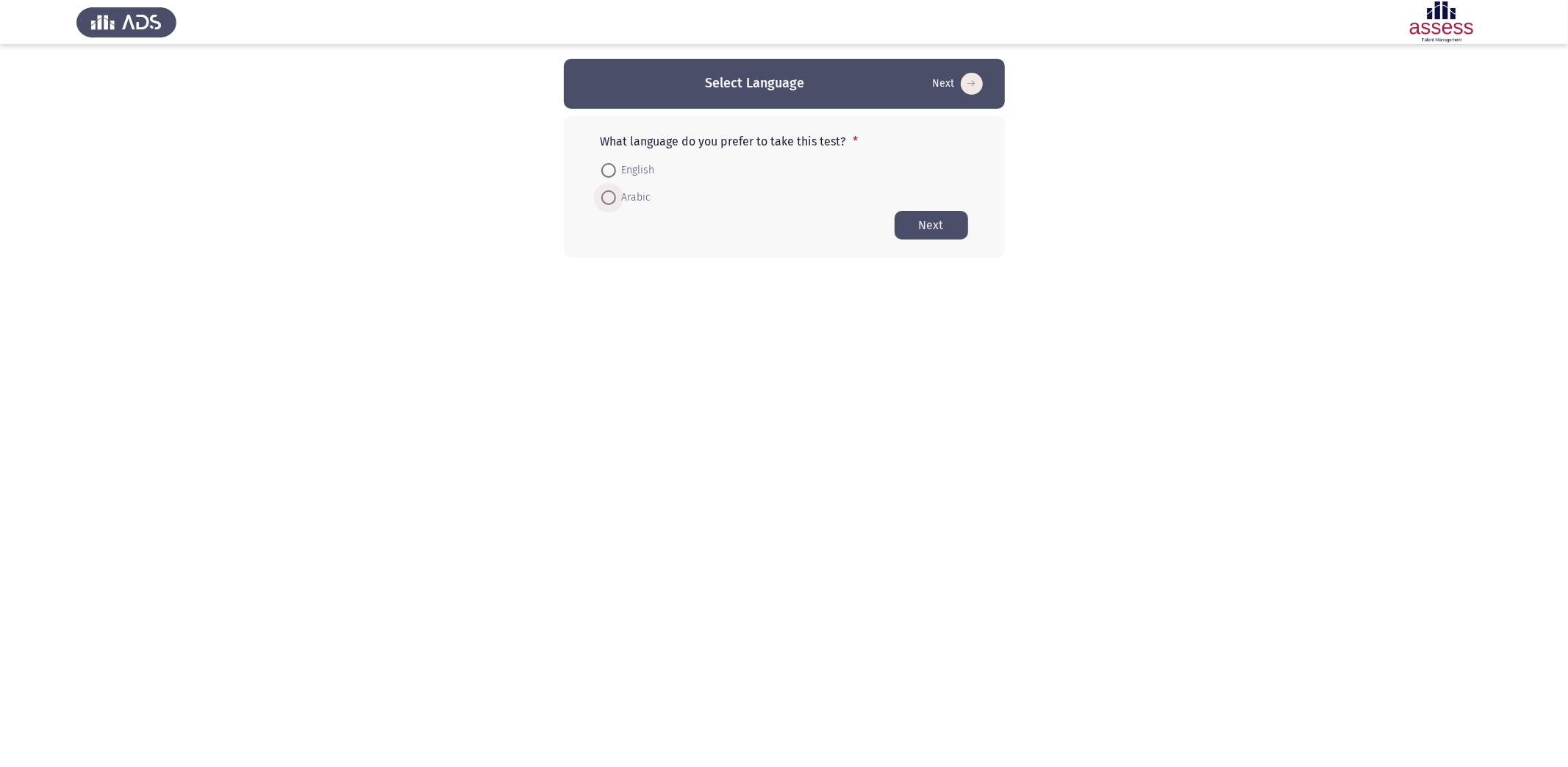
click at [609, 193] on span at bounding box center [608, 197] width 14 height 14
click at [609, 193] on input "Arabic" at bounding box center [608, 197] width 14 height 14
radio input "true"
click at [918, 227] on button "Next" at bounding box center [931, 225] width 73 height 29
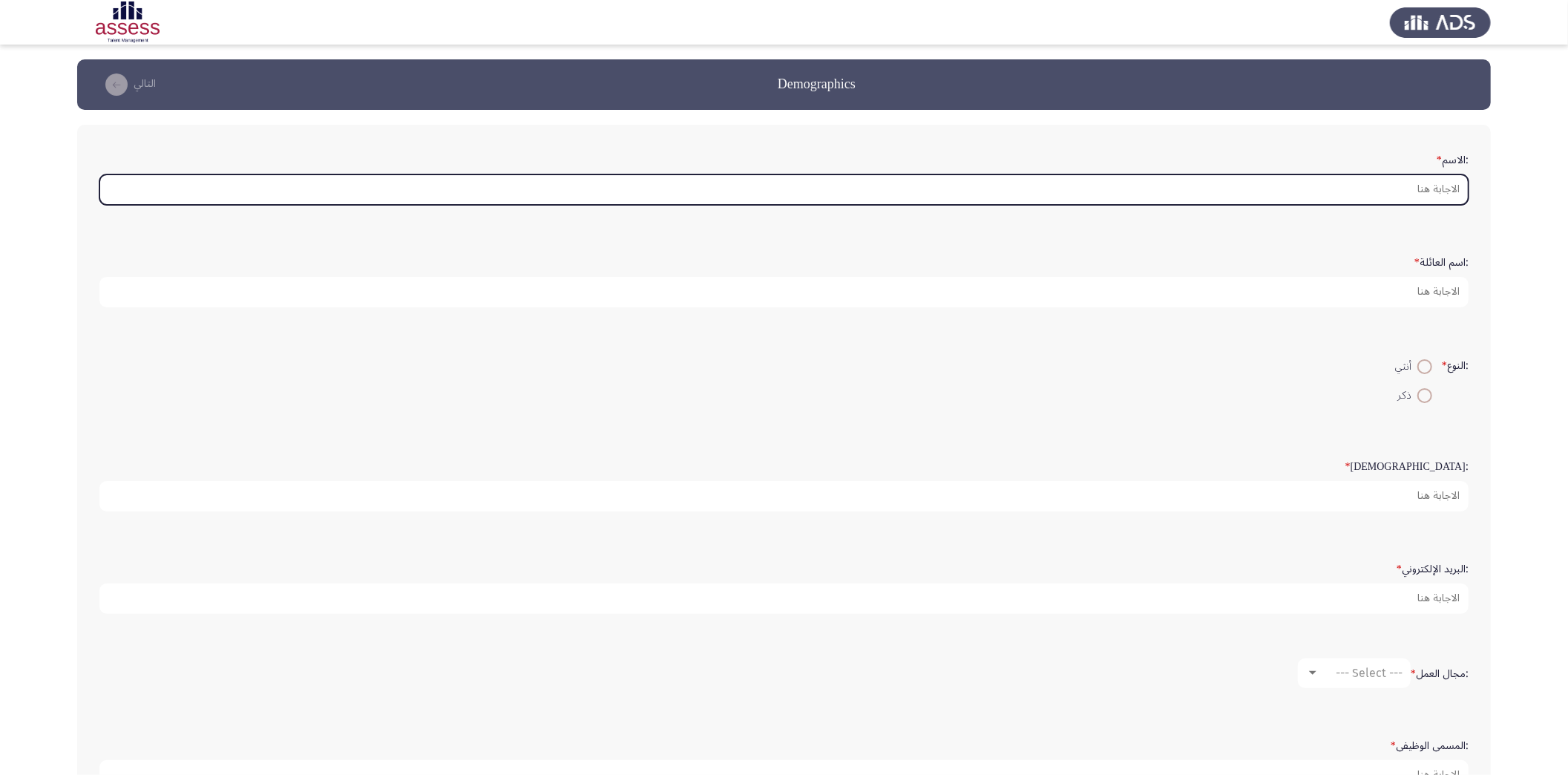
click at [1282, 194] on input ":الاسم *" at bounding box center [784, 190] width 1370 height 31
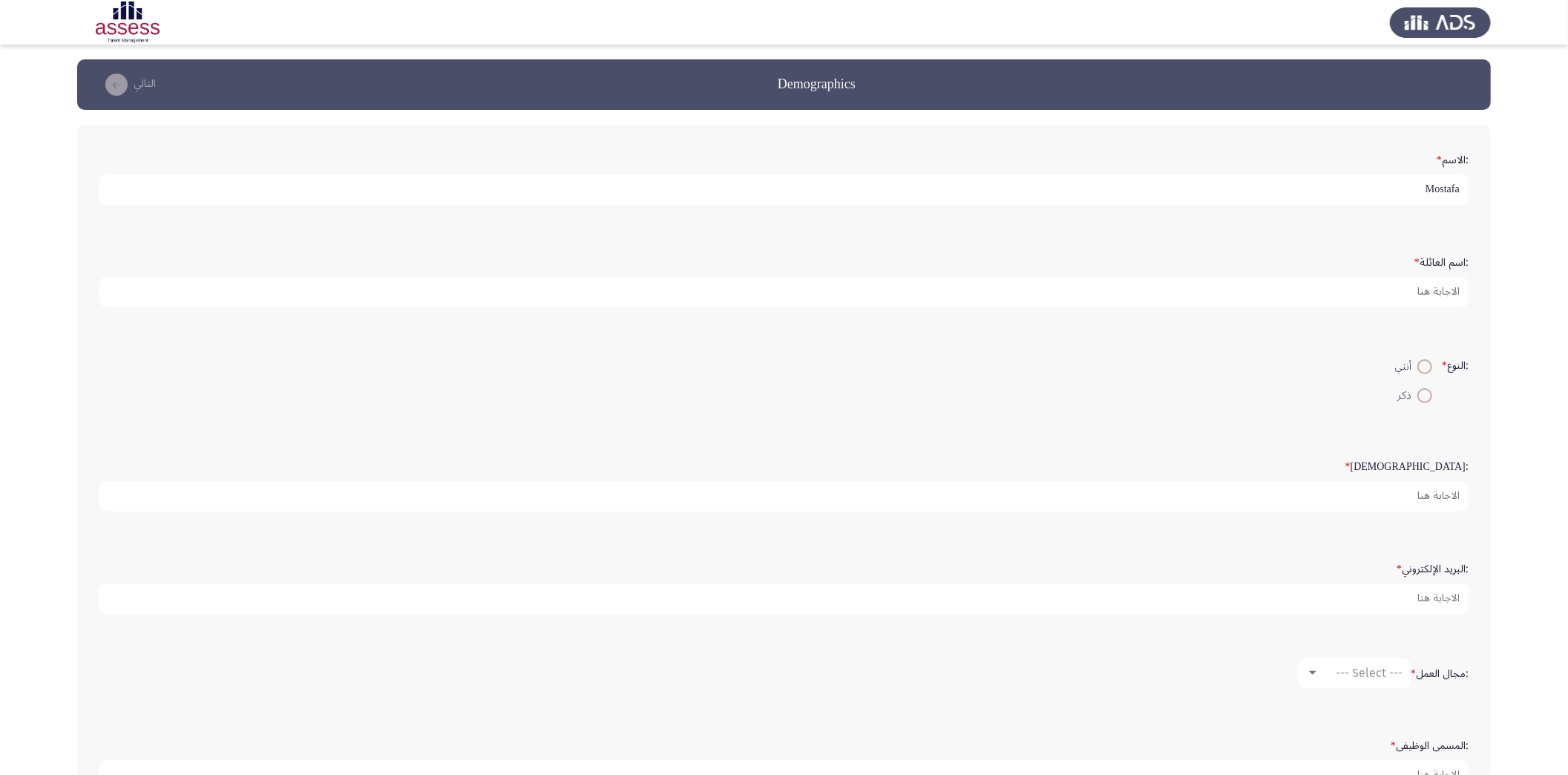
type input "Mostafa"
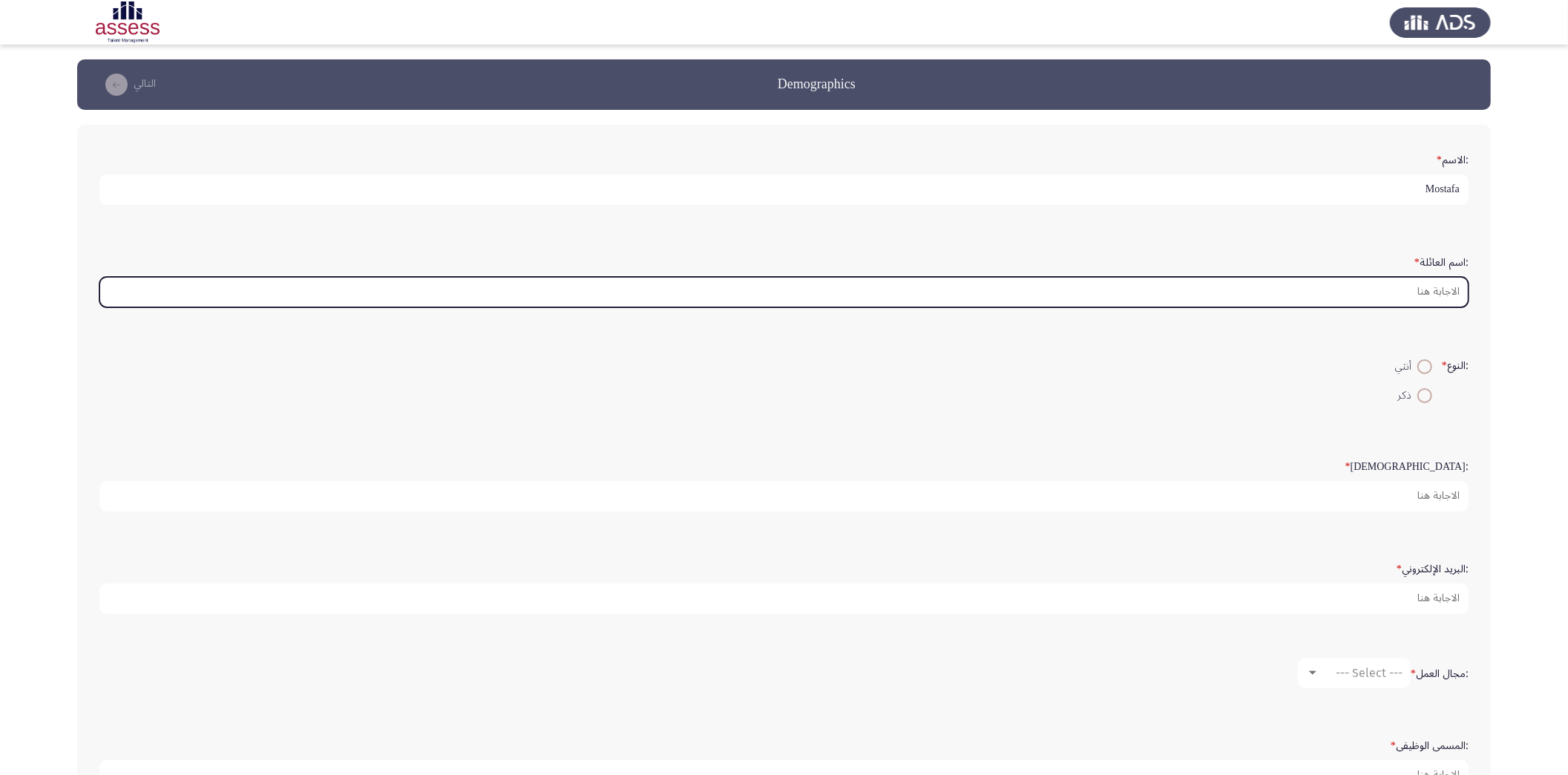
click at [1333, 284] on input ":اسم العائلة *" at bounding box center [784, 292] width 1370 height 31
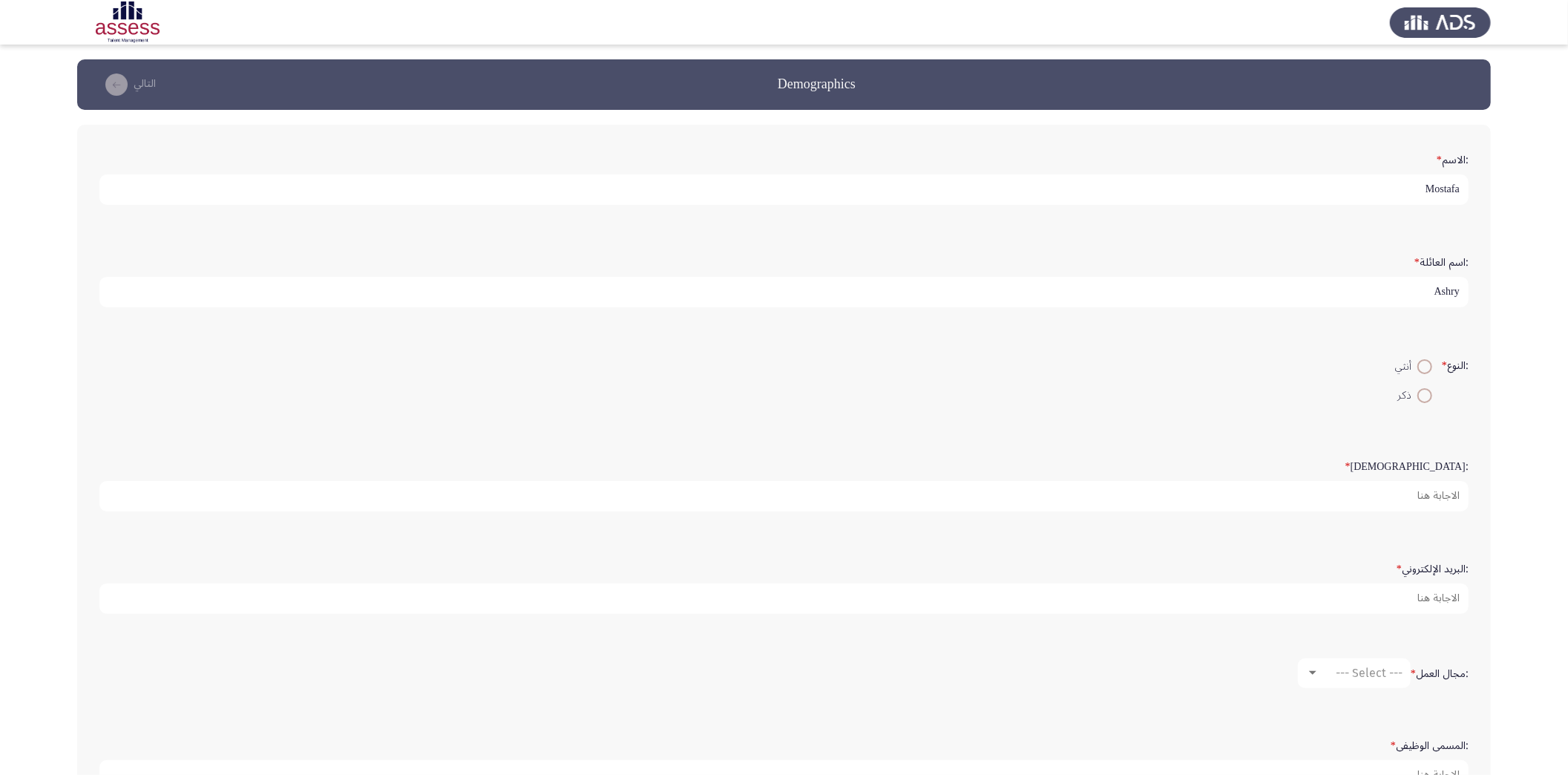
type input "Ashry"
click at [1423, 392] on span at bounding box center [1425, 396] width 14 height 14
click at [1423, 392] on input "ذكر" at bounding box center [1425, 396] width 14 height 14
radio input "true"
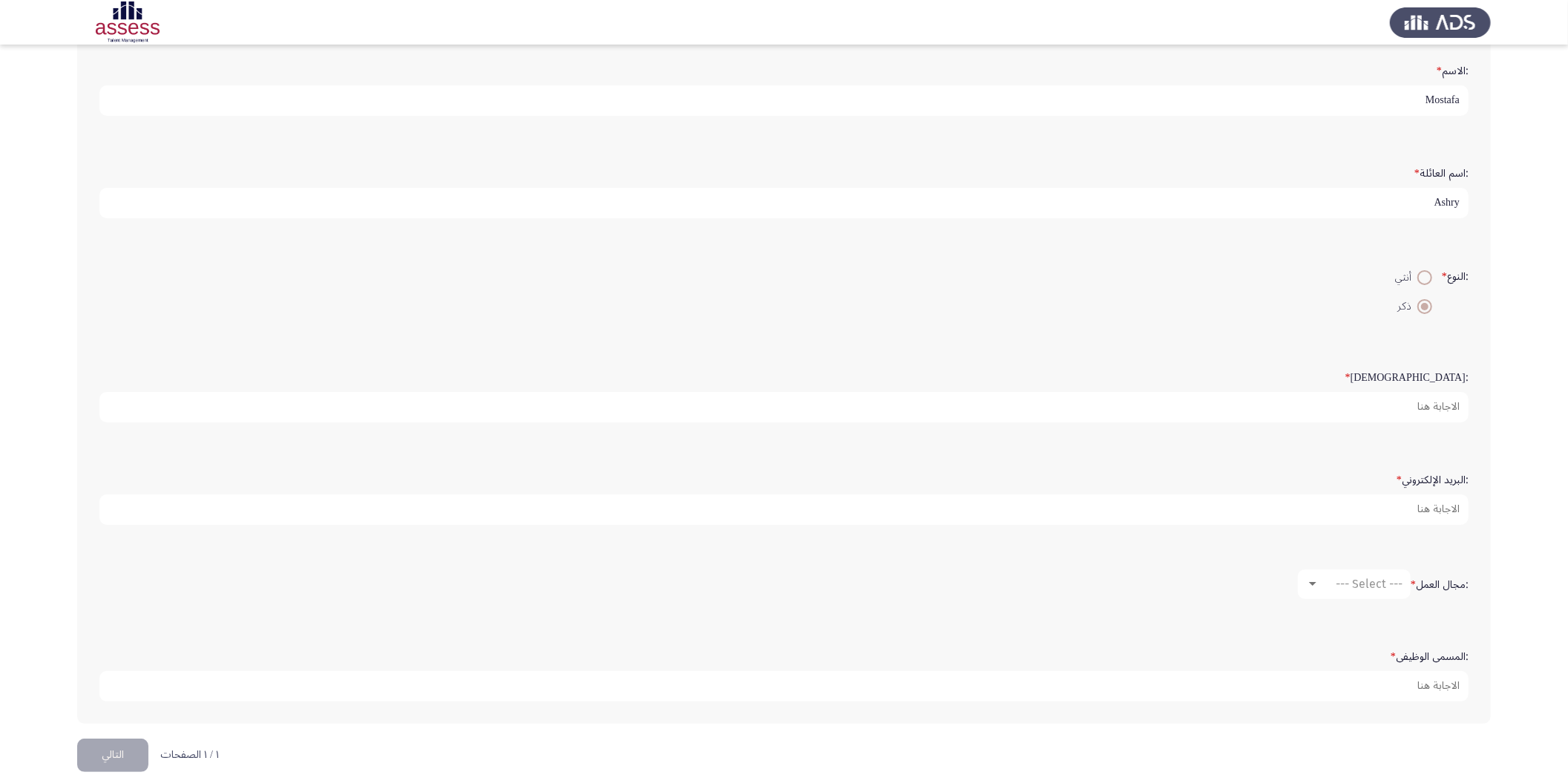
scroll to position [108, 0]
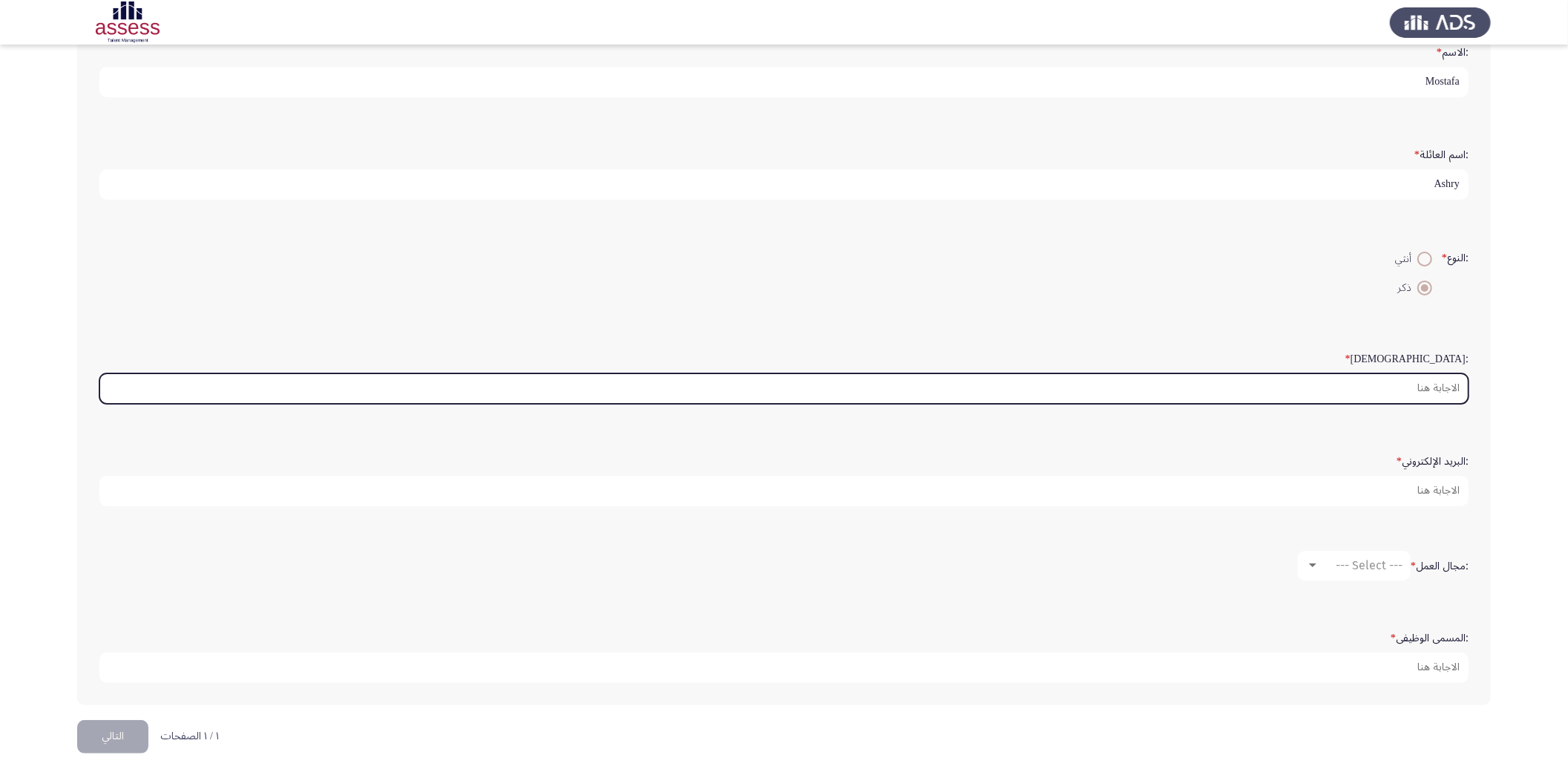
click at [1383, 389] on input ":السن *" at bounding box center [784, 389] width 1370 height 31
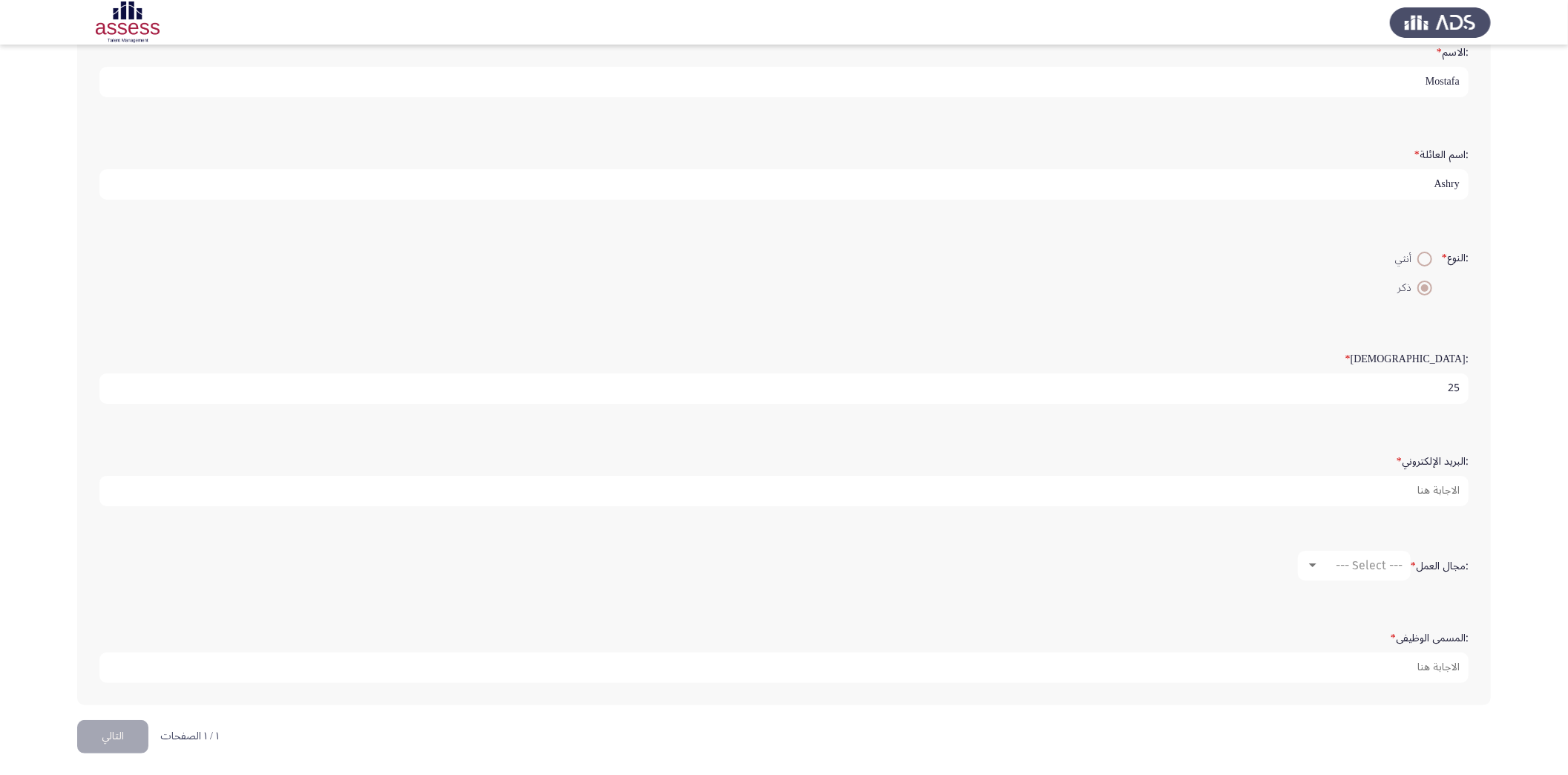
type input "25"
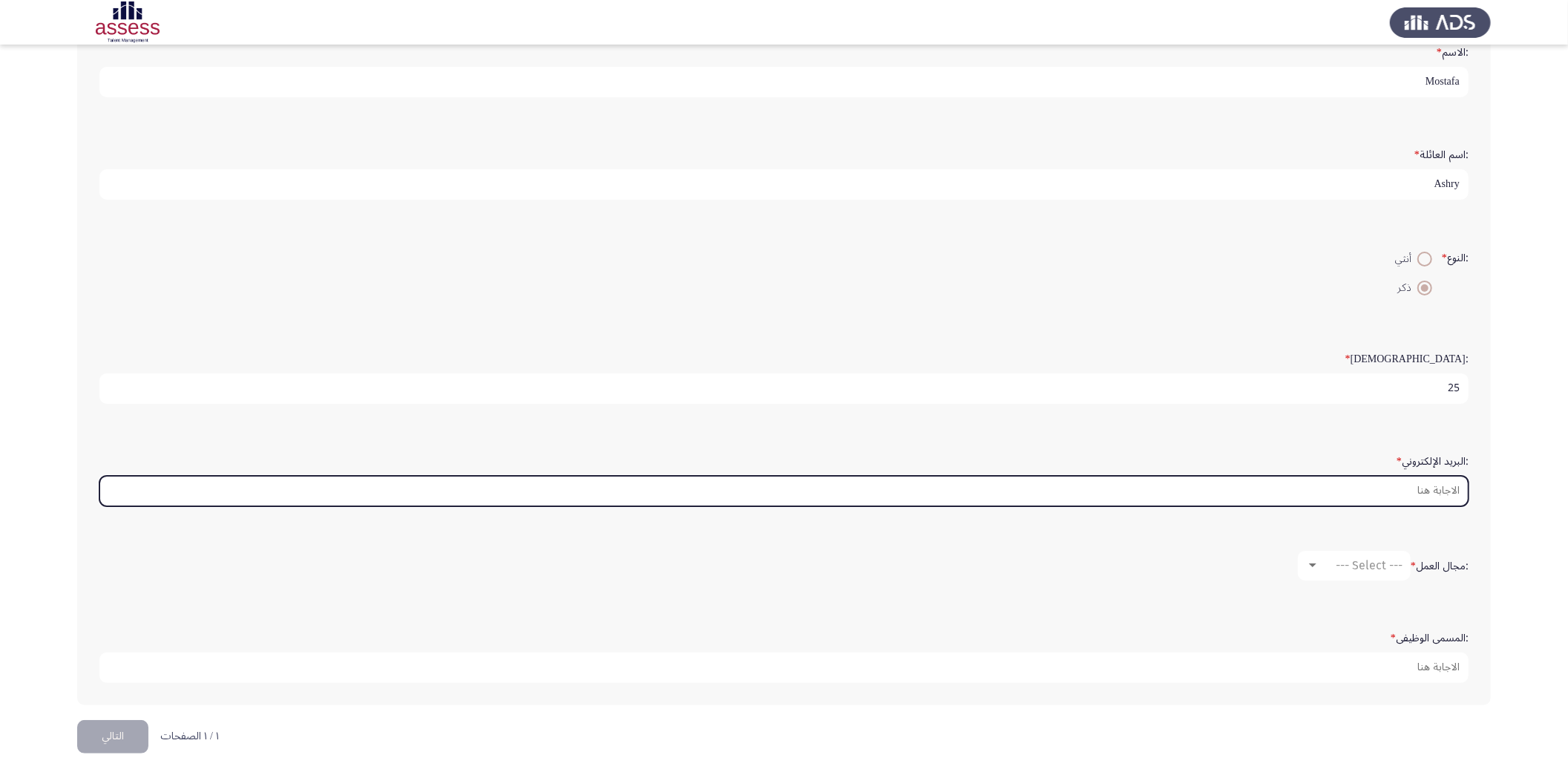
click at [1414, 491] on input ":البريد الإلكتروني *" at bounding box center [784, 491] width 1370 height 31
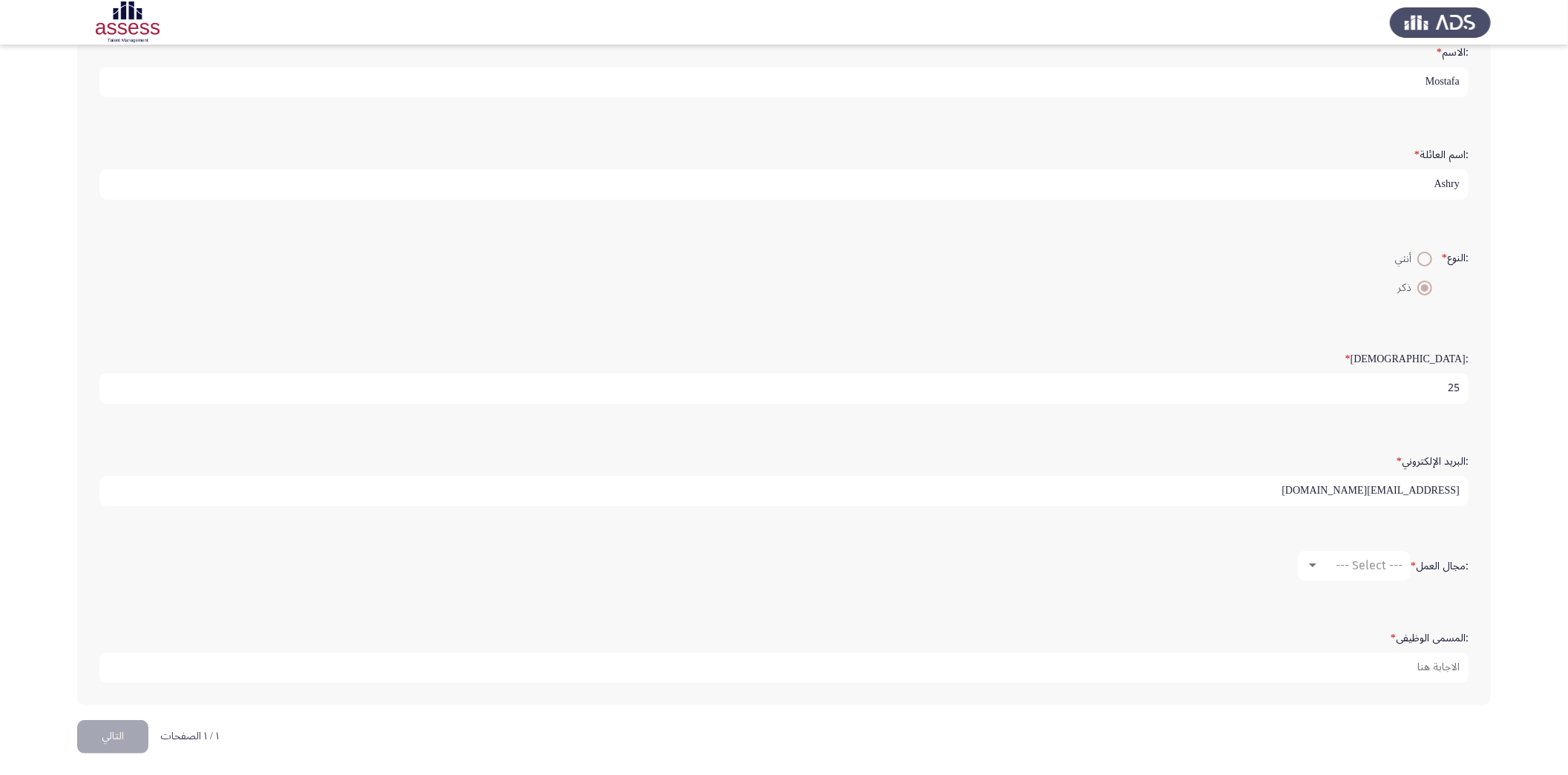
type input "[EMAIL_ADDRESS][DOMAIN_NAME]"
click at [1382, 560] on span "--- Select ---" at bounding box center [1369, 566] width 67 height 14
click at [1395, 609] on span "هندسة كميوتر" at bounding box center [1387, 607] width 170 height 36
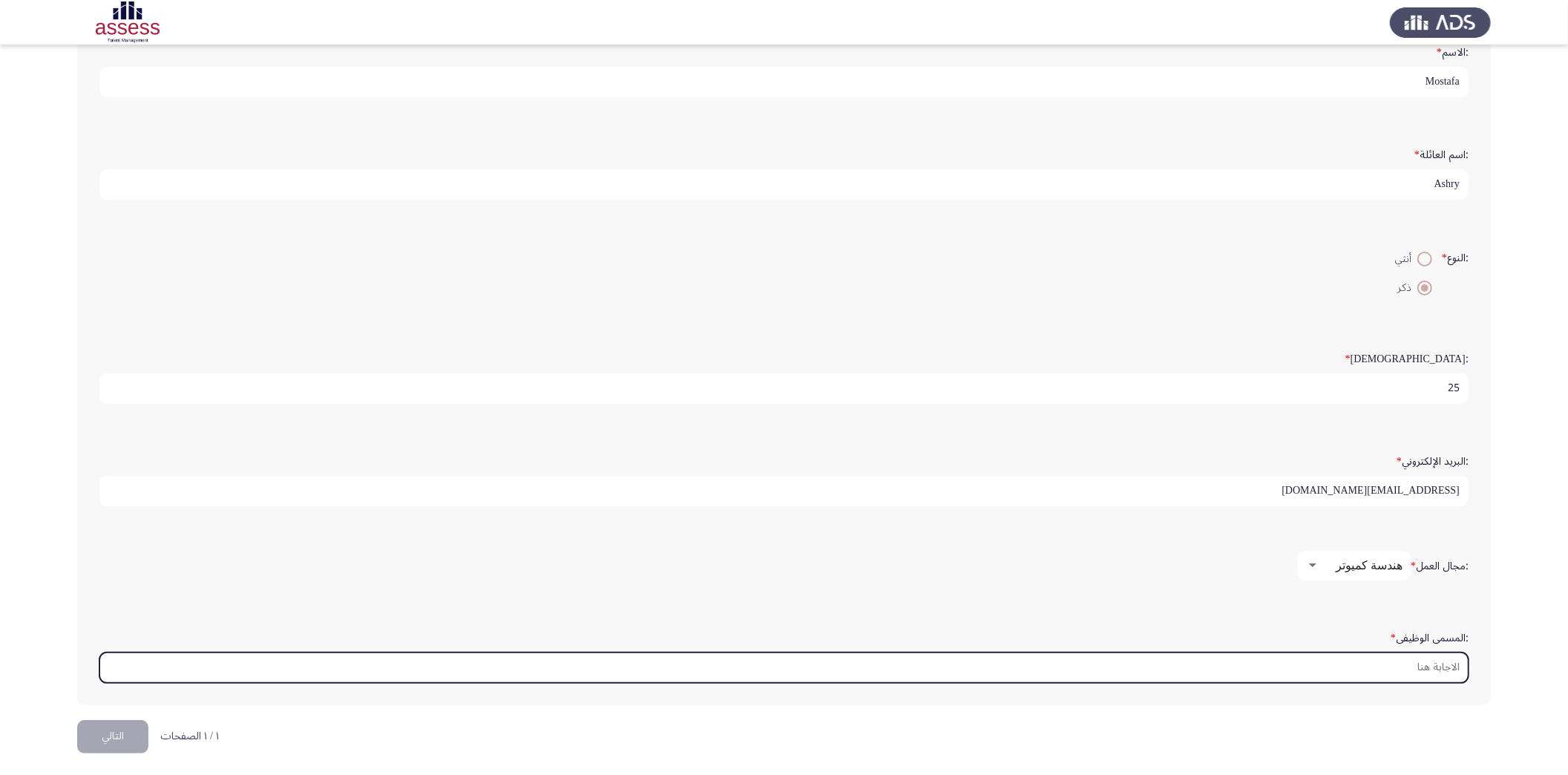
click at [1431, 661] on input ":المسمى الوظيفى *" at bounding box center [784, 668] width 1370 height 31
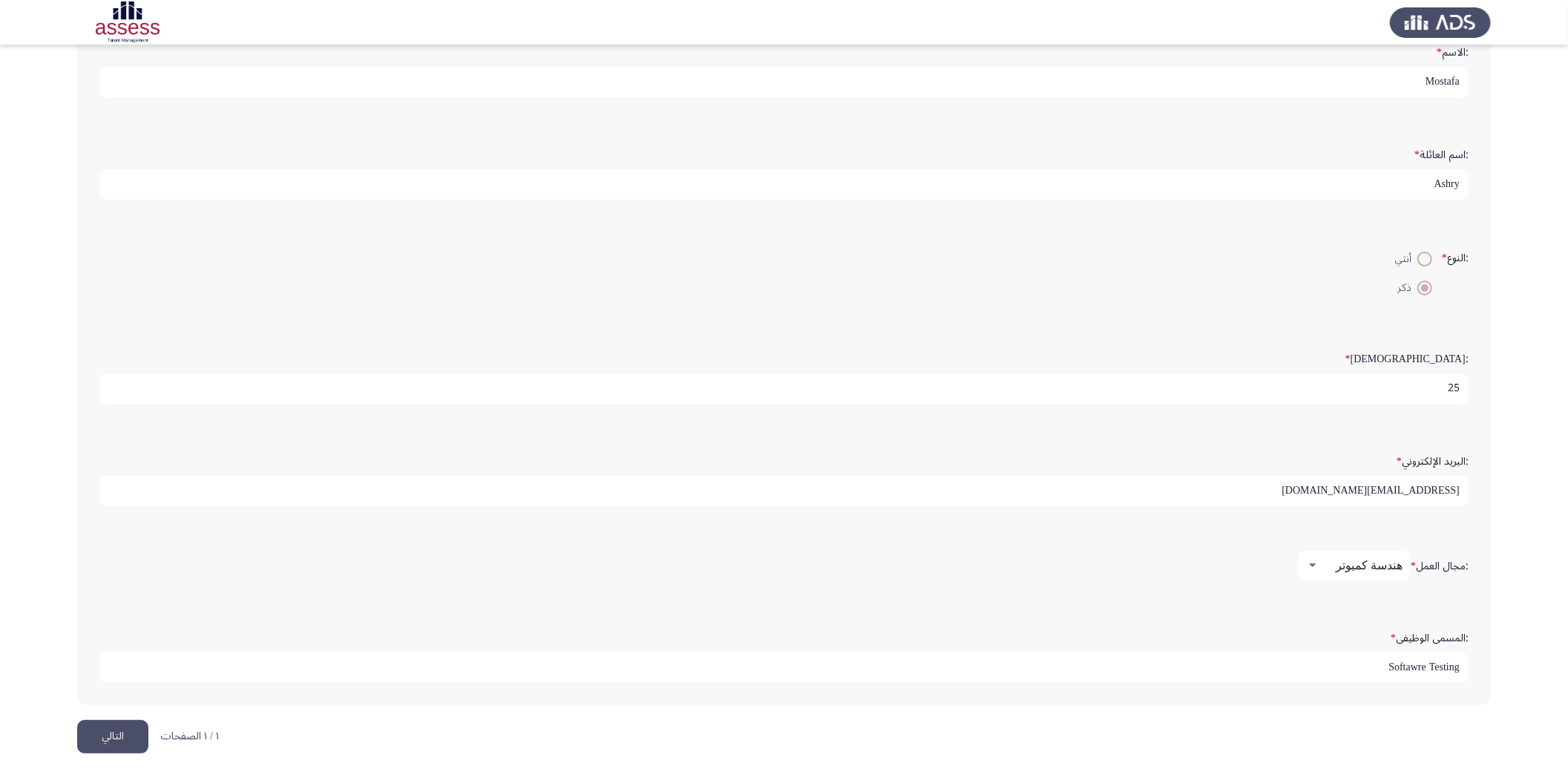
type input "Softawre Testing"
click at [129, 737] on button "التالي" at bounding box center [113, 736] width 71 height 33
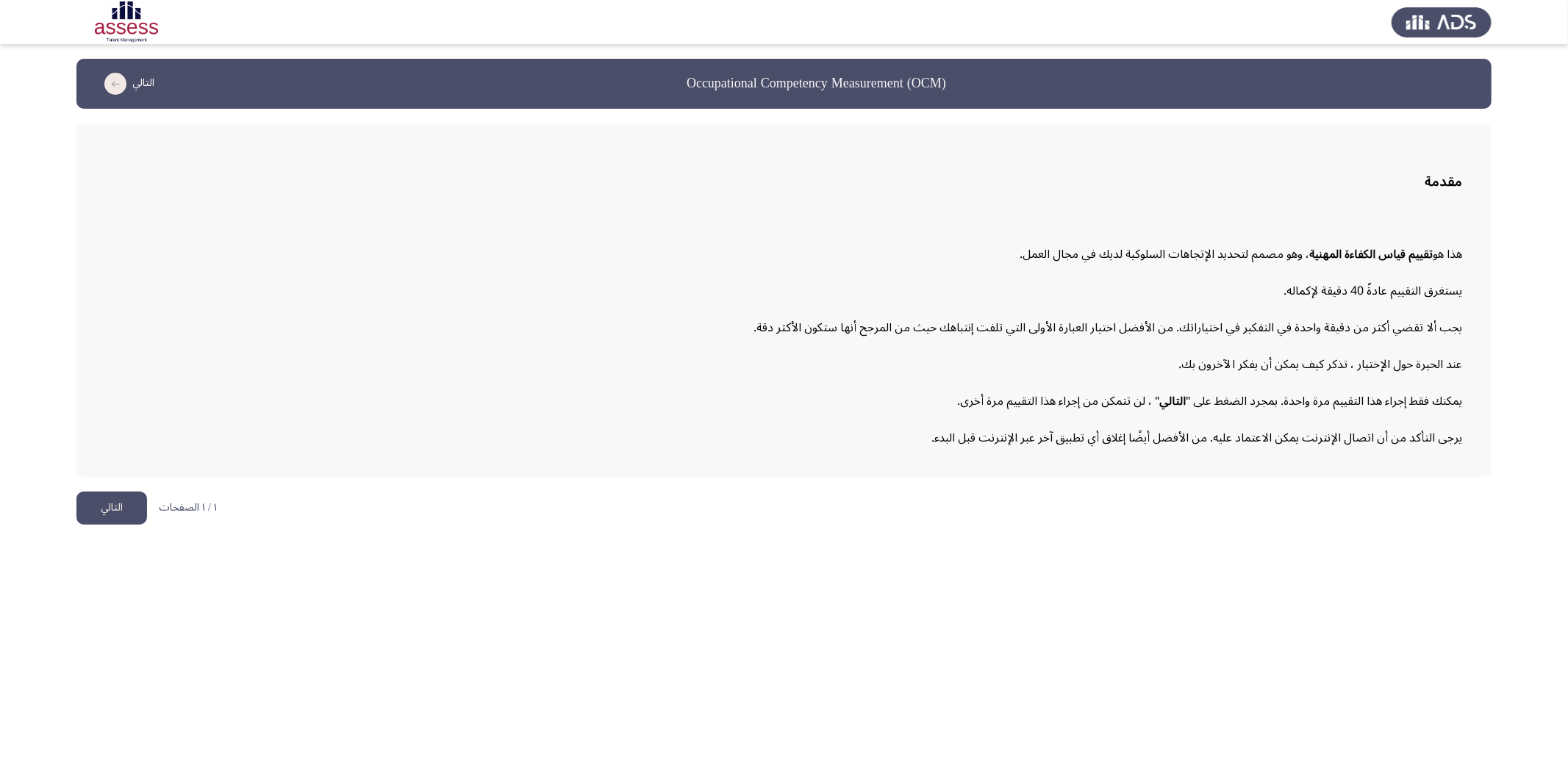
click at [120, 500] on button "التالي" at bounding box center [111, 507] width 70 height 33
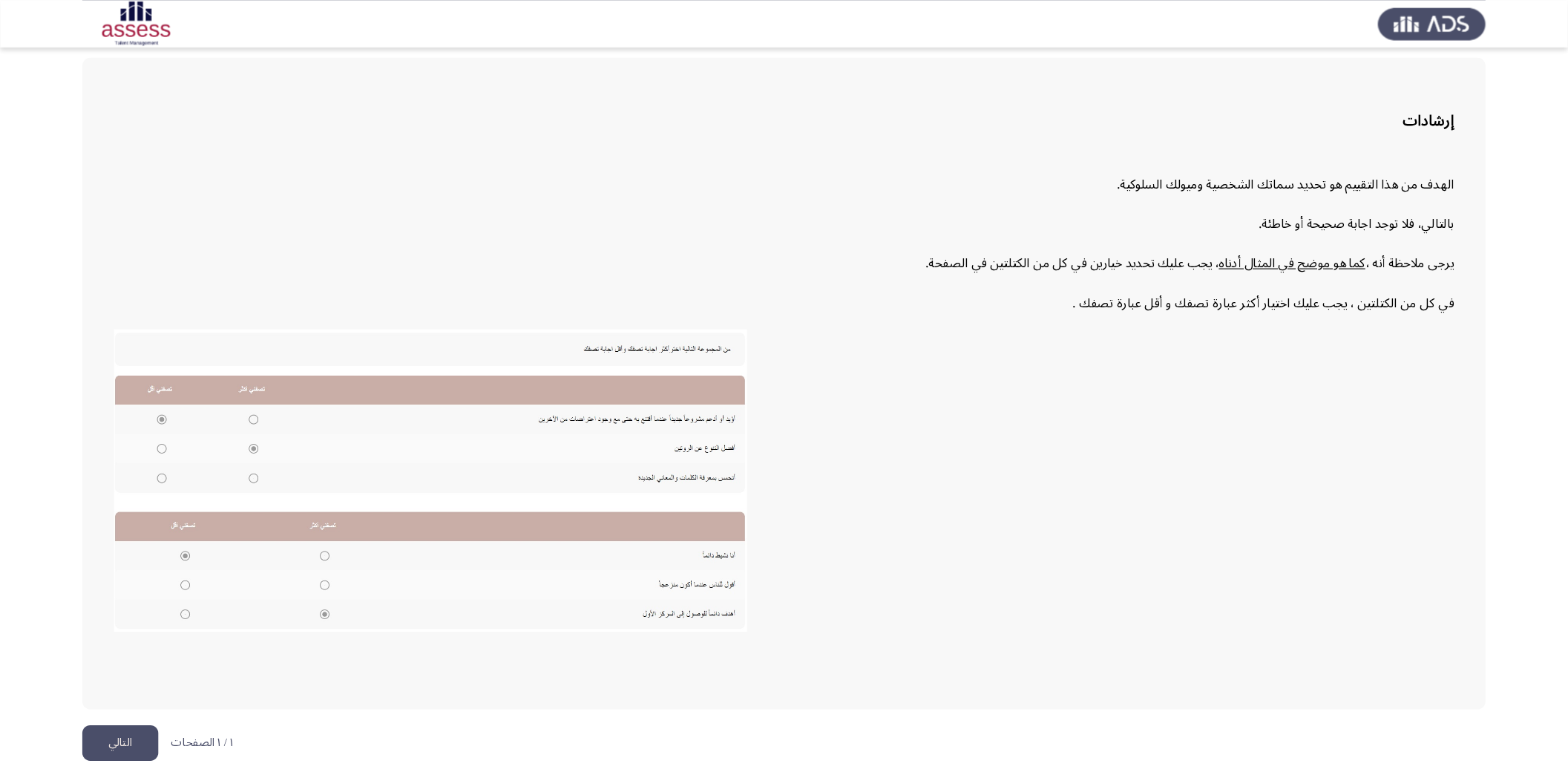
scroll to position [21, 0]
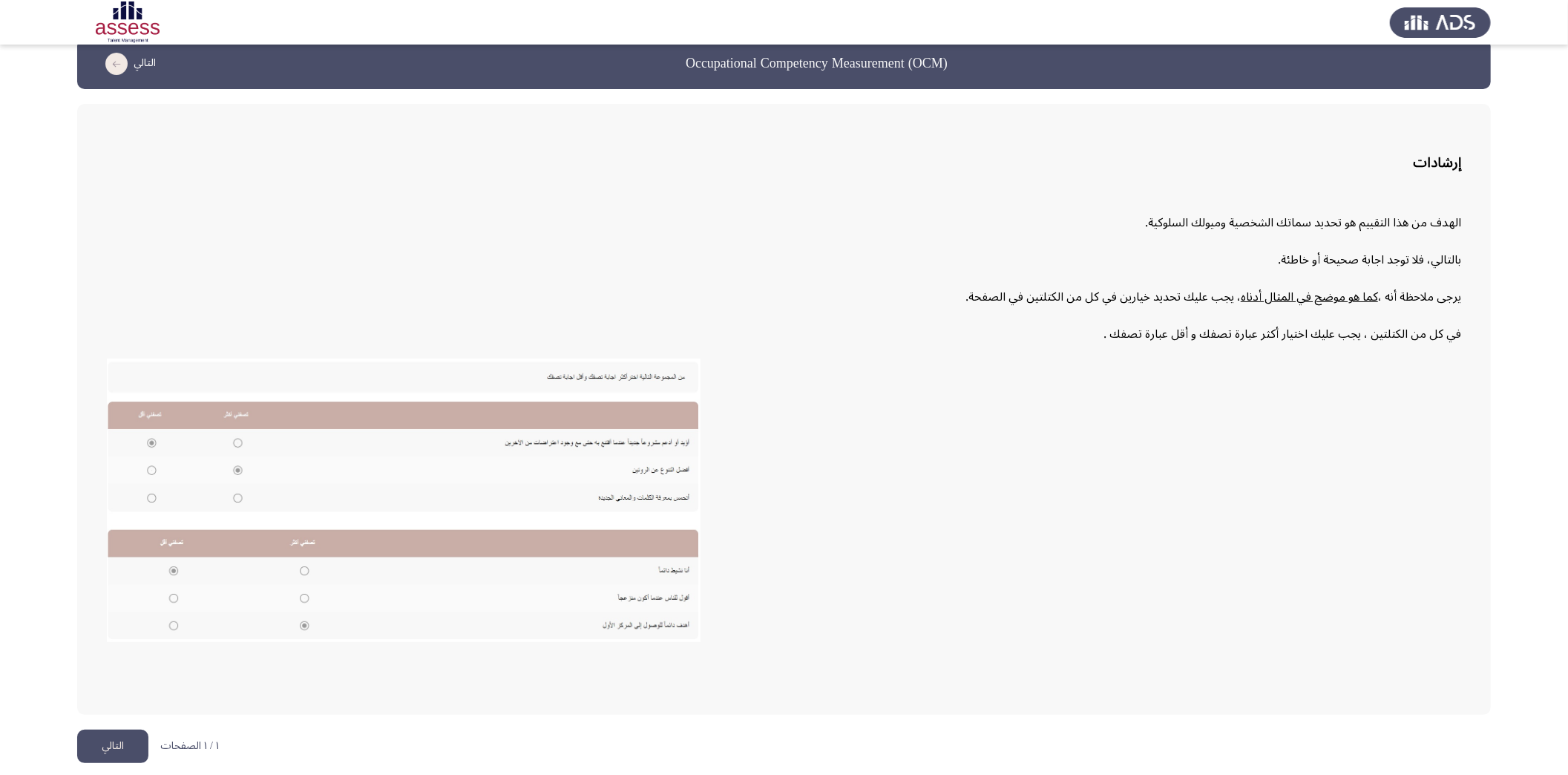
click at [116, 741] on button "التالي" at bounding box center [113, 746] width 71 height 33
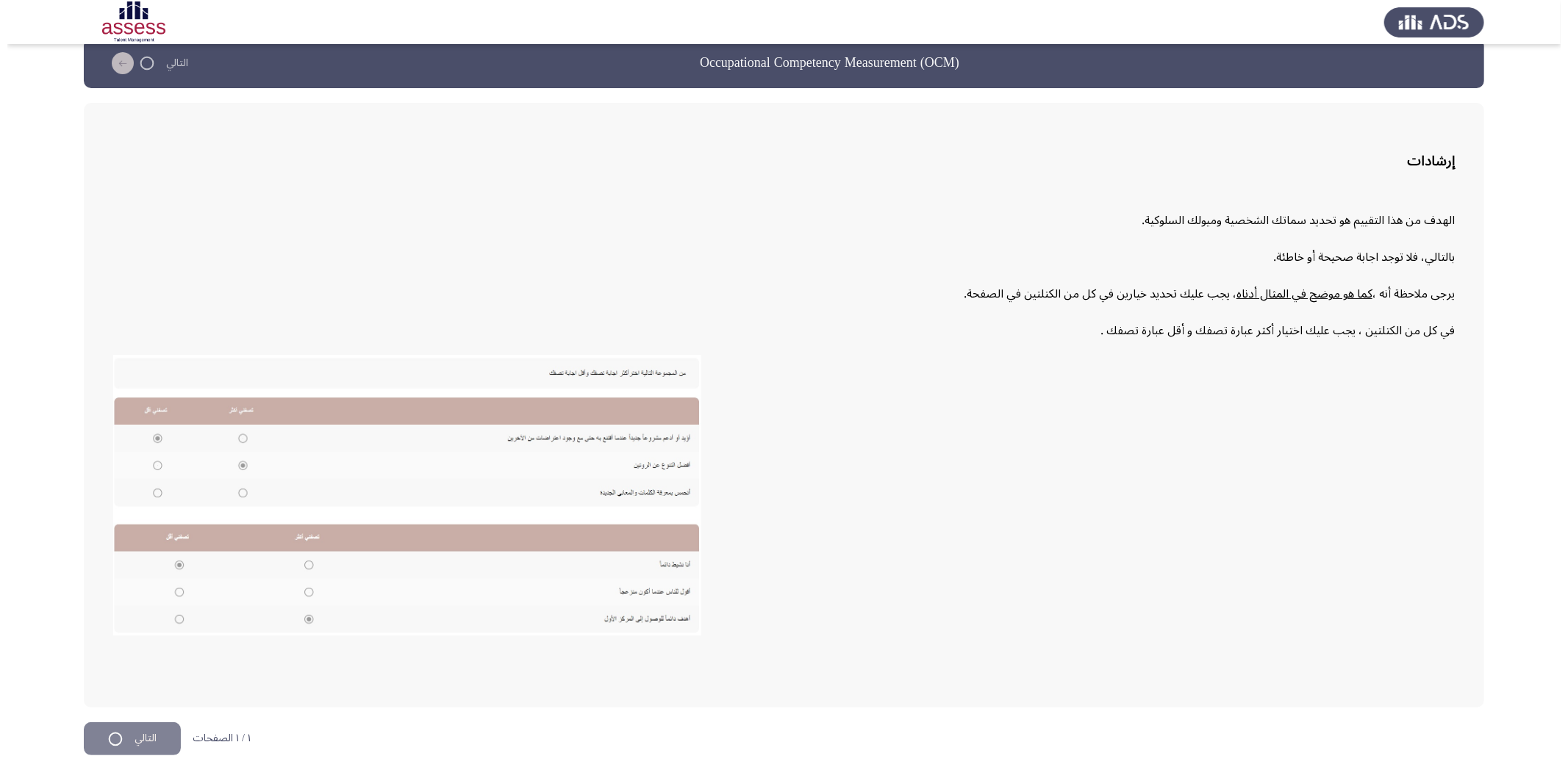
scroll to position [0, 0]
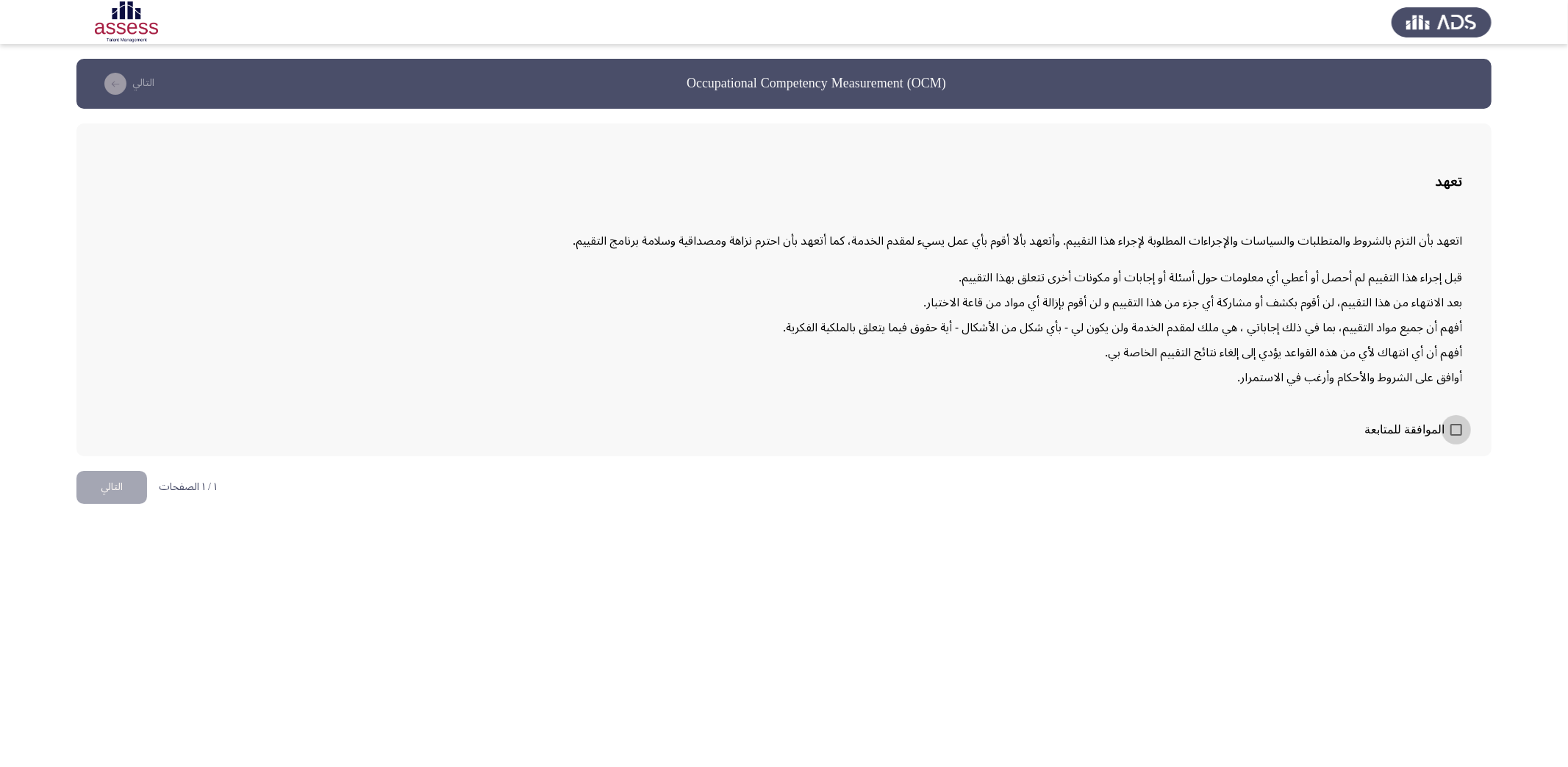
click at [1458, 429] on span at bounding box center [1456, 430] width 12 height 12
click at [1457, 436] on input "الموافقة للمتابعة" at bounding box center [1456, 436] width 1 height 1
checkbox input "true"
click at [109, 474] on button "التالي" at bounding box center [111, 487] width 70 height 33
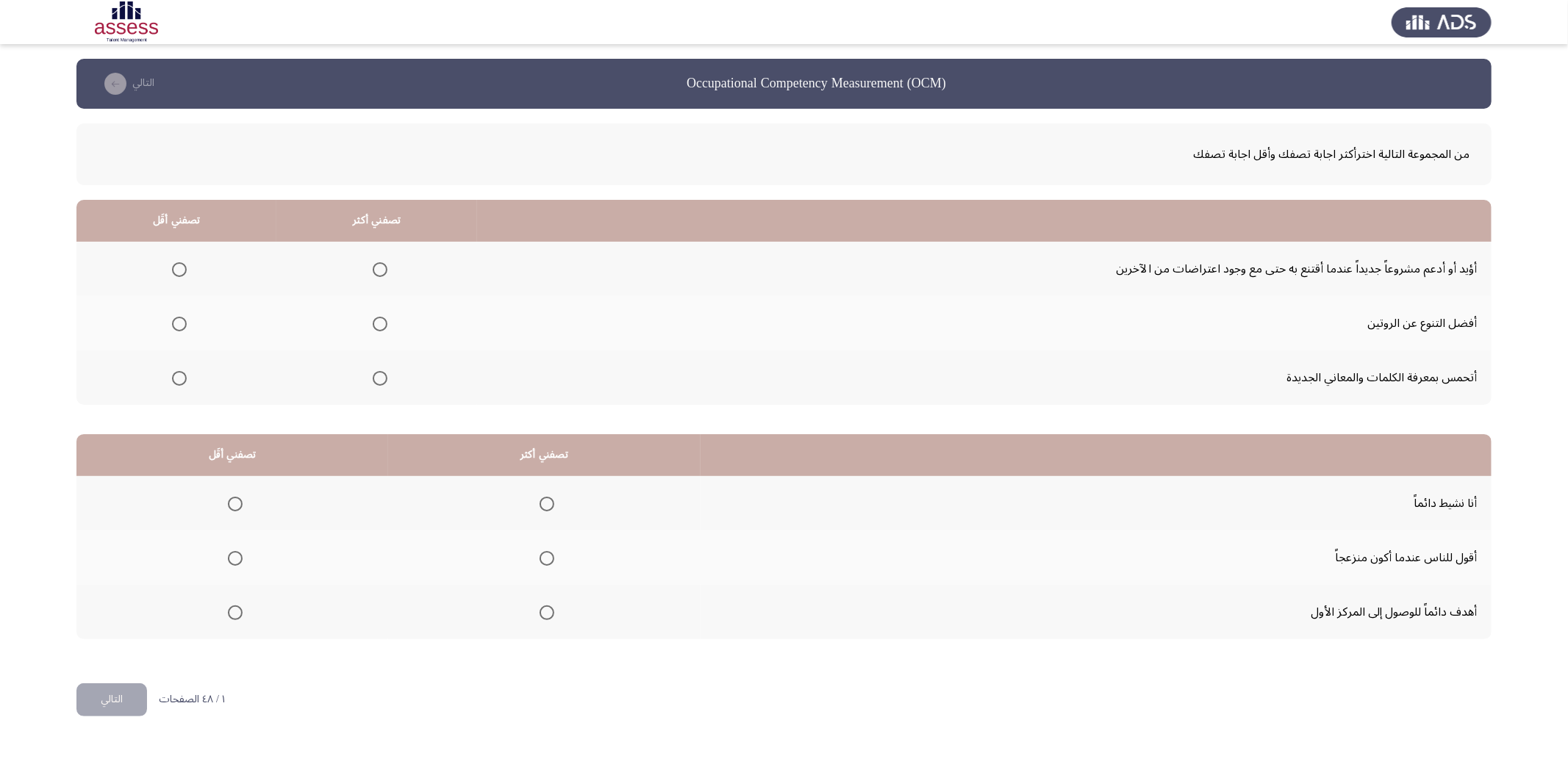
click at [379, 266] on span "Select an option" at bounding box center [380, 269] width 14 height 14
click at [379, 266] on input "Select an option" at bounding box center [380, 269] width 14 height 14
click at [383, 325] on span "Select an option" at bounding box center [380, 324] width 14 height 14
click at [383, 325] on input "Select an option" at bounding box center [380, 324] width 14 height 14
click at [375, 270] on span "Select an option" at bounding box center [380, 269] width 14 height 14
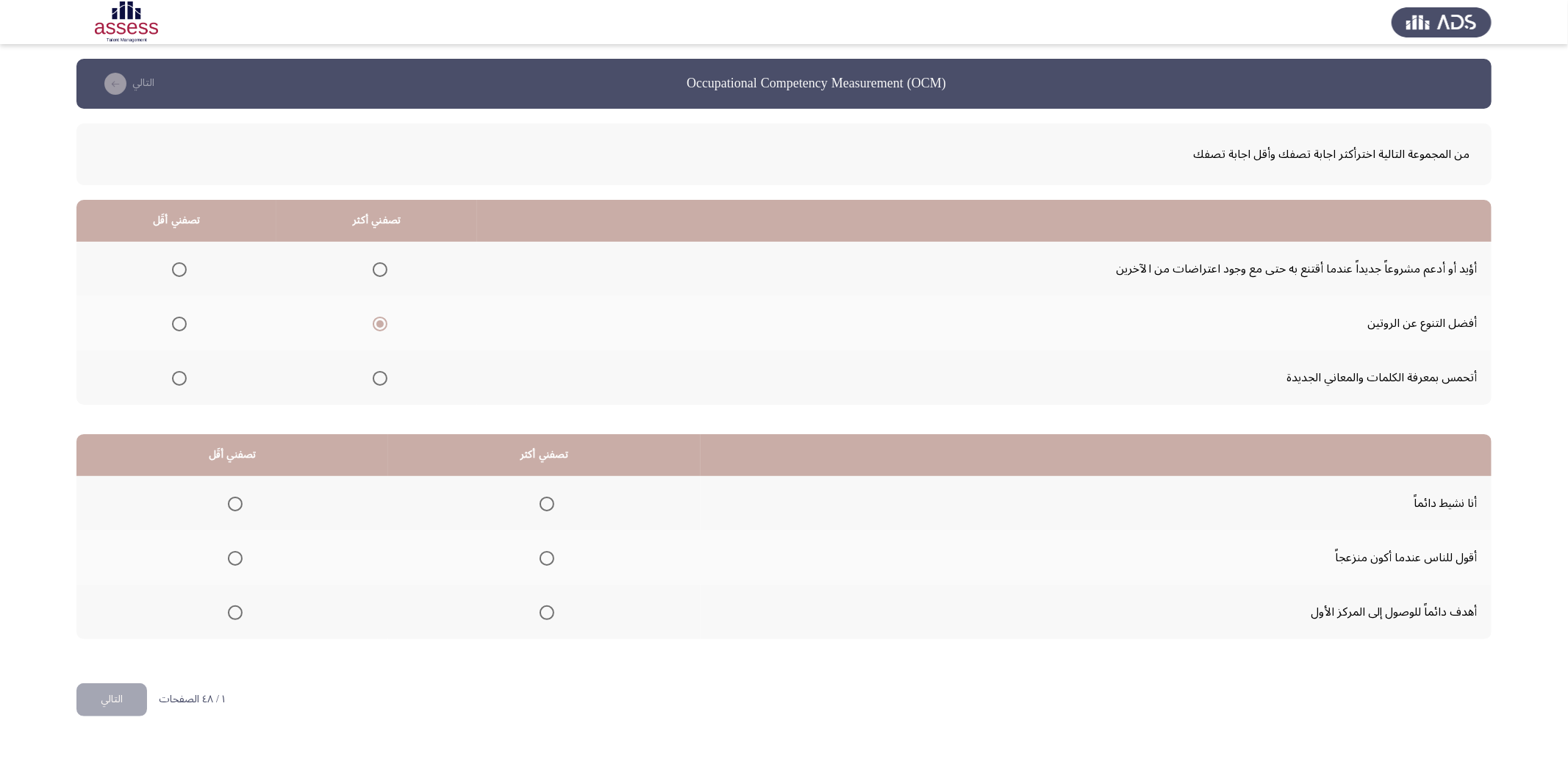
click at [375, 270] on input "Select an option" at bounding box center [380, 269] width 14 height 14
click at [175, 320] on span "Select an option" at bounding box center [179, 324] width 14 height 14
click at [175, 320] on input "Select an option" at bounding box center [179, 324] width 14 height 14
click at [369, 321] on label "Select an option" at bounding box center [376, 324] width 21 height 14
click at [373, 321] on input "Select an option" at bounding box center [380, 324] width 14 height 14
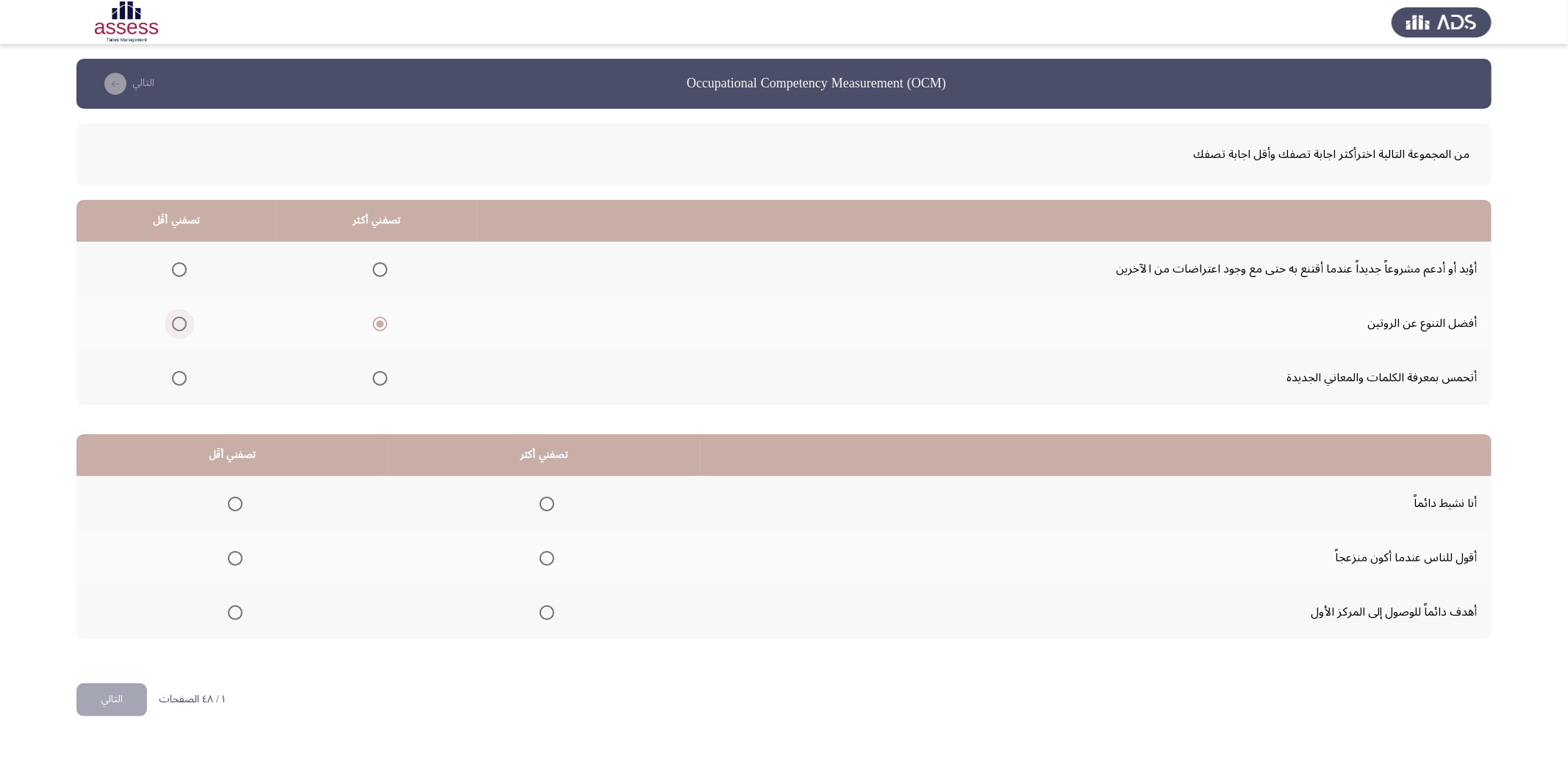
click at [179, 324] on span "Select an option" at bounding box center [179, 324] width 0 height 0
click at [177, 322] on input "Select an option" at bounding box center [179, 324] width 14 height 14
click at [376, 263] on span "Select an option" at bounding box center [380, 269] width 14 height 14
click at [376, 263] on input "Select an option" at bounding box center [380, 269] width 14 height 14
click at [375, 377] on span "Select an option" at bounding box center [380, 378] width 14 height 14
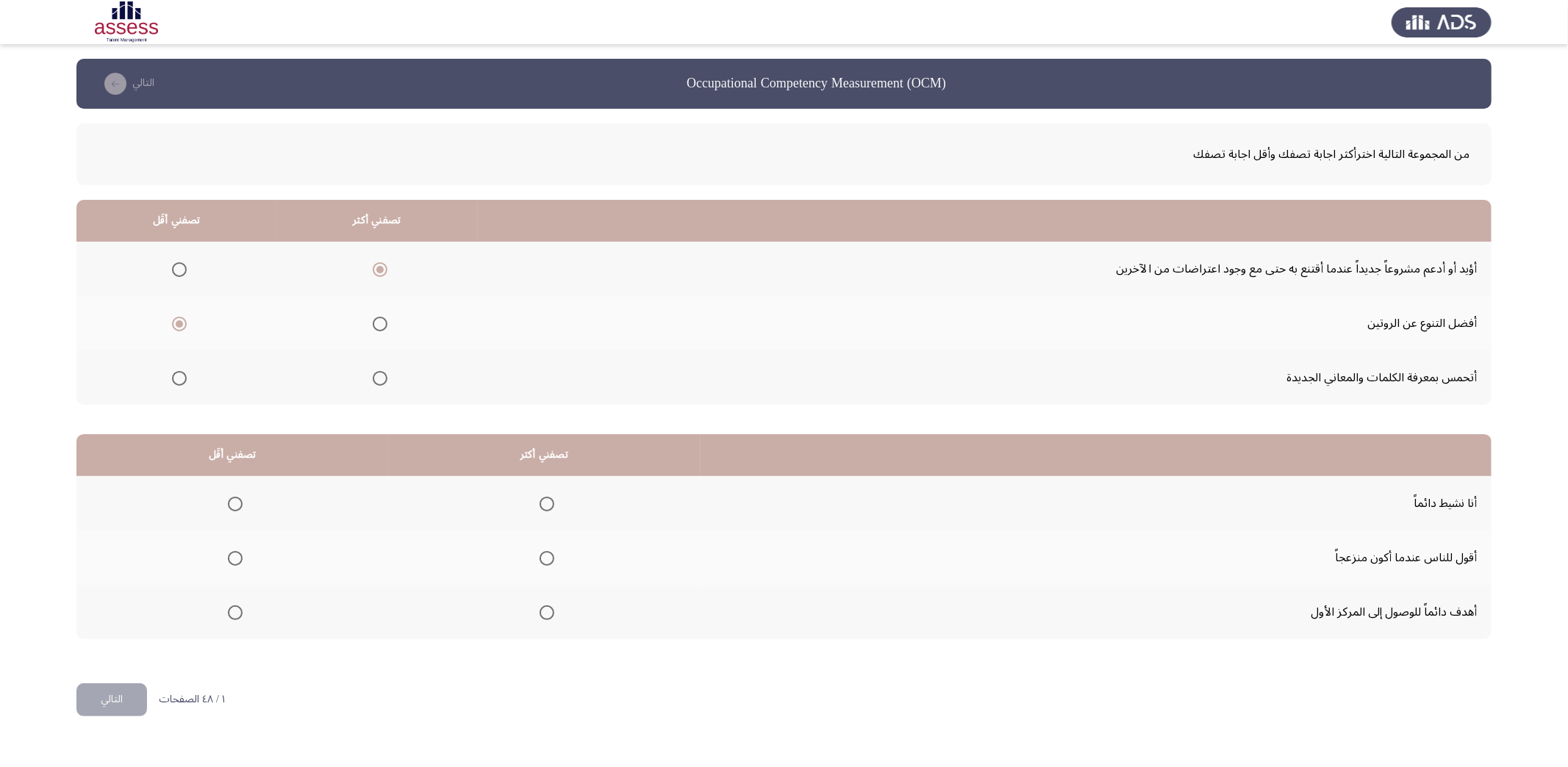
click at [375, 377] on input "Select an option" at bounding box center [380, 378] width 14 height 14
click at [378, 271] on span "Select an option" at bounding box center [380, 269] width 14 height 14
click at [378, 271] on input "Select an option" at bounding box center [380, 269] width 14 height 14
click at [378, 325] on span "Select an option" at bounding box center [380, 324] width 14 height 14
click at [378, 325] on input "Select an option" at bounding box center [380, 324] width 14 height 14
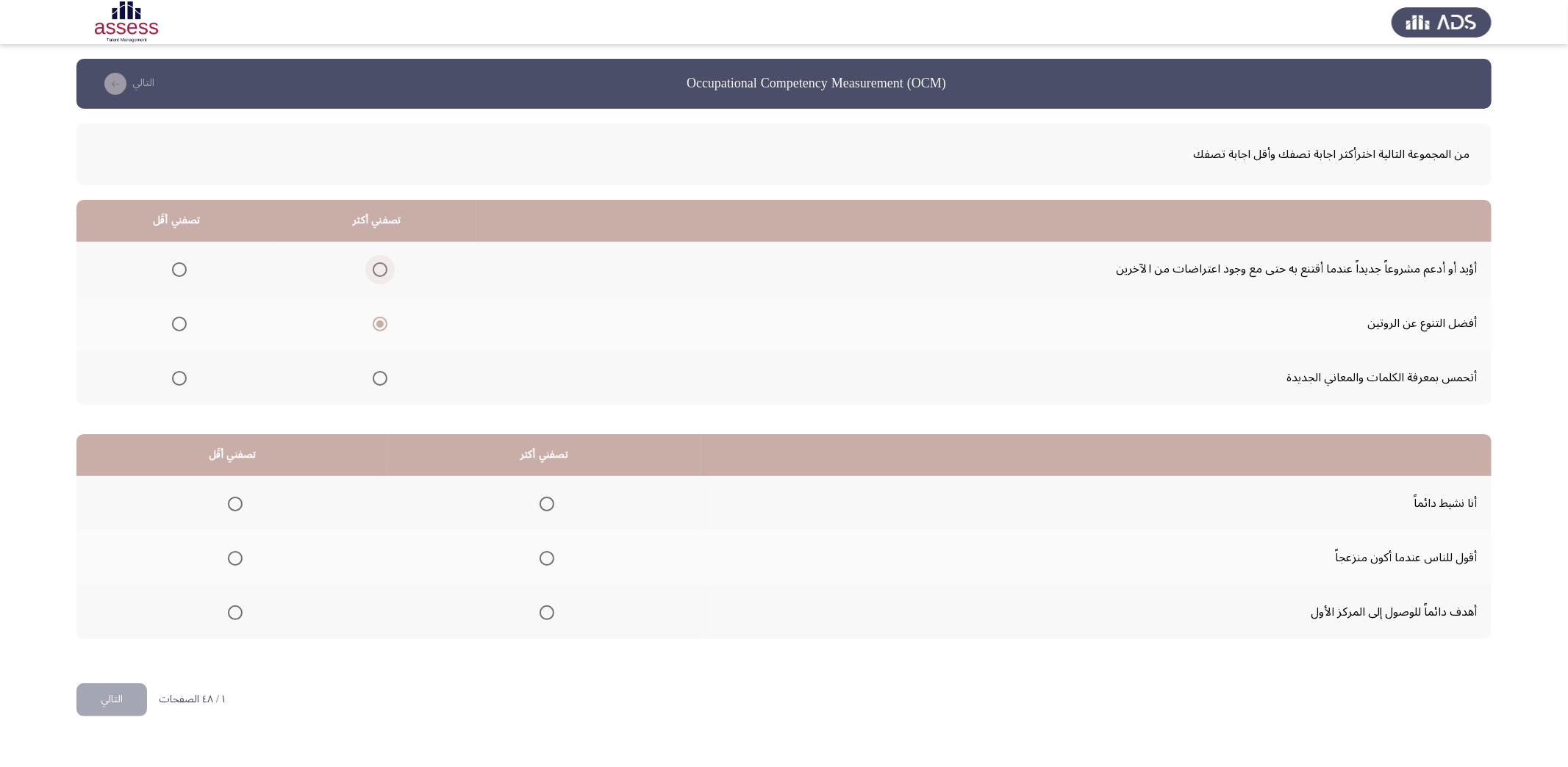
click at [375, 268] on span "Select an option" at bounding box center [380, 269] width 14 height 14
click at [375, 268] on input "Select an option" at bounding box center [380, 269] width 14 height 14
click at [1510, 304] on app-assessment-container "Occupational Competency Measurement (OCM) التالي من المجموعة التالية اخترأكثر ا…" at bounding box center [784, 371] width 1568 height 625
click at [540, 610] on span "Select an option" at bounding box center [547, 613] width 14 height 14
click at [540, 610] on input "Select an option" at bounding box center [547, 613] width 14 height 14
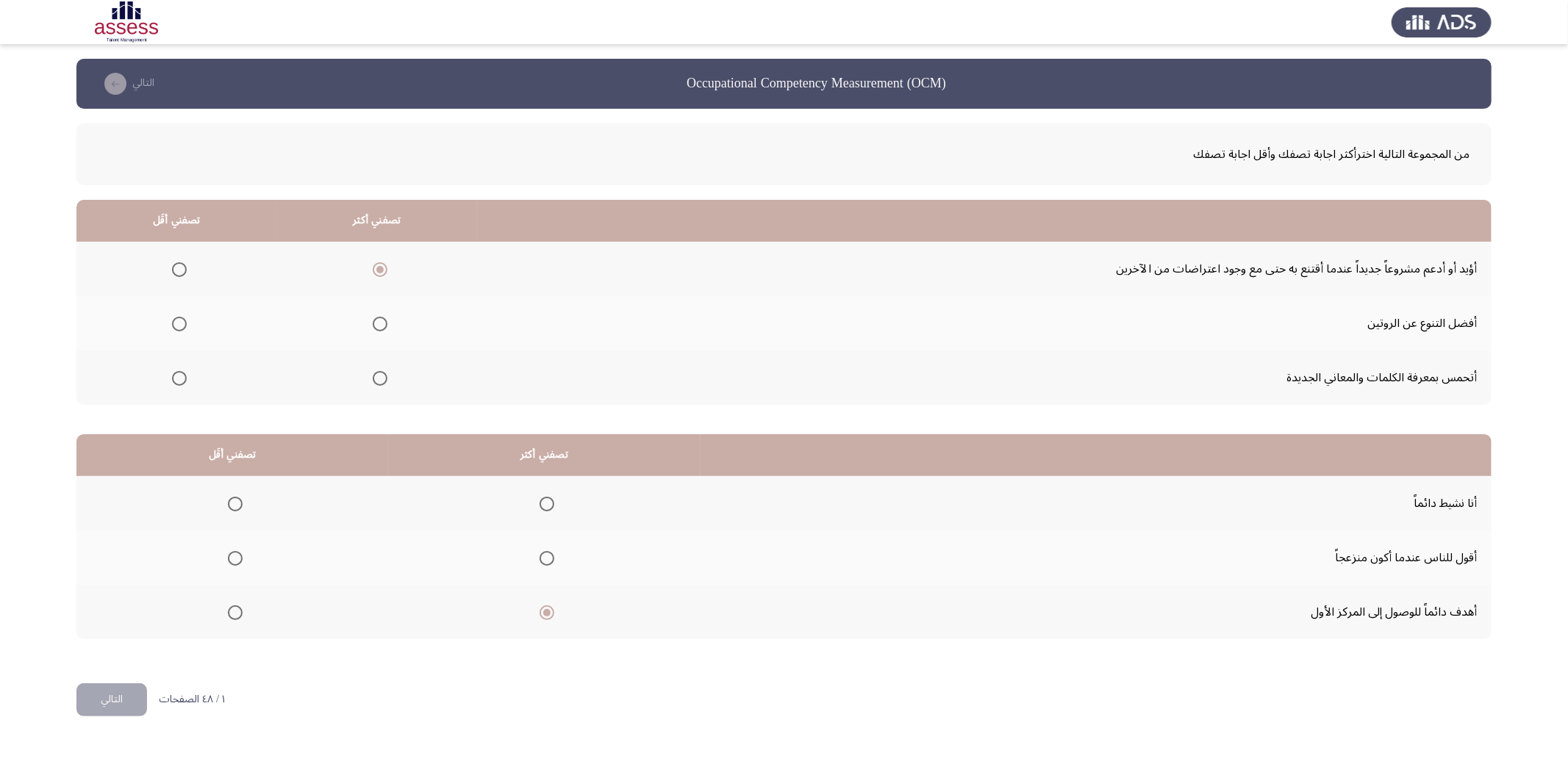
click at [541, 551] on span "Select an option" at bounding box center [547, 558] width 14 height 14
click at [541, 551] on input "Select an option" at bounding box center [547, 558] width 14 height 14
click at [544, 607] on span "Select an option" at bounding box center [547, 613] width 14 height 14
click at [544, 607] on input "Select an option" at bounding box center [547, 613] width 14 height 14
click at [177, 367] on mat-radio-group "Select an option" at bounding box center [176, 378] width 21 height 25
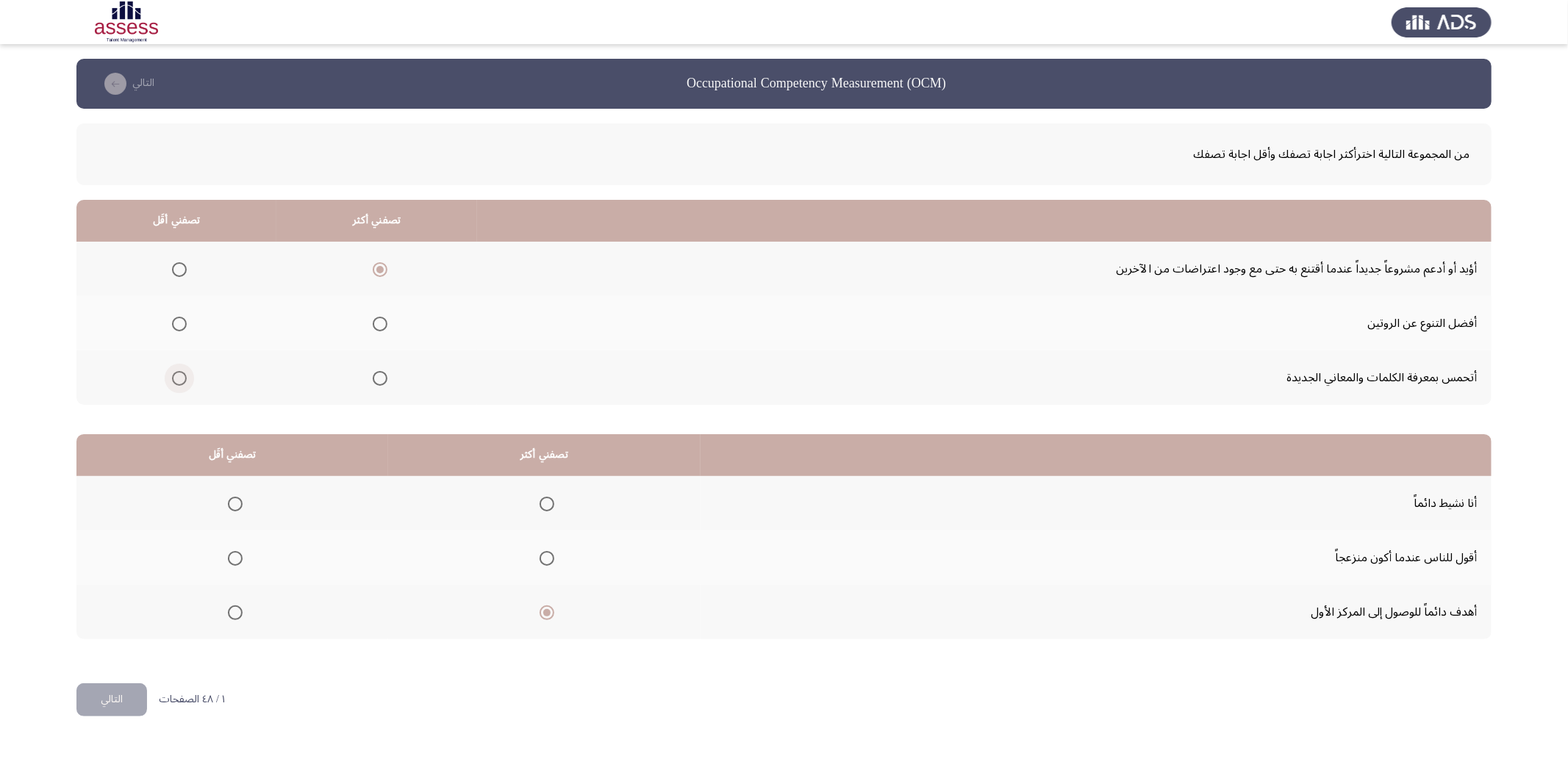
click at [177, 374] on span "Select an option" at bounding box center [179, 378] width 14 height 14
click at [177, 374] on input "Select an option" at bounding box center [179, 378] width 14 height 14
click at [232, 558] on span "Select an option" at bounding box center [235, 558] width 14 height 14
click at [232, 558] on input "Select an option" at bounding box center [235, 558] width 14 height 14
click at [102, 688] on button "التالي" at bounding box center [111, 699] width 70 height 33
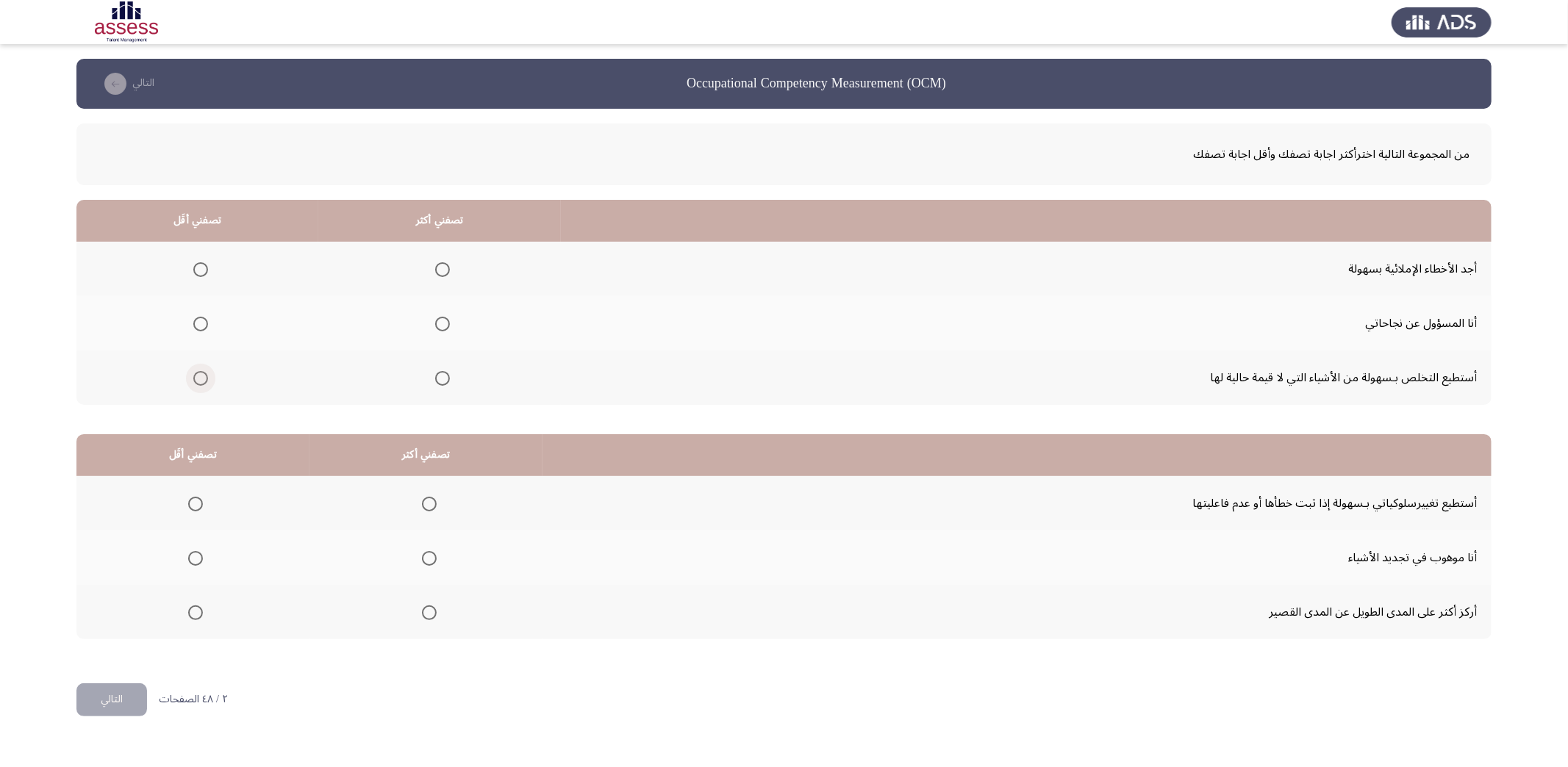
click at [194, 376] on span "Select an option" at bounding box center [201, 378] width 14 height 14
click at [194, 376] on input "Select an option" at bounding box center [201, 378] width 14 height 14
click at [435, 321] on span "Select an option" at bounding box center [442, 324] width 14 height 14
click at [435, 321] on input "Select an option" at bounding box center [442, 324] width 14 height 14
click at [425, 503] on span "Select an option" at bounding box center [429, 504] width 14 height 14
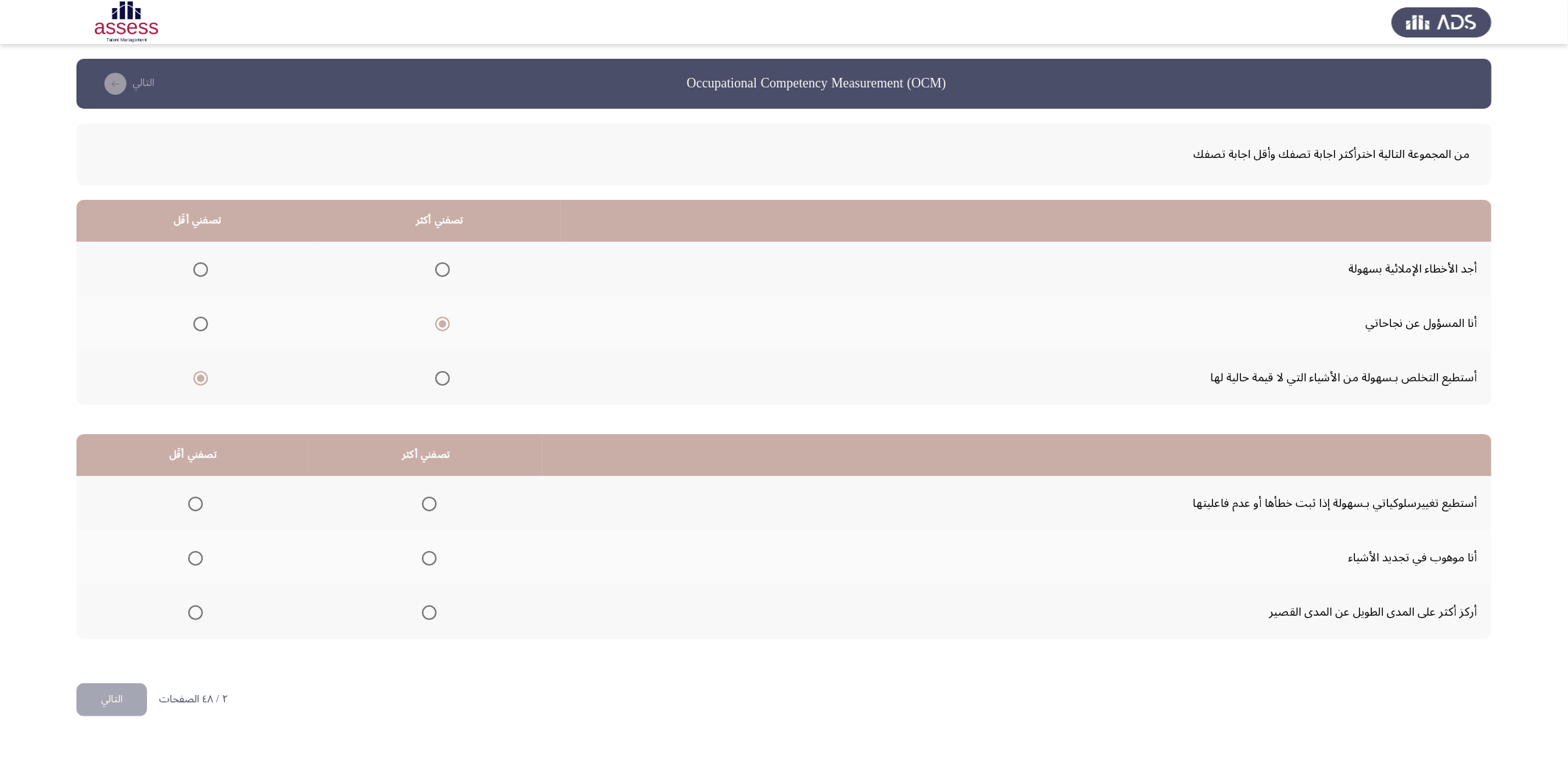
click at [425, 503] on input "Select an option" at bounding box center [429, 504] width 14 height 14
click at [195, 609] on span "Select an option" at bounding box center [195, 613] width 14 height 14
click at [195, 609] on input "Select an option" at bounding box center [195, 613] width 14 height 14
click at [127, 697] on button "التالي" at bounding box center [111, 699] width 70 height 33
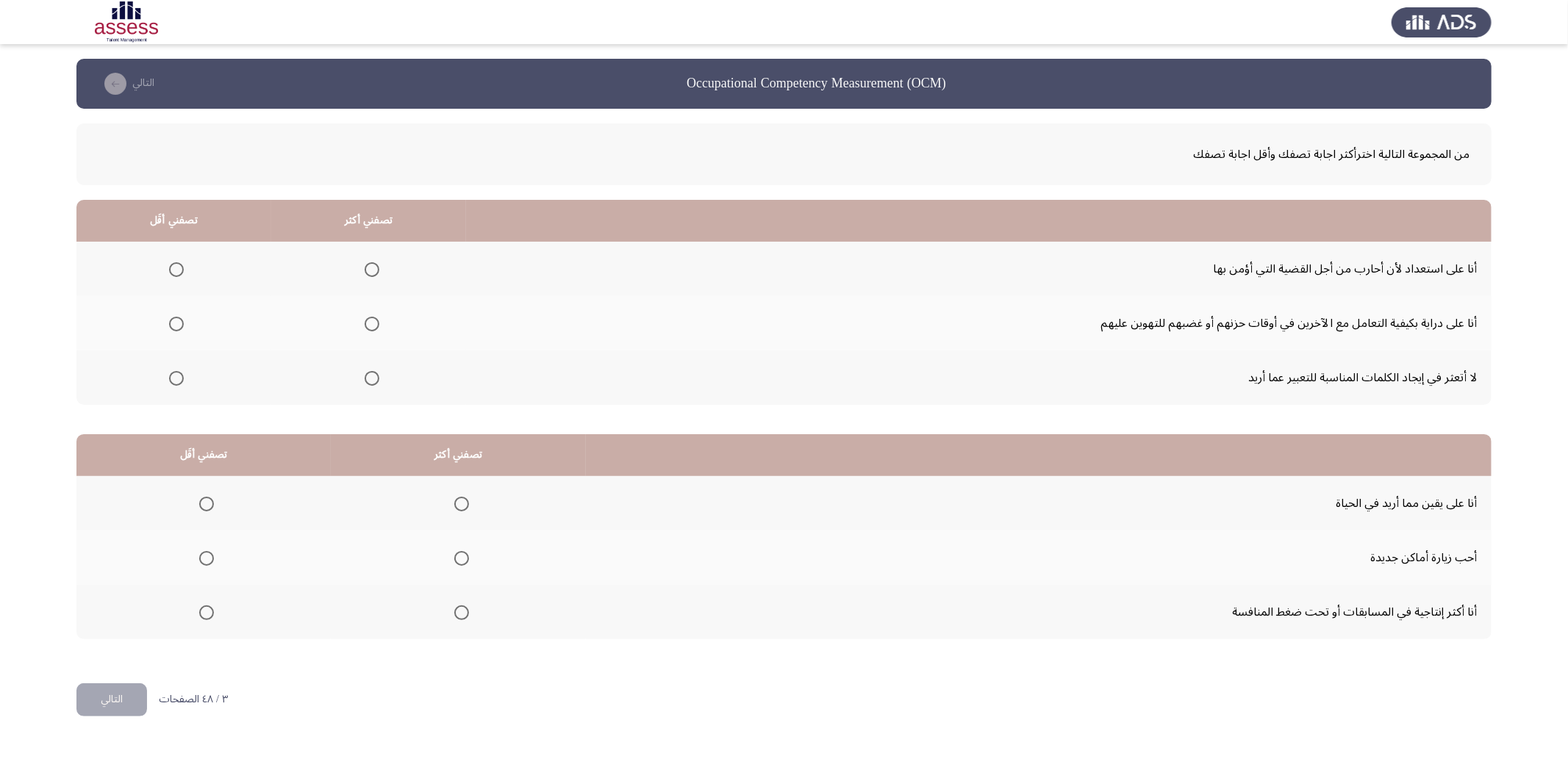
click at [174, 376] on span "Select an option" at bounding box center [177, 378] width 14 height 14
click at [174, 376] on input "Select an option" at bounding box center [177, 378] width 14 height 14
click at [359, 268] on label "Select an option" at bounding box center [368, 269] width 21 height 14
click at [365, 268] on input "Select an option" at bounding box center [372, 269] width 14 height 14
click at [449, 499] on label "Select an option" at bounding box center [458, 504] width 21 height 14
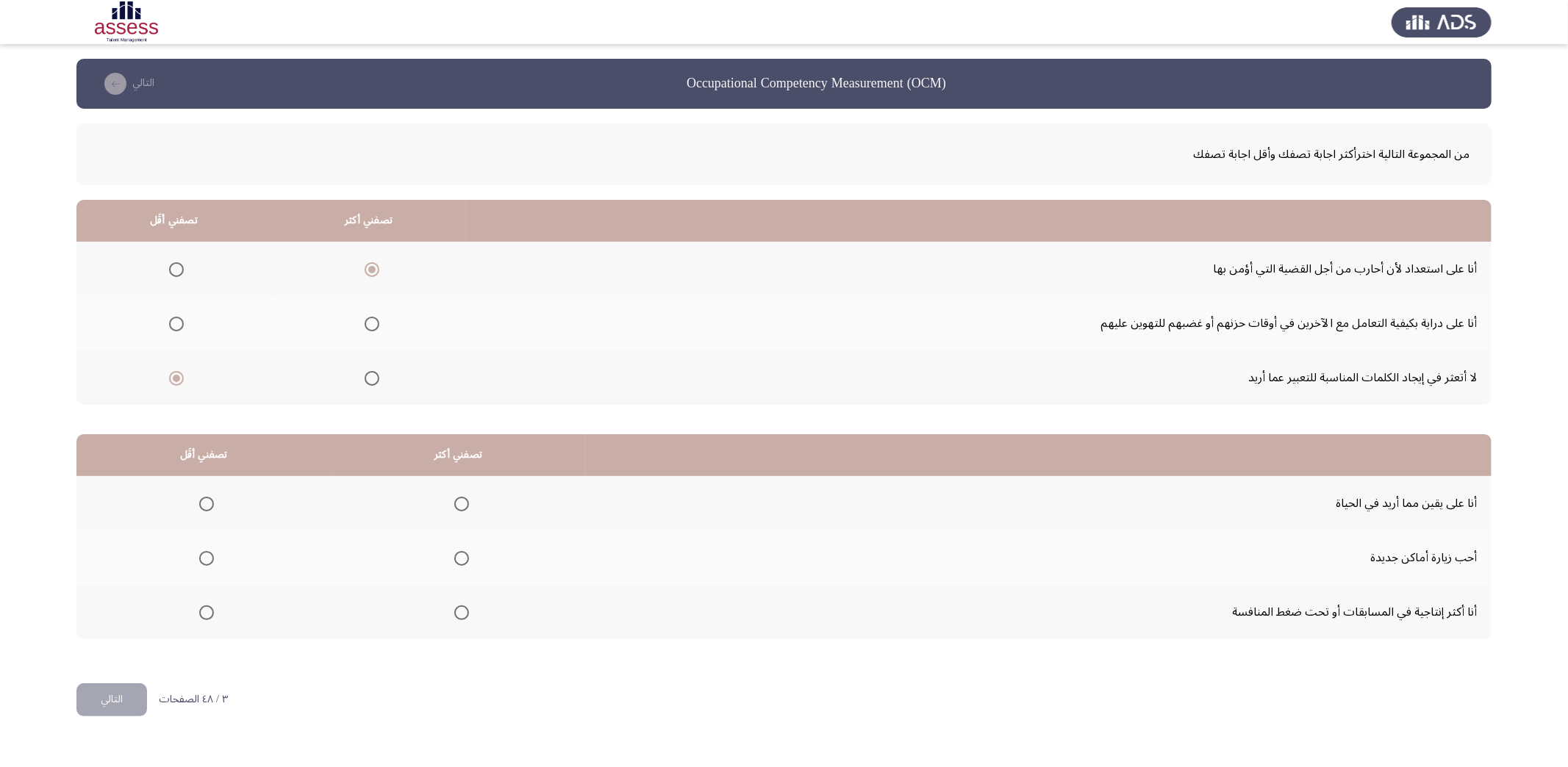
click at [454, 499] on input "Select an option" at bounding box center [461, 504] width 14 height 14
click at [207, 558] on span "Select an option" at bounding box center [206, 558] width 14 height 14
click at [207, 558] on input "Select an option" at bounding box center [206, 558] width 14 height 14
click at [111, 704] on button "التالي" at bounding box center [111, 699] width 70 height 33
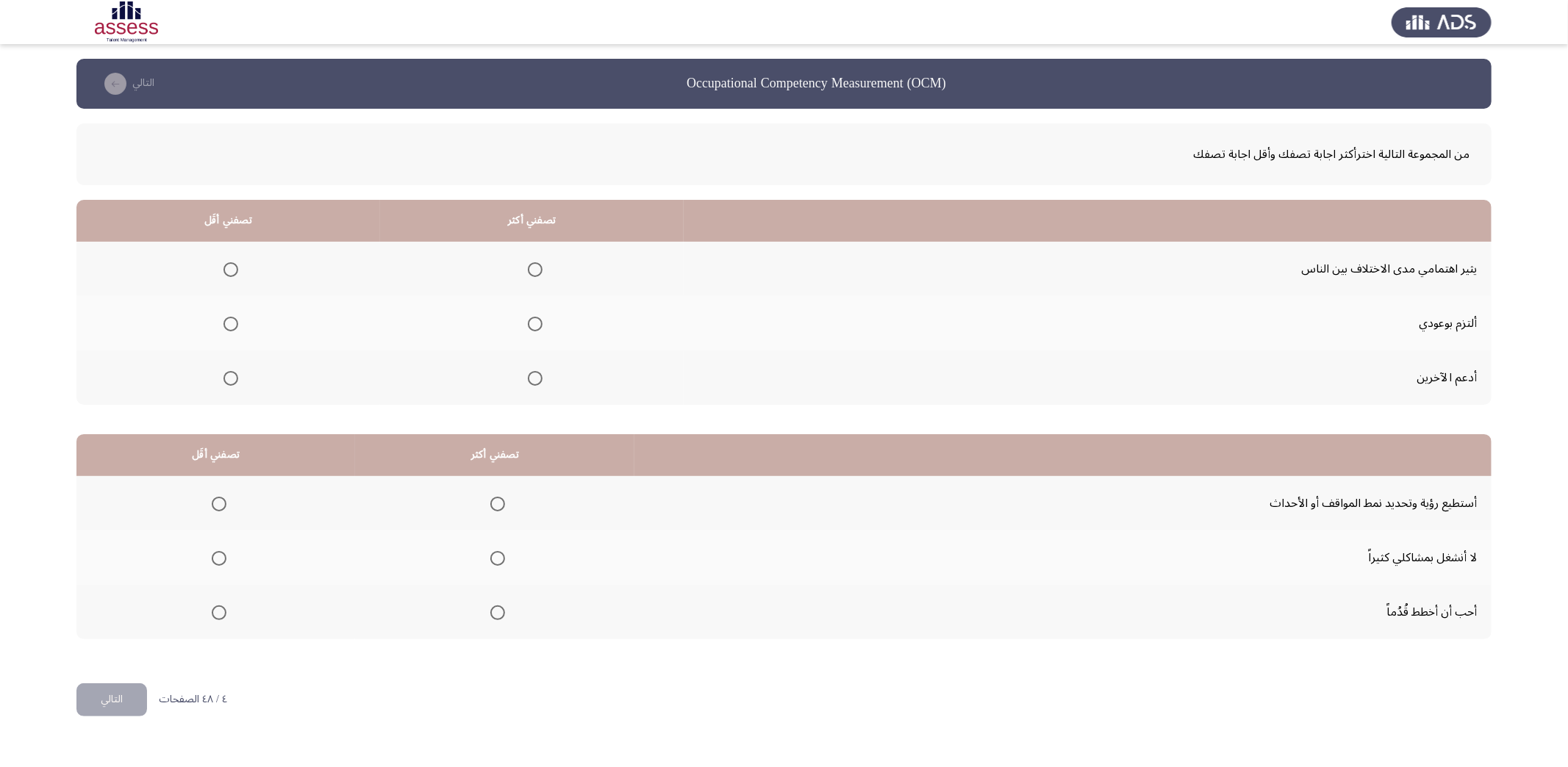
click at [535, 324] on span "Select an option" at bounding box center [535, 324] width 0 height 0
click at [529, 322] on input "Select an option" at bounding box center [535, 324] width 14 height 14
click at [231, 269] on span "Select an option" at bounding box center [231, 269] width 0 height 0
click at [229, 268] on input "Select an option" at bounding box center [231, 269] width 14 height 14
click at [491, 609] on span "Select an option" at bounding box center [498, 613] width 14 height 14
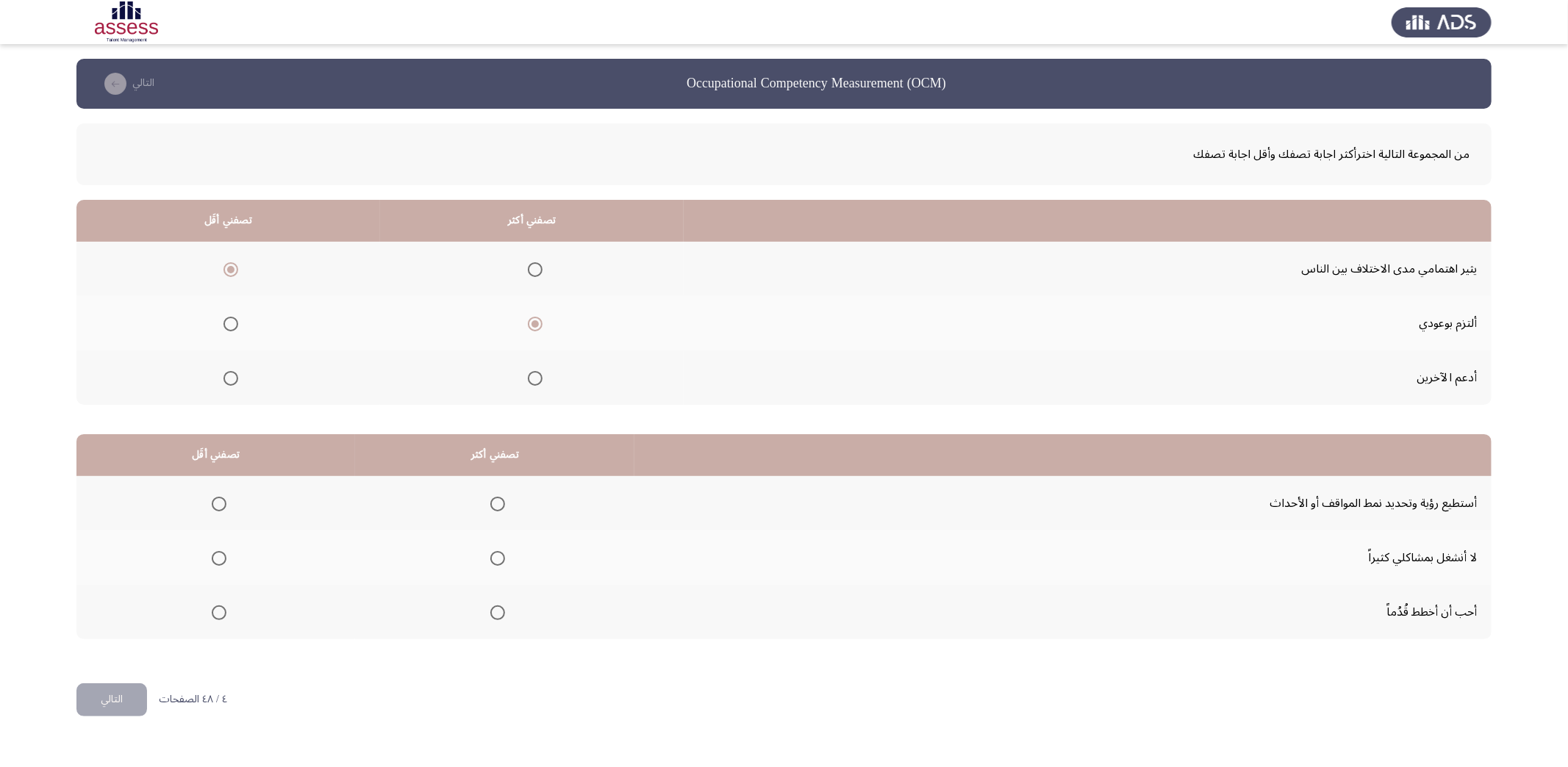
click at [491, 609] on input "Select an option" at bounding box center [498, 613] width 14 height 14
click at [494, 503] on span "Select an option" at bounding box center [498, 504] width 14 height 14
click at [494, 503] on input "Select an option" at bounding box center [498, 504] width 14 height 14
click at [216, 556] on span "Select an option" at bounding box center [219, 558] width 14 height 14
click at [216, 556] on input "Select an option" at bounding box center [219, 558] width 14 height 14
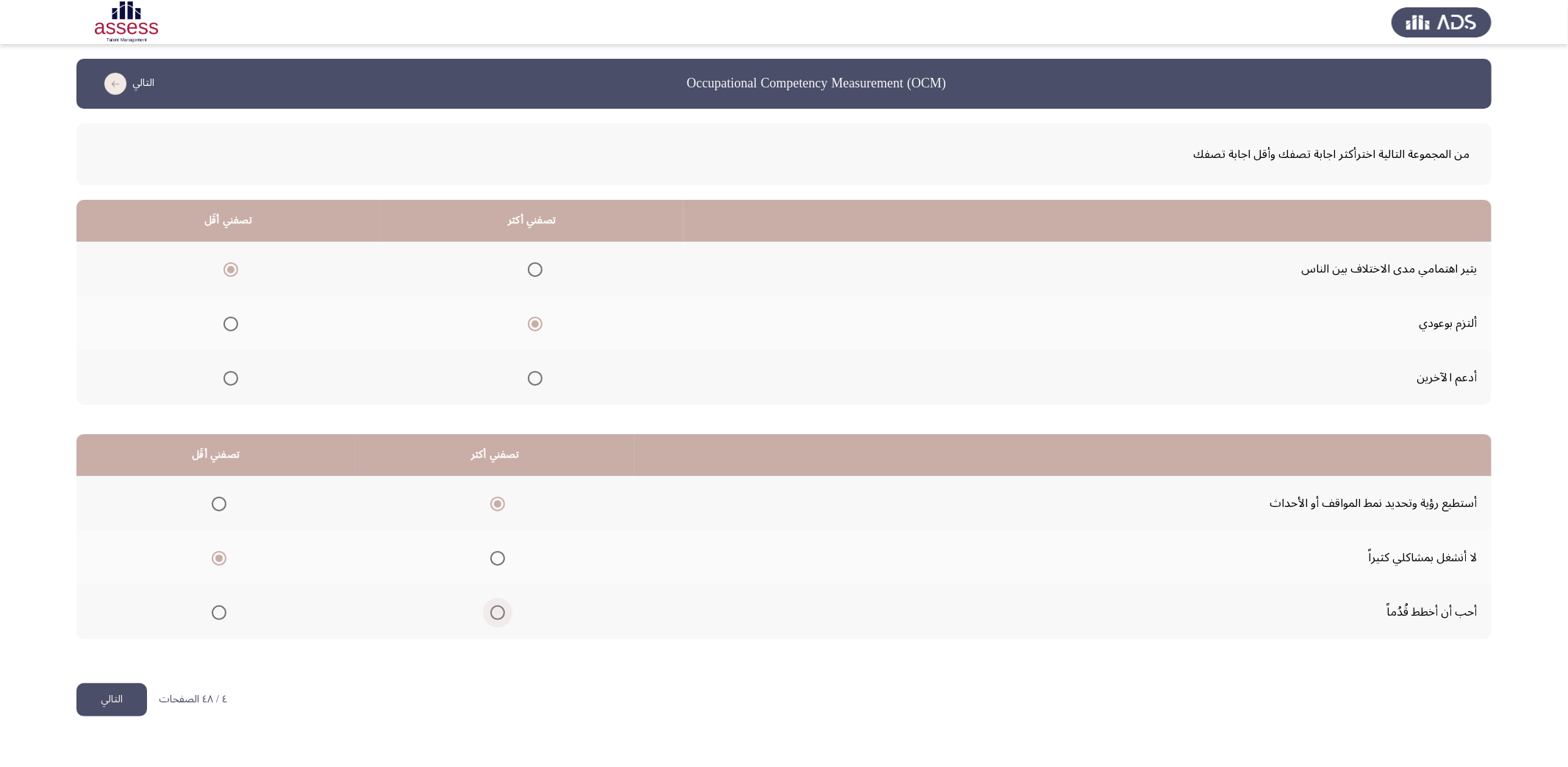
click at [491, 606] on span "Select an option" at bounding box center [498, 613] width 14 height 14
click at [491, 606] on input "Select an option" at bounding box center [498, 613] width 14 height 14
click at [127, 696] on button "التالي" at bounding box center [111, 699] width 70 height 33
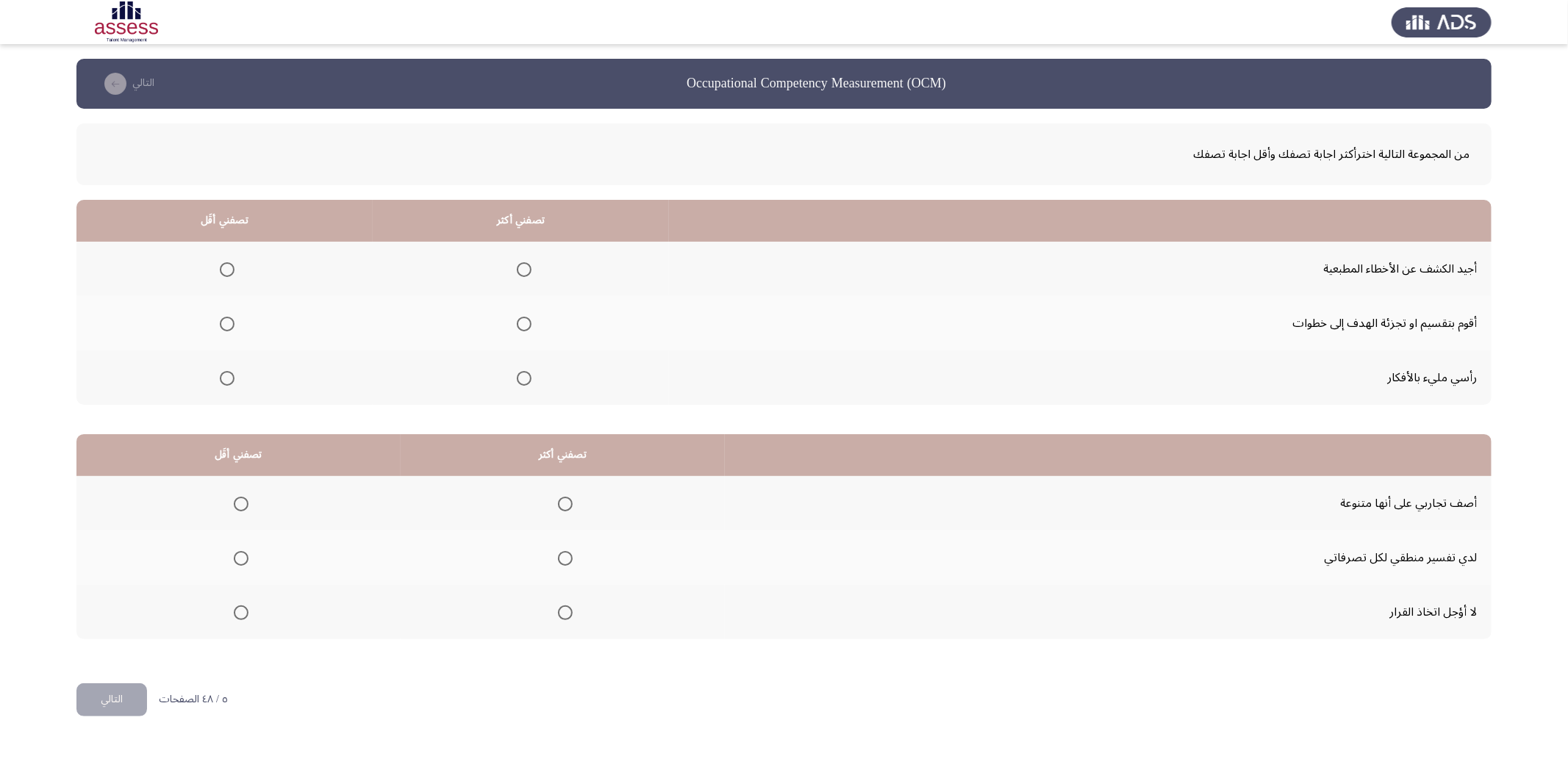
click at [227, 375] on span "Select an option" at bounding box center [227, 378] width 14 height 14
click at [227, 375] on input "Select an option" at bounding box center [227, 378] width 14 height 14
click at [524, 272] on span "Select an option" at bounding box center [524, 269] width 14 height 14
click at [524, 272] on input "Select an option" at bounding box center [524, 269] width 14 height 14
click at [566, 609] on span "Select an option" at bounding box center [565, 613] width 14 height 14
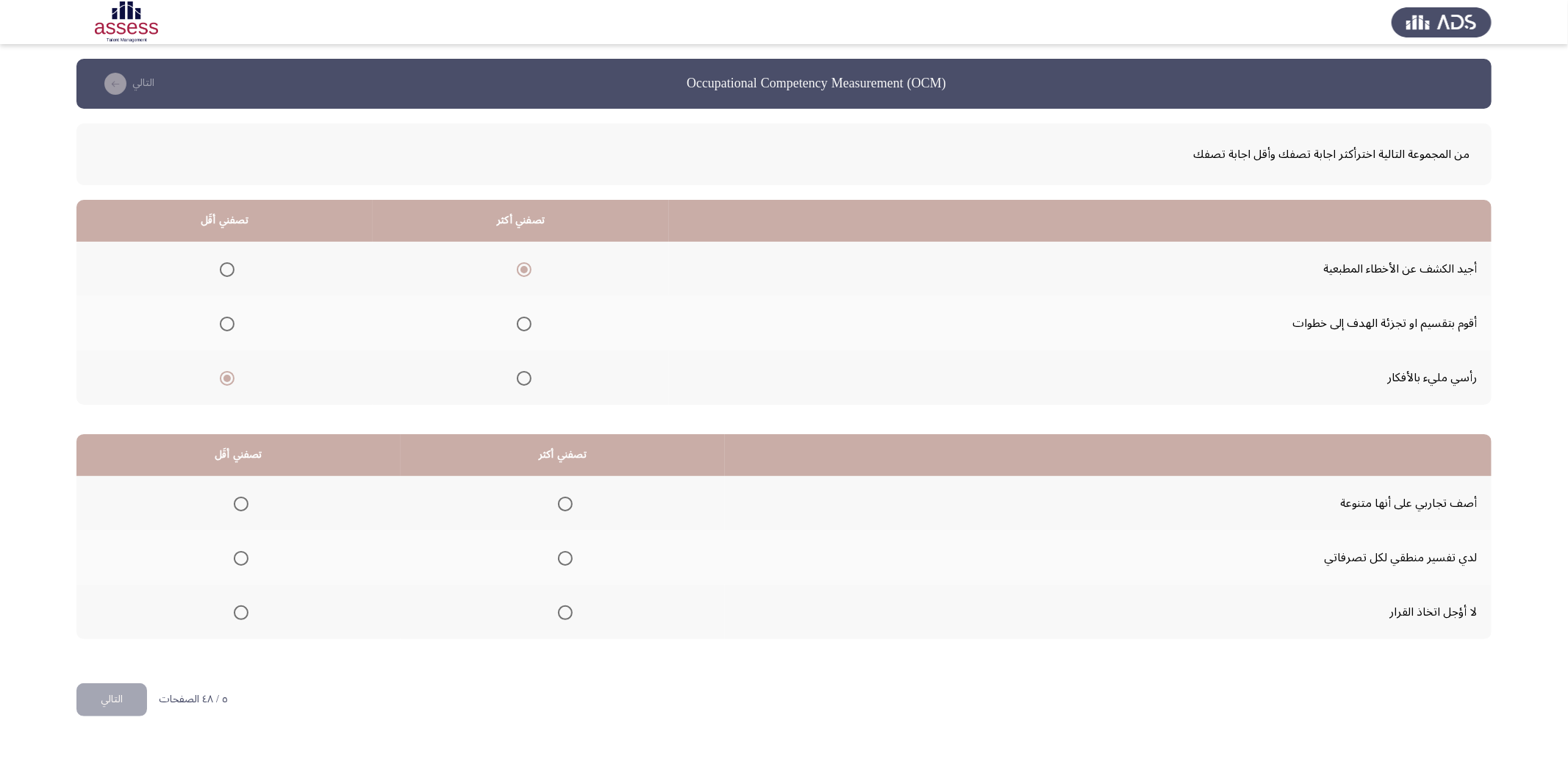
click at [566, 609] on input "Select an option" at bounding box center [565, 613] width 14 height 14
click at [235, 497] on span "Select an option" at bounding box center [241, 504] width 14 height 14
click at [235, 497] on input "Select an option" at bounding box center [241, 504] width 14 height 14
click at [120, 701] on button "التالي" at bounding box center [111, 699] width 70 height 33
click at [589, 266] on span "Select an option" at bounding box center [594, 269] width 14 height 14
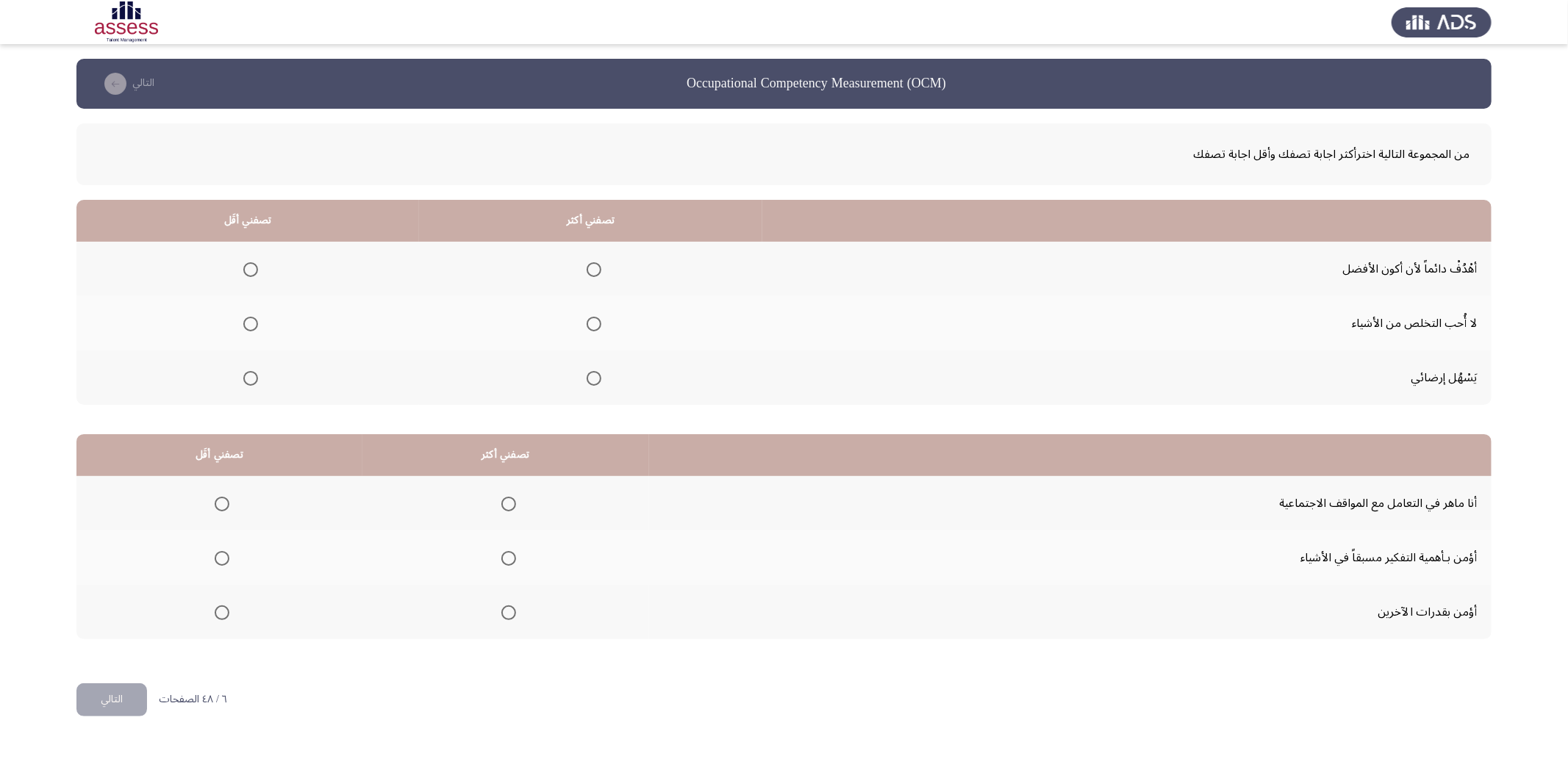
click at [589, 266] on input "Select an option" at bounding box center [594, 269] width 14 height 14
click at [251, 322] on span "Select an option" at bounding box center [251, 324] width 14 height 14
click at [251, 322] on input "Select an option" at bounding box center [251, 324] width 14 height 14
click at [503, 498] on span "Select an option" at bounding box center [508, 504] width 14 height 14
click at [503, 498] on input "Select an option" at bounding box center [508, 504] width 14 height 14
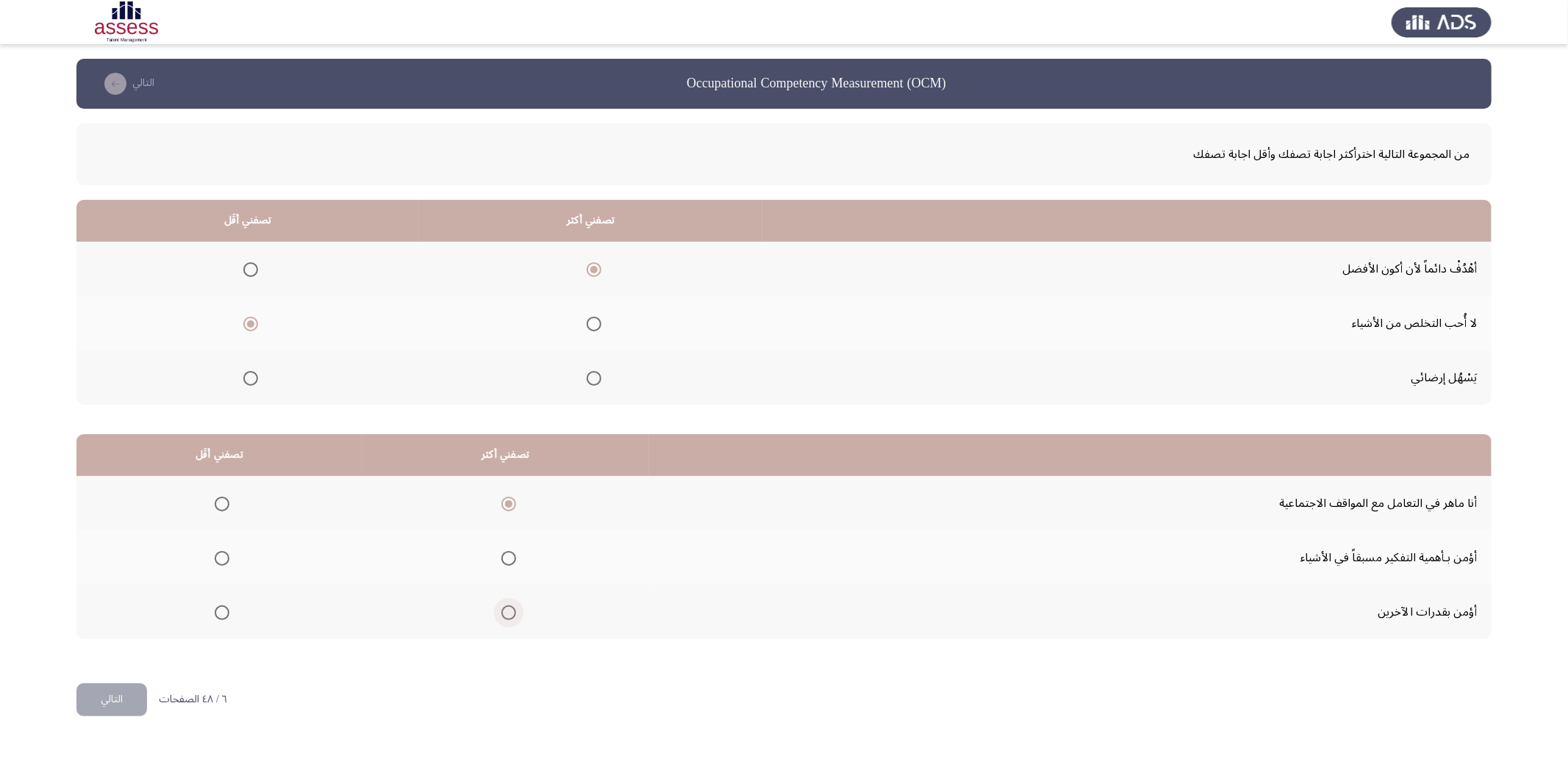
click at [508, 610] on span "Select an option" at bounding box center [508, 613] width 14 height 14
click at [508, 610] on input "Select an option" at bounding box center [508, 613] width 14 height 14
click at [509, 504] on span "Select an option" at bounding box center [508, 504] width 14 height 14
click at [509, 504] on input "Select an option" at bounding box center [508, 504] width 14 height 14
click at [512, 556] on span "Select an option" at bounding box center [508, 558] width 14 height 14
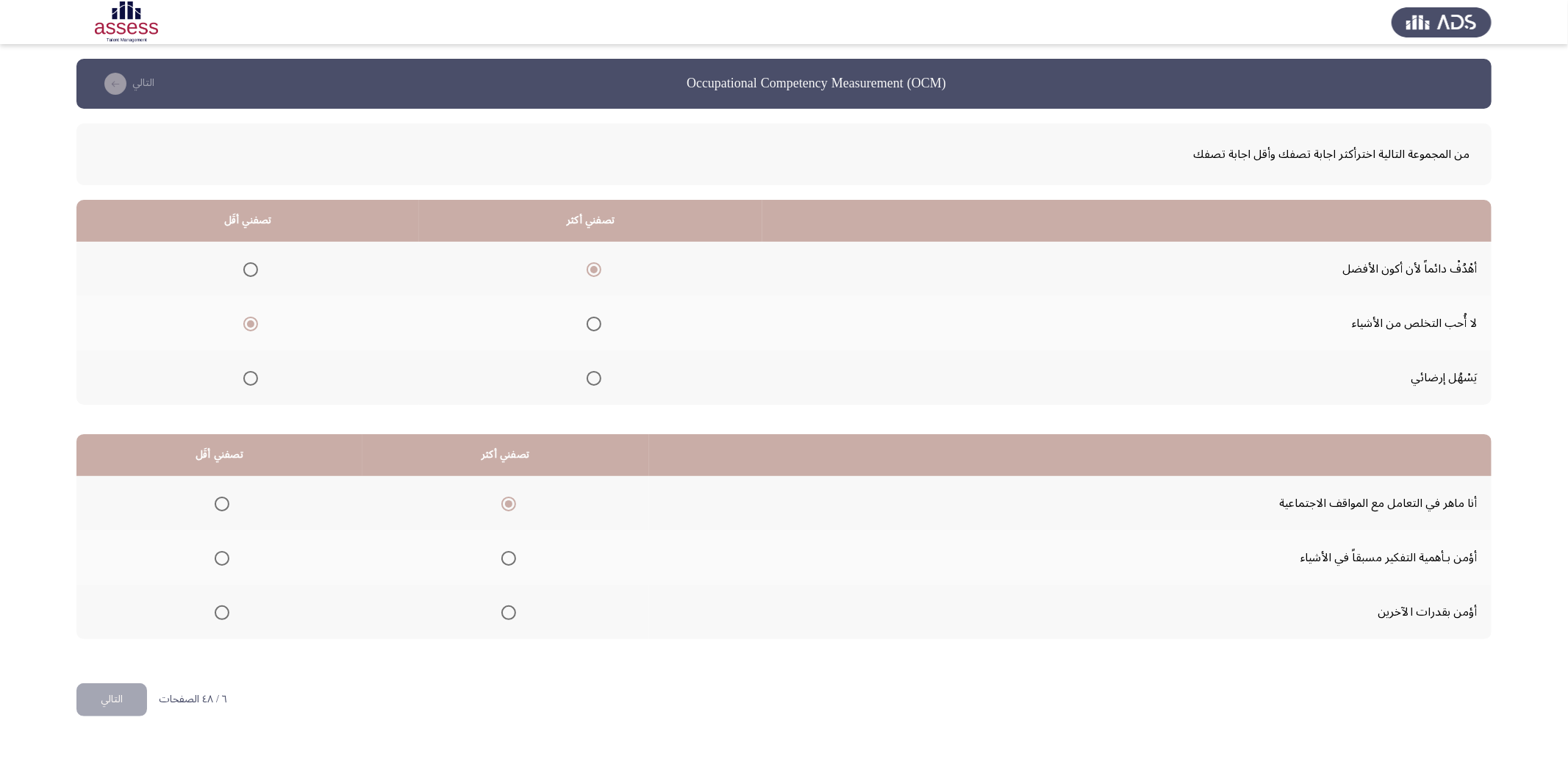
click at [512, 556] on input "Select an option" at bounding box center [508, 558] width 14 height 14
click at [215, 606] on span "Select an option" at bounding box center [222, 613] width 14 height 14
click at [215, 606] on input "Select an option" at bounding box center [222, 613] width 14 height 14
click at [224, 504] on span "Select an option" at bounding box center [222, 504] width 14 height 14
click at [224, 504] on input "Select an option" at bounding box center [222, 504] width 14 height 14
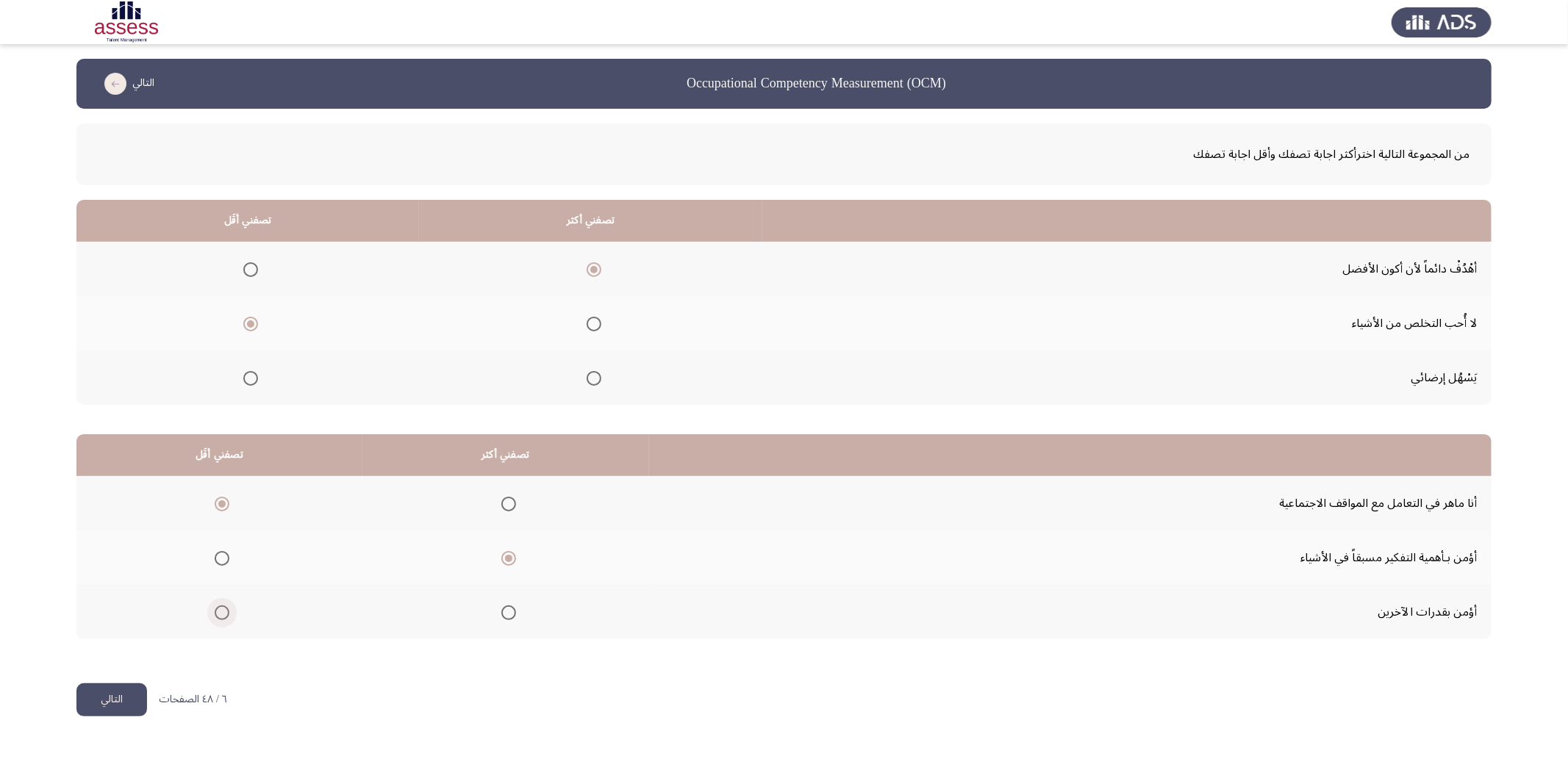
click at [224, 608] on span "Select an option" at bounding box center [222, 613] width 14 height 14
click at [224, 608] on input "Select an option" at bounding box center [222, 613] width 14 height 14
click at [118, 689] on button "التالي" at bounding box center [111, 699] width 70 height 33
click at [574, 266] on span "Select an option" at bounding box center [582, 269] width 14 height 14
click at [574, 266] on input "Select an option" at bounding box center [582, 269] width 14 height 14
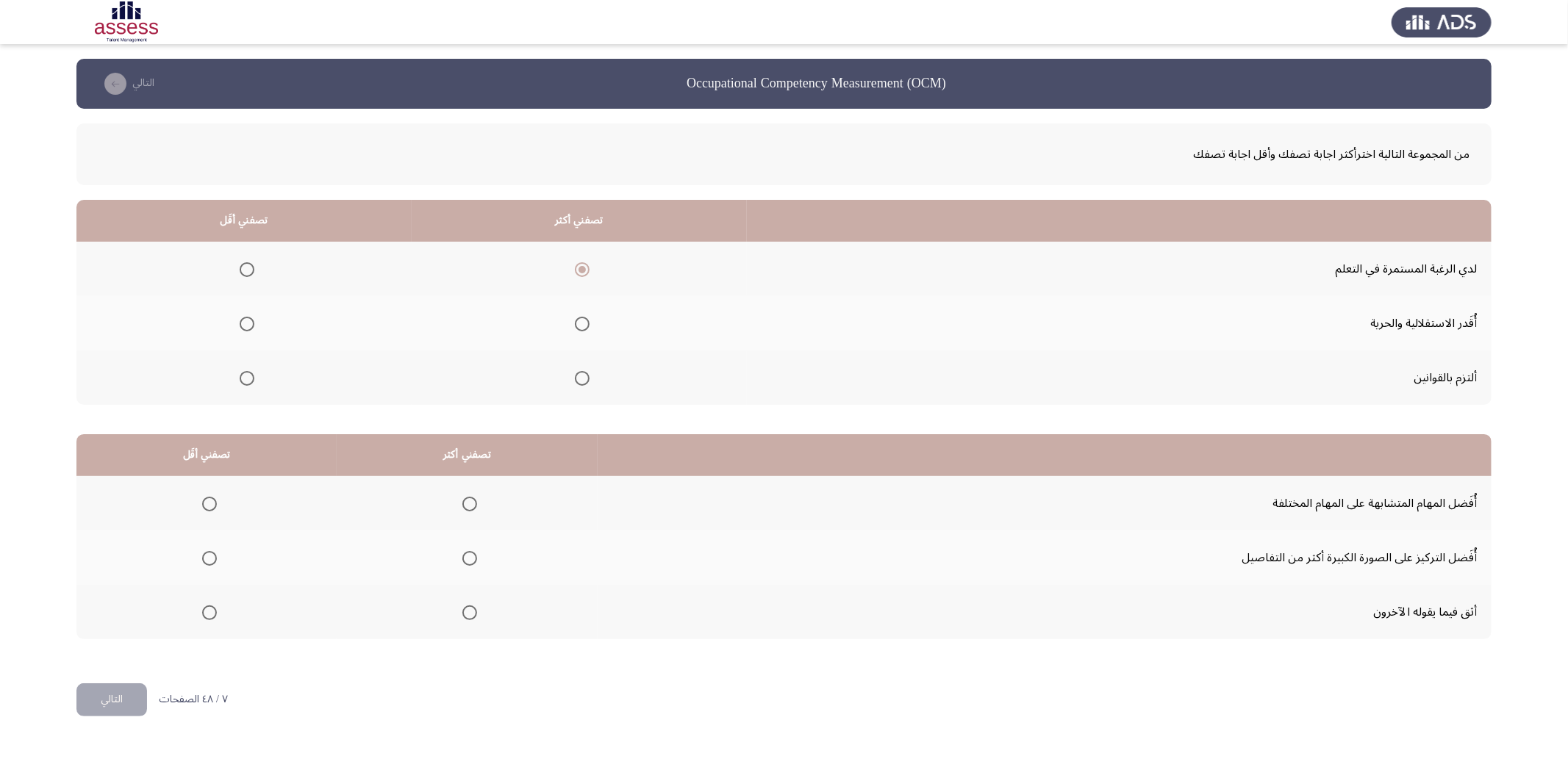
click at [244, 322] on span "Select an option" at bounding box center [247, 324] width 14 height 14
click at [244, 322] on input "Select an option" at bounding box center [247, 324] width 14 height 14
click at [207, 499] on span "Select an option" at bounding box center [210, 504] width 14 height 14
click at [207, 499] on input "Select an option" at bounding box center [210, 504] width 14 height 14
click at [204, 551] on span "Select an option" at bounding box center [210, 558] width 14 height 14
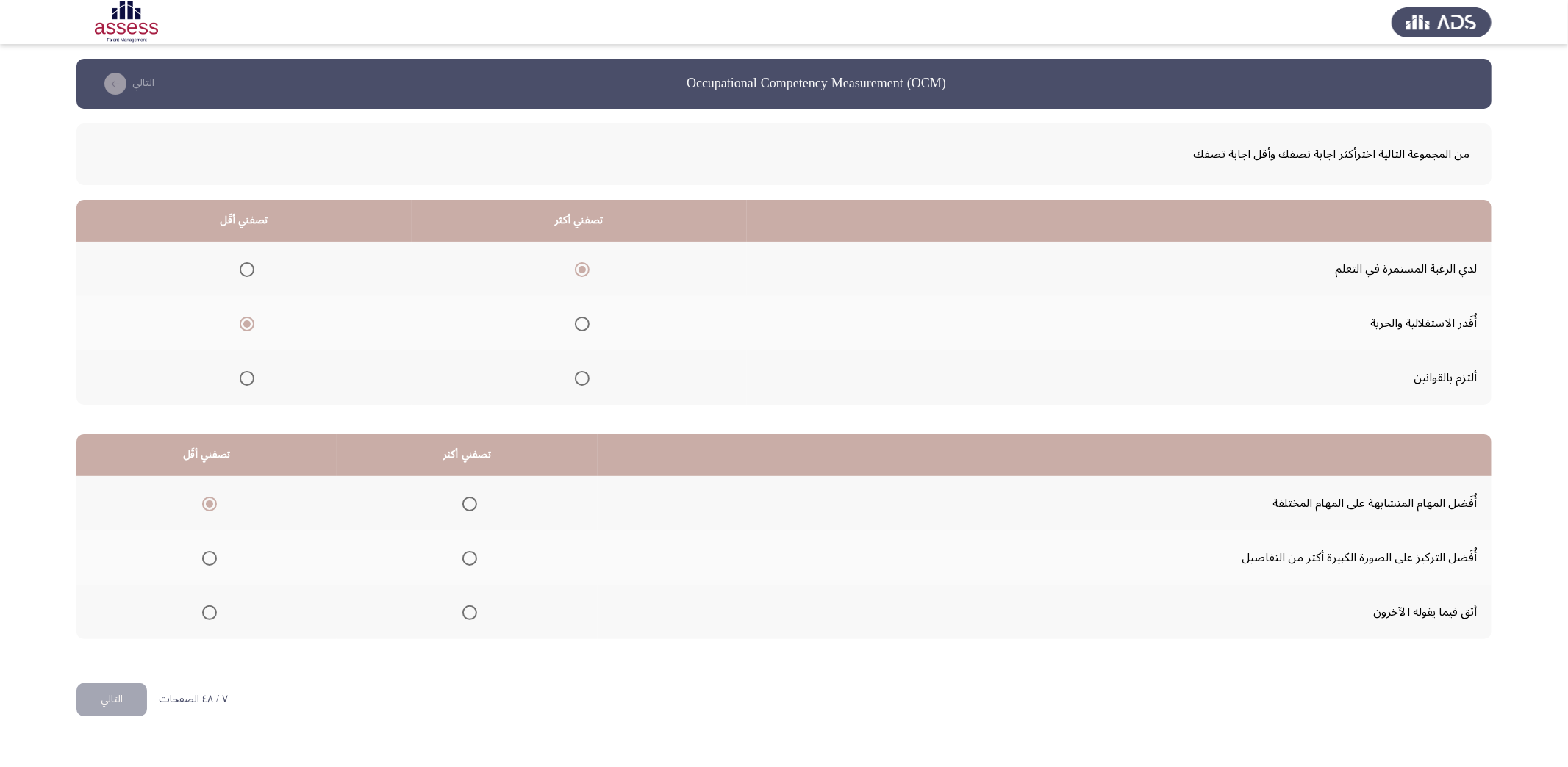
click at [204, 551] on input "Select an option" at bounding box center [210, 558] width 14 height 14
click at [474, 610] on span "Select an option" at bounding box center [469, 613] width 14 height 14
click at [474, 610] on input "Select an option" at bounding box center [469, 613] width 14 height 14
click at [127, 688] on button "التالي" at bounding box center [111, 699] width 70 height 33
click at [549, 378] on span "Select an option" at bounding box center [557, 378] width 14 height 14
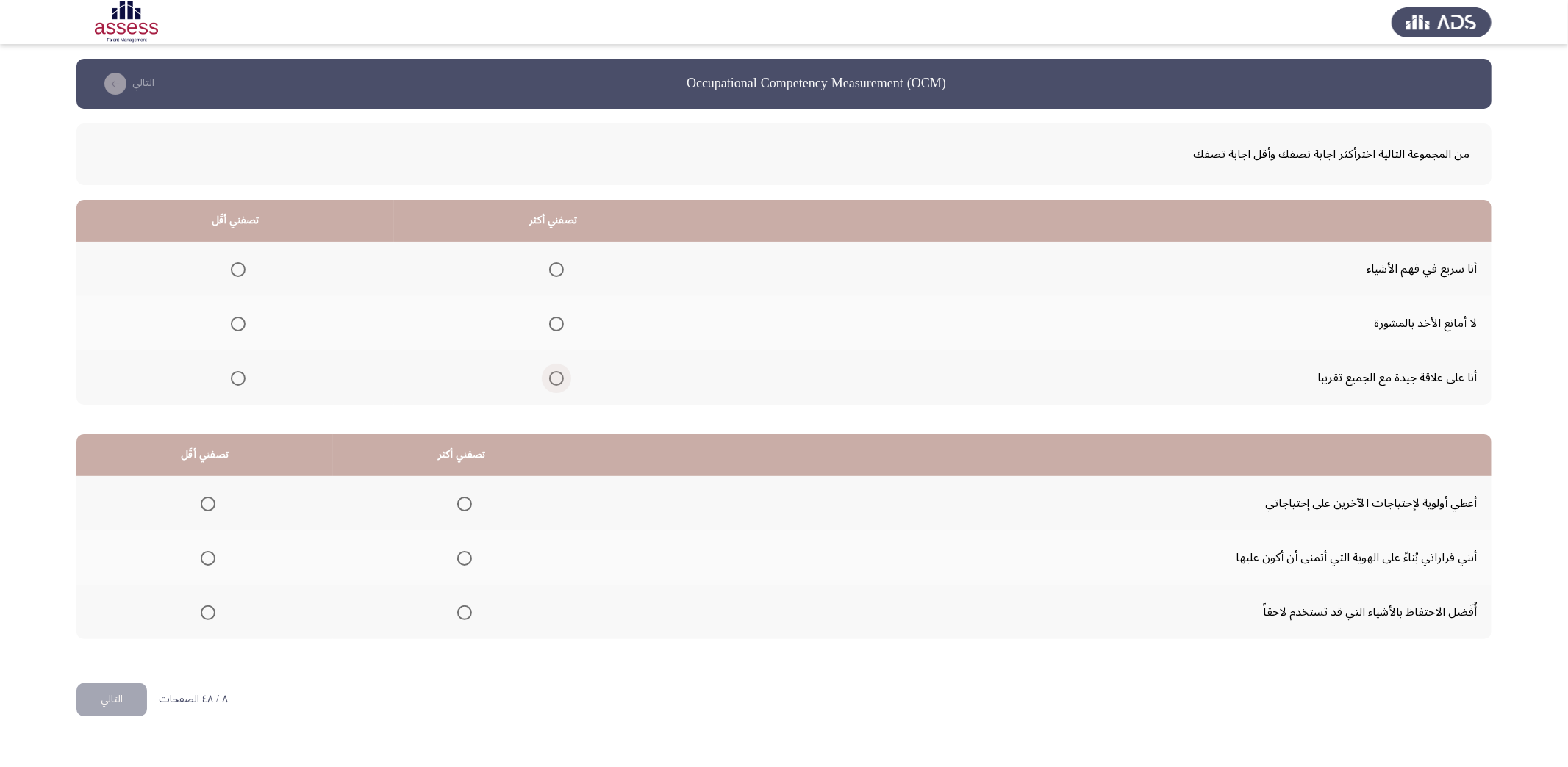
click at [549, 378] on input "Select an option" at bounding box center [557, 378] width 14 height 14
click at [557, 321] on span "Select an option" at bounding box center [557, 324] width 14 height 14
click at [557, 321] on input "Select an option" at bounding box center [557, 324] width 14 height 14
click at [550, 366] on mat-radio-group "Select an option" at bounding box center [553, 378] width 21 height 25
click at [549, 379] on span "Select an option" at bounding box center [557, 378] width 14 height 14
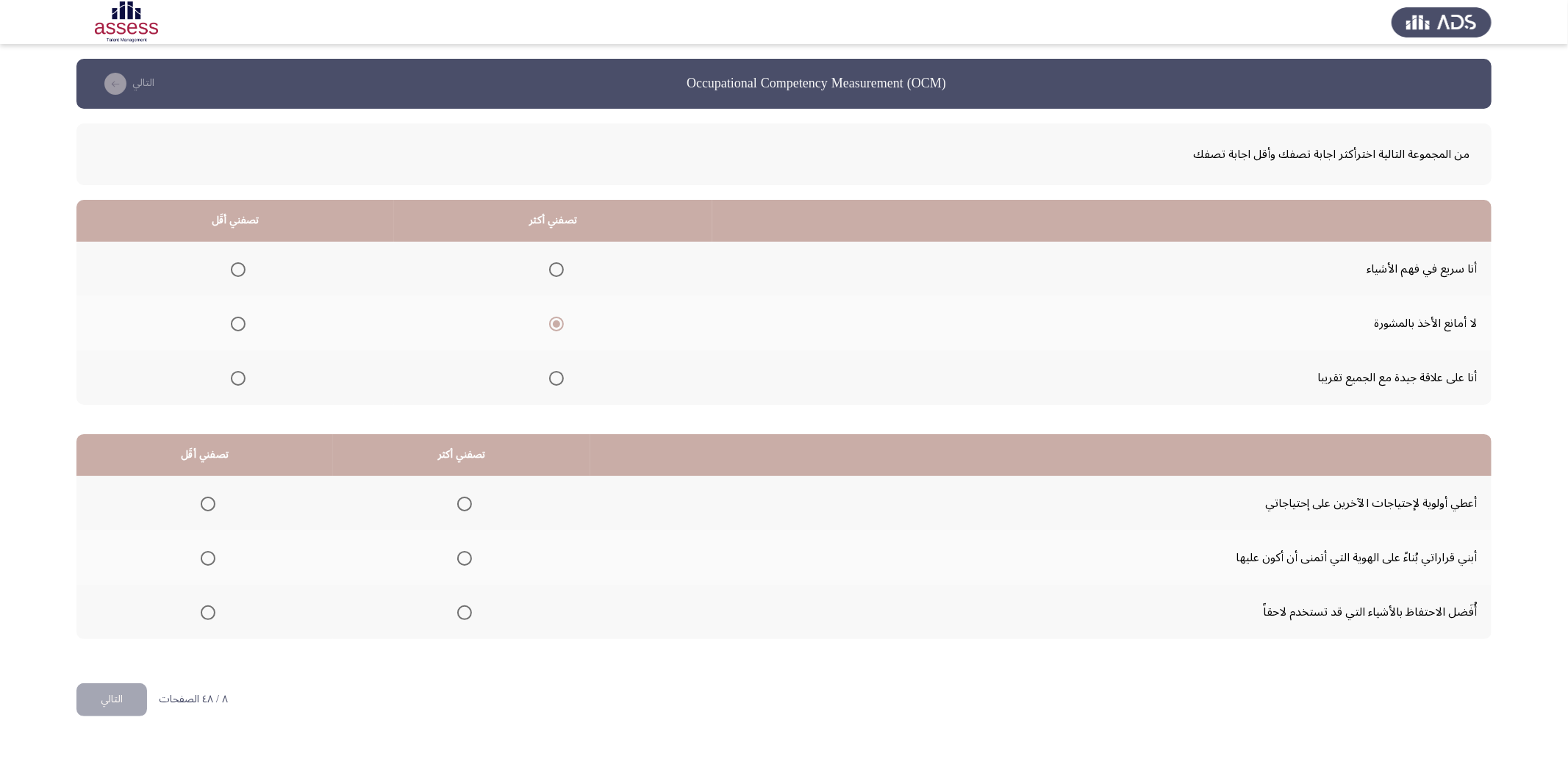
click at [549, 379] on input "Select an option" at bounding box center [557, 378] width 14 height 14
click at [550, 320] on span "Select an option" at bounding box center [557, 324] width 14 height 14
click at [550, 320] on input "Select an option" at bounding box center [557, 324] width 14 height 14
click at [231, 266] on span "Select an option" at bounding box center [238, 269] width 14 height 14
click at [231, 266] on input "Select an option" at bounding box center [238, 269] width 14 height 14
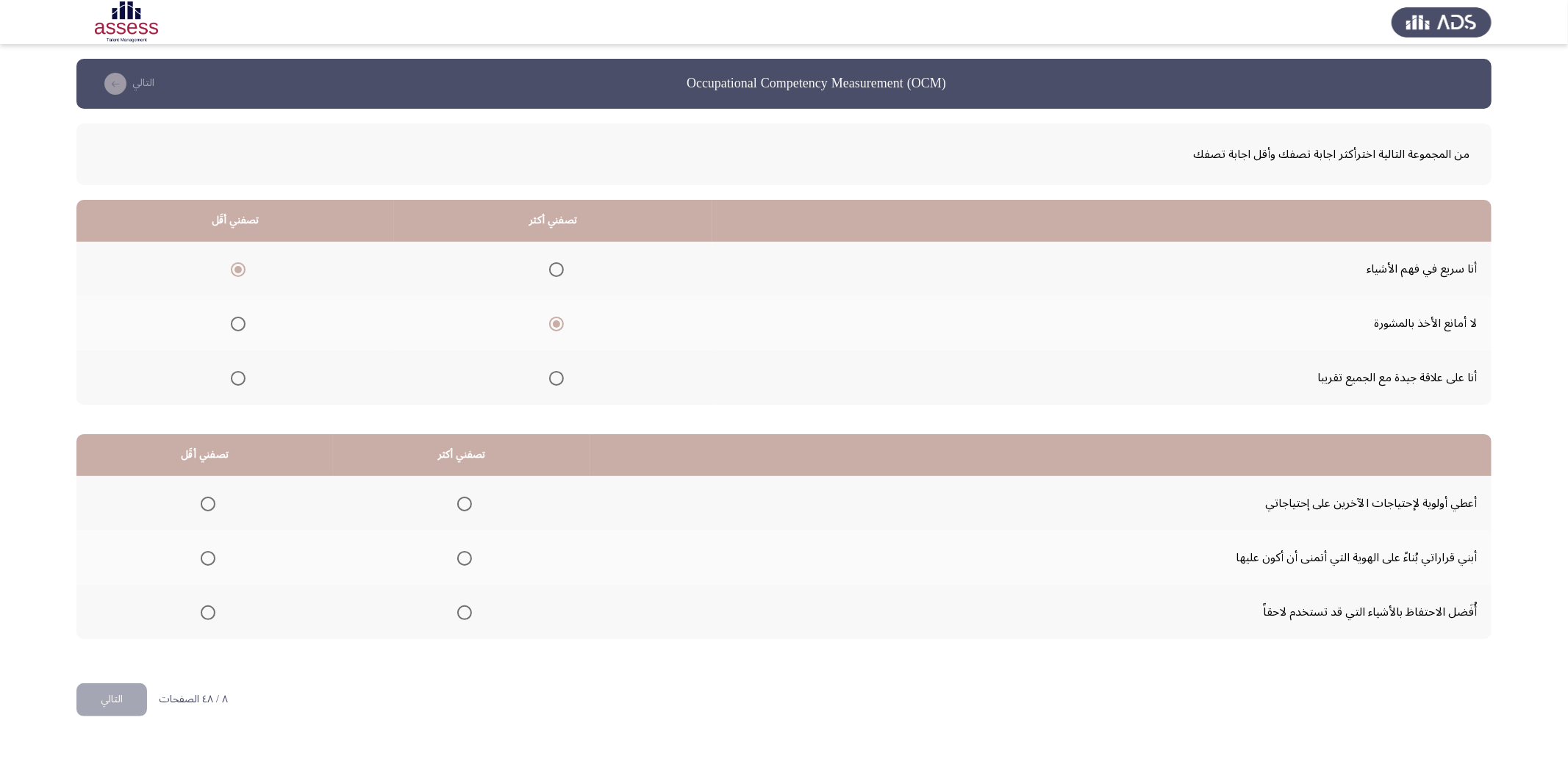
click at [557, 270] on span "Select an option" at bounding box center [557, 269] width 14 height 14
click at [557, 270] on input "Select an option" at bounding box center [557, 269] width 14 height 14
click at [236, 320] on span "Select an option" at bounding box center [238, 324] width 14 height 14
click at [236, 320] on input "Select an option" at bounding box center [238, 324] width 14 height 14
click at [554, 325] on span "Select an option" at bounding box center [557, 324] width 14 height 14
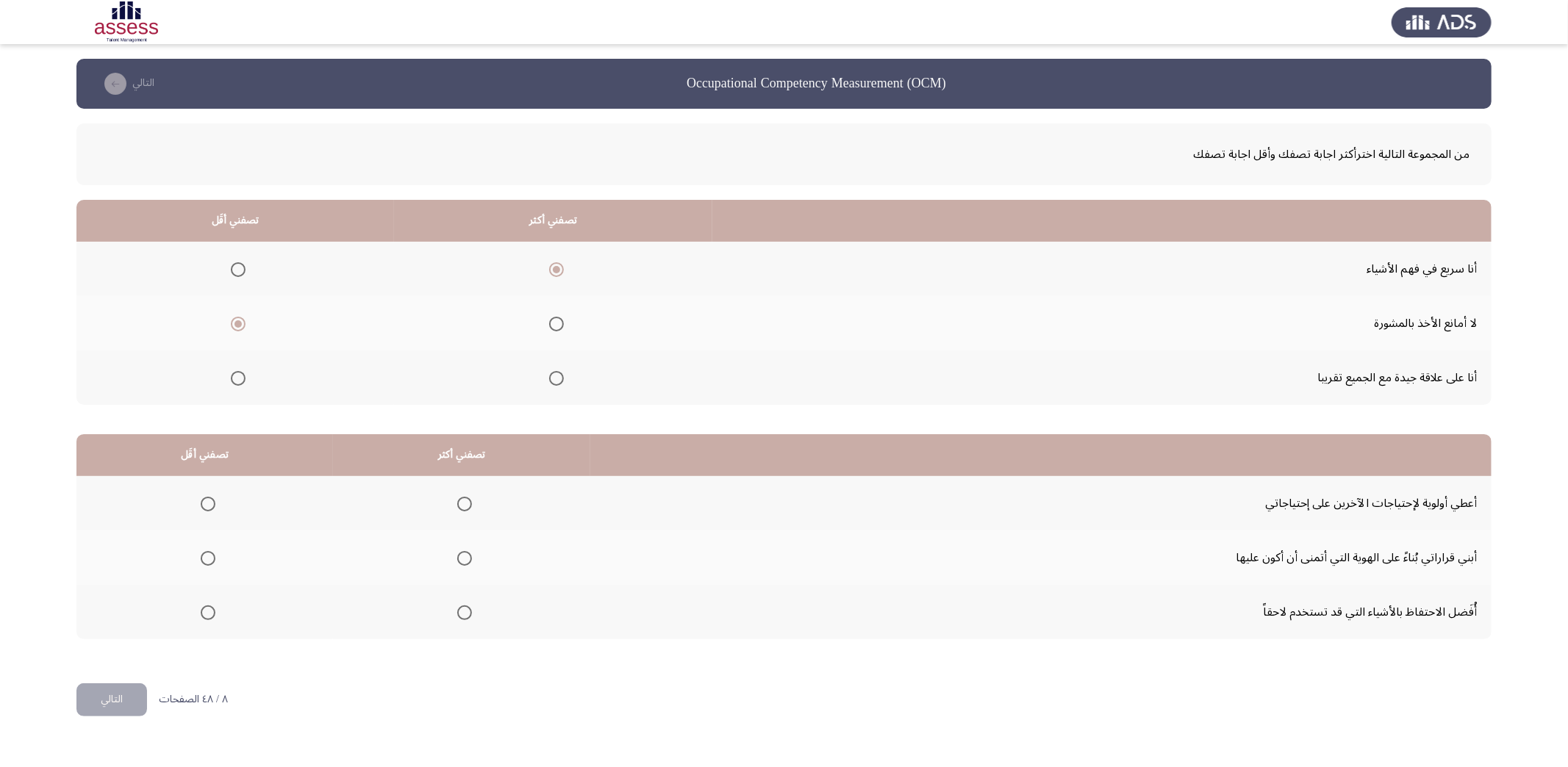
click at [554, 325] on input "Select an option" at bounding box center [557, 324] width 14 height 14
click at [236, 268] on span "Select an option" at bounding box center [238, 269] width 14 height 14
click at [236, 268] on input "Select an option" at bounding box center [238, 269] width 14 height 14
click at [207, 497] on span "Select an option" at bounding box center [208, 504] width 14 height 14
click at [207, 497] on input "Select an option" at bounding box center [208, 504] width 14 height 14
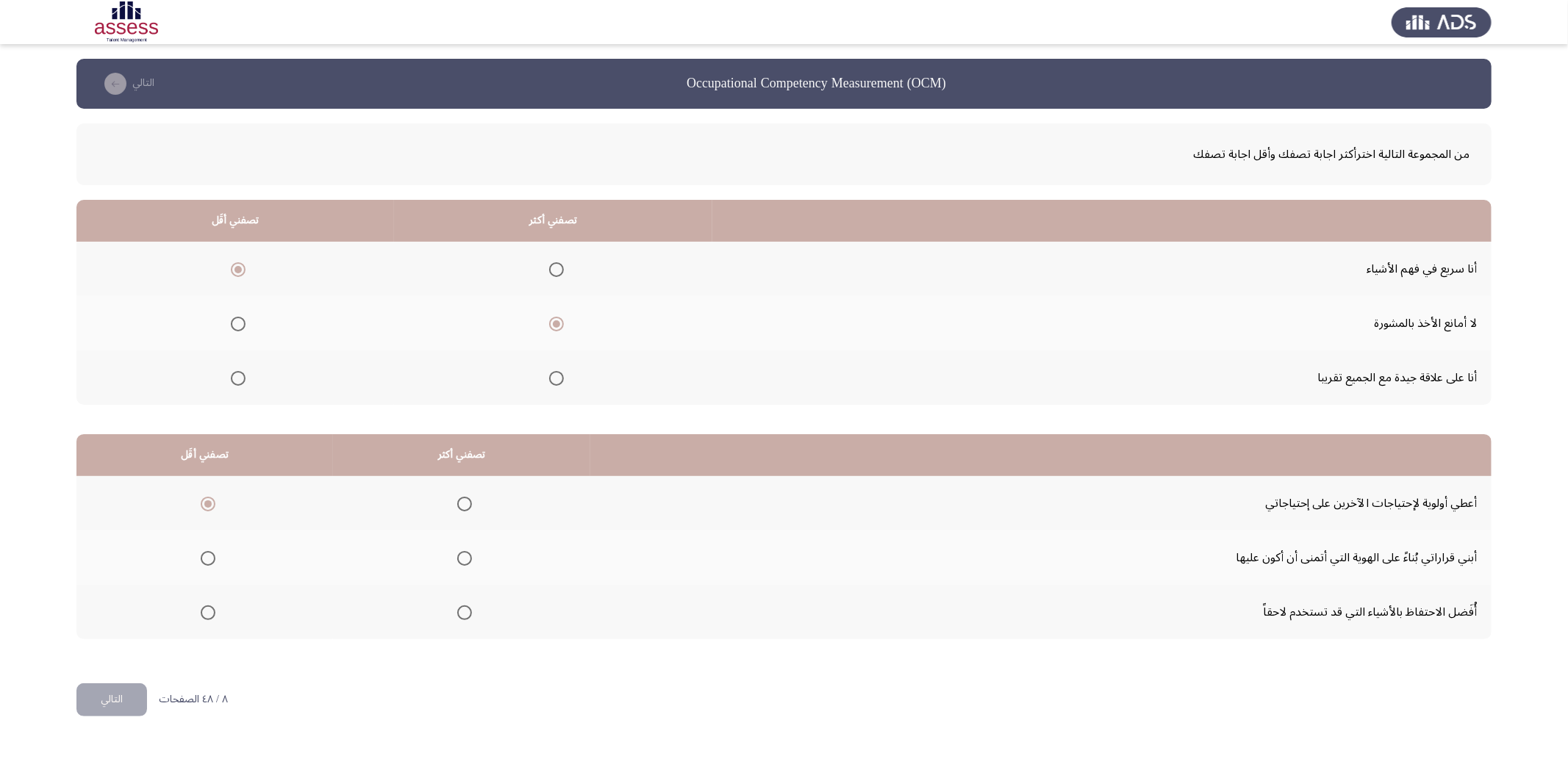
click at [210, 551] on span "Select an option" at bounding box center [208, 558] width 14 height 14
click at [210, 551] on input "Select an option" at bounding box center [208, 558] width 14 height 14
click at [462, 613] on span "Select an option" at bounding box center [465, 613] width 14 height 14
click at [462, 613] on input "Select an option" at bounding box center [465, 613] width 14 height 14
click at [123, 691] on button "التالي" at bounding box center [111, 699] width 70 height 33
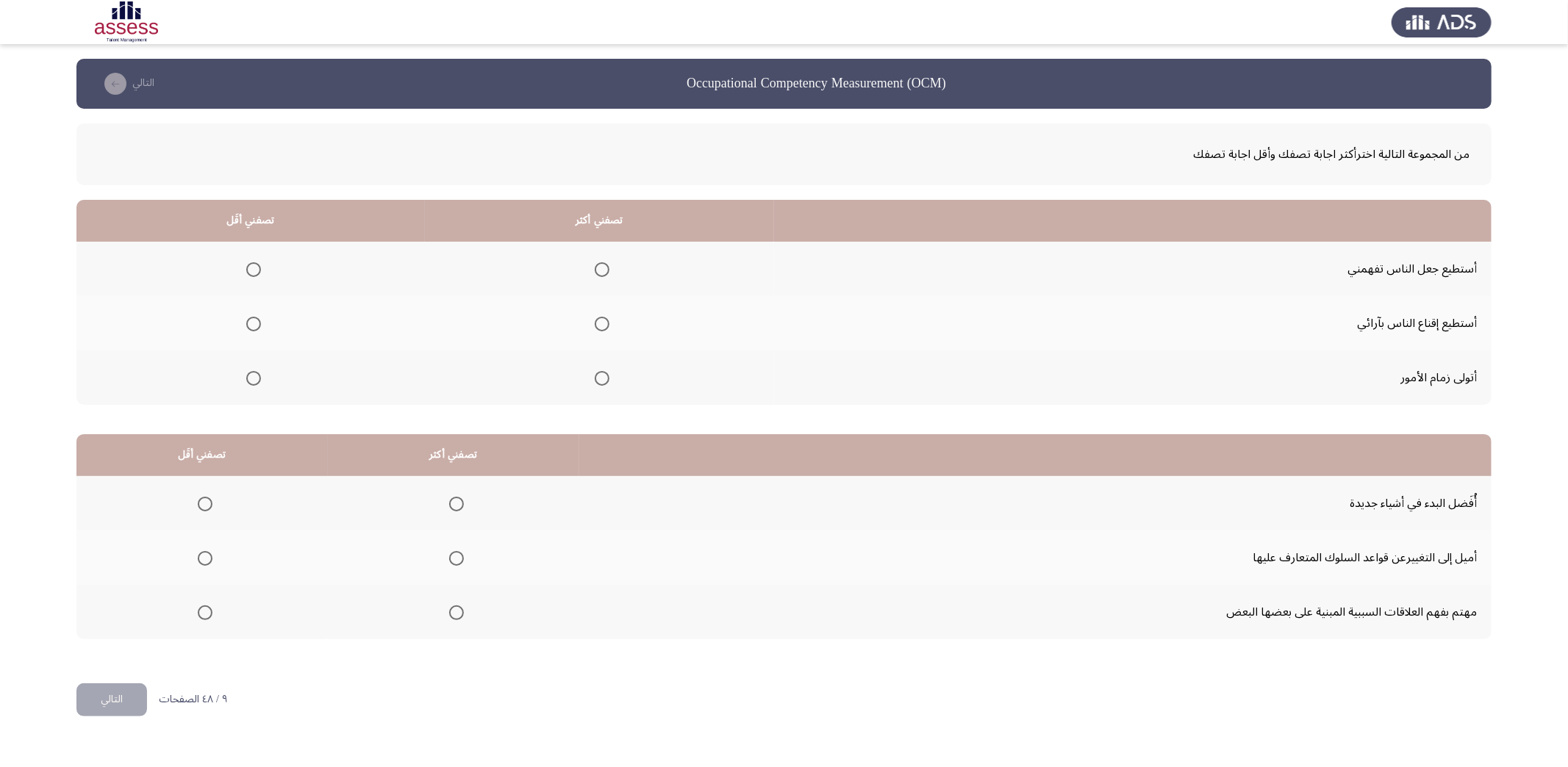
click at [596, 269] on span "Select an option" at bounding box center [602, 269] width 14 height 14
click at [596, 269] on input "Select an option" at bounding box center [602, 269] width 14 height 14
click at [249, 371] on span "Select an option" at bounding box center [253, 378] width 14 height 14
click at [249, 371] on input "Select an option" at bounding box center [253, 378] width 14 height 14
click at [451, 610] on span "Select an option" at bounding box center [457, 613] width 14 height 14
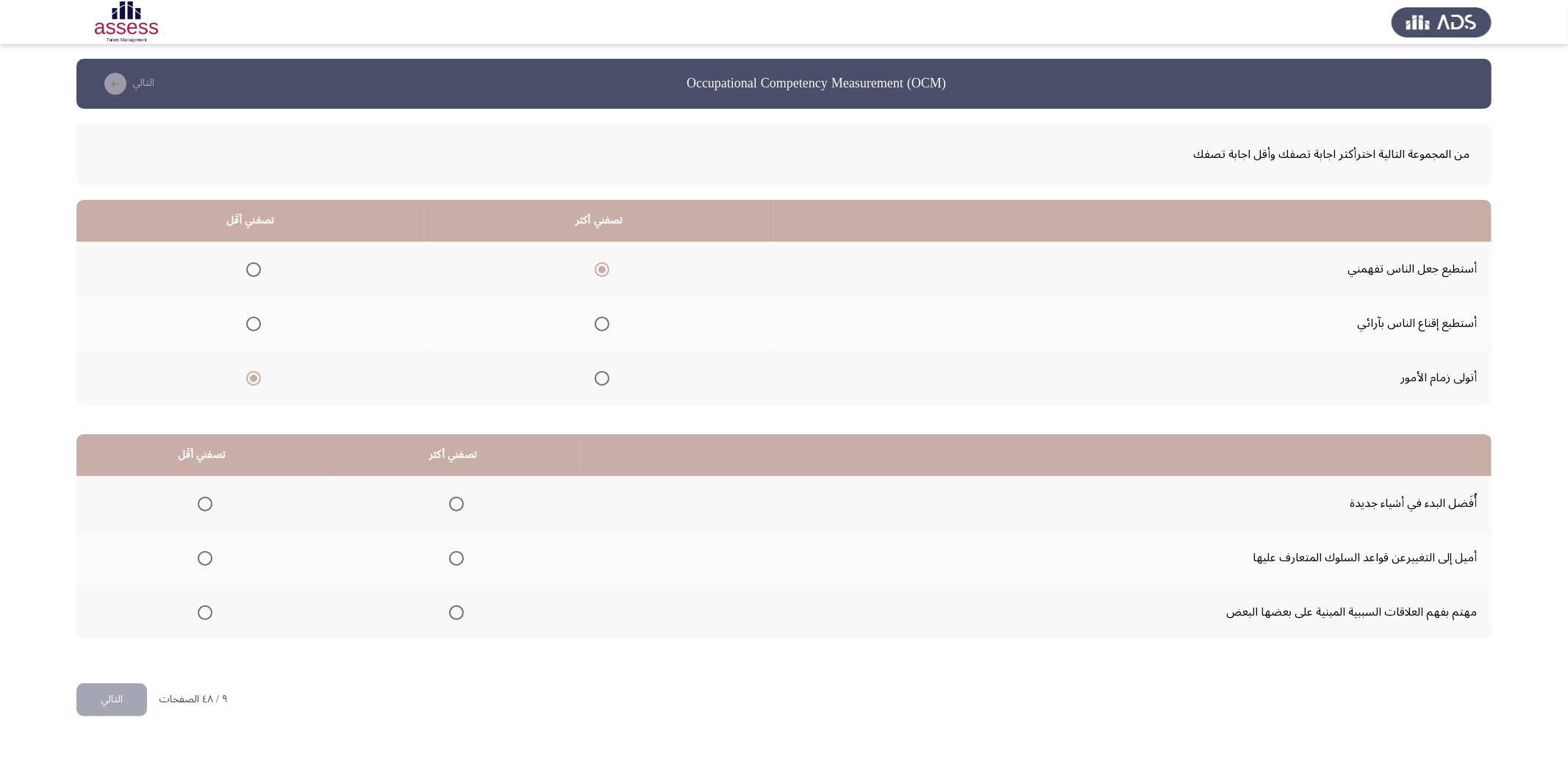
click at [451, 610] on input "Select an option" at bounding box center [457, 613] width 14 height 14
click at [192, 557] on label "Select an option" at bounding box center [202, 558] width 21 height 14
click at [198, 557] on input "Select an option" at bounding box center [205, 558] width 14 height 14
click at [123, 697] on button "التالي" at bounding box center [111, 699] width 70 height 33
click at [579, 272] on span "Select an option" at bounding box center [582, 269] width 14 height 14
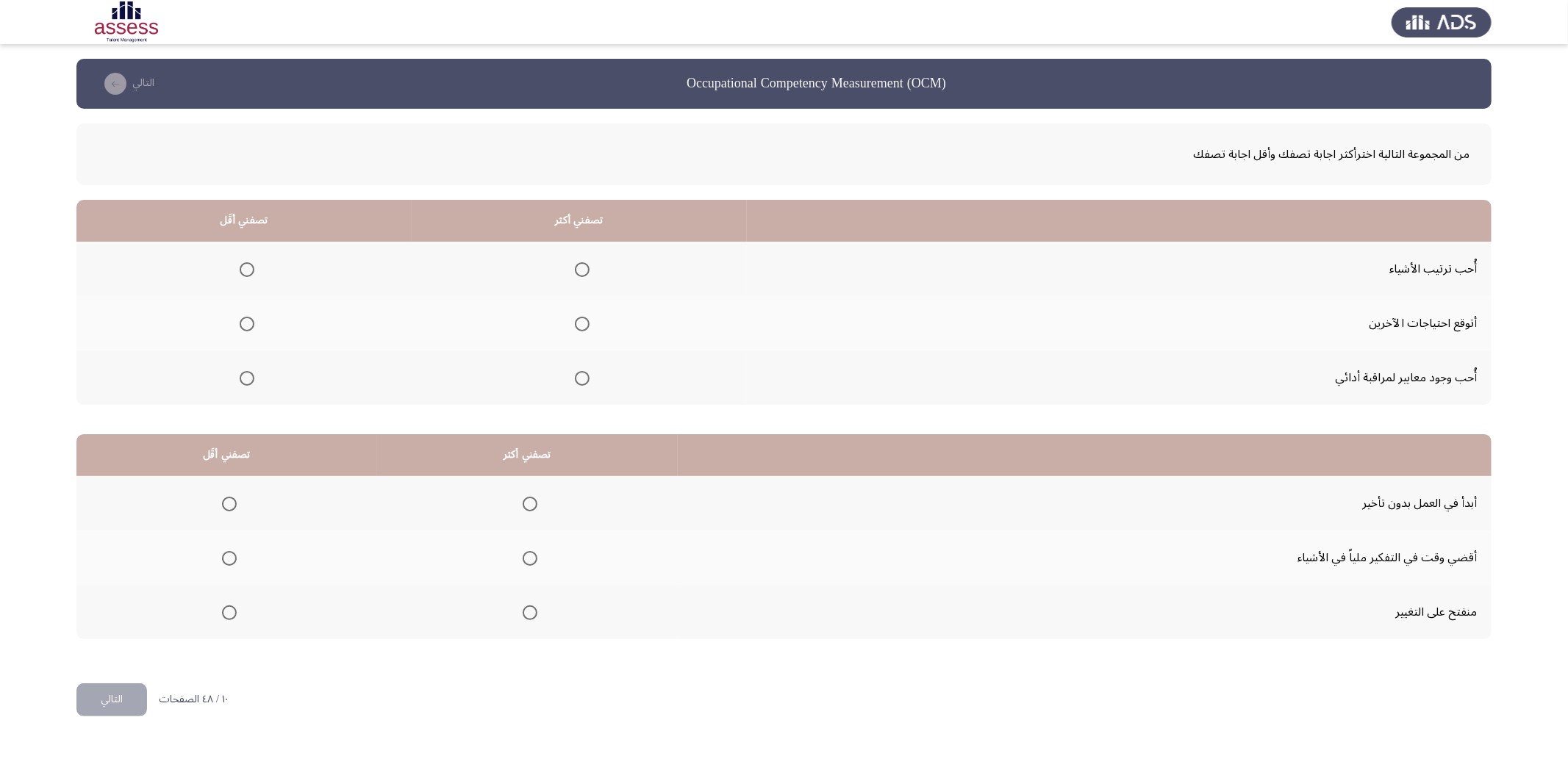
click at [579, 272] on input "Select an option" at bounding box center [582, 269] width 14 height 14
click at [240, 318] on span "Select an option" at bounding box center [247, 324] width 14 height 14
click at [240, 318] on input "Select an option" at bounding box center [247, 324] width 14 height 14
click at [531, 506] on span "Select an option" at bounding box center [530, 504] width 14 height 14
click at [531, 506] on input "Select an option" at bounding box center [530, 504] width 14 height 14
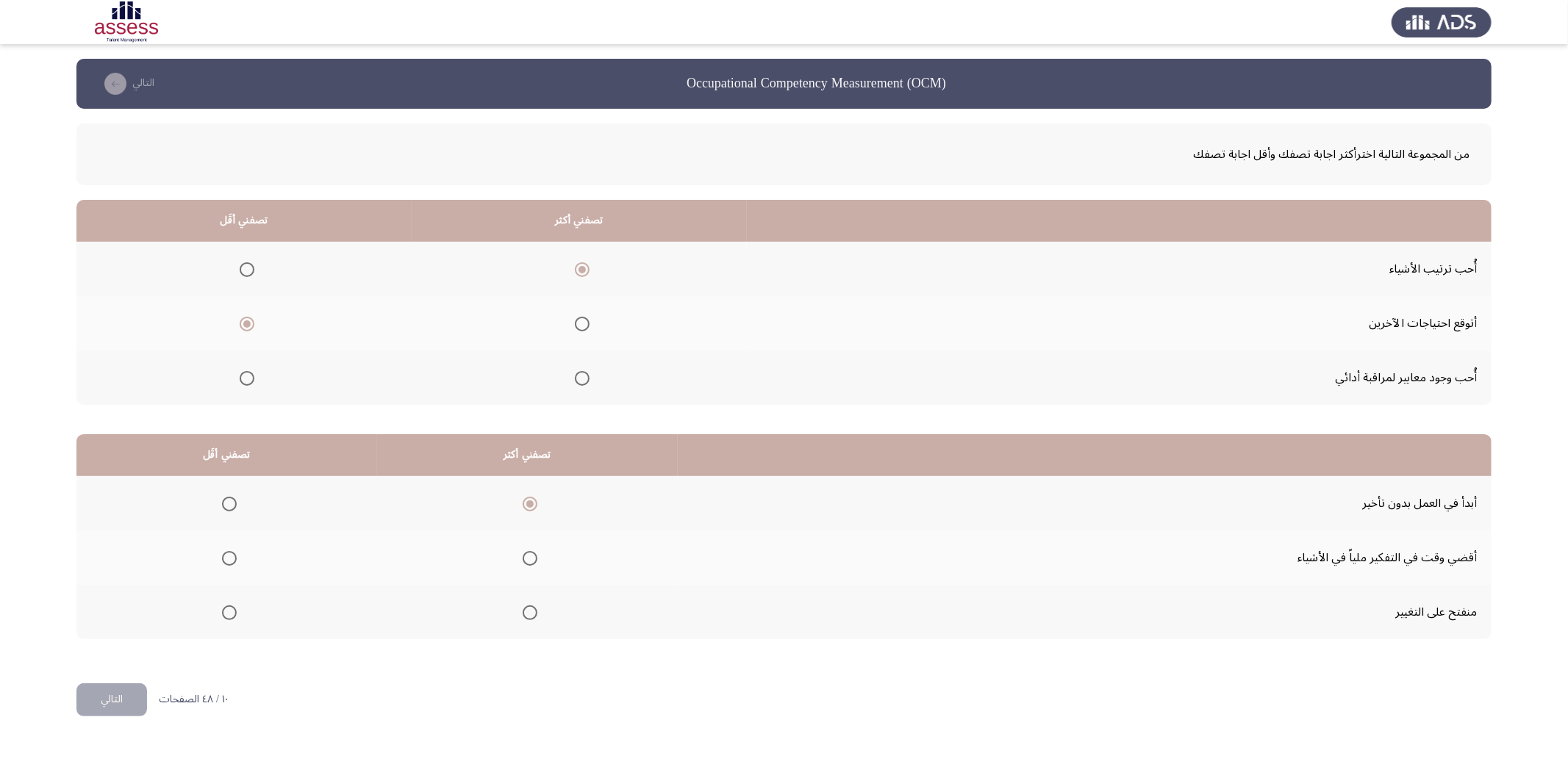
click at [222, 556] on span "Select an option" at bounding box center [229, 558] width 14 height 14
click at [222, 556] on input "Select an option" at bounding box center [229, 558] width 14 height 14
click at [113, 705] on button "التالي" at bounding box center [111, 699] width 70 height 33
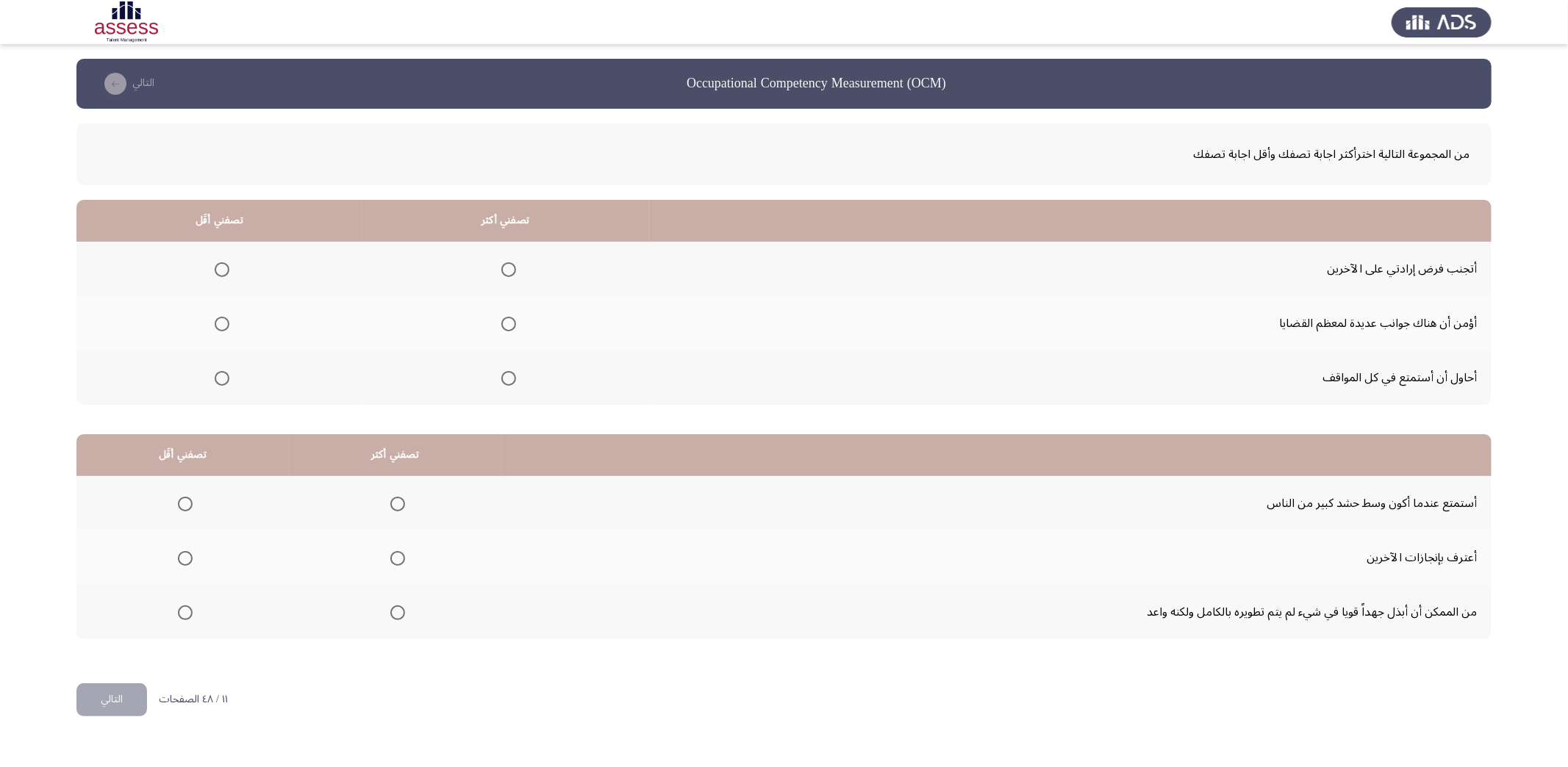
click at [501, 274] on span "Select an option" at bounding box center [508, 269] width 14 height 14
click at [501, 274] on input "Select an option" at bounding box center [508, 269] width 14 height 14
click at [219, 371] on span "Select an option" at bounding box center [222, 378] width 14 height 14
click at [219, 371] on input "Select an option" at bounding box center [222, 378] width 14 height 14
click at [395, 557] on span "Select an option" at bounding box center [398, 558] width 14 height 14
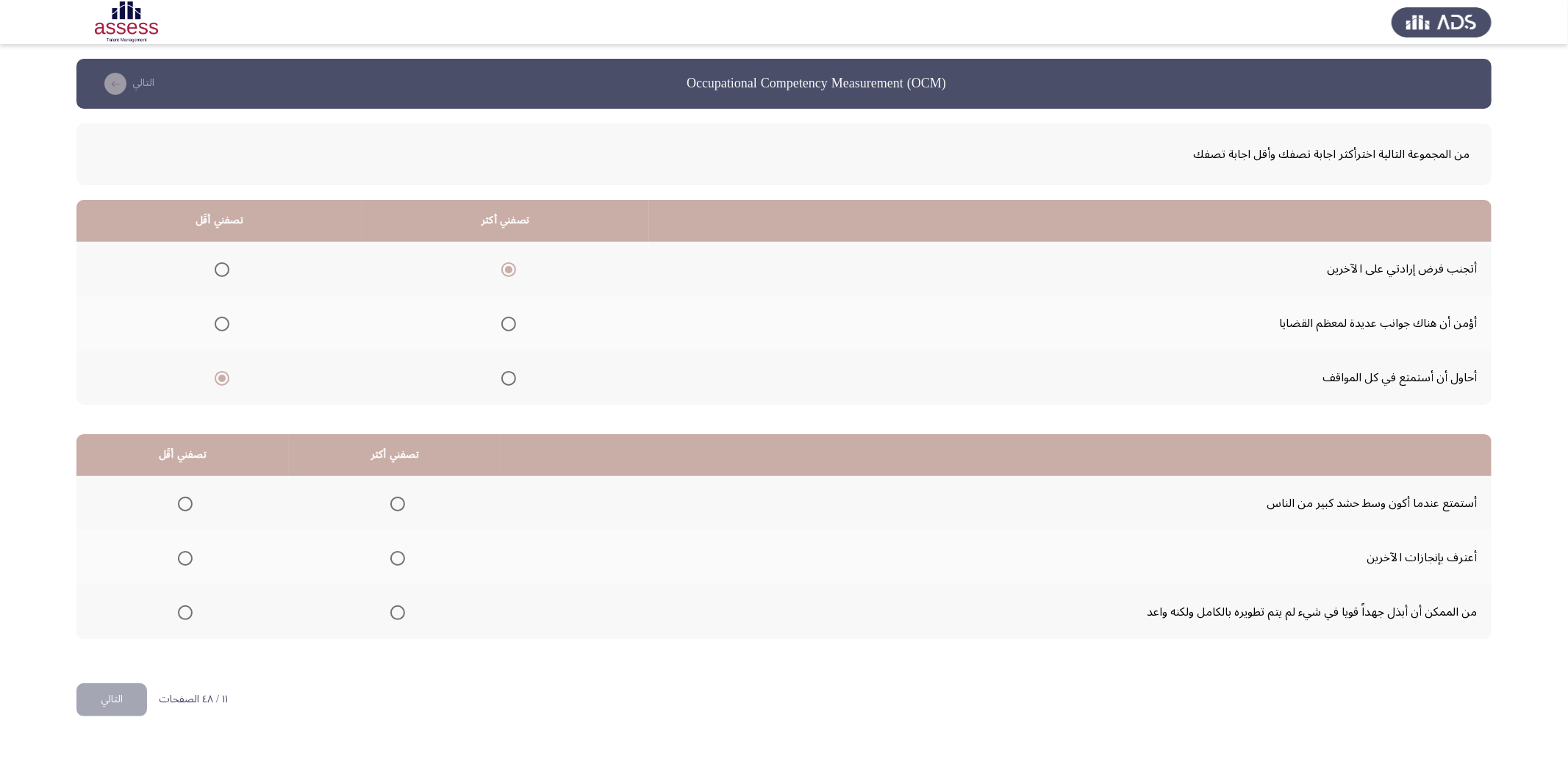
click at [395, 557] on input "Select an option" at bounding box center [398, 558] width 14 height 14
click at [184, 613] on span "Select an option" at bounding box center [185, 613] width 14 height 14
click at [184, 613] on input "Select an option" at bounding box center [185, 613] width 14 height 14
click at [110, 700] on button "التالي" at bounding box center [111, 699] width 70 height 33
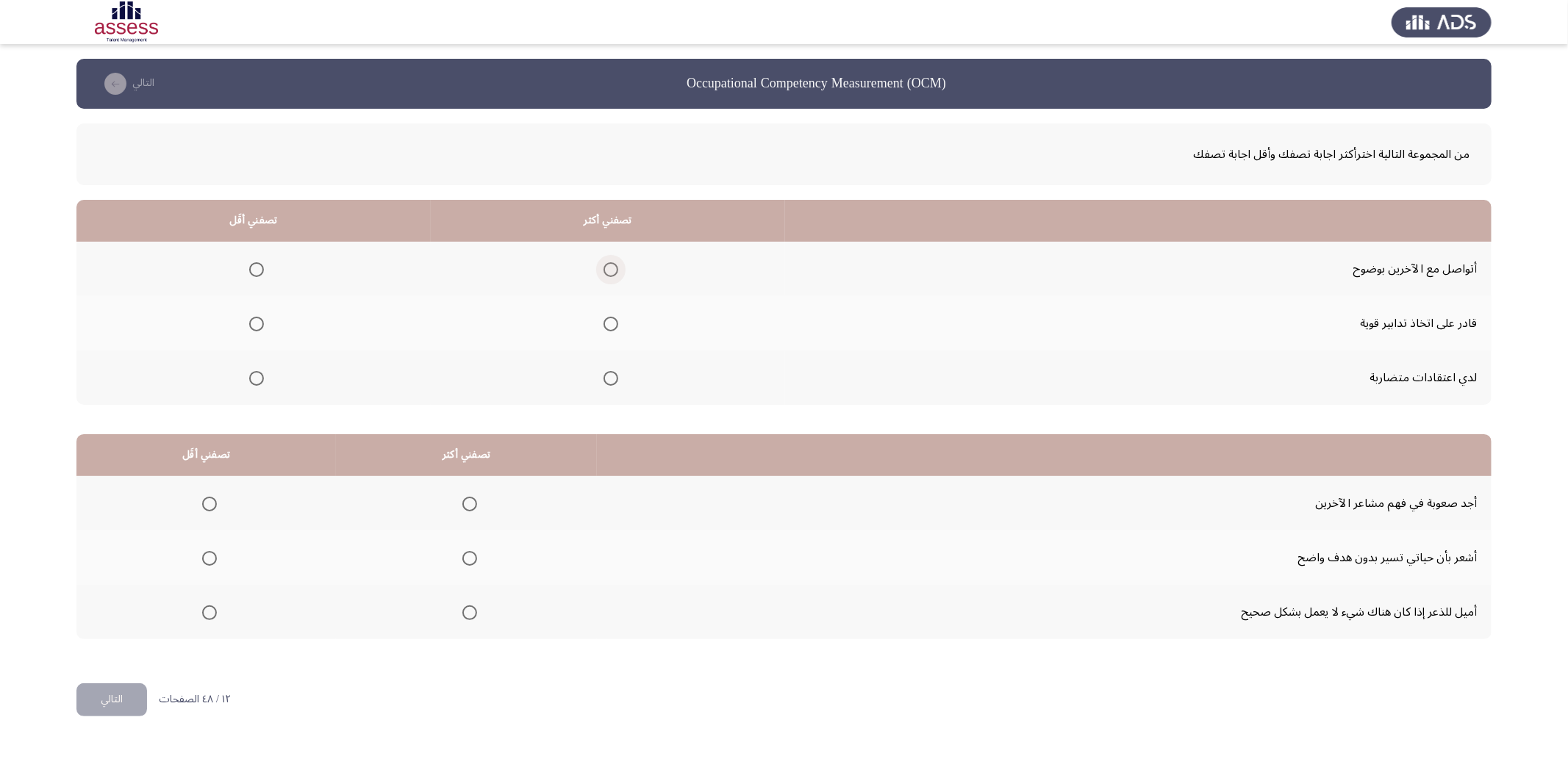
click at [608, 263] on span "Select an option" at bounding box center [611, 269] width 14 height 14
click at [608, 263] on input "Select an option" at bounding box center [611, 269] width 14 height 14
click at [249, 371] on span "Select an option" at bounding box center [256, 378] width 14 height 14
click at [249, 371] on input "Select an option" at bounding box center [256, 378] width 14 height 14
click at [207, 551] on span "Select an option" at bounding box center [210, 558] width 14 height 14
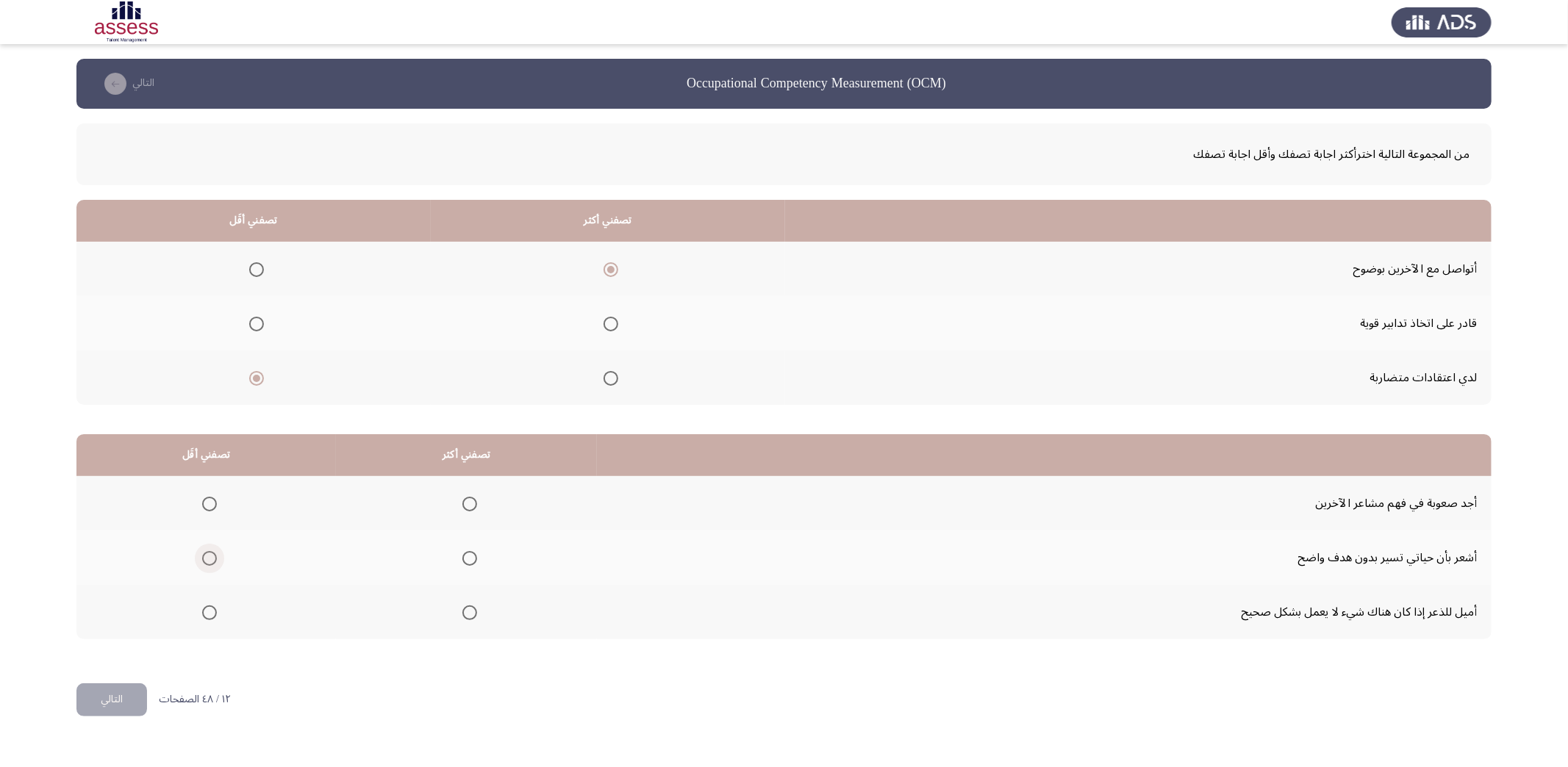
click at [207, 551] on input "Select an option" at bounding box center [210, 558] width 14 height 14
click at [462, 612] on span "Select an option" at bounding box center [469, 613] width 14 height 14
click at [462, 612] on input "Select an option" at bounding box center [469, 613] width 14 height 14
click at [121, 696] on button "التالي" at bounding box center [111, 699] width 70 height 33
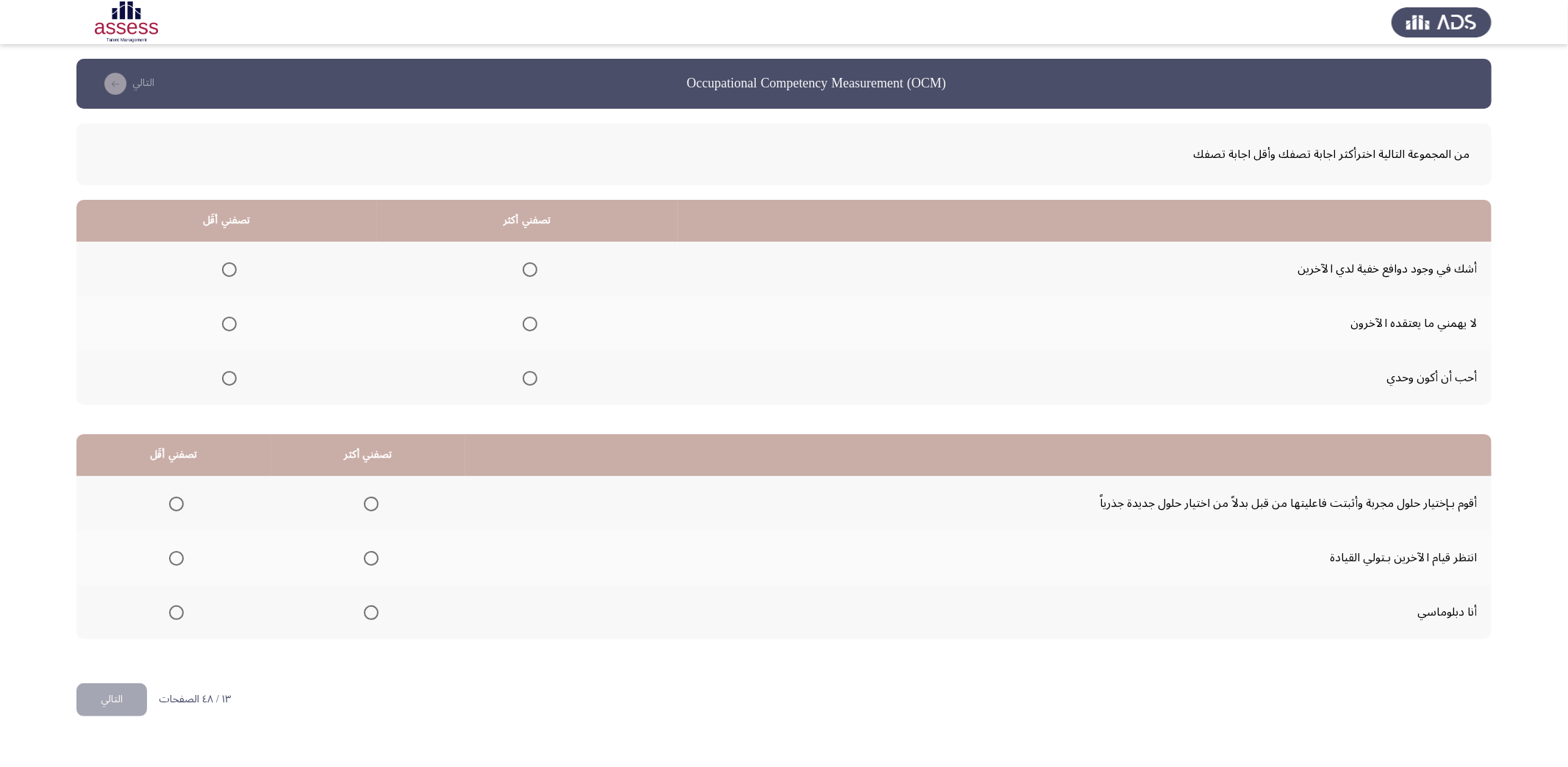
click at [524, 322] on span "Select an option" at bounding box center [530, 324] width 14 height 14
click at [524, 322] on input "Select an option" at bounding box center [530, 324] width 14 height 14
click at [220, 376] on th at bounding box center [227, 377] width 301 height 54
click at [222, 376] on span "Select an option" at bounding box center [229, 378] width 14 height 14
click at [222, 376] on input "Select an option" at bounding box center [229, 378] width 14 height 14
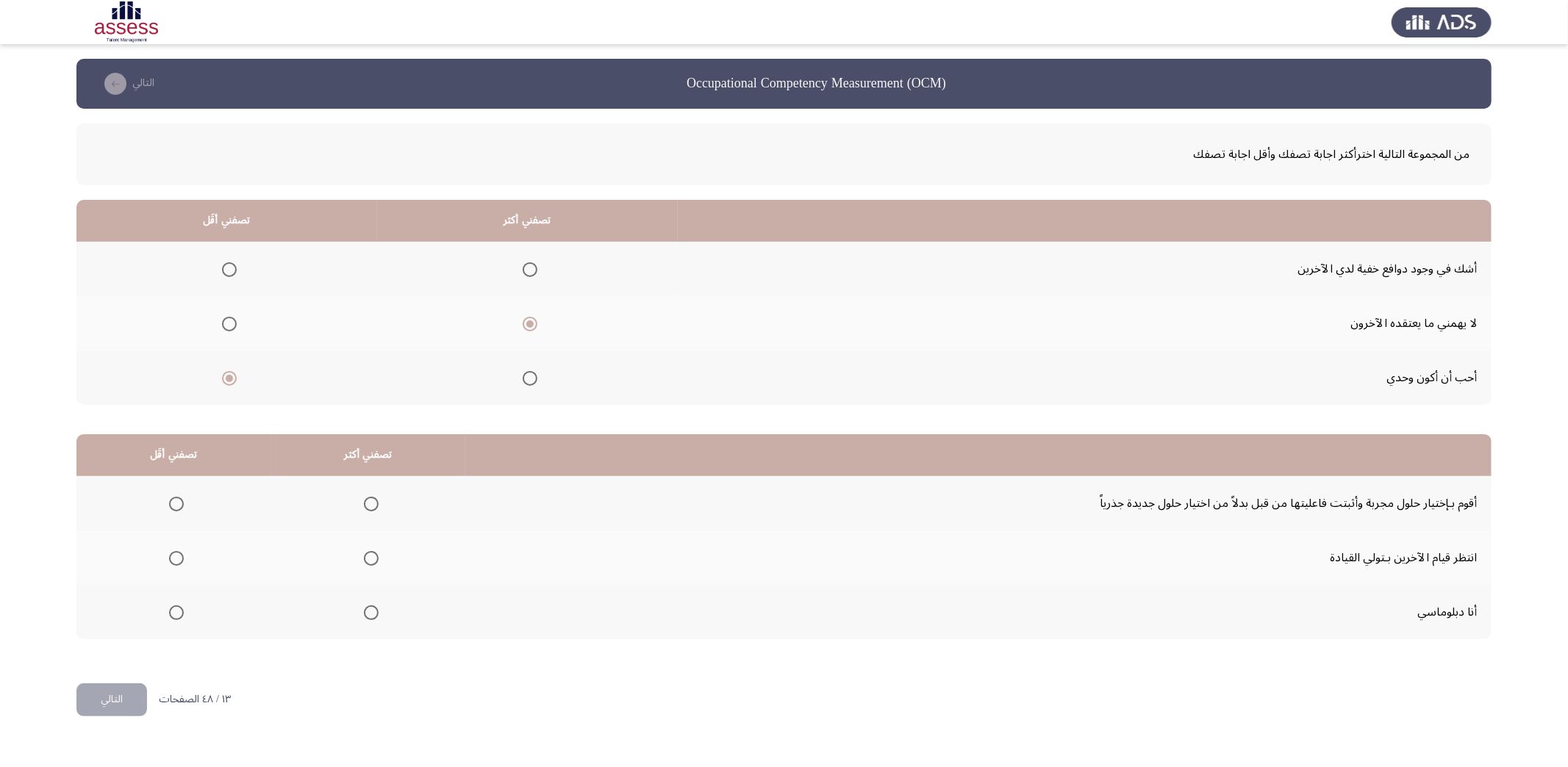
click at [364, 607] on span "Select an option" at bounding box center [371, 613] width 14 height 14
click at [364, 607] on input "Select an option" at bounding box center [371, 613] width 14 height 14
click at [177, 500] on span "Select an option" at bounding box center [177, 504] width 14 height 14
click at [177, 500] on input "Select an option" at bounding box center [177, 504] width 14 height 14
click at [120, 697] on button "التالي" at bounding box center [111, 699] width 70 height 33
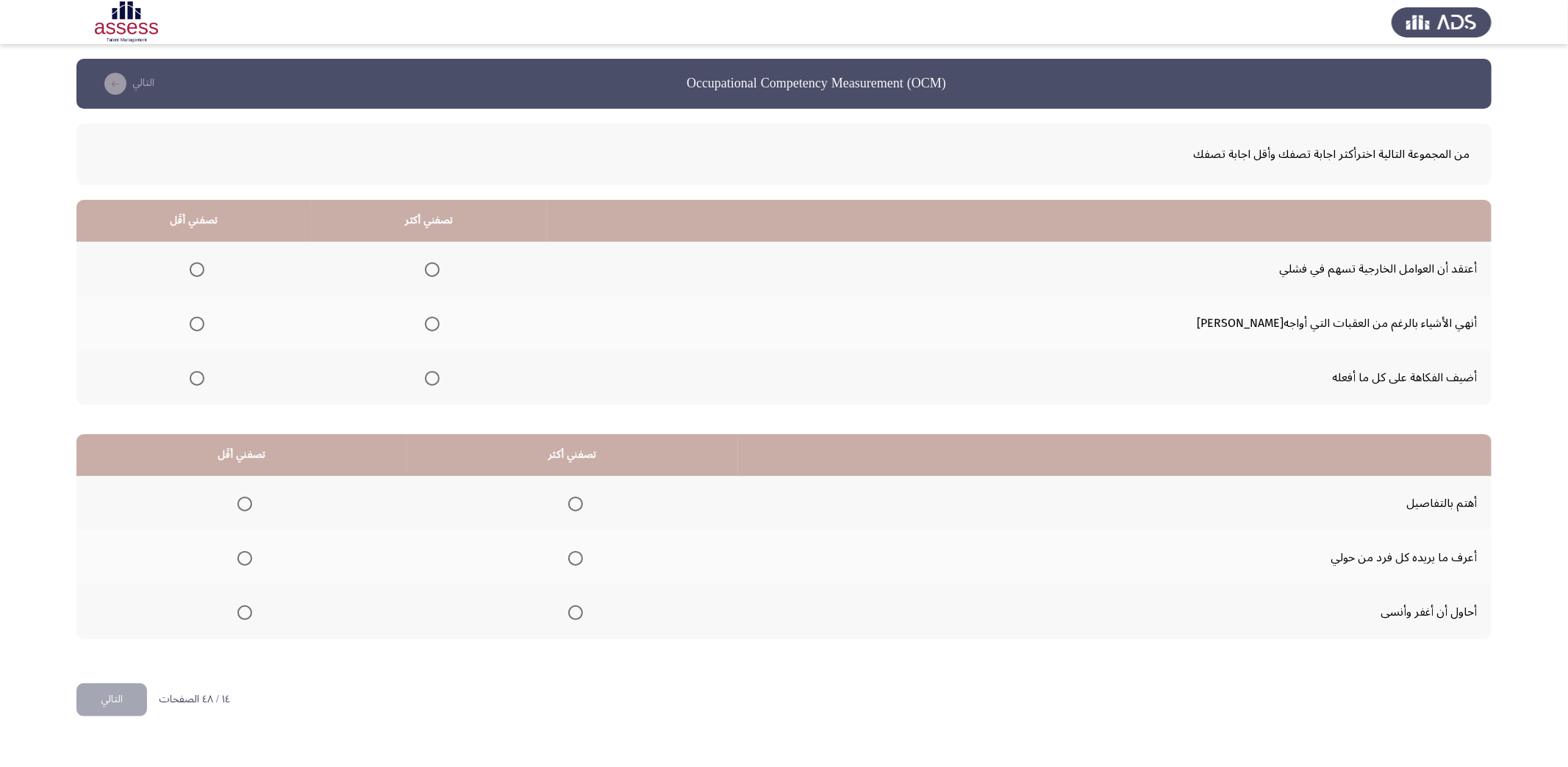
click at [204, 266] on span "Select an option" at bounding box center [197, 269] width 14 height 14
click at [204, 266] on input "Select an option" at bounding box center [197, 269] width 14 height 14
click at [440, 379] on span "Select an option" at bounding box center [432, 378] width 14 height 14
click at [440, 379] on input "Select an option" at bounding box center [432, 378] width 14 height 14
click at [574, 507] on span "Select an option" at bounding box center [575, 504] width 14 height 14
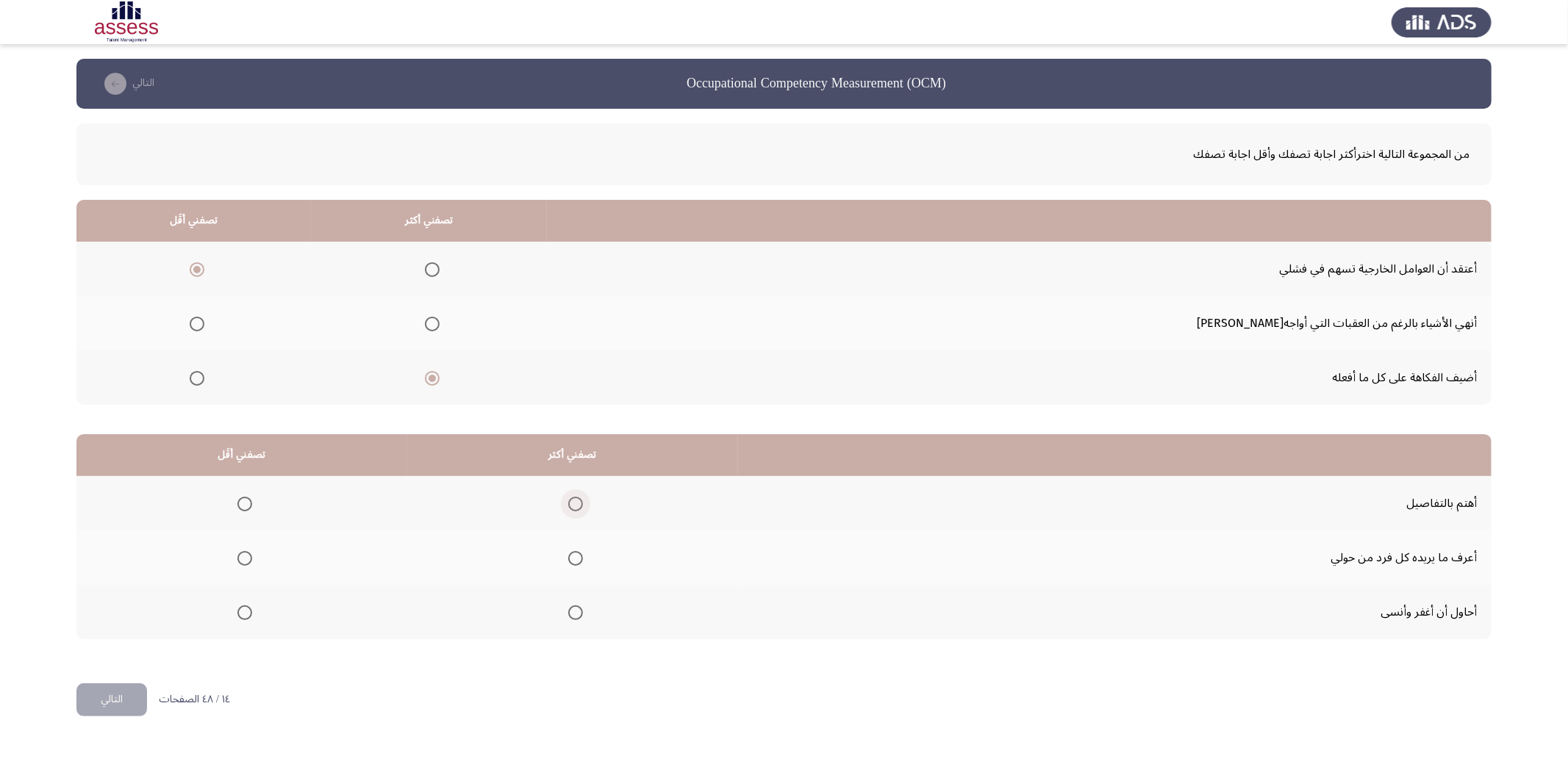
click at [574, 507] on input "Select an option" at bounding box center [575, 504] width 14 height 14
click at [237, 556] on span "Select an option" at bounding box center [244, 558] width 14 height 14
click at [237, 556] on input "Select an option" at bounding box center [244, 558] width 14 height 14
click at [125, 687] on button "التالي" at bounding box center [111, 699] width 70 height 33
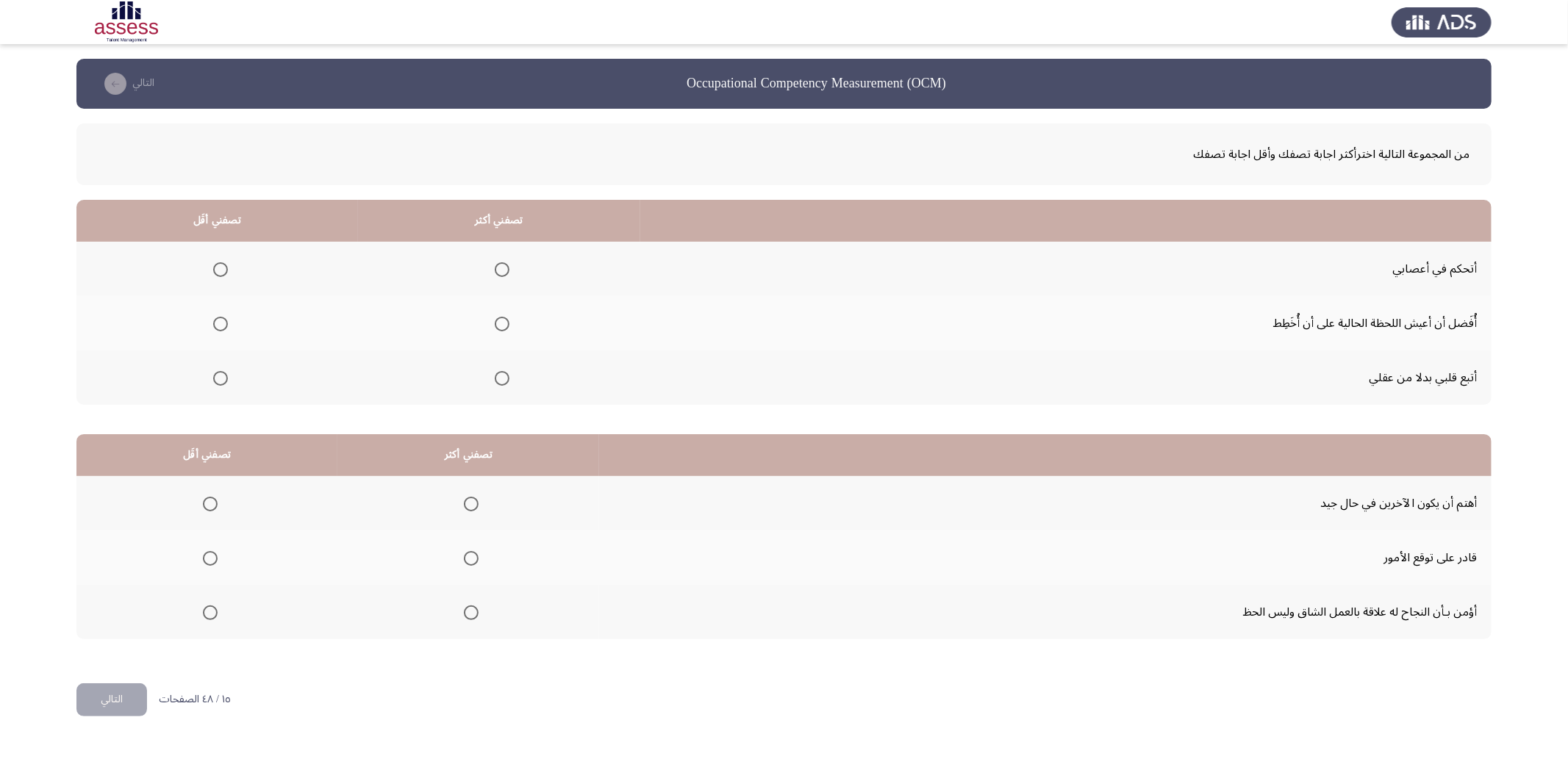
click at [499, 274] on span "Select an option" at bounding box center [502, 269] width 14 height 14
click at [499, 274] on input "Select an option" at bounding box center [502, 269] width 14 height 14
click at [213, 319] on span "Select an option" at bounding box center [220, 324] width 14 height 14
click at [213, 319] on input "Select an option" at bounding box center [220, 324] width 14 height 14
click at [219, 383] on span "Select an option" at bounding box center [220, 378] width 14 height 14
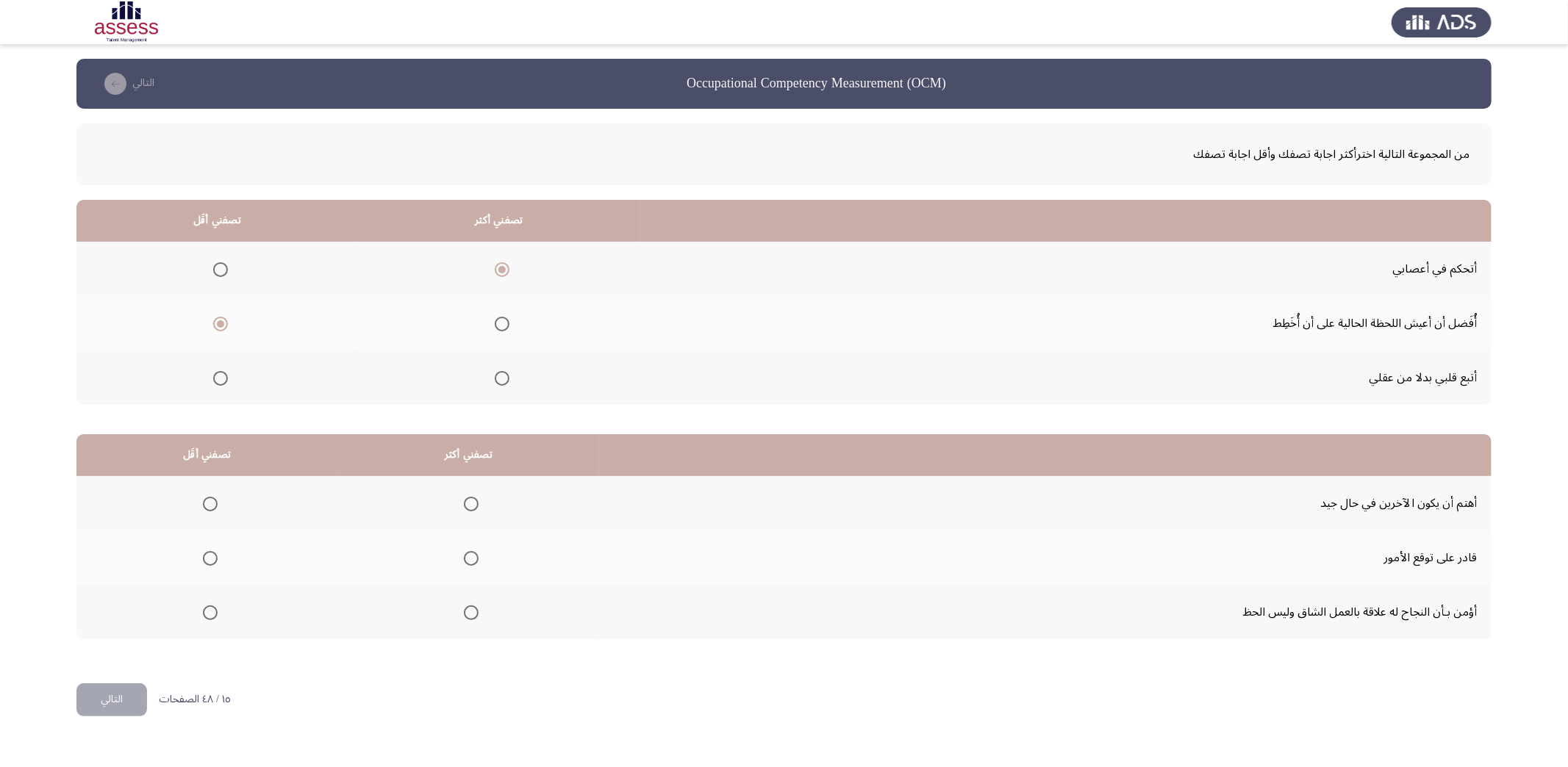
click at [219, 383] on input "Select an option" at bounding box center [220, 378] width 14 height 14
click at [464, 606] on span "Select an option" at bounding box center [471, 613] width 14 height 14
click at [464, 606] on input "Select an option" at bounding box center [471, 613] width 14 height 14
click at [210, 554] on span "Select an option" at bounding box center [210, 558] width 14 height 14
click at [210, 554] on input "Select an option" at bounding box center [210, 558] width 14 height 14
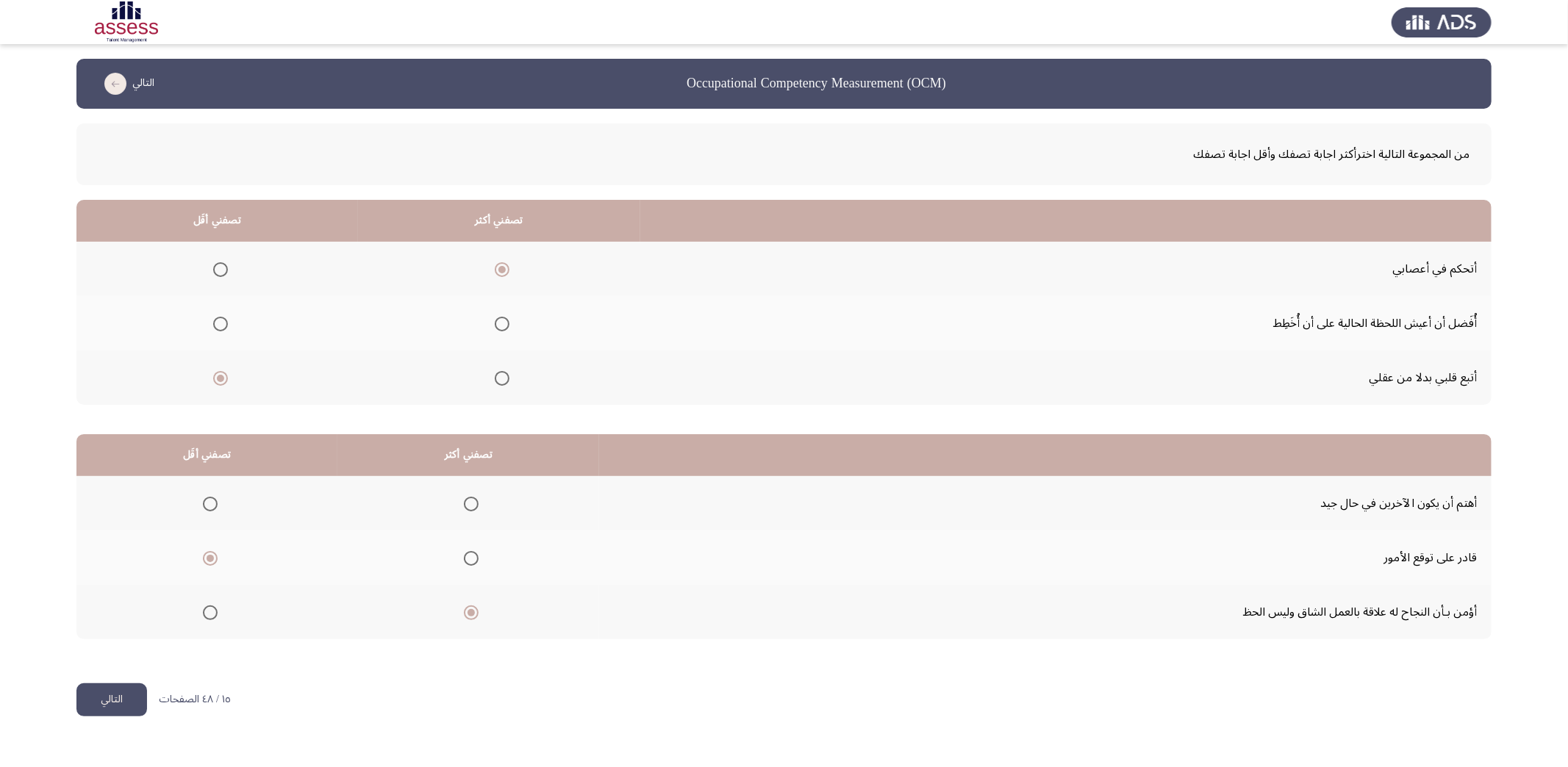
click at [116, 700] on button "التالي" at bounding box center [111, 699] width 70 height 33
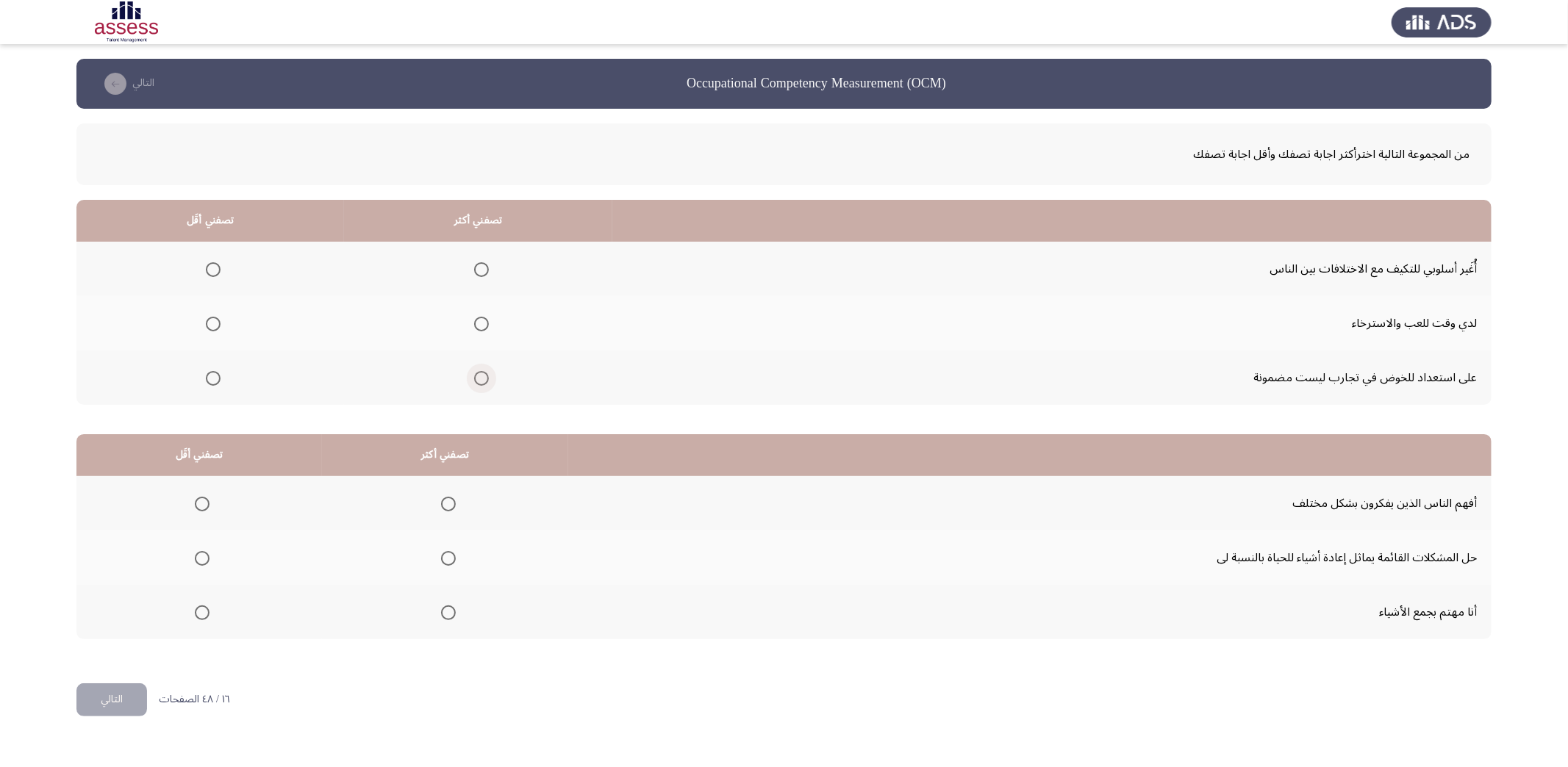
click at [475, 376] on span "Select an option" at bounding box center [482, 378] width 14 height 14
click at [475, 376] on input "Select an option" at bounding box center [482, 378] width 14 height 14
click at [207, 263] on span "Select an option" at bounding box center [213, 269] width 14 height 14
click at [207, 263] on input "Select an option" at bounding box center [213, 269] width 14 height 14
click at [441, 606] on span "Select an option" at bounding box center [448, 613] width 14 height 14
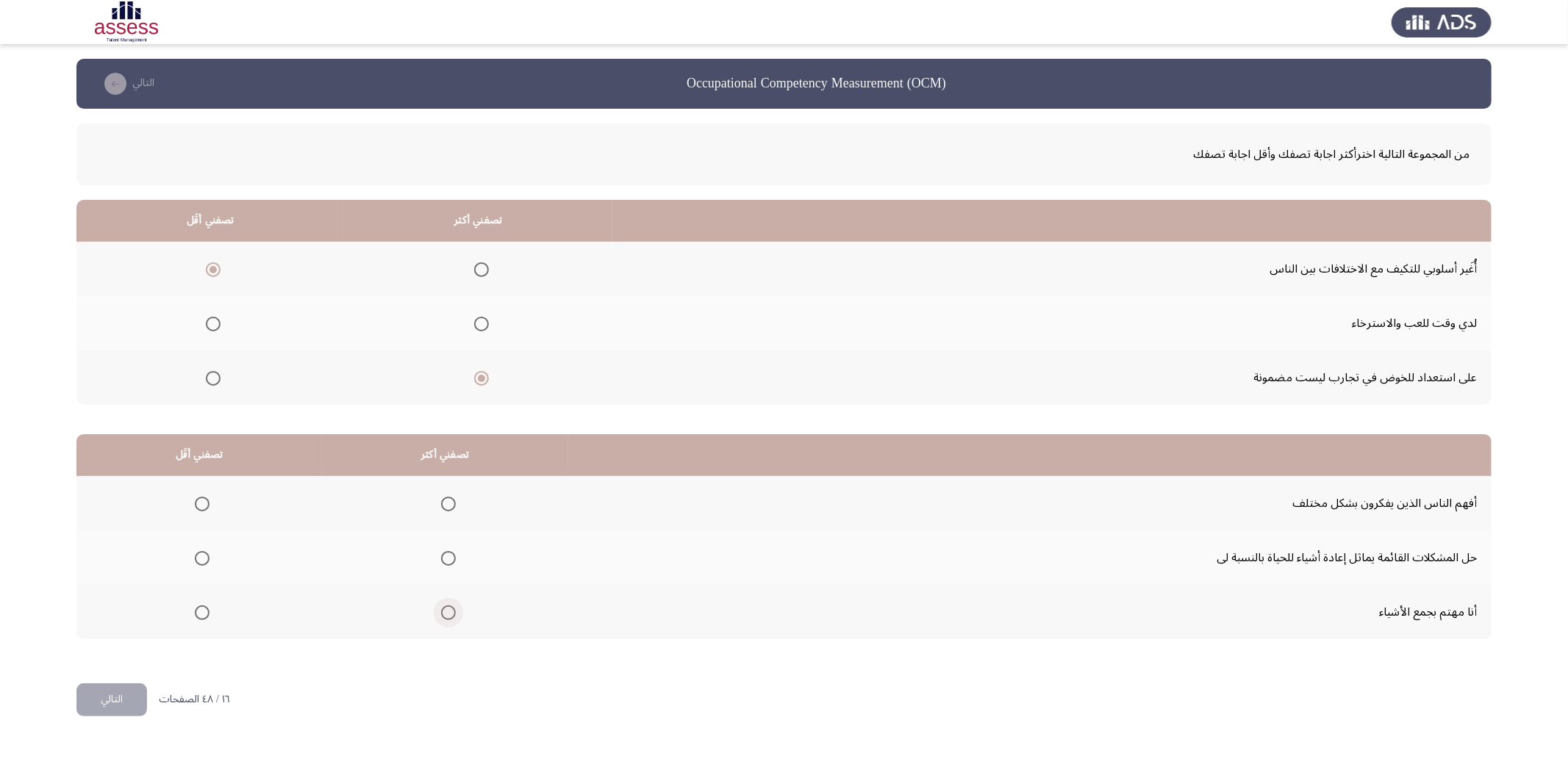
click at [441, 606] on input "Select an option" at bounding box center [448, 613] width 14 height 14
click at [442, 551] on span "Select an option" at bounding box center [448, 558] width 14 height 14
click at [442, 551] on input "Select an option" at bounding box center [448, 558] width 14 height 14
click at [202, 609] on span "Select an option" at bounding box center [202, 613] width 14 height 14
click at [202, 609] on input "Select an option" at bounding box center [202, 613] width 14 height 14
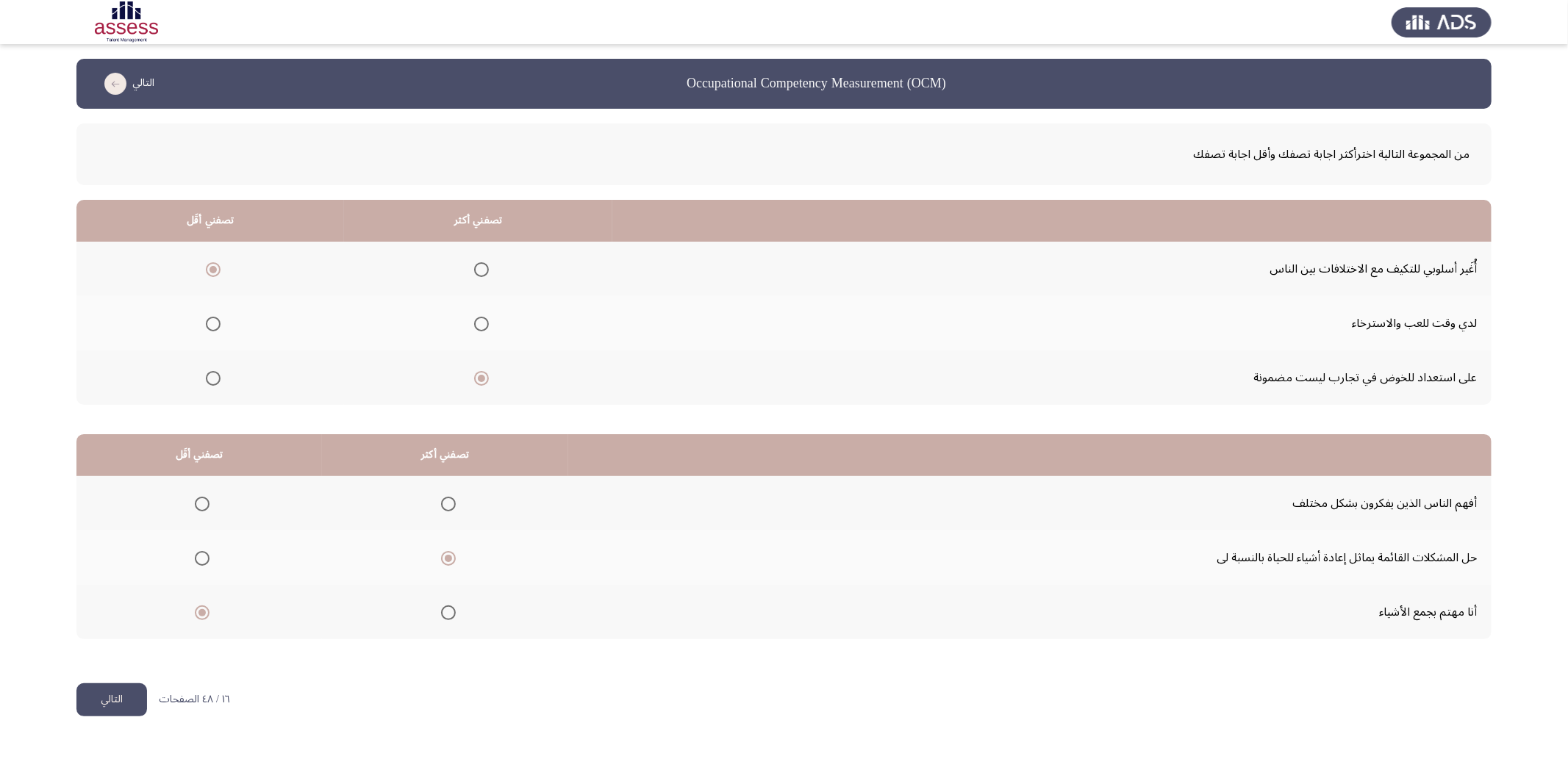
click at [118, 698] on button "التالي" at bounding box center [111, 699] width 70 height 33
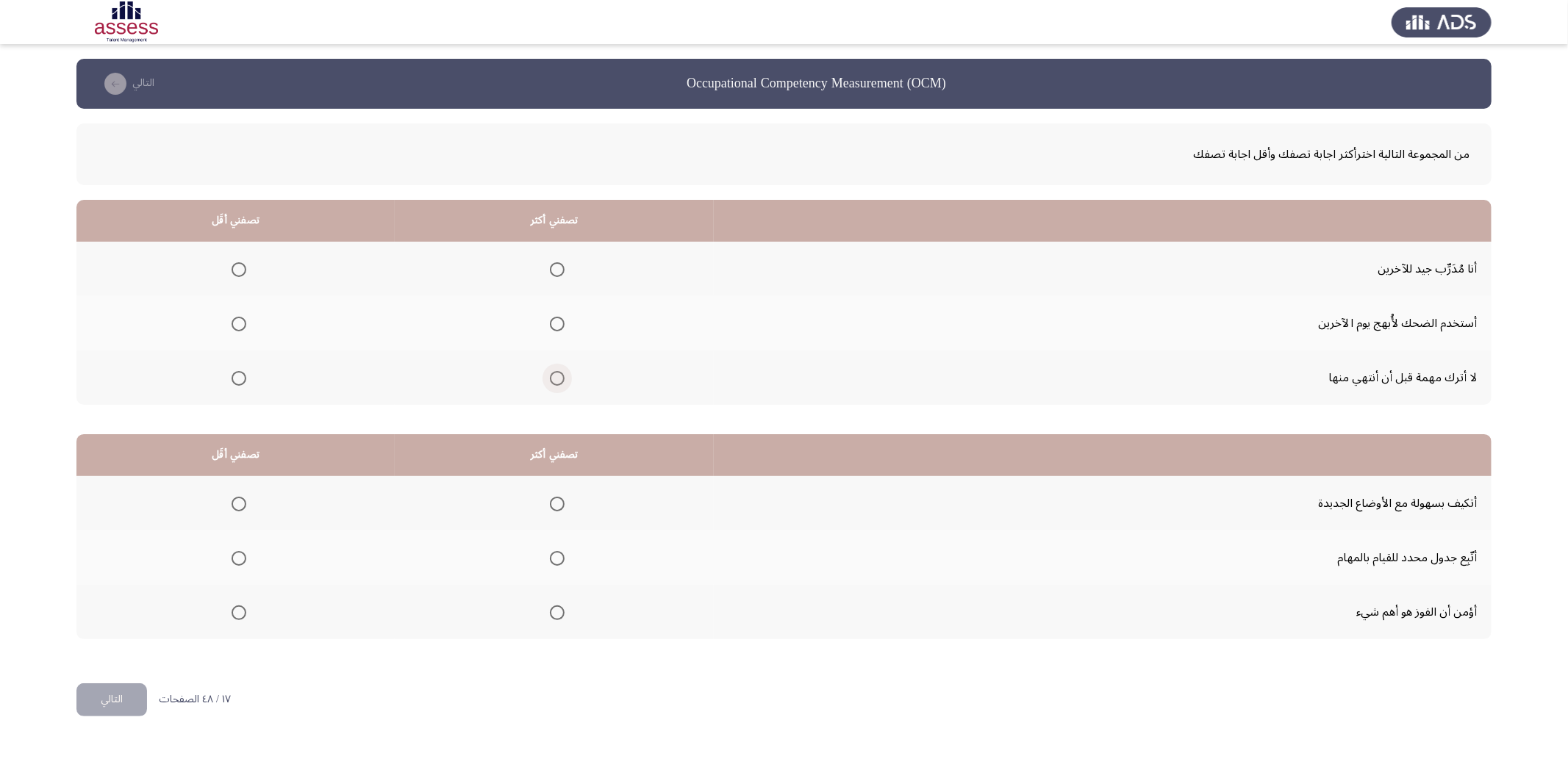
click at [557, 374] on span "Select an option" at bounding box center [557, 378] width 14 height 14
click at [557, 374] on input "Select an option" at bounding box center [557, 378] width 14 height 14
click at [242, 270] on span "Select an option" at bounding box center [239, 269] width 14 height 14
click at [242, 270] on input "Select an option" at bounding box center [239, 269] width 14 height 14
click at [556, 270] on span "Select an option" at bounding box center [557, 269] width 14 height 14
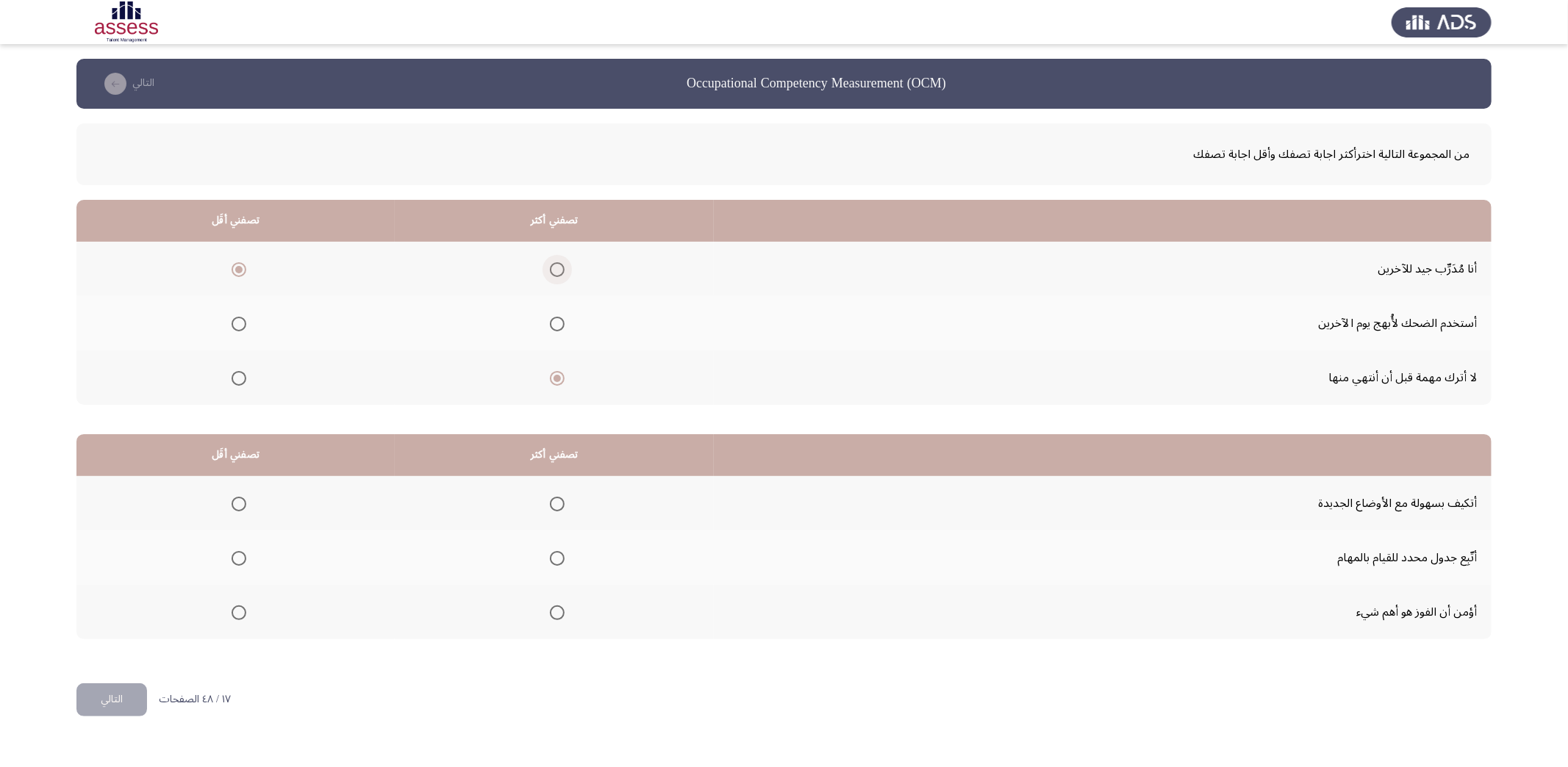
click at [556, 270] on input "Select an option" at bounding box center [557, 269] width 14 height 14
click at [236, 319] on span "Select an option" at bounding box center [239, 324] width 14 height 14
click at [236, 319] on input "Select an option" at bounding box center [239, 324] width 14 height 14
click at [550, 498] on span "Select an option" at bounding box center [557, 504] width 14 height 14
click at [550, 498] on input "Select an option" at bounding box center [557, 504] width 14 height 14
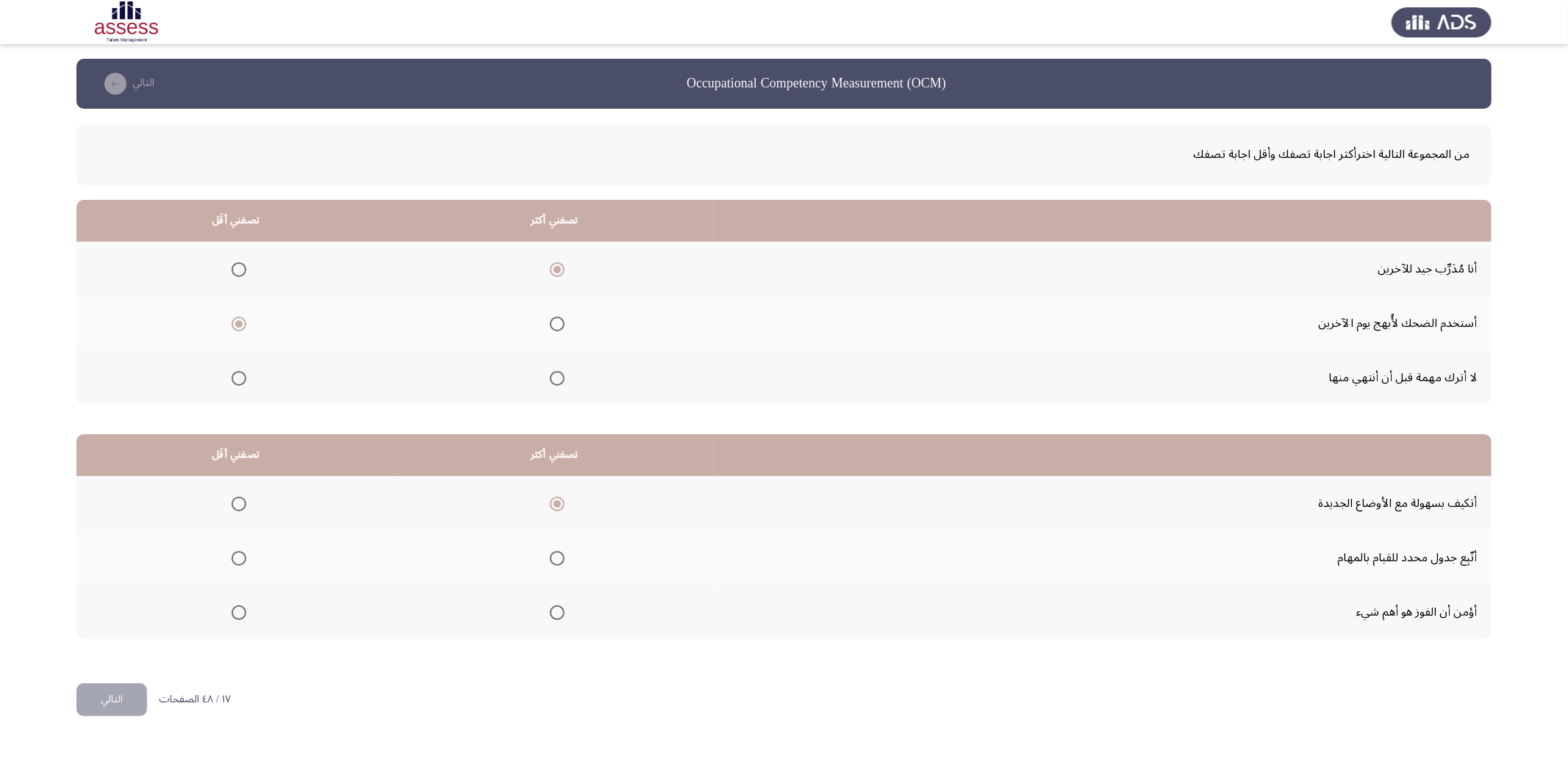
click at [238, 606] on span "Select an option" at bounding box center [239, 613] width 14 height 14
click at [238, 606] on input "Select an option" at bounding box center [239, 613] width 14 height 14
click at [125, 694] on button "التالي" at bounding box center [111, 699] width 70 height 33
click at [483, 378] on span "Select an option" at bounding box center [488, 378] width 14 height 14
click at [483, 378] on input "Select an option" at bounding box center [488, 378] width 14 height 14
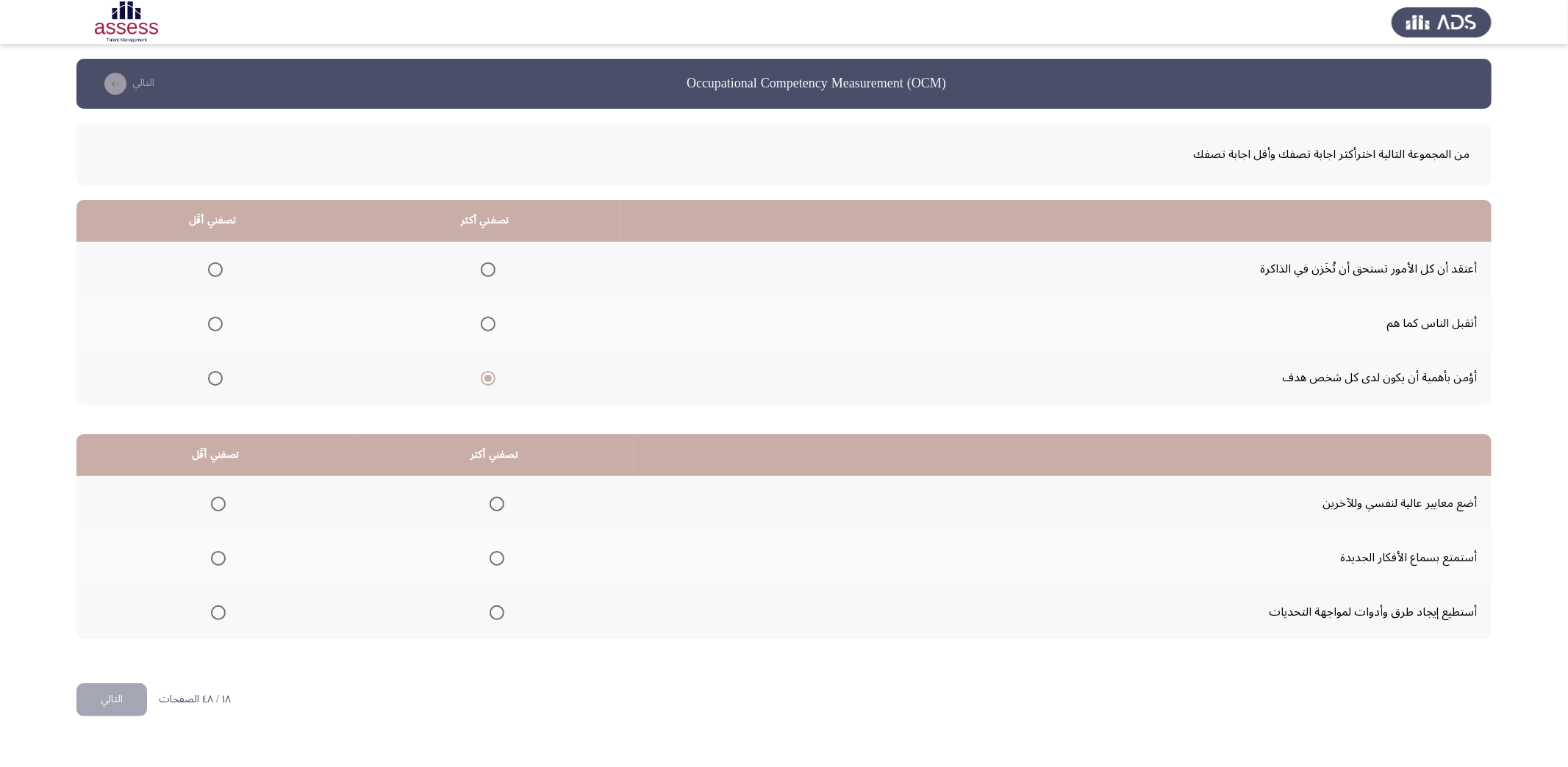
click at [207, 312] on mat-radio-group "Select an option" at bounding box center [212, 324] width 21 height 25
click at [219, 268] on span "Select an option" at bounding box center [215, 269] width 14 height 14
click at [219, 268] on input "Select an option" at bounding box center [215, 269] width 14 height 14
click at [490, 559] on span "Select an option" at bounding box center [497, 558] width 14 height 14
click at [490, 559] on input "Select an option" at bounding box center [497, 558] width 14 height 14
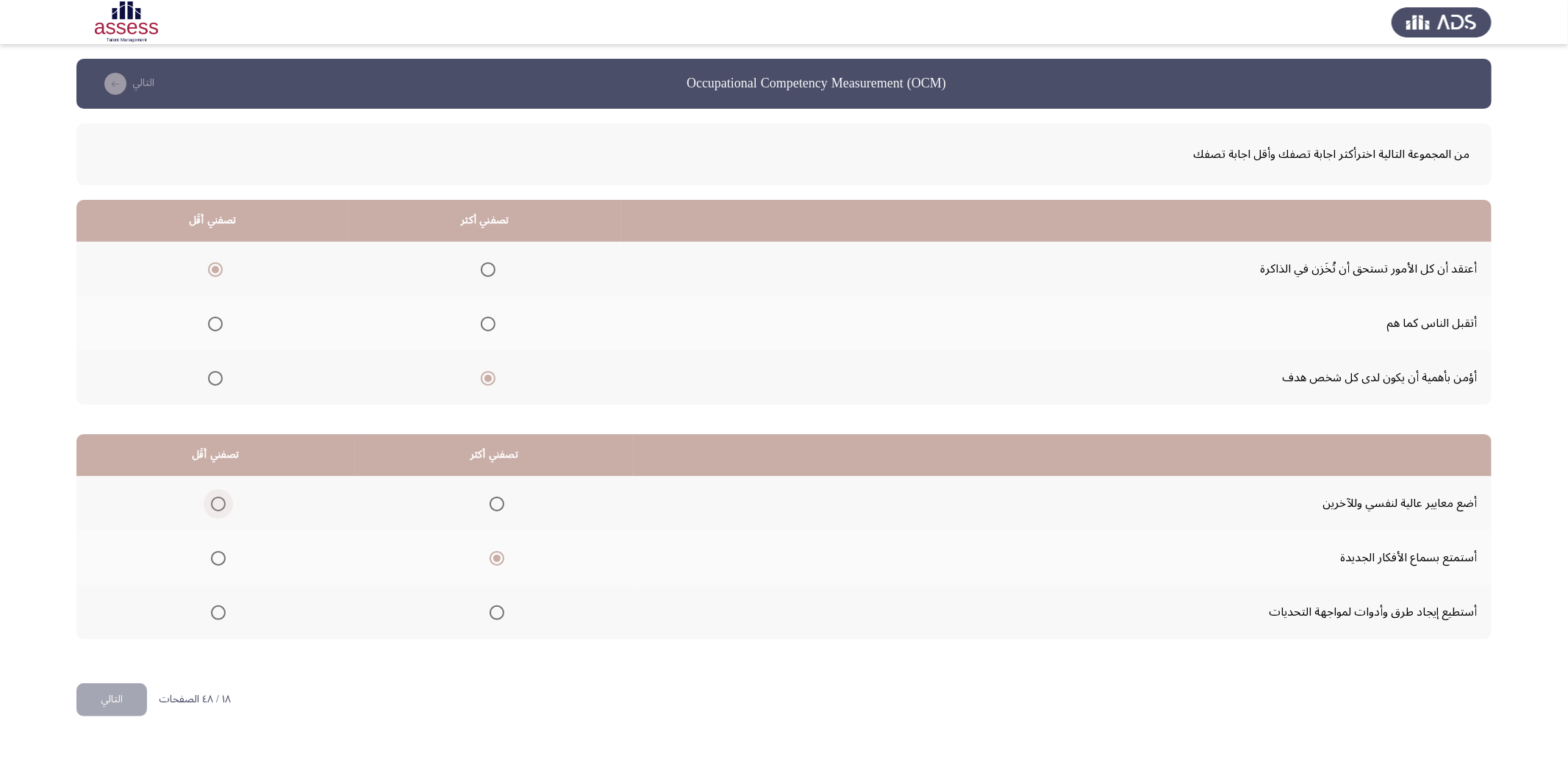
click at [215, 499] on span "Select an option" at bounding box center [219, 504] width 14 height 14
click at [215, 499] on input "Select an option" at bounding box center [219, 504] width 14 height 14
click at [120, 696] on button "التالي" at bounding box center [111, 699] width 70 height 33
click at [515, 319] on span "Select an option" at bounding box center [514, 324] width 14 height 14
click at [515, 319] on input "Select an option" at bounding box center [514, 324] width 14 height 14
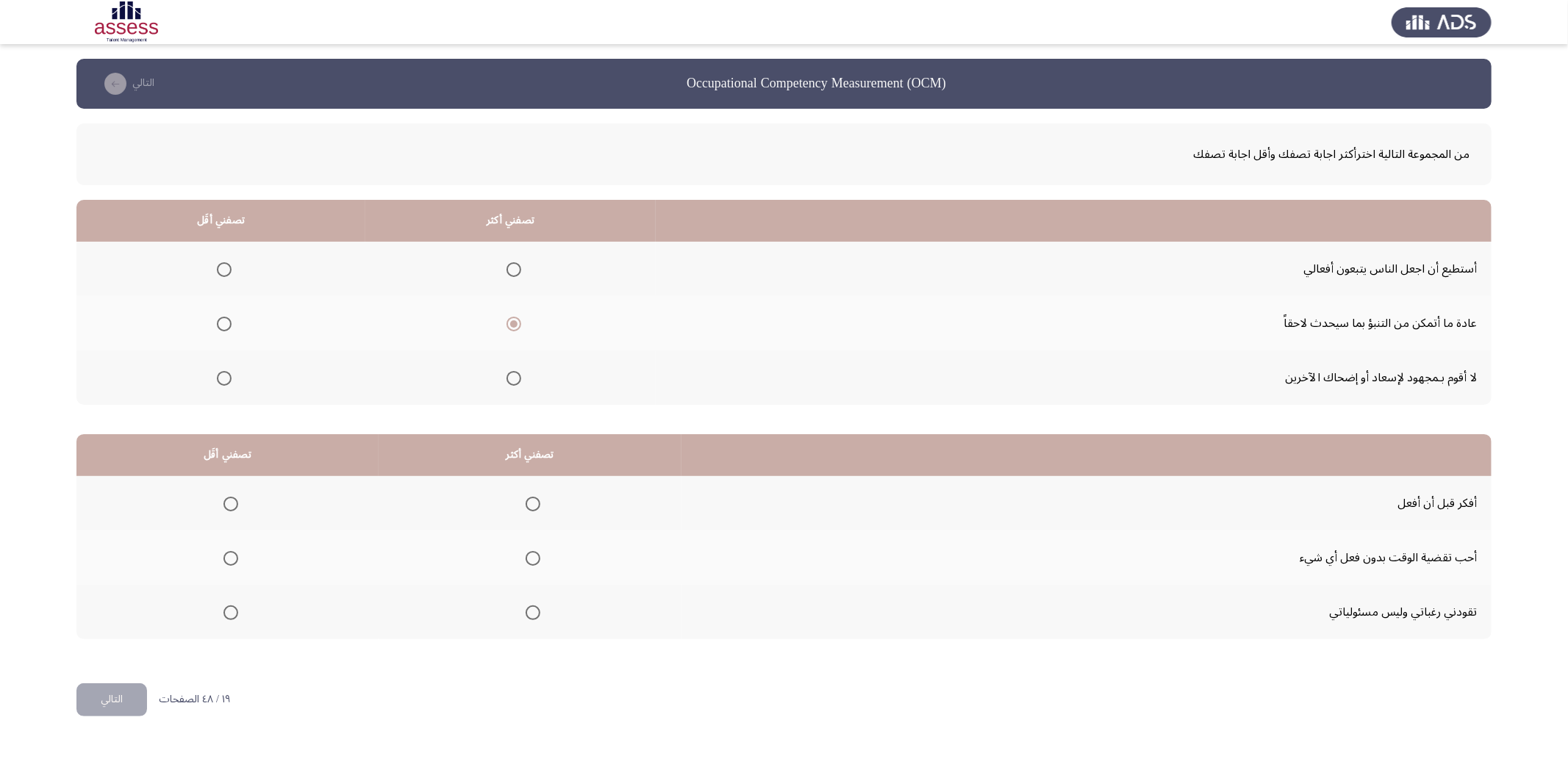
click at [224, 374] on span "Select an option" at bounding box center [224, 378] width 14 height 14
click at [224, 374] on input "Select an option" at bounding box center [224, 378] width 14 height 14
click at [529, 507] on span "Select an option" at bounding box center [532, 504] width 14 height 14
click at [529, 507] on input "Select an option" at bounding box center [532, 504] width 14 height 14
click at [219, 554] on label "Select an option" at bounding box center [227, 558] width 21 height 14
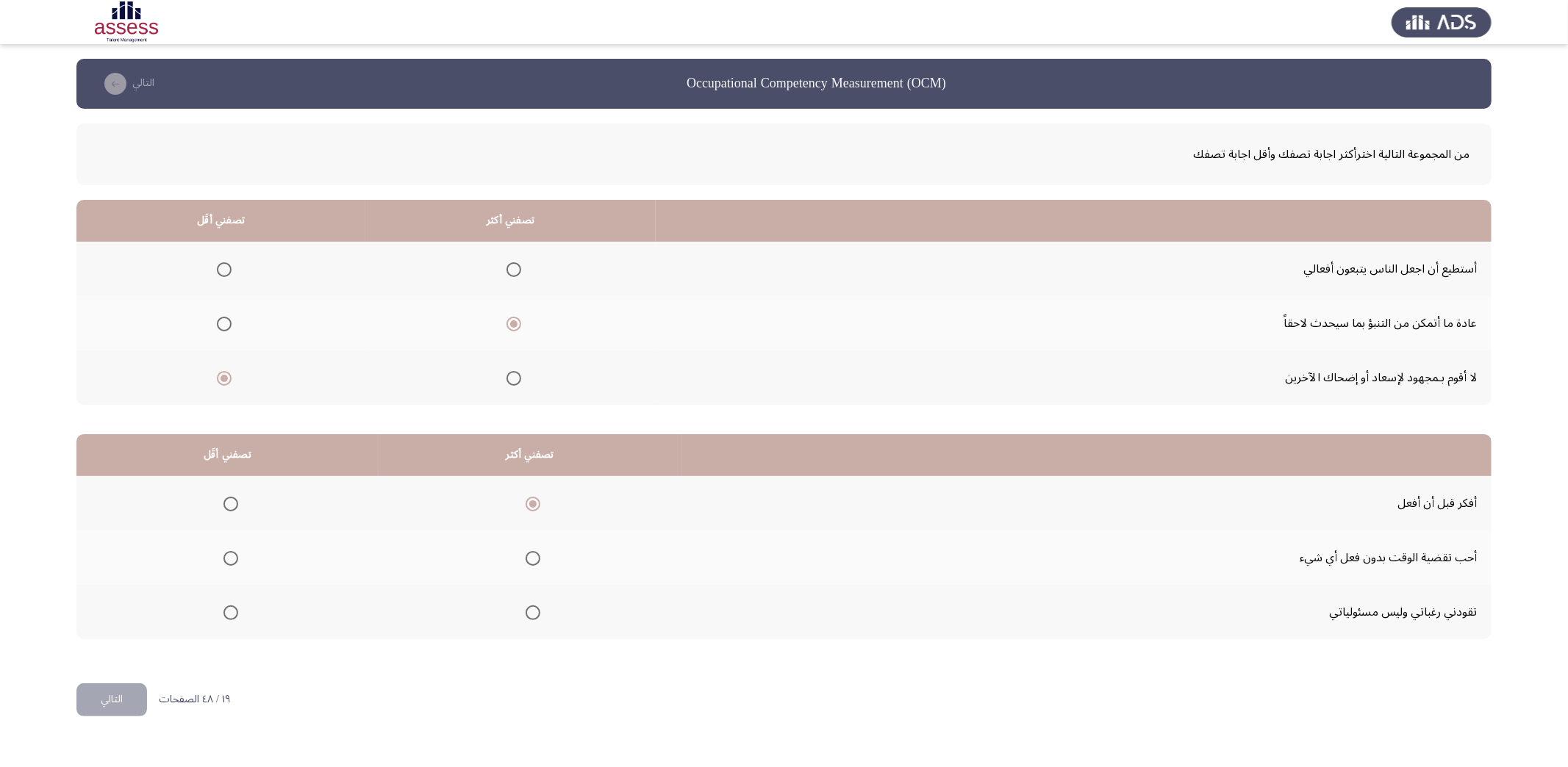
click at [224, 554] on input "Select an option" at bounding box center [231, 558] width 14 height 14
click at [121, 698] on button "التالي" at bounding box center [111, 699] width 70 height 33
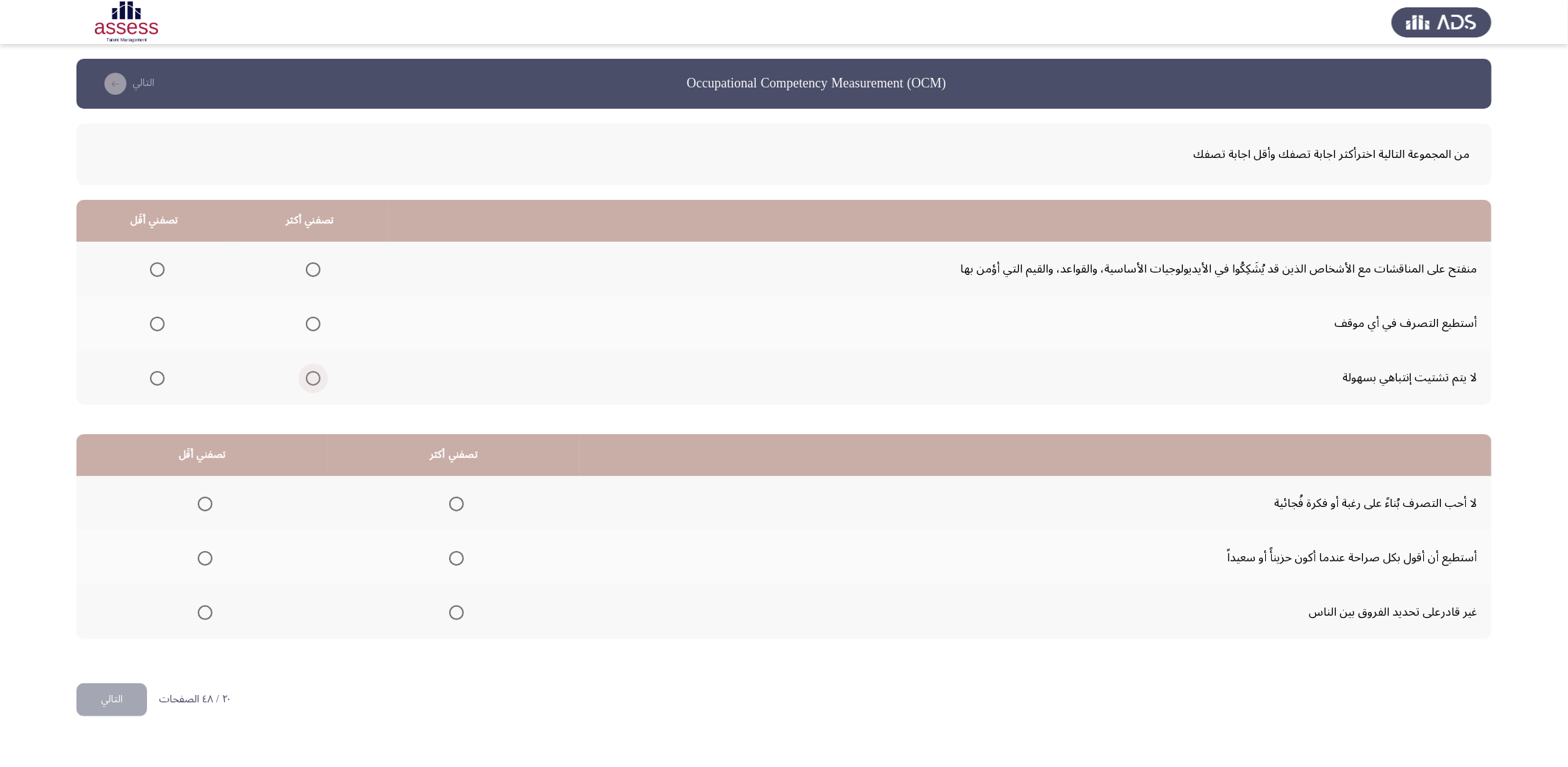
click at [307, 377] on span "Select an option" at bounding box center [313, 378] width 14 height 14
click at [307, 377] on input "Select an option" at bounding box center [313, 378] width 14 height 14
click at [150, 265] on span "Select an option" at bounding box center [157, 269] width 14 height 14
click at [150, 265] on input "Select an option" at bounding box center [157, 269] width 14 height 14
click at [450, 556] on span "Select an option" at bounding box center [457, 558] width 14 height 14
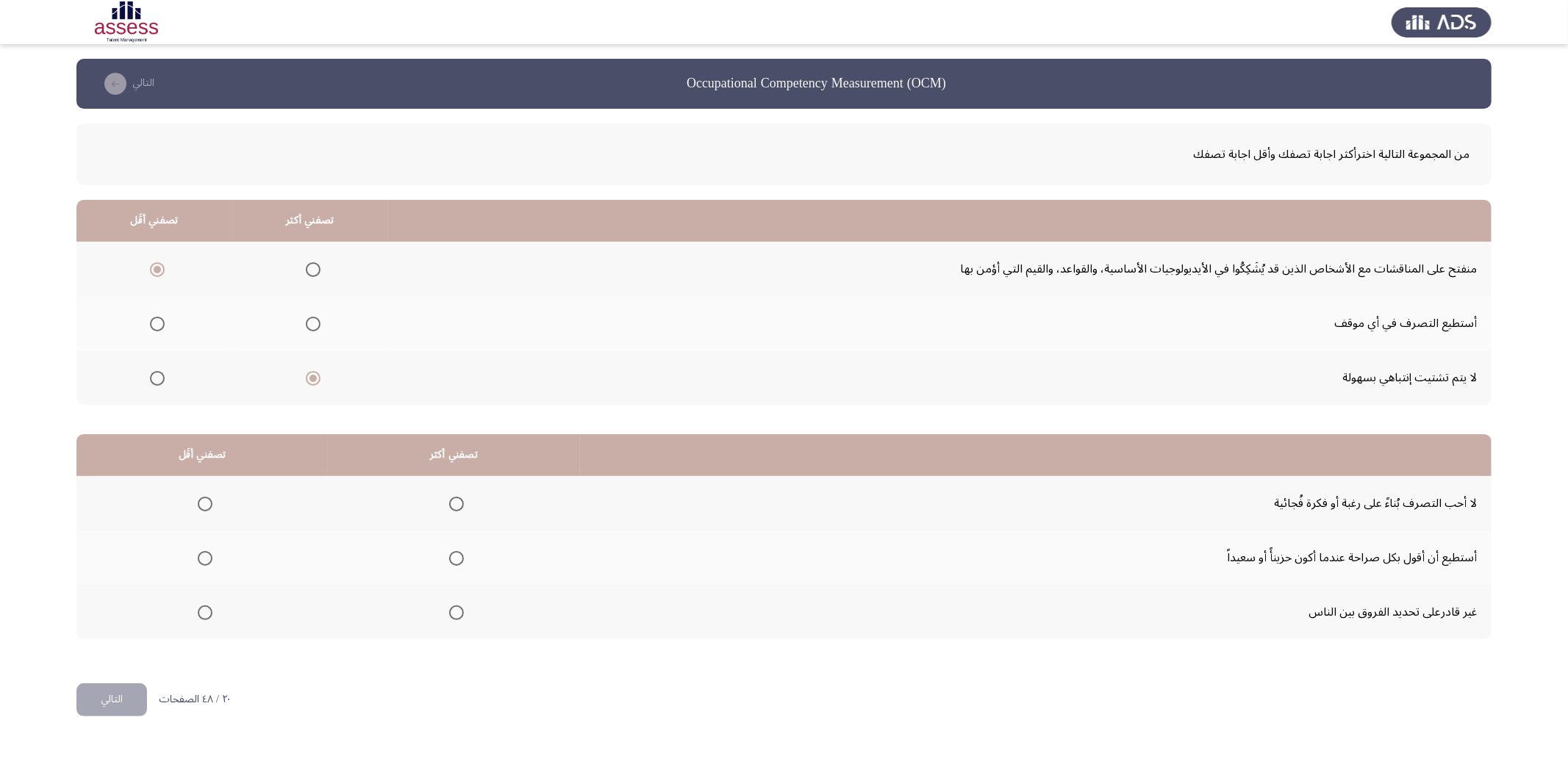
click at [450, 556] on input "Select an option" at bounding box center [457, 558] width 14 height 14
click at [201, 592] on th at bounding box center [202, 612] width 252 height 54
click at [201, 606] on span "Select an option" at bounding box center [205, 613] width 14 height 14
click at [201, 606] on input "Select an option" at bounding box center [205, 613] width 14 height 14
click at [124, 691] on button "التالي" at bounding box center [111, 699] width 70 height 33
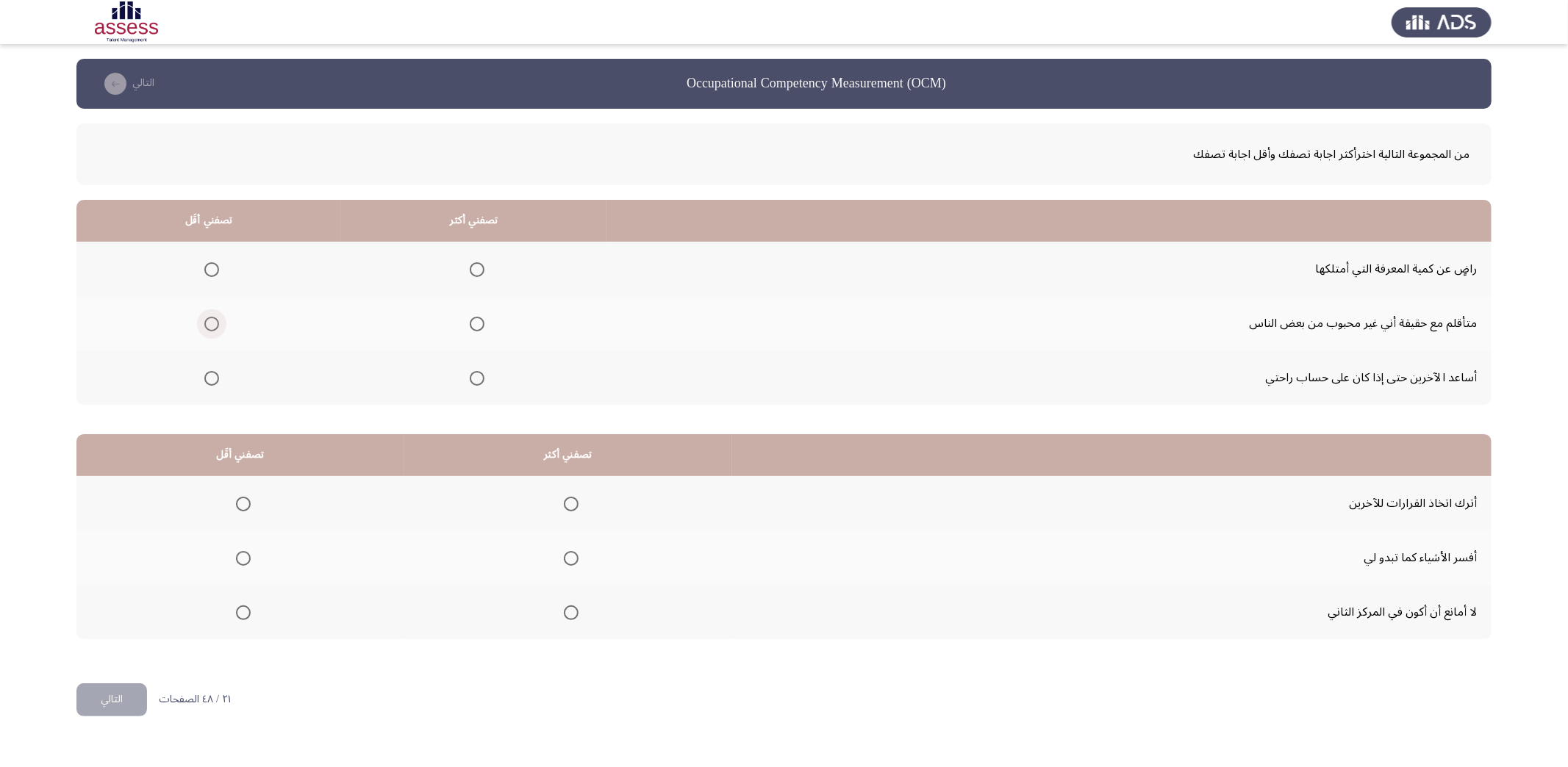
click at [204, 322] on span "Select an option" at bounding box center [211, 324] width 14 height 14
click at [204, 322] on input "Select an option" at bounding box center [211, 324] width 14 height 14
click at [475, 379] on span "Select an option" at bounding box center [477, 378] width 14 height 14
click at [475, 379] on input "Select an option" at bounding box center [477, 378] width 14 height 14
click at [242, 606] on span "Select an option" at bounding box center [243, 613] width 14 height 14
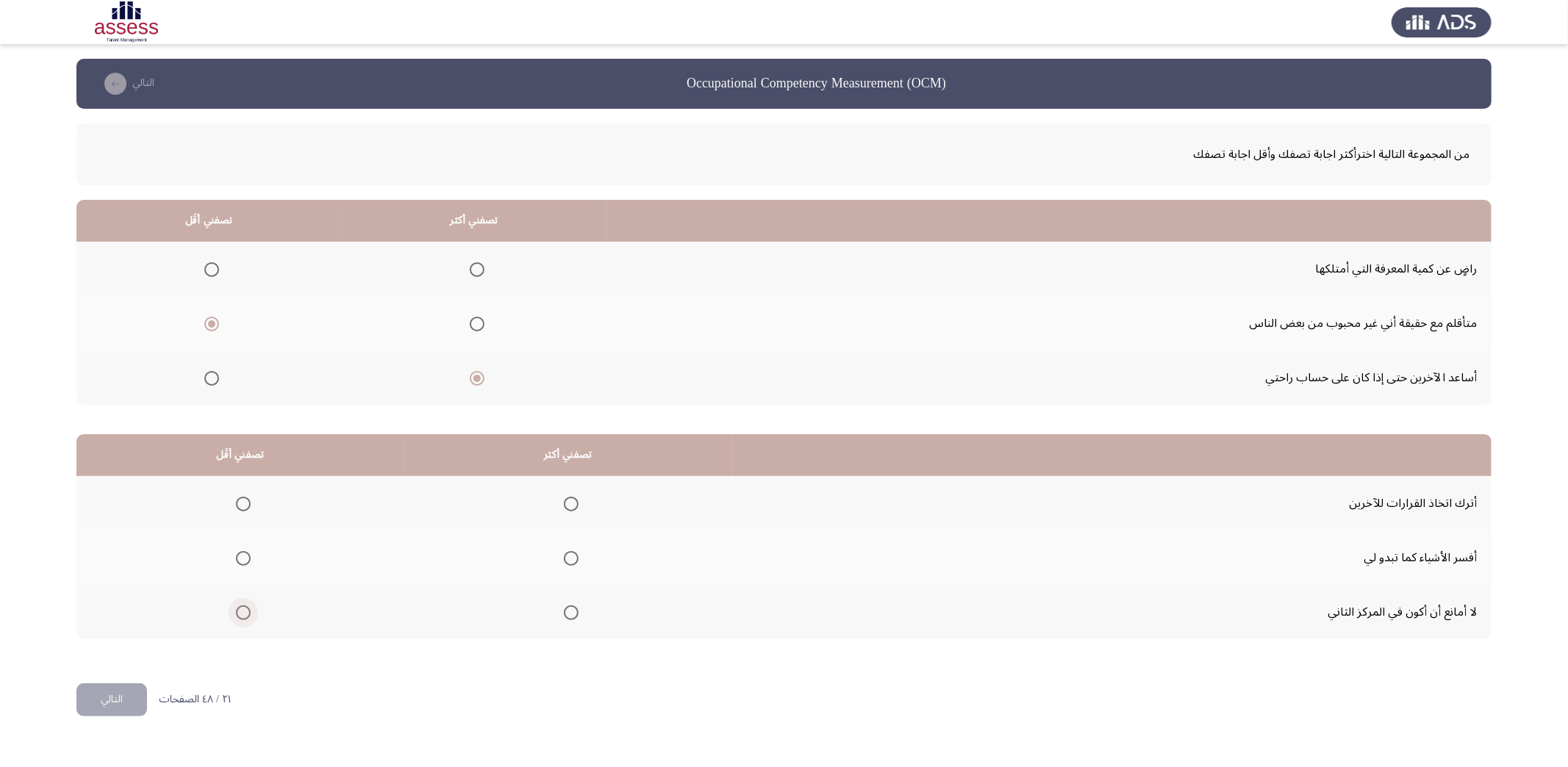
click at [242, 606] on input "Select an option" at bounding box center [243, 613] width 14 height 14
click at [571, 553] on span "Select an option" at bounding box center [571, 558] width 14 height 14
click at [571, 553] on input "Select an option" at bounding box center [571, 558] width 14 height 14
click at [112, 692] on button "التالي" at bounding box center [111, 699] width 70 height 33
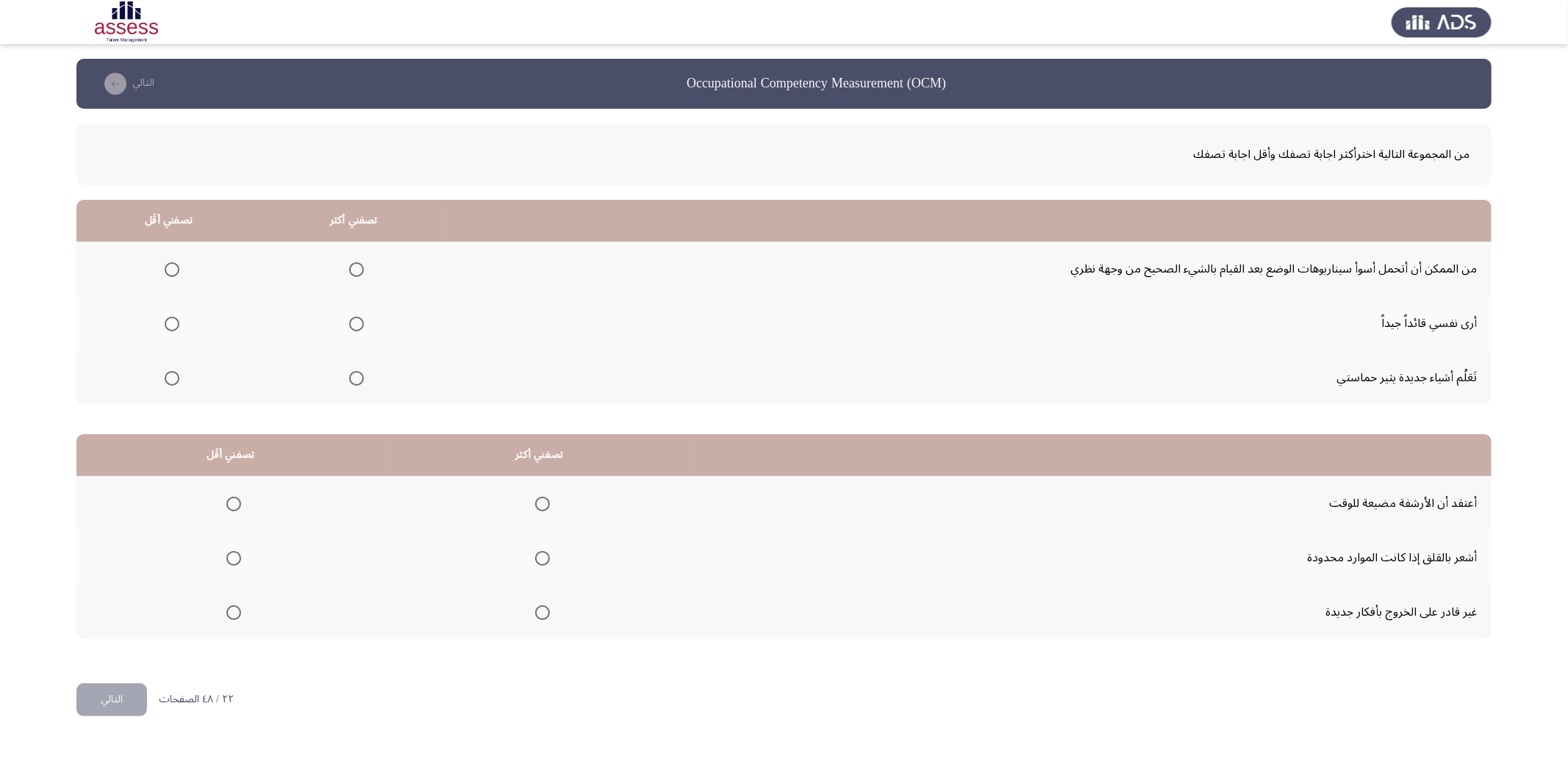
click at [349, 322] on span "Select an option" at bounding box center [356, 324] width 14 height 14
click at [349, 322] on input "Select an option" at bounding box center [356, 324] width 14 height 14
click at [177, 268] on span "Select an option" at bounding box center [172, 269] width 14 height 14
click at [177, 268] on input "Select an option" at bounding box center [172, 269] width 14 height 14
click at [230, 499] on span "Select an option" at bounding box center [234, 504] width 14 height 14
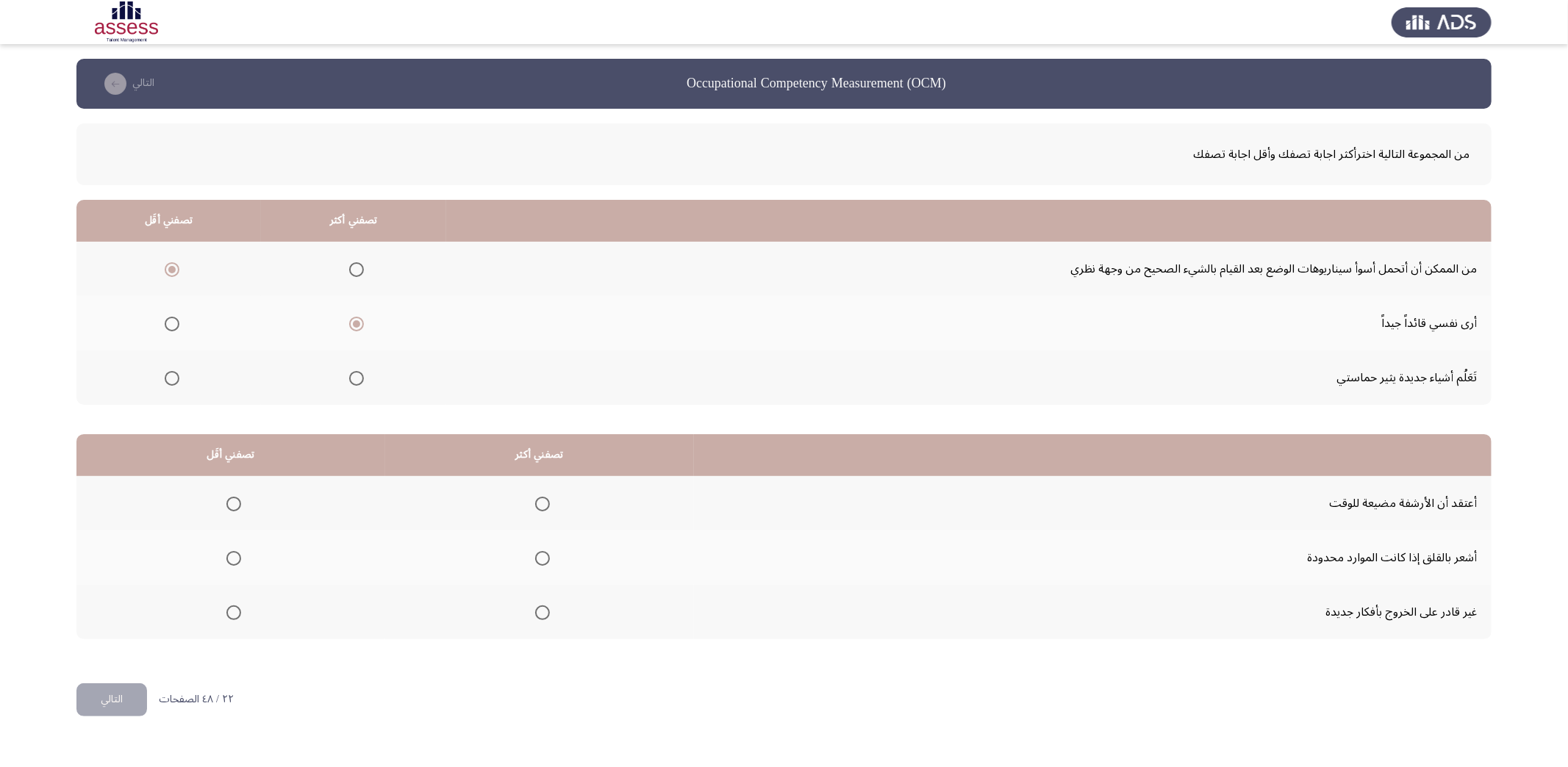
click at [230, 499] on input "Select an option" at bounding box center [234, 504] width 14 height 14
click at [535, 558] on span "Select an option" at bounding box center [542, 558] width 14 height 14
click at [535, 558] on input "Select an option" at bounding box center [542, 558] width 14 height 14
click at [97, 701] on button "التالي" at bounding box center [111, 699] width 70 height 33
click at [218, 263] on span "Select an option" at bounding box center [223, 269] width 14 height 14
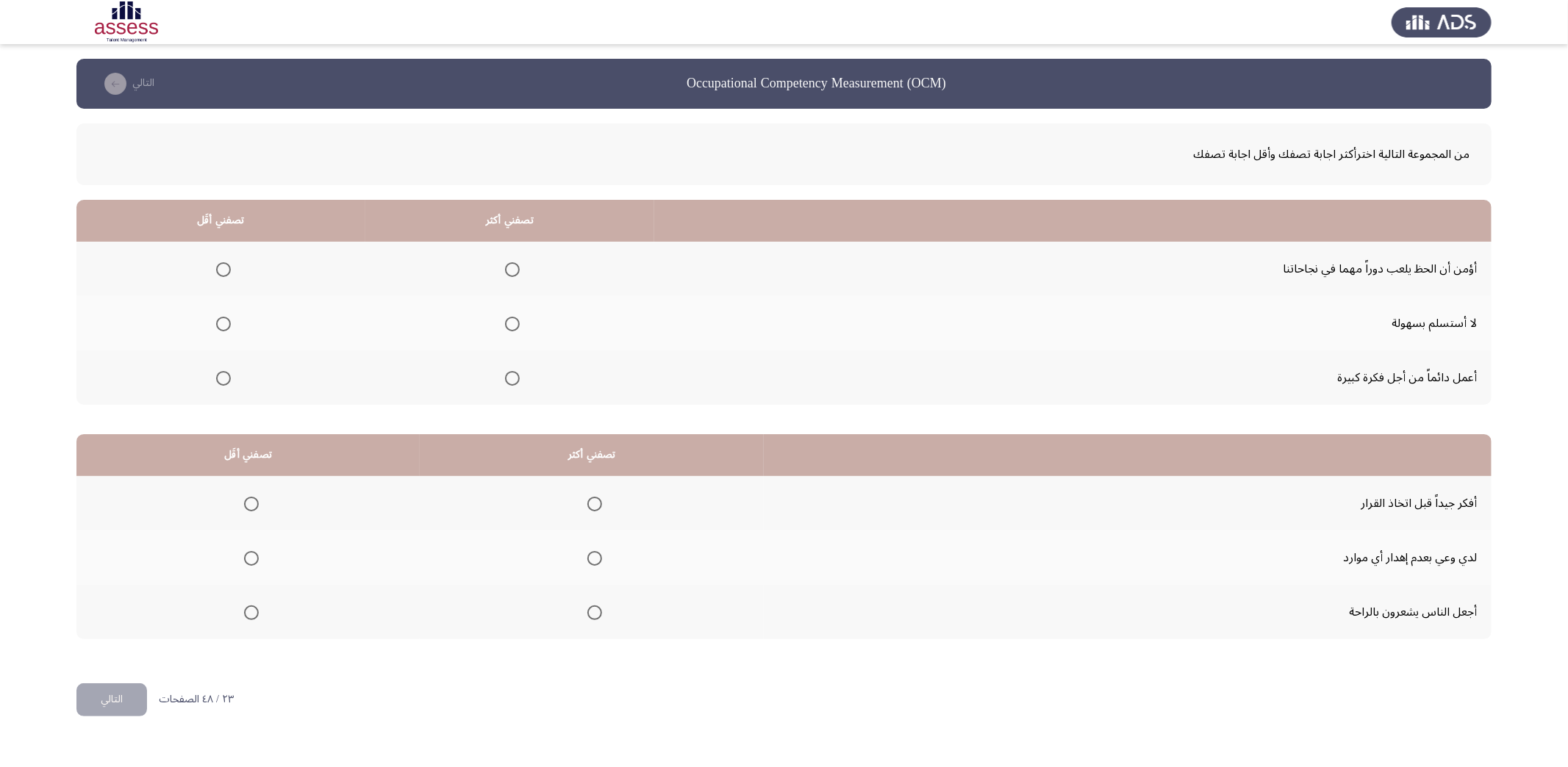
click at [218, 263] on input "Select an option" at bounding box center [223, 269] width 14 height 14
click at [513, 319] on span "Select an option" at bounding box center [512, 324] width 14 height 14
click at [513, 319] on input "Select an option" at bounding box center [512, 324] width 14 height 14
click at [588, 504] on span "Select an option" at bounding box center [595, 504] width 14 height 14
click at [588, 504] on input "Select an option" at bounding box center [595, 504] width 14 height 14
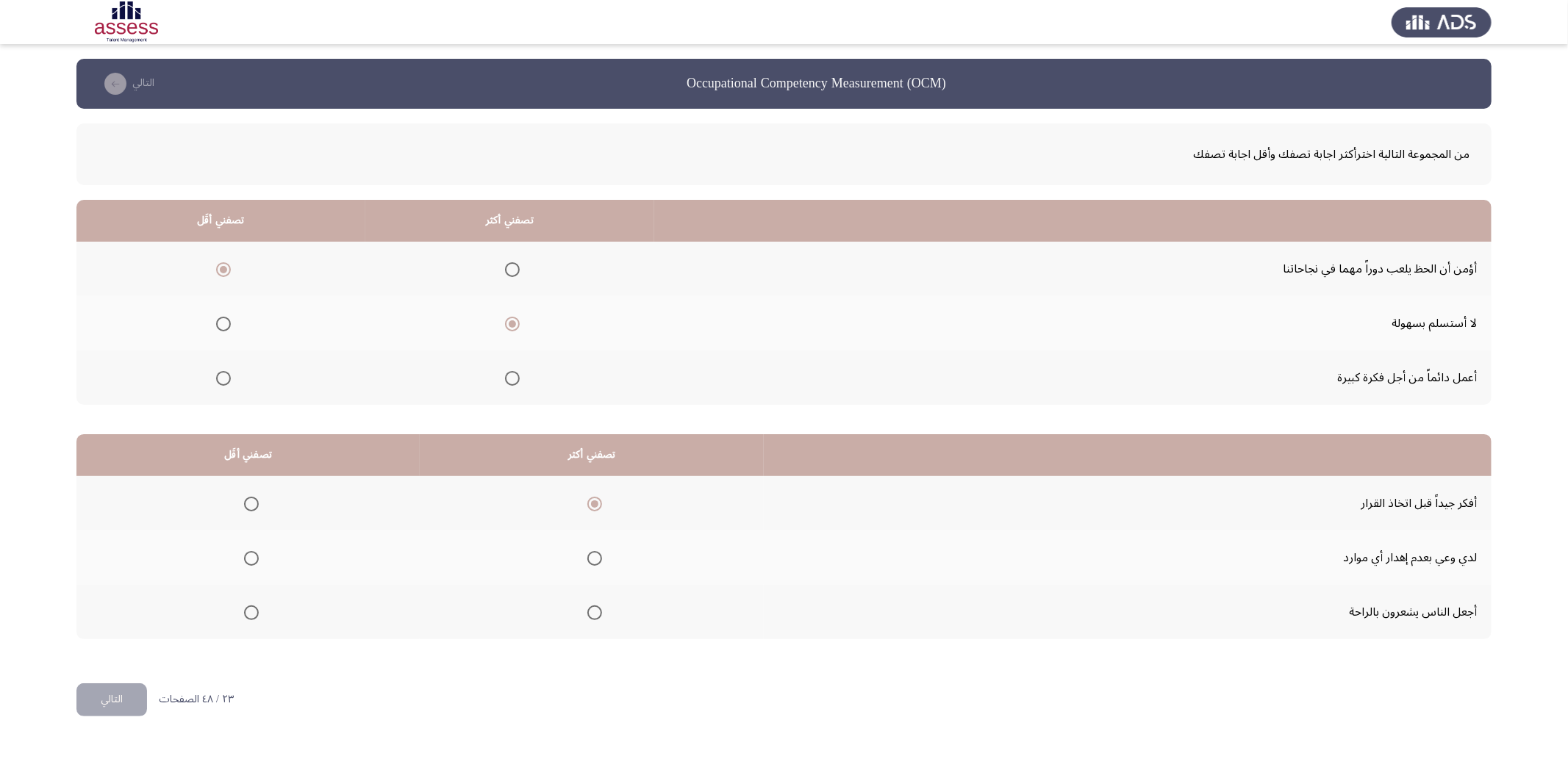
click at [252, 556] on span "Select an option" at bounding box center [252, 558] width 14 height 14
click at [252, 556] on input "Select an option" at bounding box center [252, 558] width 14 height 14
click at [111, 695] on button "التالي" at bounding box center [111, 699] width 70 height 33
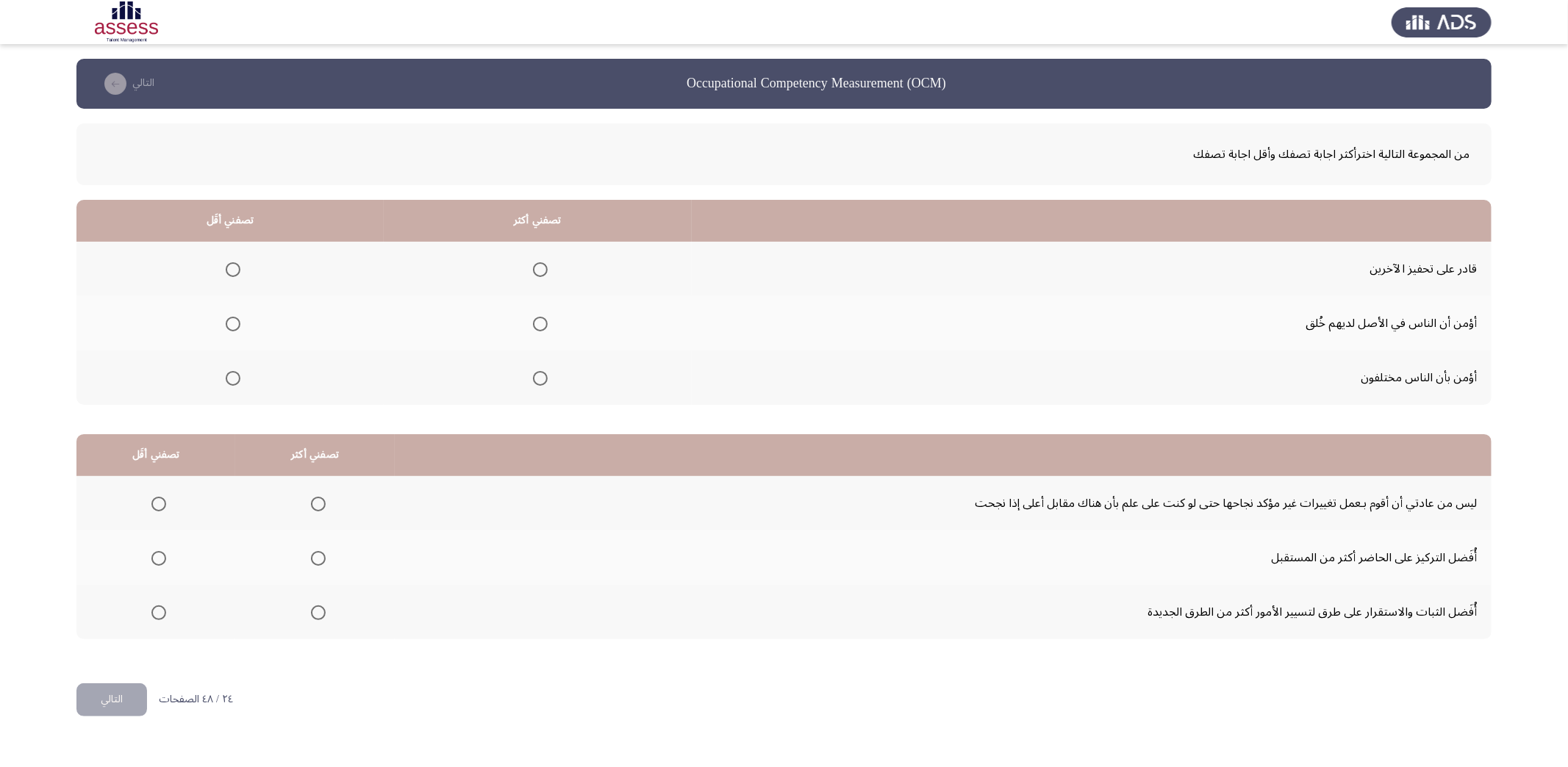
click at [236, 380] on span "Select an option" at bounding box center [233, 378] width 14 height 14
click at [236, 380] on input "Select an option" at bounding box center [233, 378] width 14 height 14
click at [538, 269] on span "Select an option" at bounding box center [541, 269] width 14 height 14
click at [538, 269] on input "Select an option" at bounding box center [541, 269] width 14 height 14
click at [313, 606] on span "Select an option" at bounding box center [318, 613] width 14 height 14
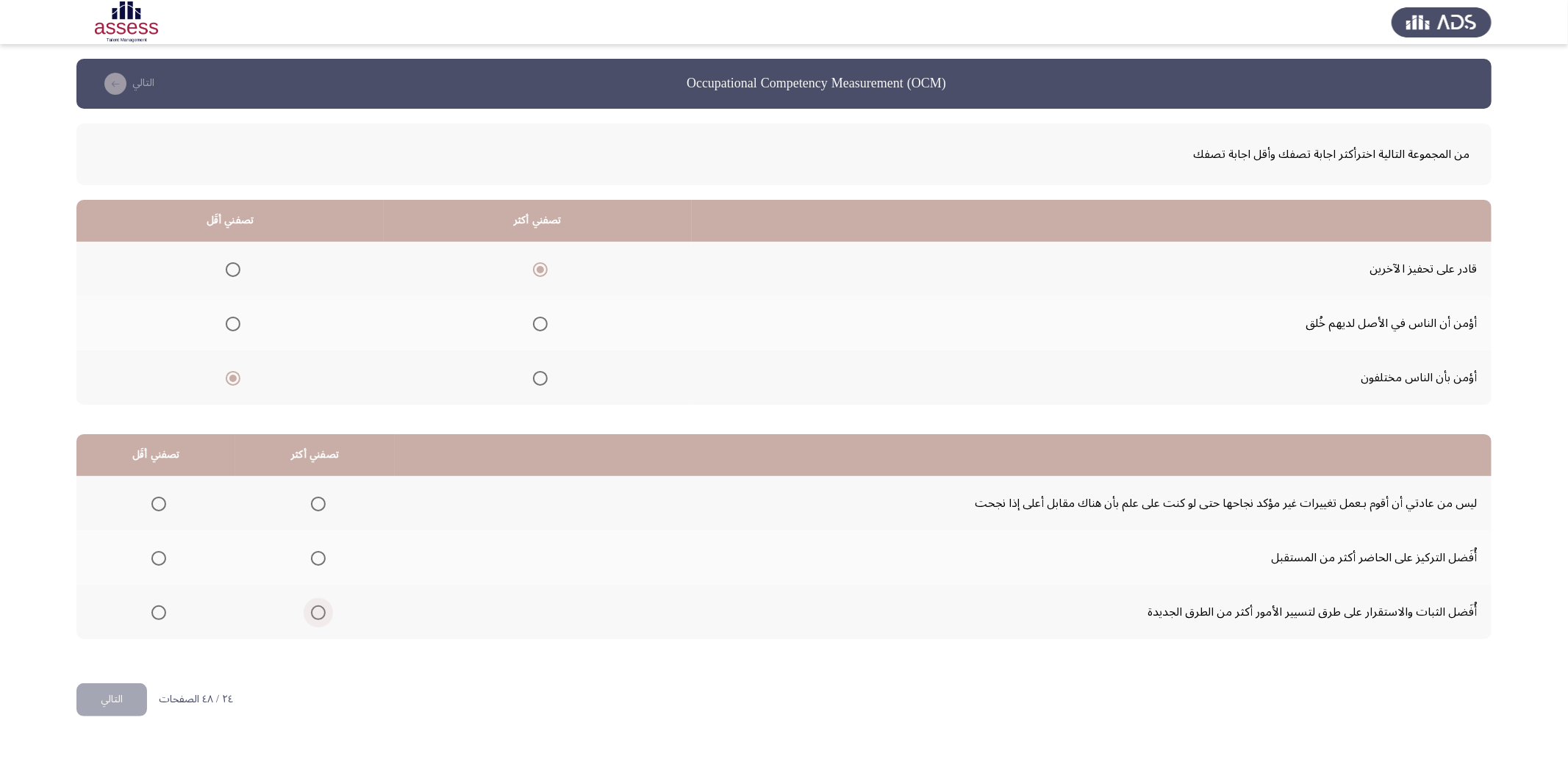
click at [313, 606] on input "Select an option" at bounding box center [318, 613] width 14 height 14
click at [159, 554] on span "Select an option" at bounding box center [159, 558] width 14 height 14
click at [159, 554] on input "Select an option" at bounding box center [159, 558] width 14 height 14
click at [115, 685] on button "التالي" at bounding box center [111, 699] width 70 height 33
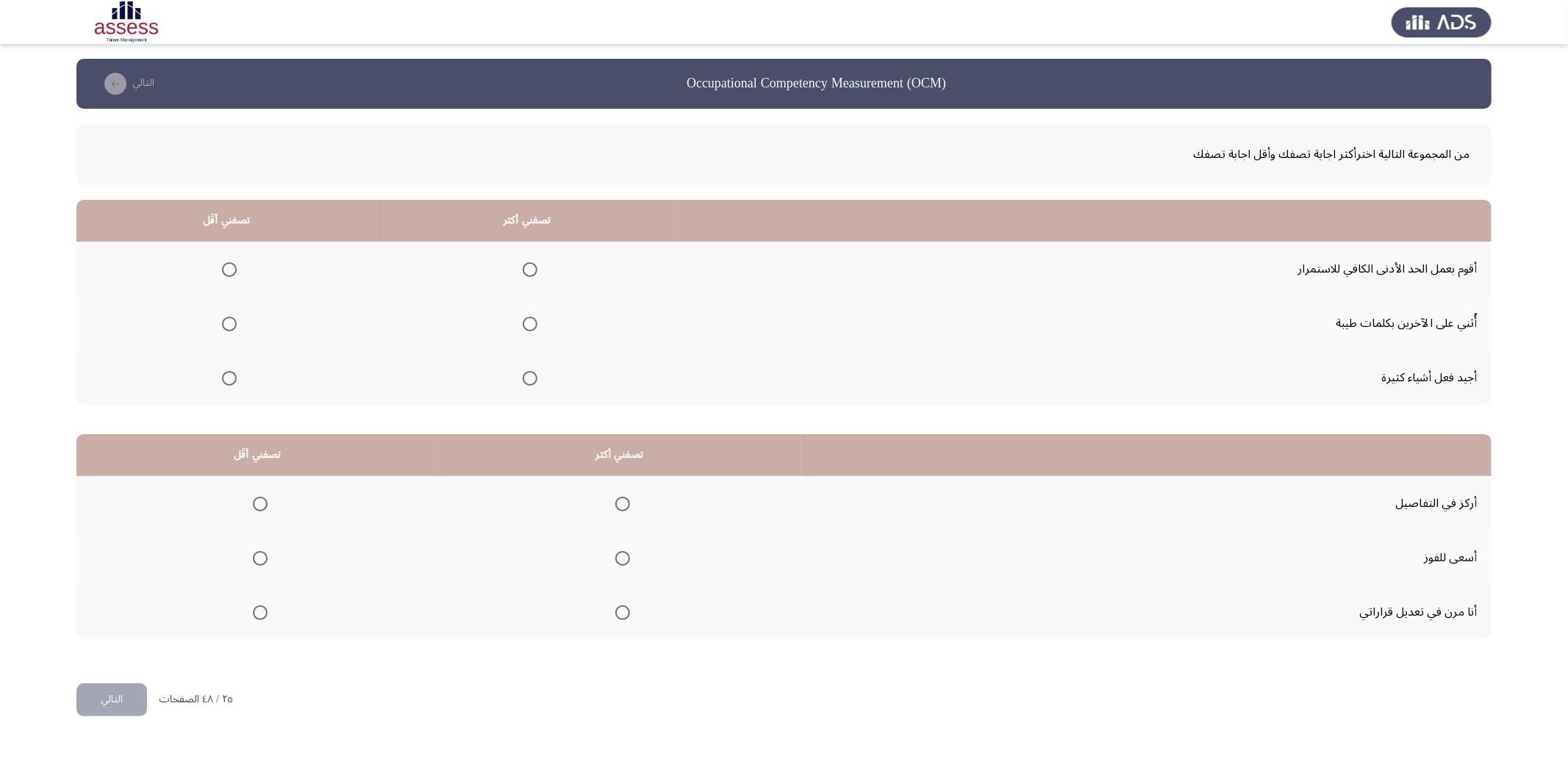
click at [528, 328] on span "Select an option" at bounding box center [530, 324] width 14 height 14
click at [528, 328] on input "Select an option" at bounding box center [530, 324] width 14 height 14
click at [230, 269] on span "Select an option" at bounding box center [229, 269] width 14 height 14
click at [230, 269] on input "Select an option" at bounding box center [229, 269] width 14 height 14
click at [619, 501] on span "Select an option" at bounding box center [623, 504] width 14 height 14
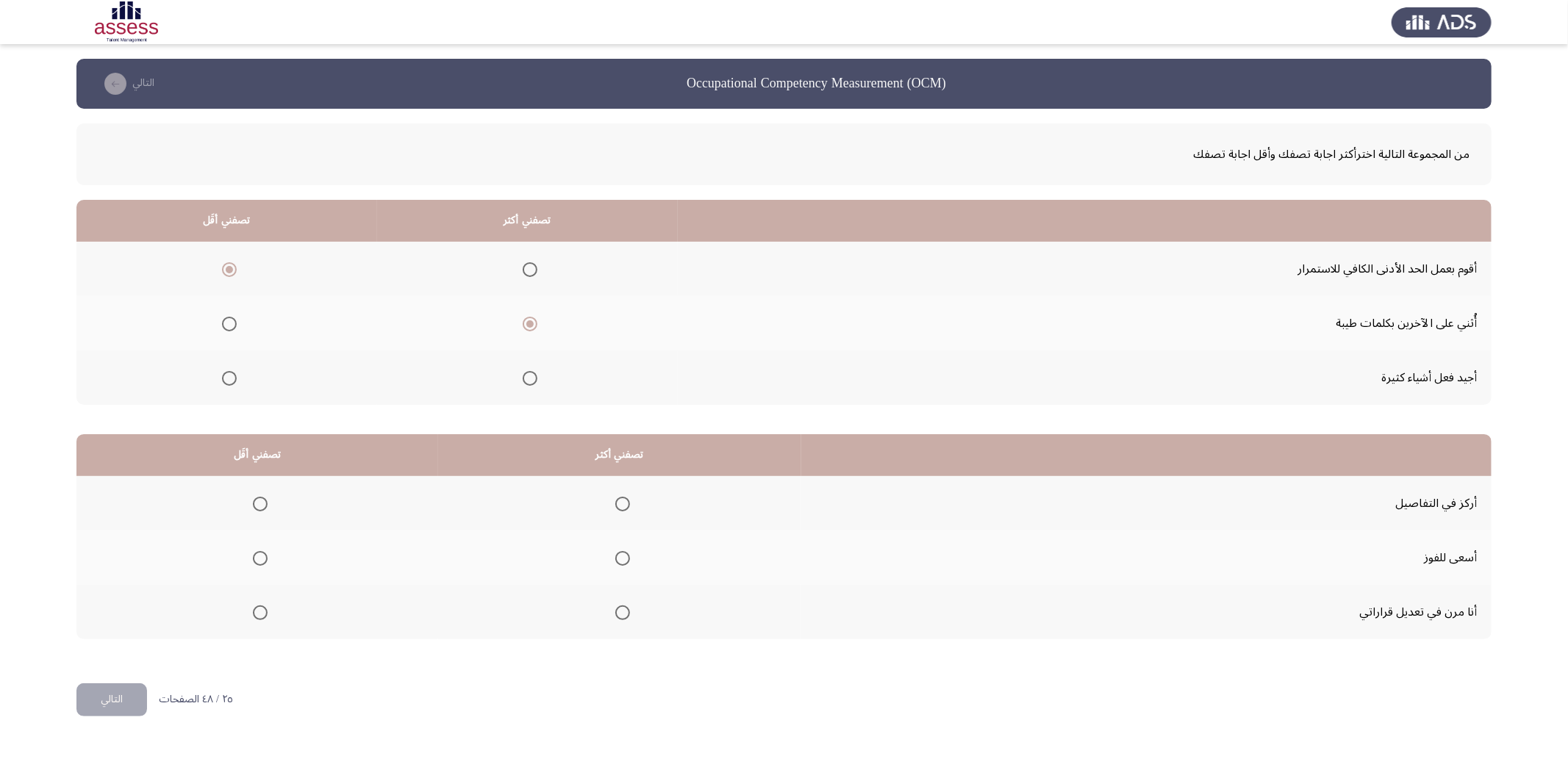
click at [619, 501] on input "Select an option" at bounding box center [623, 504] width 14 height 14
click at [257, 608] on span "Select an option" at bounding box center [260, 613] width 14 height 14
click at [257, 608] on input "Select an option" at bounding box center [260, 613] width 14 height 14
click at [115, 701] on button "التالي" at bounding box center [111, 699] width 70 height 33
click at [425, 268] on span "Select an option" at bounding box center [424, 269] width 14 height 14
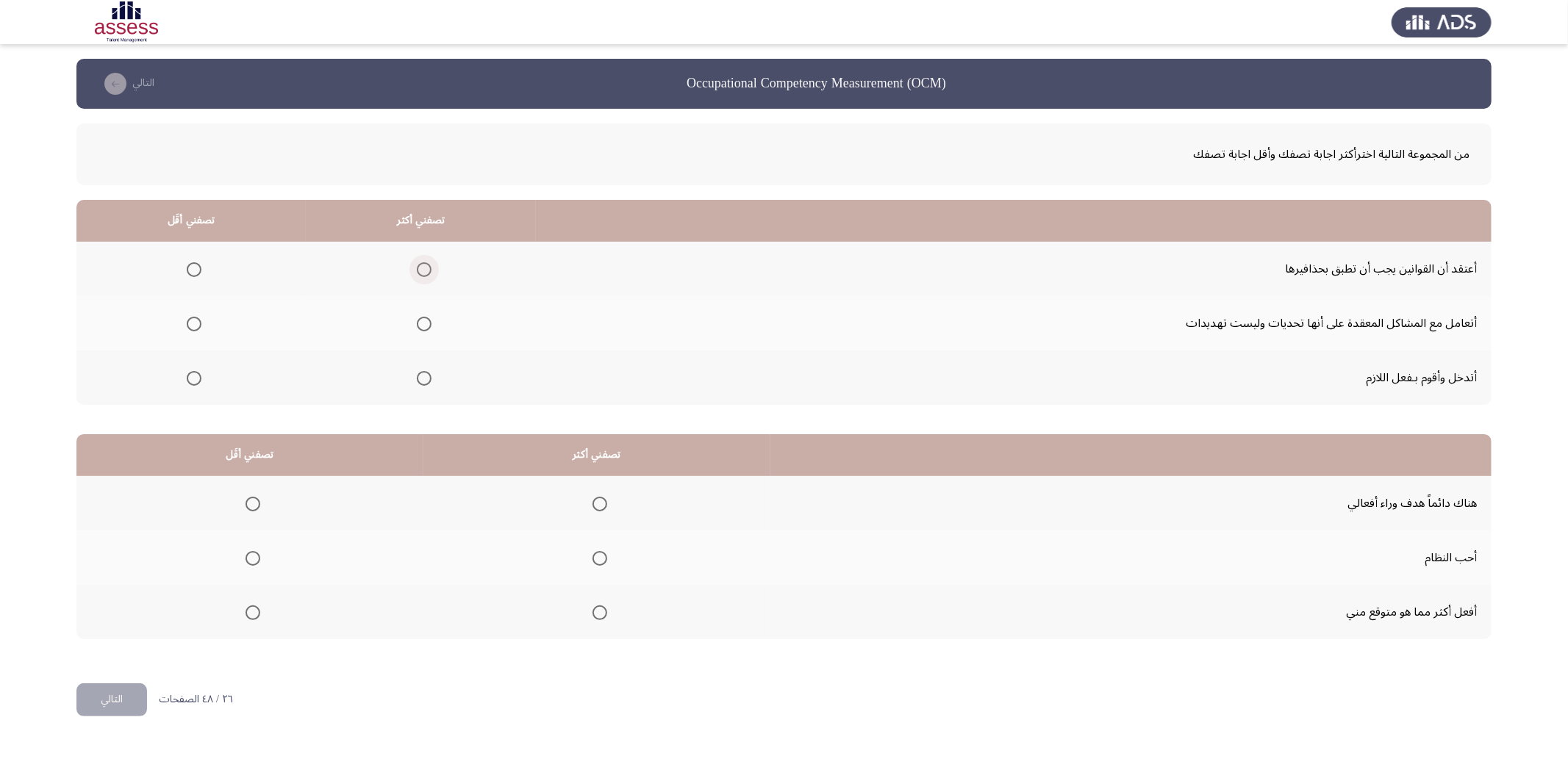
click at [425, 268] on input "Select an option" at bounding box center [424, 269] width 14 height 14
click at [192, 324] on span "Select an option" at bounding box center [194, 324] width 14 height 14
click at [192, 324] on input "Select an option" at bounding box center [194, 324] width 14 height 14
click at [603, 500] on span "Select an option" at bounding box center [599, 504] width 14 height 14
click at [603, 500] on input "Select an option" at bounding box center [599, 504] width 14 height 14
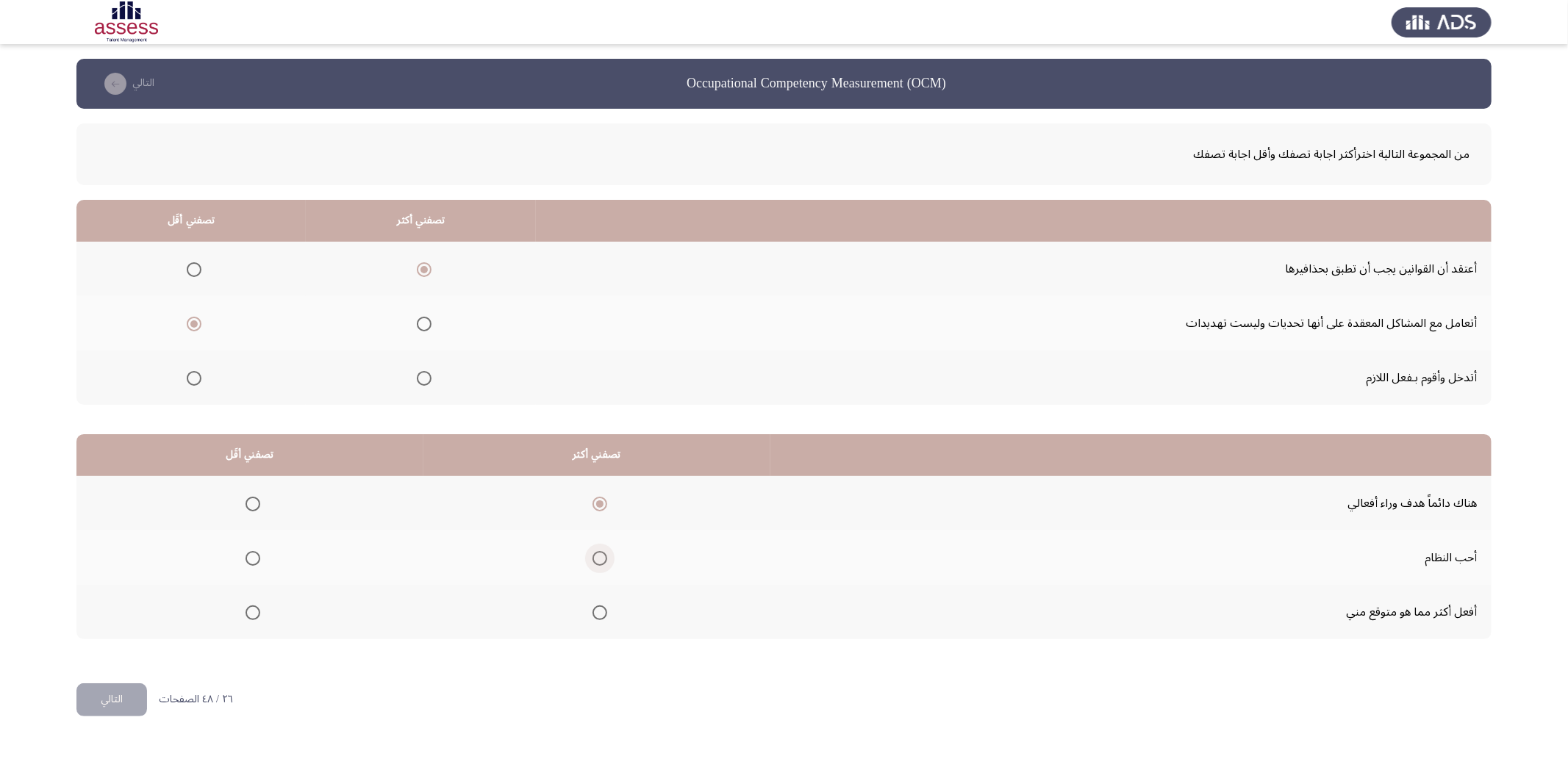
click at [596, 557] on span "Select an option" at bounding box center [599, 558] width 14 height 14
click at [596, 557] on input "Select an option" at bounding box center [599, 558] width 14 height 14
click at [250, 612] on span "Select an option" at bounding box center [252, 613] width 14 height 14
click at [250, 612] on input "Select an option" at bounding box center [252, 613] width 14 height 14
click at [119, 703] on button "التالي" at bounding box center [111, 699] width 70 height 33
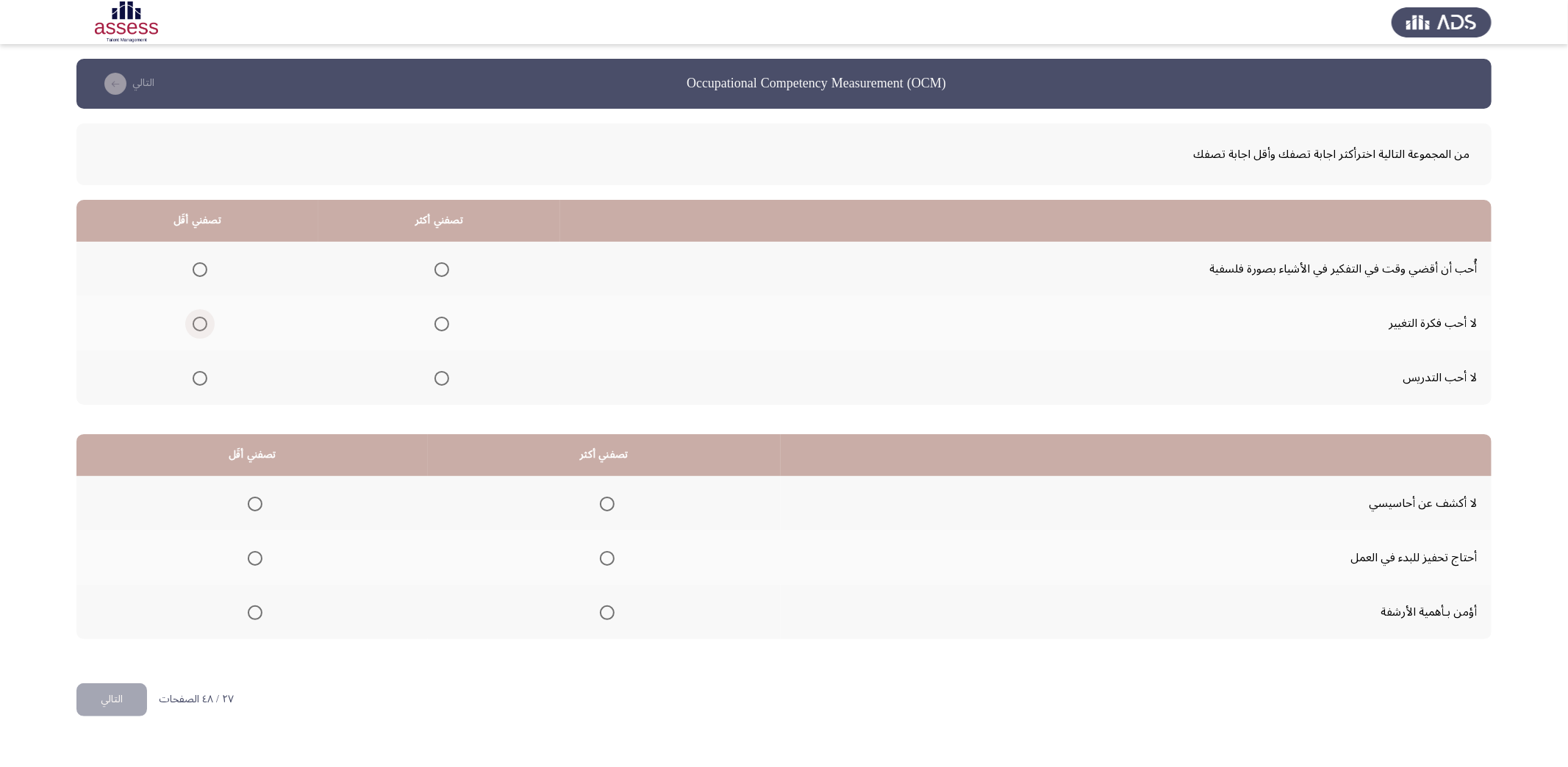
click at [186, 327] on label "Select an option" at bounding box center [196, 324] width 21 height 14
click at [193, 327] on input "Select an option" at bounding box center [200, 324] width 14 height 14
click at [442, 263] on span "Select an option" at bounding box center [442, 269] width 14 height 14
click at [442, 263] on input "Select an option" at bounding box center [442, 269] width 14 height 14
click at [601, 506] on span "Select an option" at bounding box center [607, 504] width 14 height 14
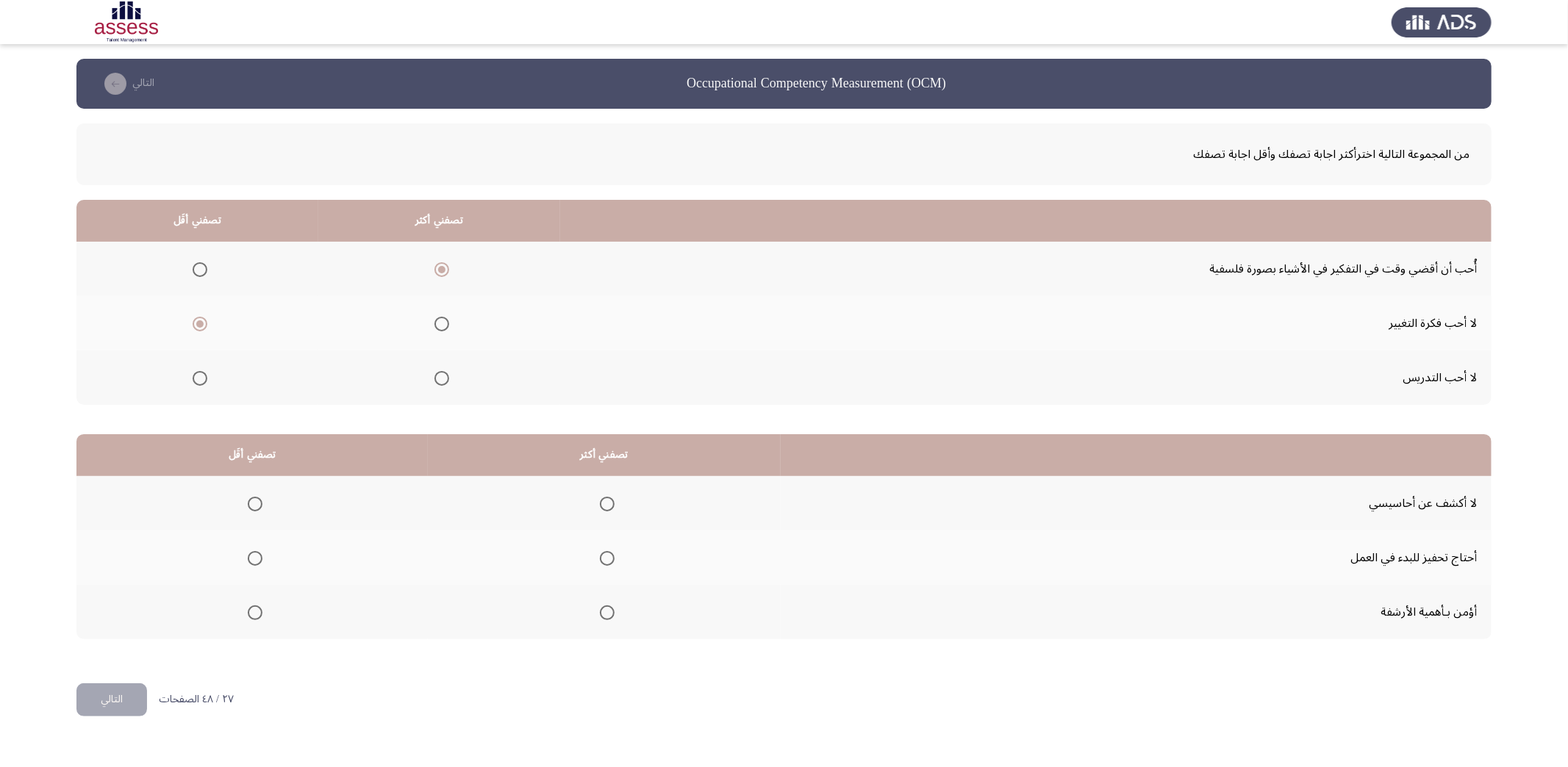
click at [601, 506] on input "Select an option" at bounding box center [607, 504] width 14 height 14
click at [253, 607] on span "Select an option" at bounding box center [255, 613] width 14 height 14
click at [253, 607] on input "Select an option" at bounding box center [255, 613] width 14 height 14
click at [122, 703] on button "التالي" at bounding box center [111, 699] width 70 height 33
click at [527, 263] on span "Select an option" at bounding box center [531, 269] width 14 height 14
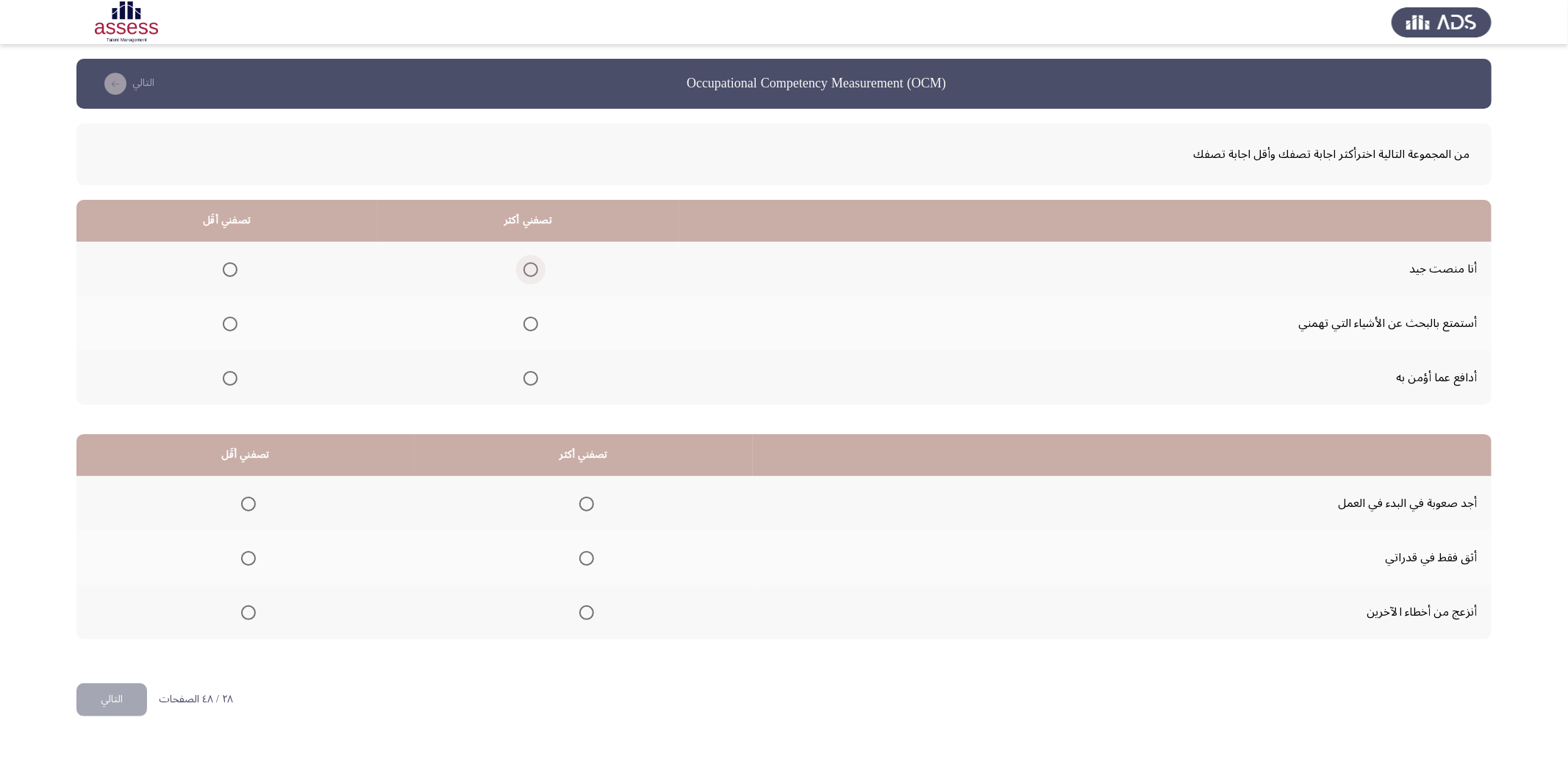
click at [527, 263] on input "Select an option" at bounding box center [531, 269] width 14 height 14
click at [227, 325] on span "Select an option" at bounding box center [230, 324] width 14 height 14
click at [227, 325] on input "Select an option" at bounding box center [230, 324] width 14 height 14
click at [244, 500] on span "Select an option" at bounding box center [248, 504] width 14 height 14
click at [244, 500] on input "Select an option" at bounding box center [248, 504] width 14 height 14
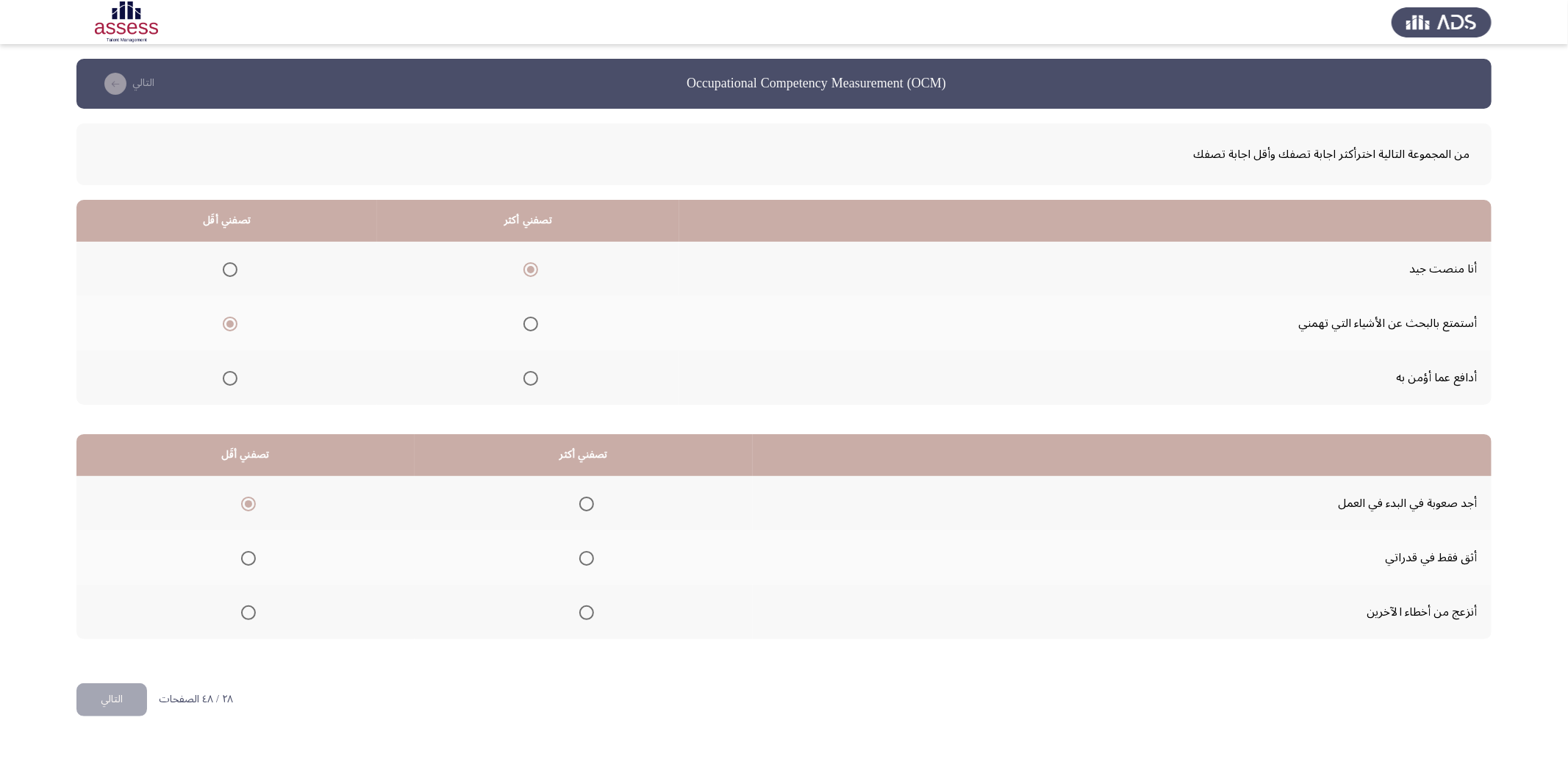
click at [583, 554] on span "Select an option" at bounding box center [586, 558] width 14 height 14
click at [583, 554] on input "Select an option" at bounding box center [586, 558] width 14 height 14
click at [107, 694] on button "التالي" at bounding box center [111, 699] width 70 height 33
click at [224, 378] on span "Select an option" at bounding box center [220, 378] width 14 height 14
click at [224, 378] on input "Select an option" at bounding box center [220, 378] width 14 height 14
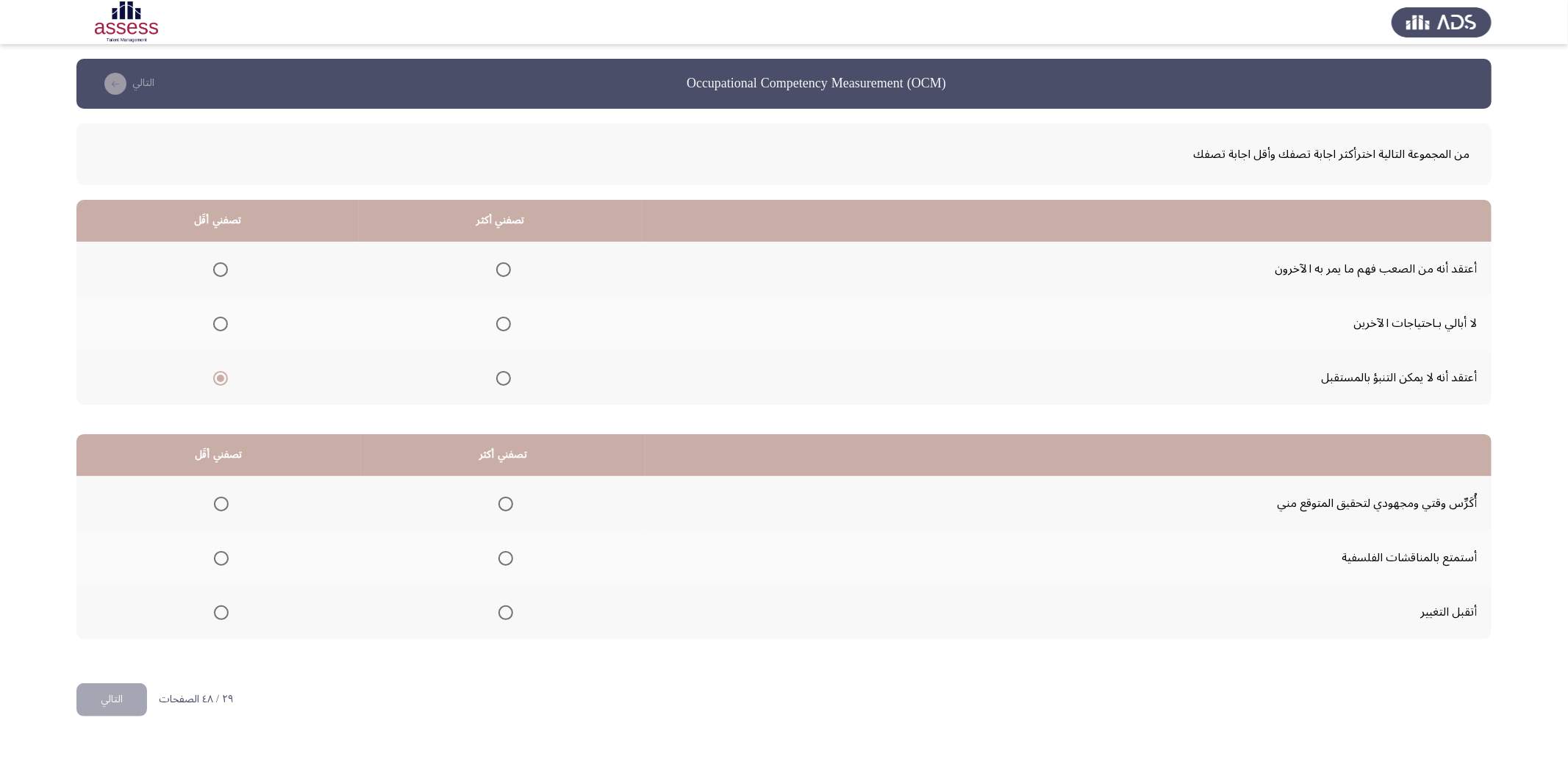
click at [497, 274] on span "Select an option" at bounding box center [503, 269] width 14 height 14
click at [497, 274] on input "Select an option" at bounding box center [503, 269] width 14 height 14
click at [499, 608] on span "Select an option" at bounding box center [506, 613] width 14 height 14
click at [499, 608] on input "Select an option" at bounding box center [506, 613] width 14 height 14
click at [215, 551] on span "Select an option" at bounding box center [221, 558] width 14 height 14
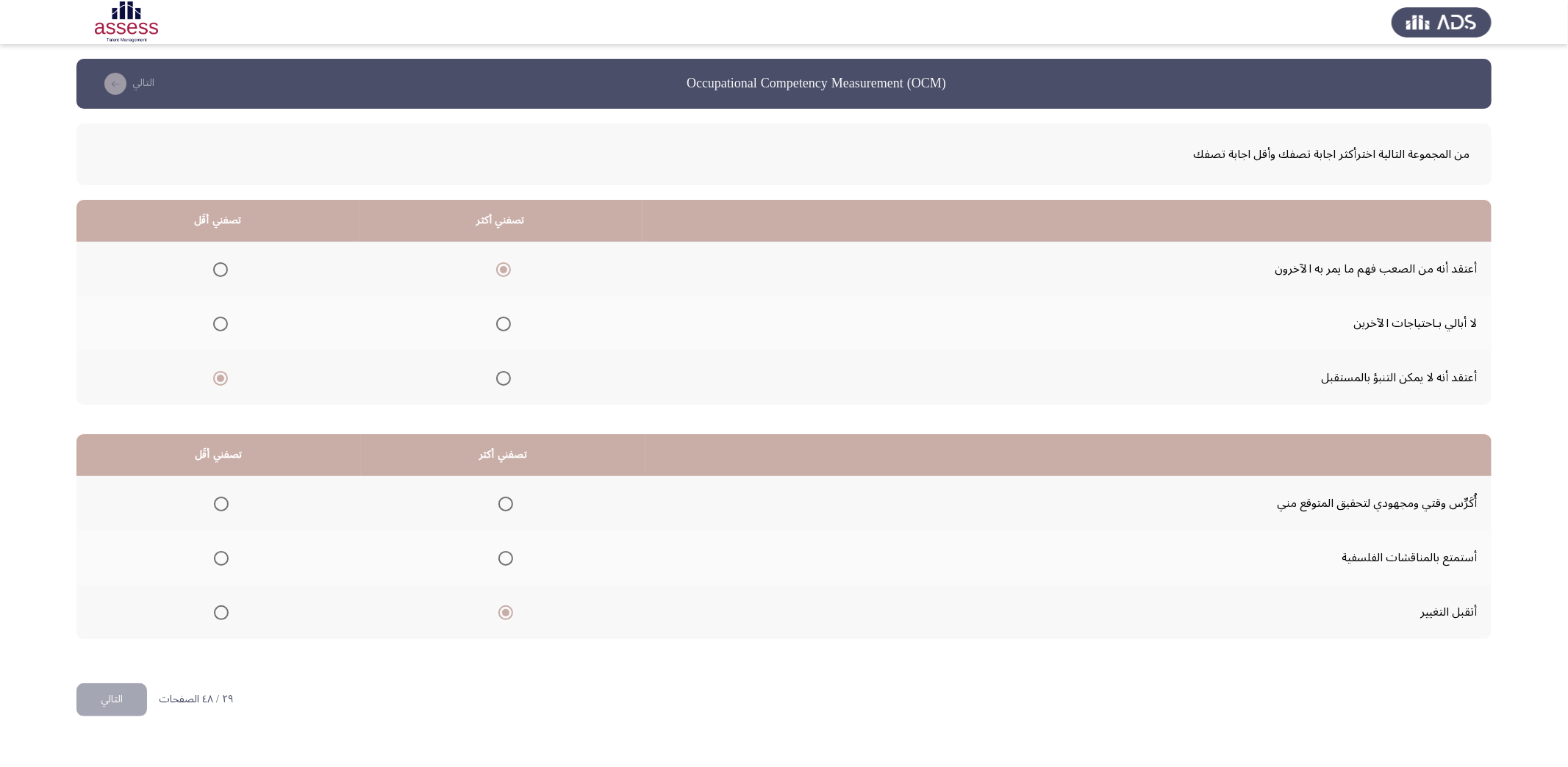
click at [215, 551] on input "Select an option" at bounding box center [221, 558] width 14 height 14
click at [132, 697] on button "التالي" at bounding box center [111, 699] width 70 height 33
click at [422, 268] on label "Select an option" at bounding box center [432, 269] width 21 height 14
click at [428, 268] on input "Select an option" at bounding box center [435, 269] width 14 height 14
click at [194, 317] on span "Select an option" at bounding box center [197, 324] width 14 height 14
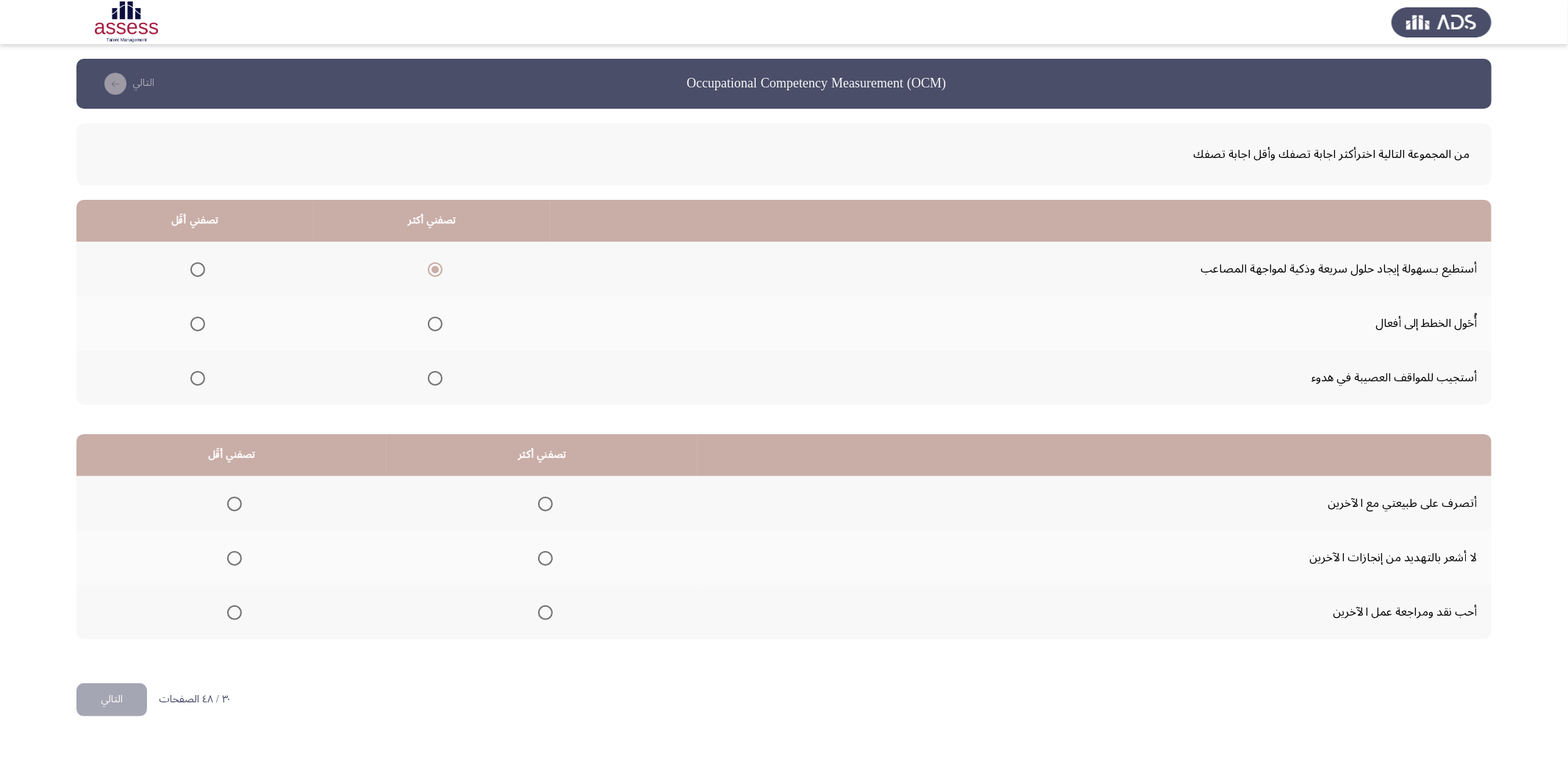
click at [194, 317] on input "Select an option" at bounding box center [197, 324] width 14 height 14
click at [540, 507] on span "Select an option" at bounding box center [545, 504] width 14 height 14
click at [540, 507] on input "Select an option" at bounding box center [545, 504] width 14 height 14
click at [547, 554] on span "Select an option" at bounding box center [545, 558] width 14 height 14
click at [547, 554] on input "Select an option" at bounding box center [545, 558] width 14 height 14
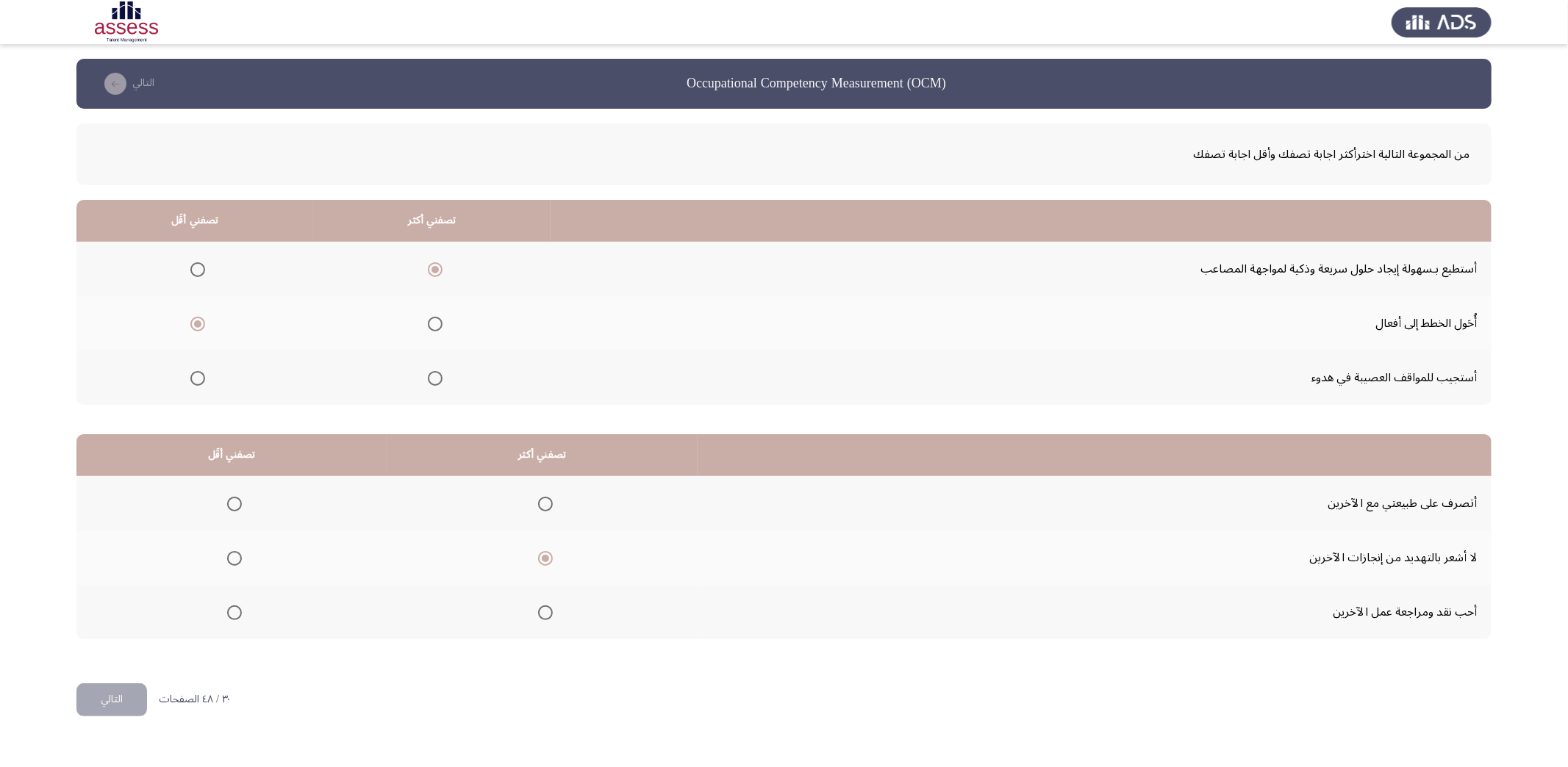
click at [227, 606] on span "Select an option" at bounding box center [235, 613] width 14 height 14
click at [227, 606] on input "Select an option" at bounding box center [235, 613] width 14 height 14
click at [111, 700] on button "التالي" at bounding box center [111, 699] width 70 height 33
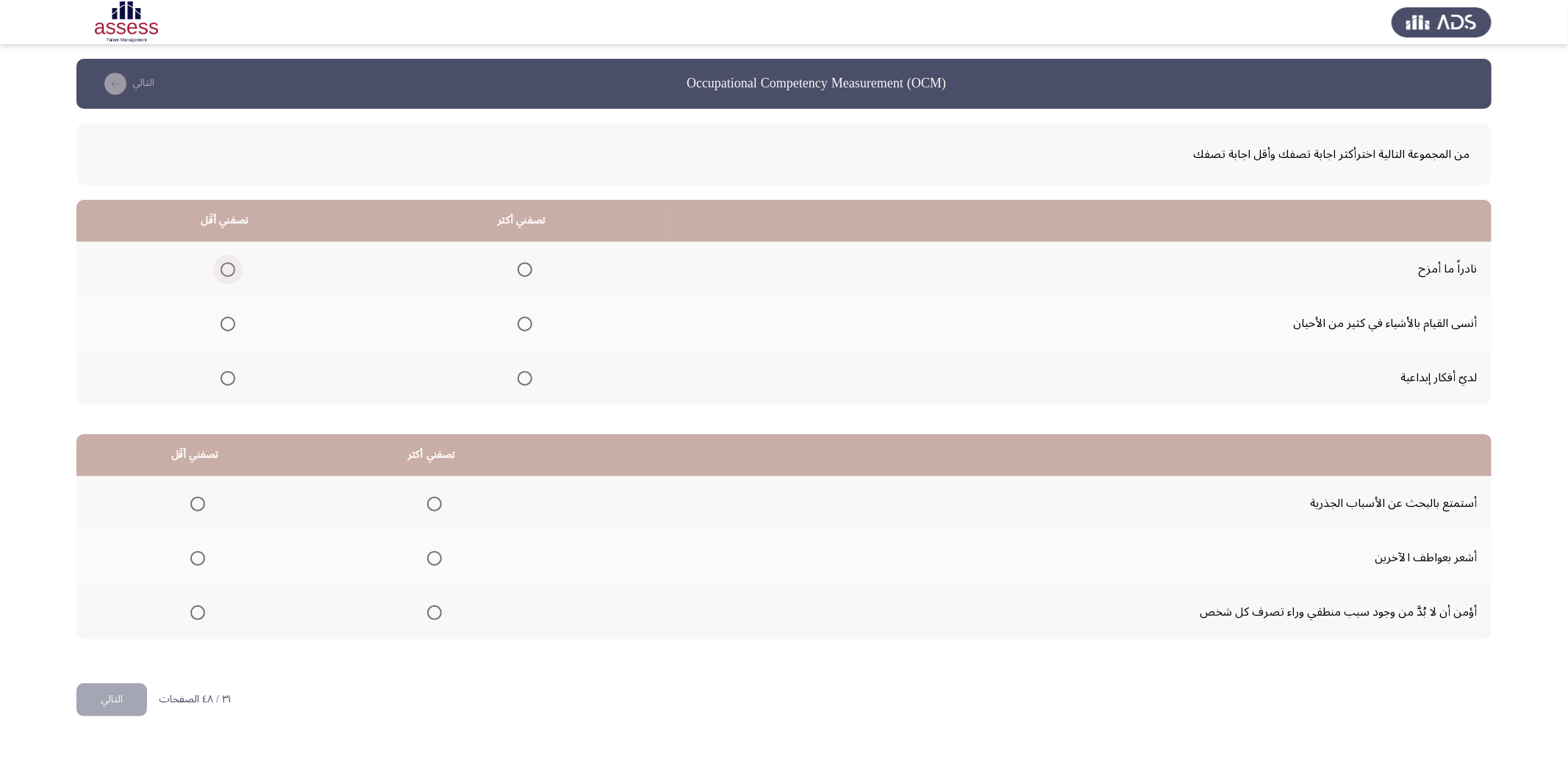
click at [215, 262] on label "Select an option" at bounding box center [225, 269] width 21 height 14
click at [220, 262] on input "Select an option" at bounding box center [227, 269] width 14 height 14
click at [526, 377] on span "Select an option" at bounding box center [524, 378] width 14 height 14
click at [526, 377] on input "Select an option" at bounding box center [524, 378] width 14 height 14
click at [427, 606] on span "Select an option" at bounding box center [434, 613] width 14 height 14
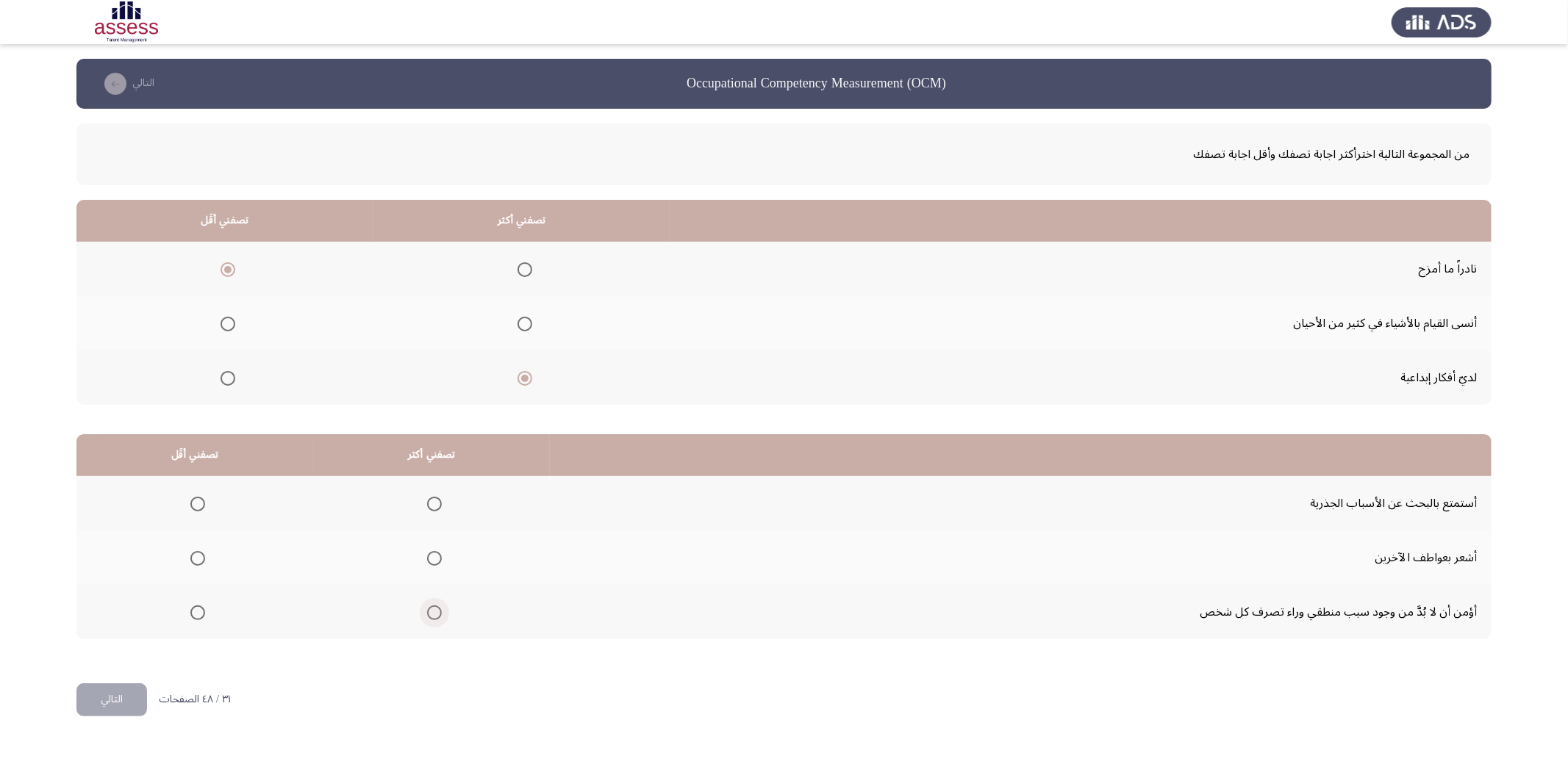
click at [427, 606] on input "Select an option" at bounding box center [434, 613] width 14 height 14
click at [206, 560] on th at bounding box center [194, 557] width 236 height 54
click at [194, 554] on span "Select an option" at bounding box center [197, 558] width 14 height 14
click at [194, 554] on input "Select an option" at bounding box center [197, 558] width 14 height 14
click at [134, 696] on button "التالي" at bounding box center [111, 699] width 70 height 33
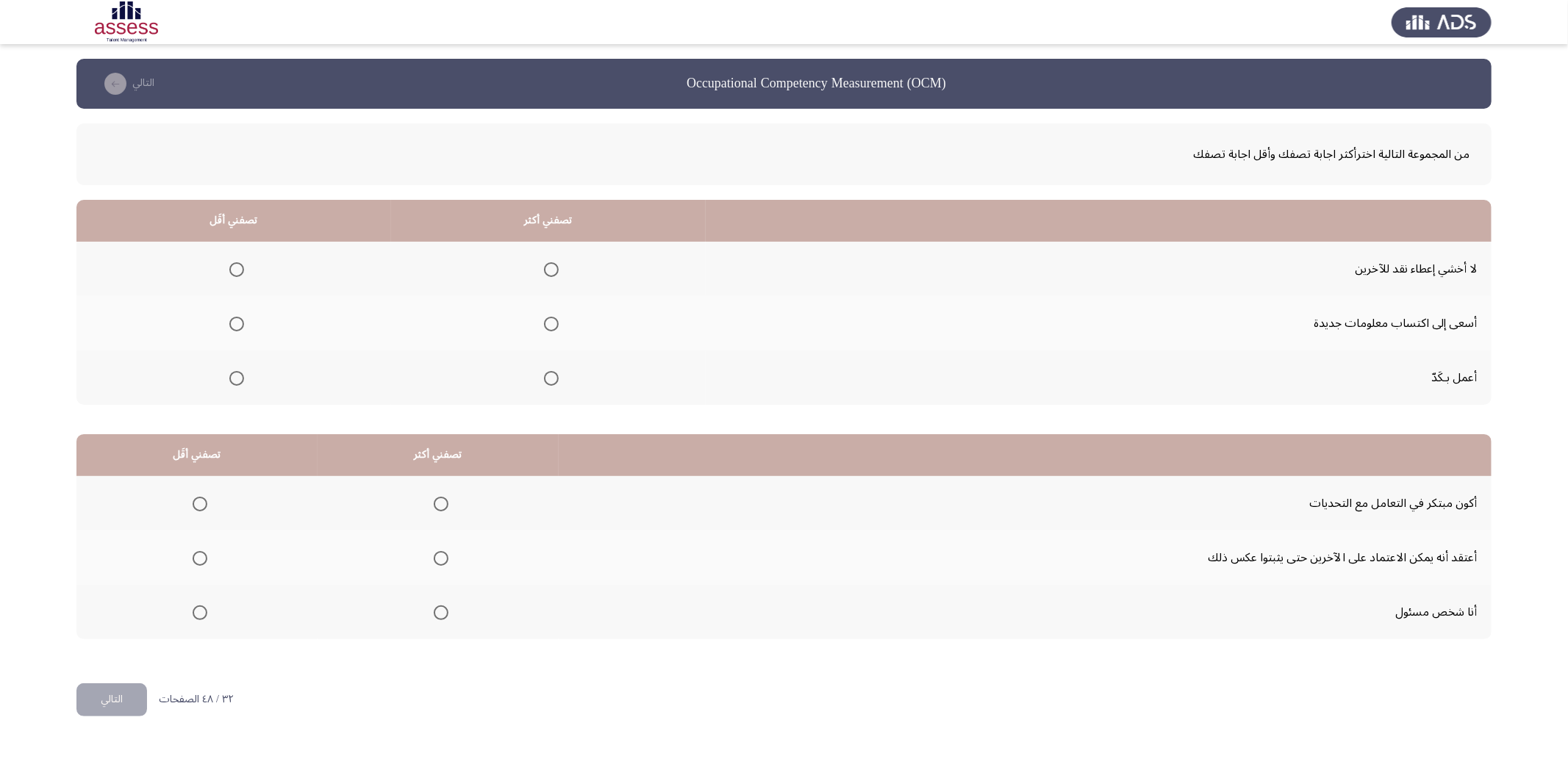
click at [235, 270] on span "Select an option" at bounding box center [236, 269] width 14 height 14
click at [235, 270] on input "Select an option" at bounding box center [236, 269] width 14 height 14
click at [548, 322] on span "Select an option" at bounding box center [551, 324] width 14 height 14
click at [548, 322] on input "Select an option" at bounding box center [551, 324] width 14 height 14
click at [438, 498] on span "Select an option" at bounding box center [441, 504] width 14 height 14
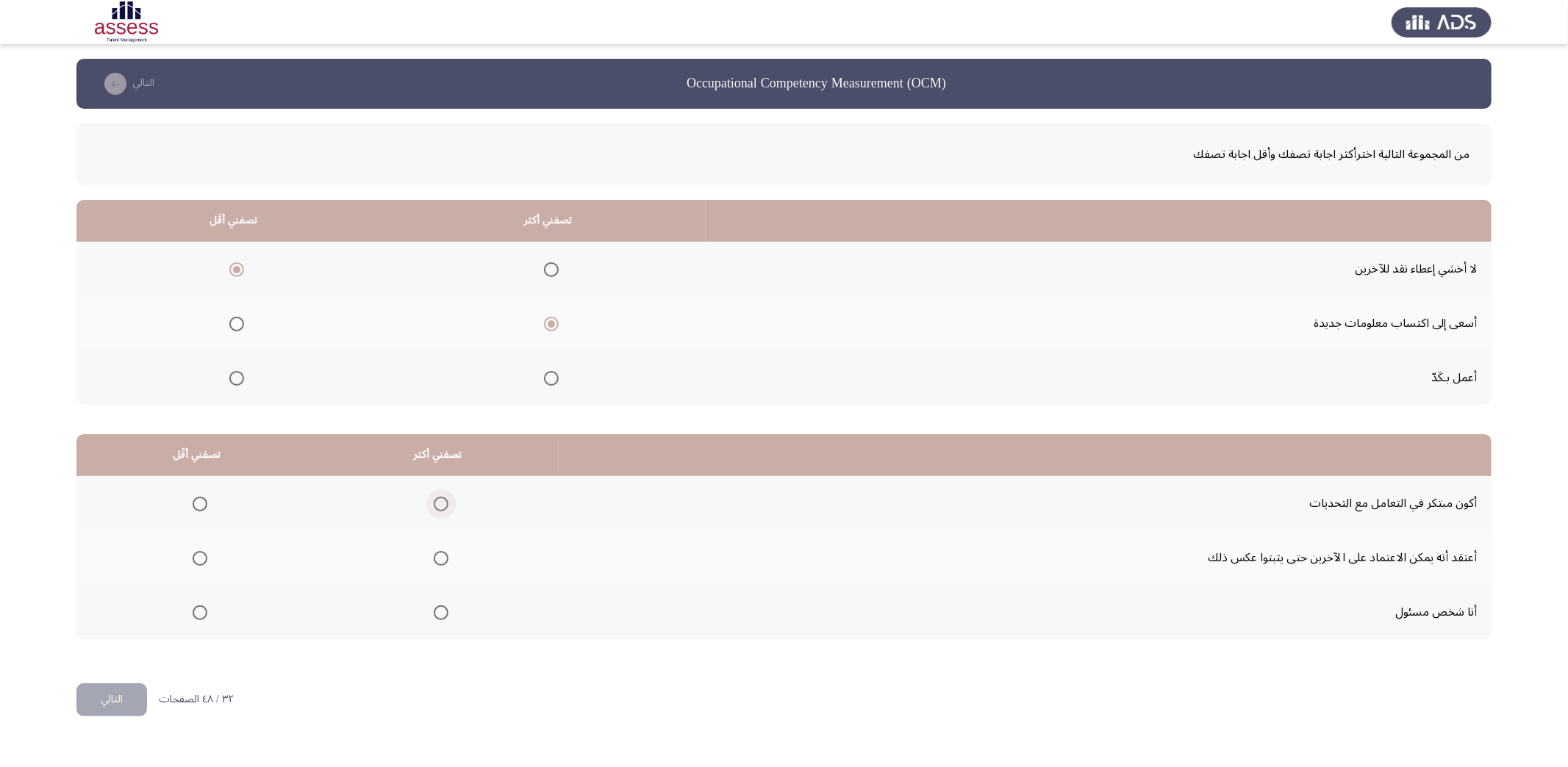
click at [438, 498] on input "Select an option" at bounding box center [441, 504] width 14 height 14
click at [194, 557] on span "Select an option" at bounding box center [200, 558] width 14 height 14
click at [194, 557] on input "Select an option" at bounding box center [200, 558] width 14 height 14
click at [433, 607] on span "Select an option" at bounding box center [441, 613] width 14 height 14
click at [433, 607] on input "Select an option" at bounding box center [441, 613] width 14 height 14
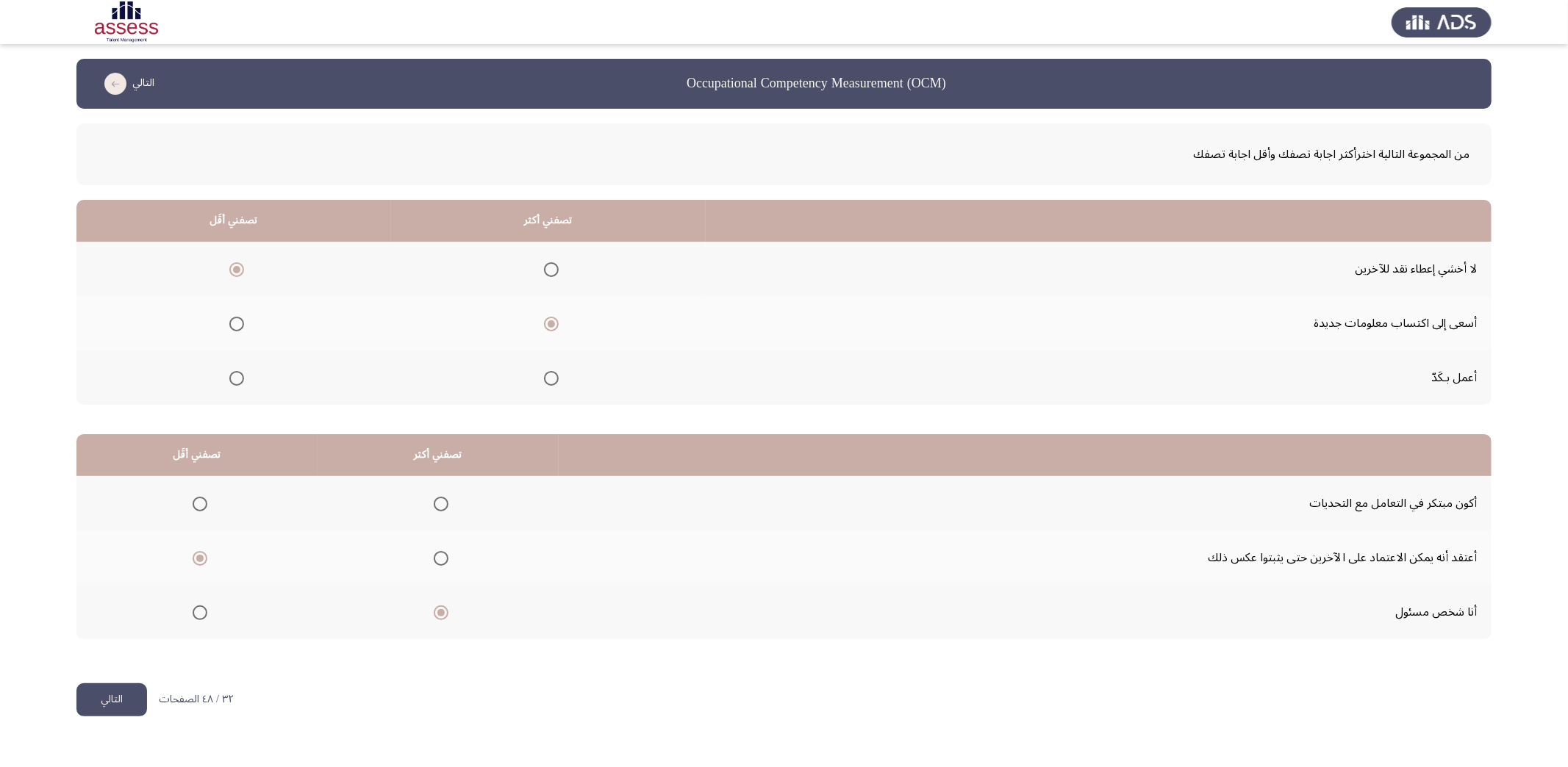
click at [115, 686] on button "التالي" at bounding box center [111, 699] width 70 height 33
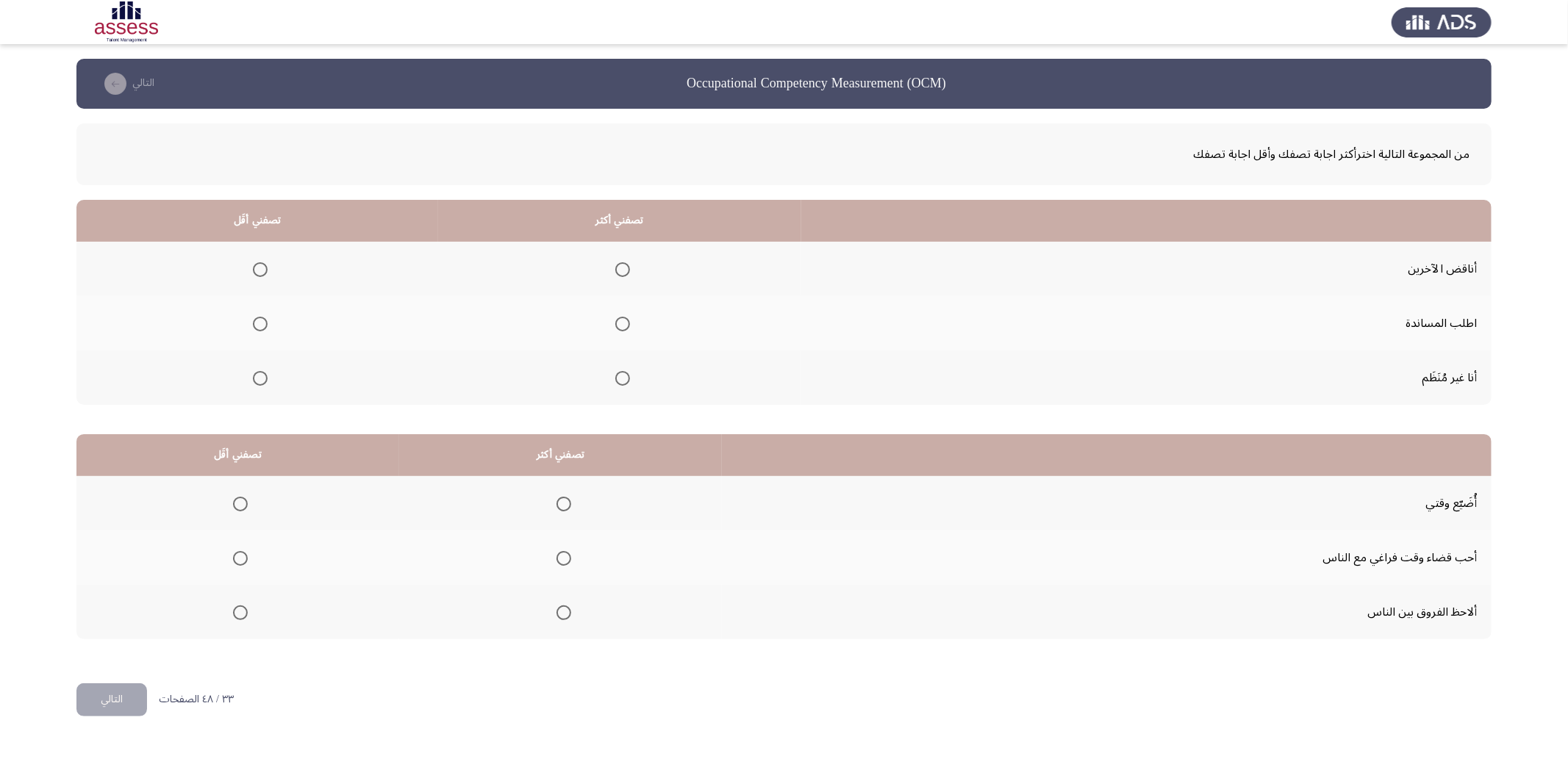
click at [257, 265] on span "Select an option" at bounding box center [260, 269] width 14 height 14
click at [257, 265] on input "Select an option" at bounding box center [260, 269] width 14 height 14
click at [621, 321] on span "Select an option" at bounding box center [623, 324] width 14 height 14
click at [621, 321] on input "Select an option" at bounding box center [623, 324] width 14 height 14
click at [236, 504] on span "Select an option" at bounding box center [240, 504] width 14 height 14
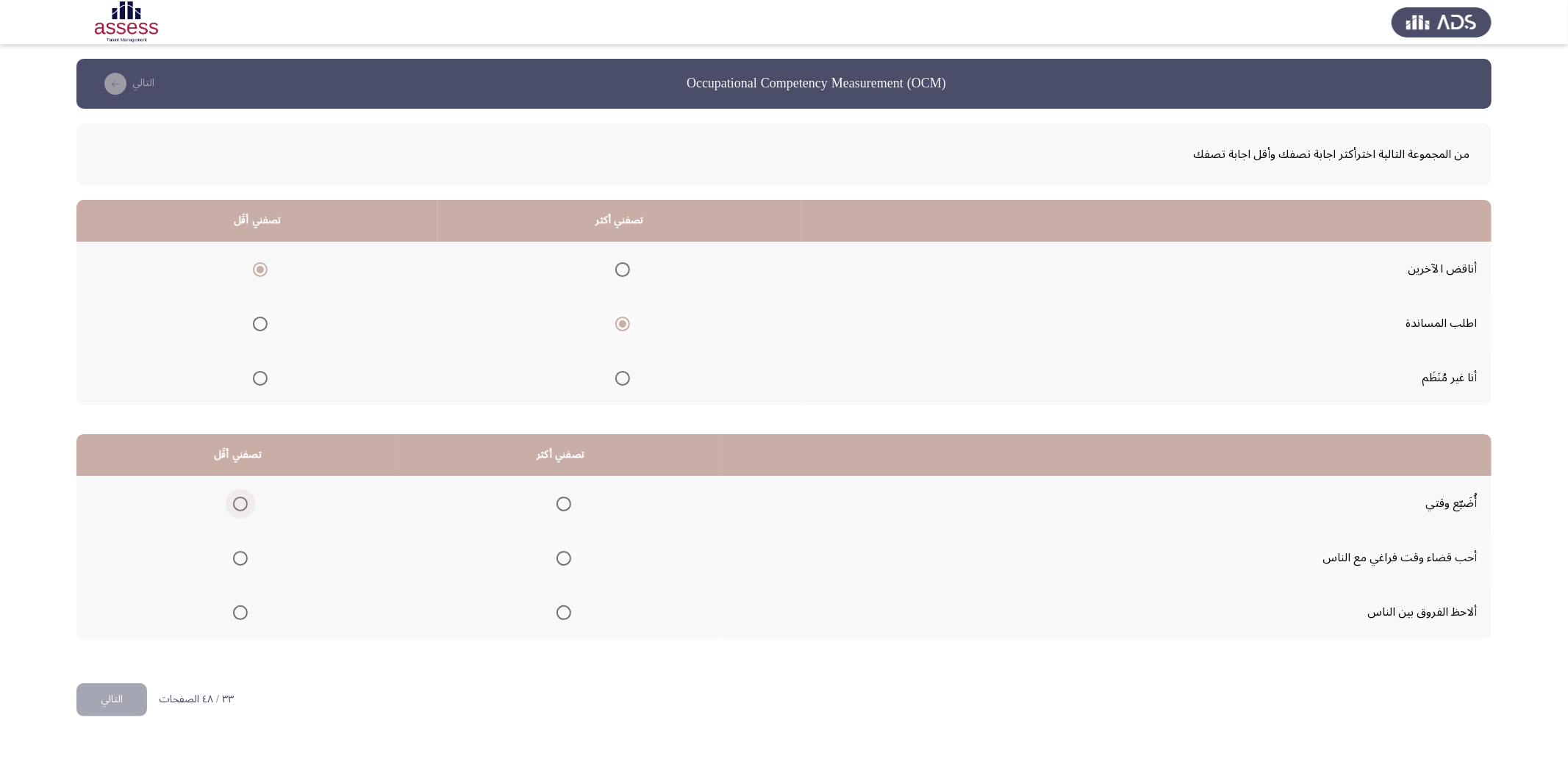
click at [236, 504] on input "Select an option" at bounding box center [240, 504] width 14 height 14
click at [562, 556] on span "Select an option" at bounding box center [564, 558] width 14 height 14
click at [562, 556] on input "Select an option" at bounding box center [564, 558] width 14 height 14
click at [111, 705] on button "التالي" at bounding box center [111, 699] width 70 height 33
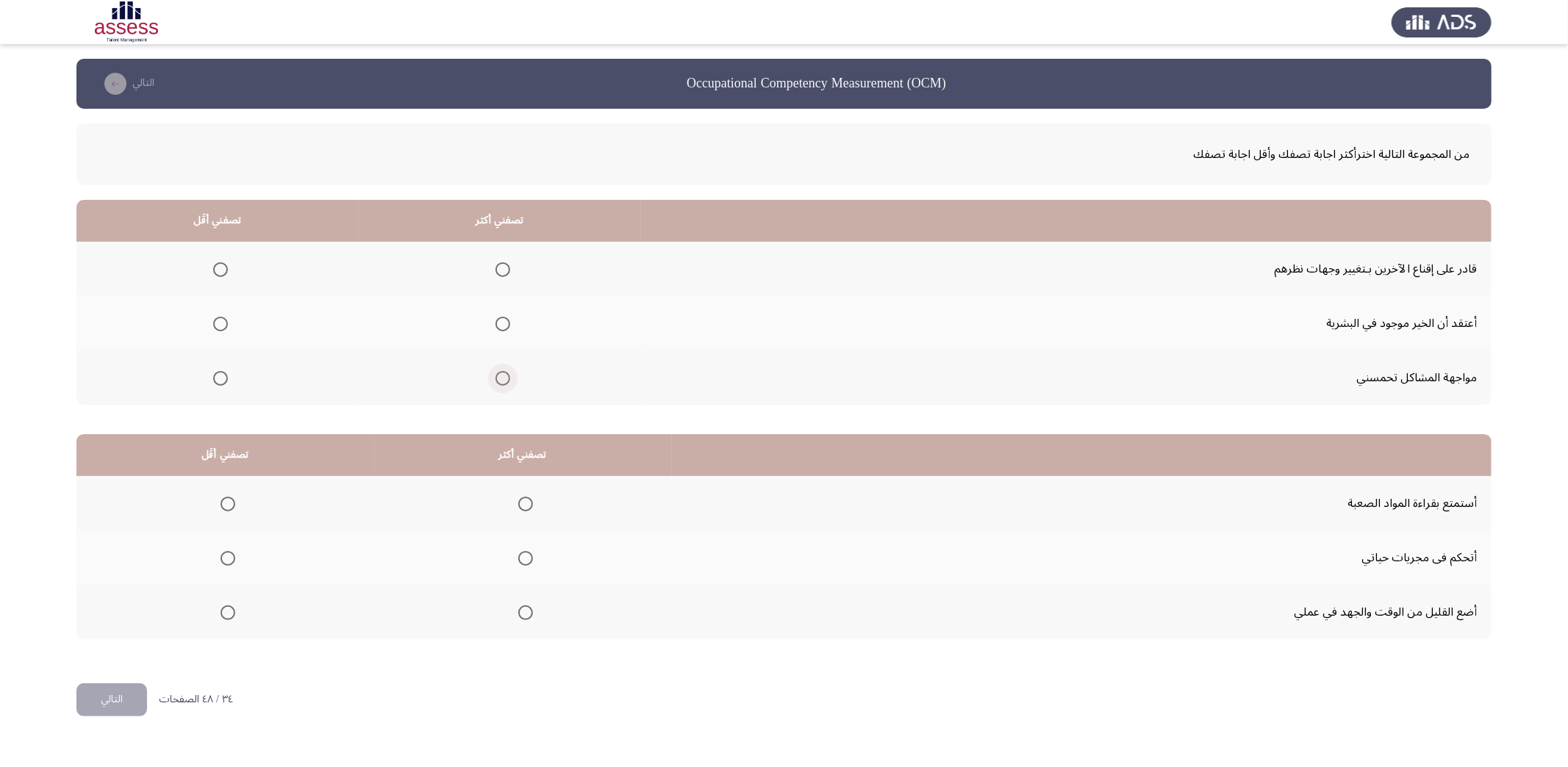
click at [499, 374] on span "Select an option" at bounding box center [502, 378] width 14 height 14
click at [499, 374] on input "Select an option" at bounding box center [502, 378] width 14 height 14
click at [220, 276] on mat-radio-group "Select an option" at bounding box center [217, 269] width 21 height 25
click at [219, 269] on span "Select an option" at bounding box center [220, 269] width 14 height 14
click at [219, 269] on input "Select an option" at bounding box center [220, 269] width 14 height 14
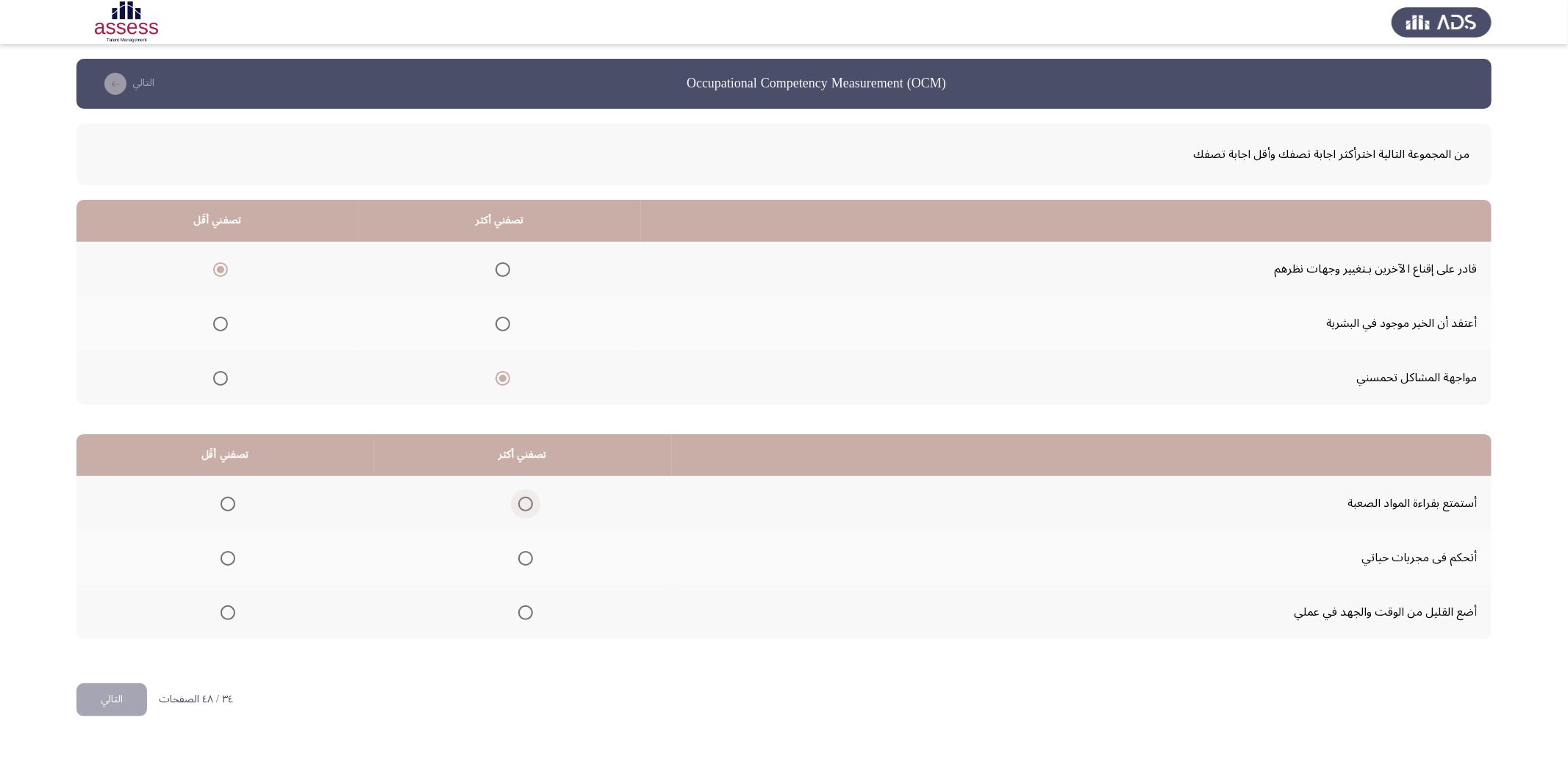
click at [528, 503] on span "Select an option" at bounding box center [525, 504] width 14 height 14
click at [528, 503] on input "Select an option" at bounding box center [525, 504] width 14 height 14
click at [227, 608] on span "Select an option" at bounding box center [227, 613] width 14 height 14
click at [227, 608] on input "Select an option" at bounding box center [227, 613] width 14 height 14
click at [106, 697] on button "التالي" at bounding box center [111, 699] width 70 height 33
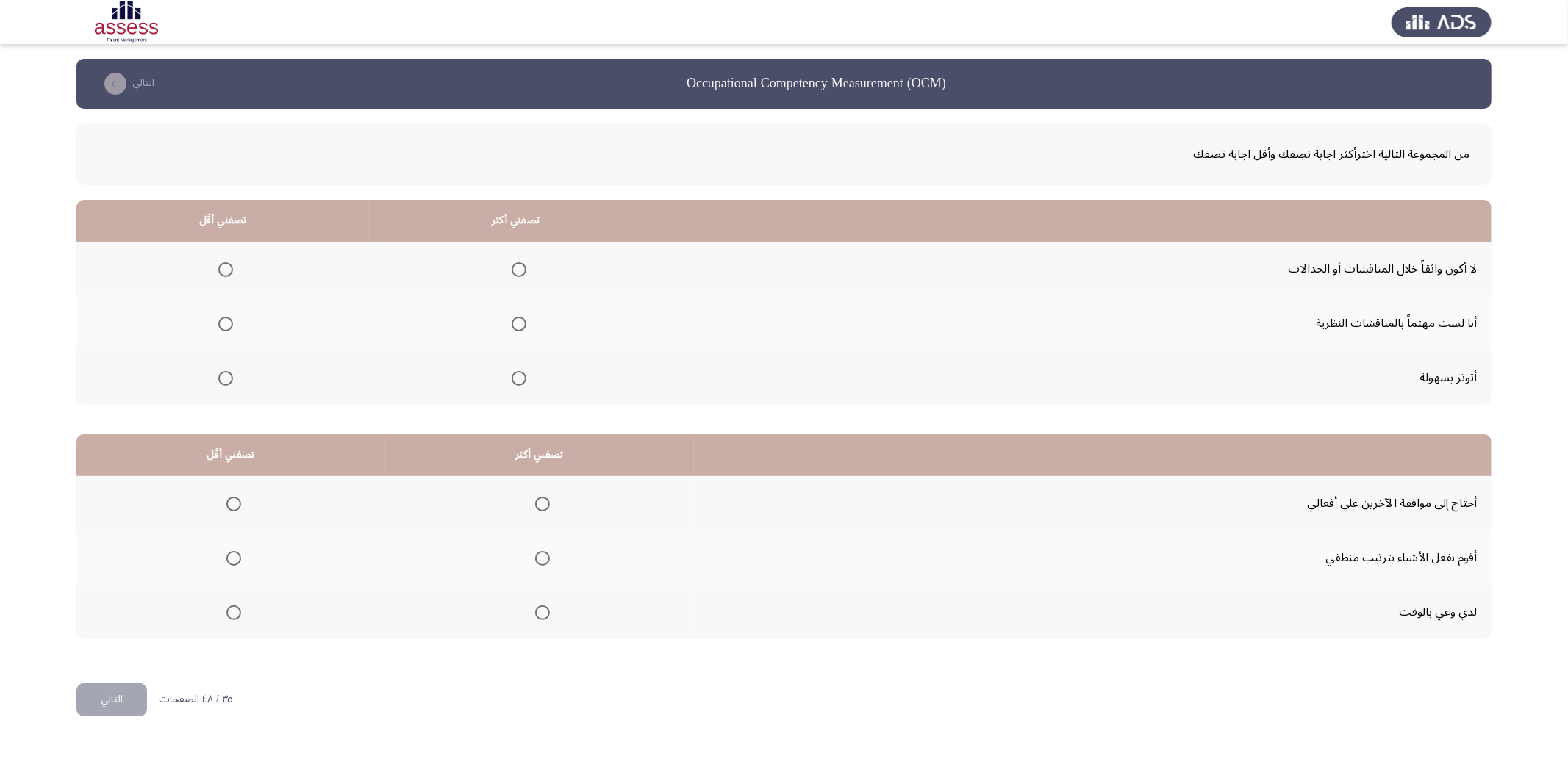
click at [221, 374] on span "Select an option" at bounding box center [226, 378] width 14 height 14
click at [221, 374] on input "Select an option" at bounding box center [226, 378] width 14 height 14
click at [517, 319] on span "Select an option" at bounding box center [519, 324] width 14 height 14
click at [517, 319] on input "Select an option" at bounding box center [519, 324] width 14 height 14
click at [544, 560] on span "Select an option" at bounding box center [542, 558] width 14 height 14
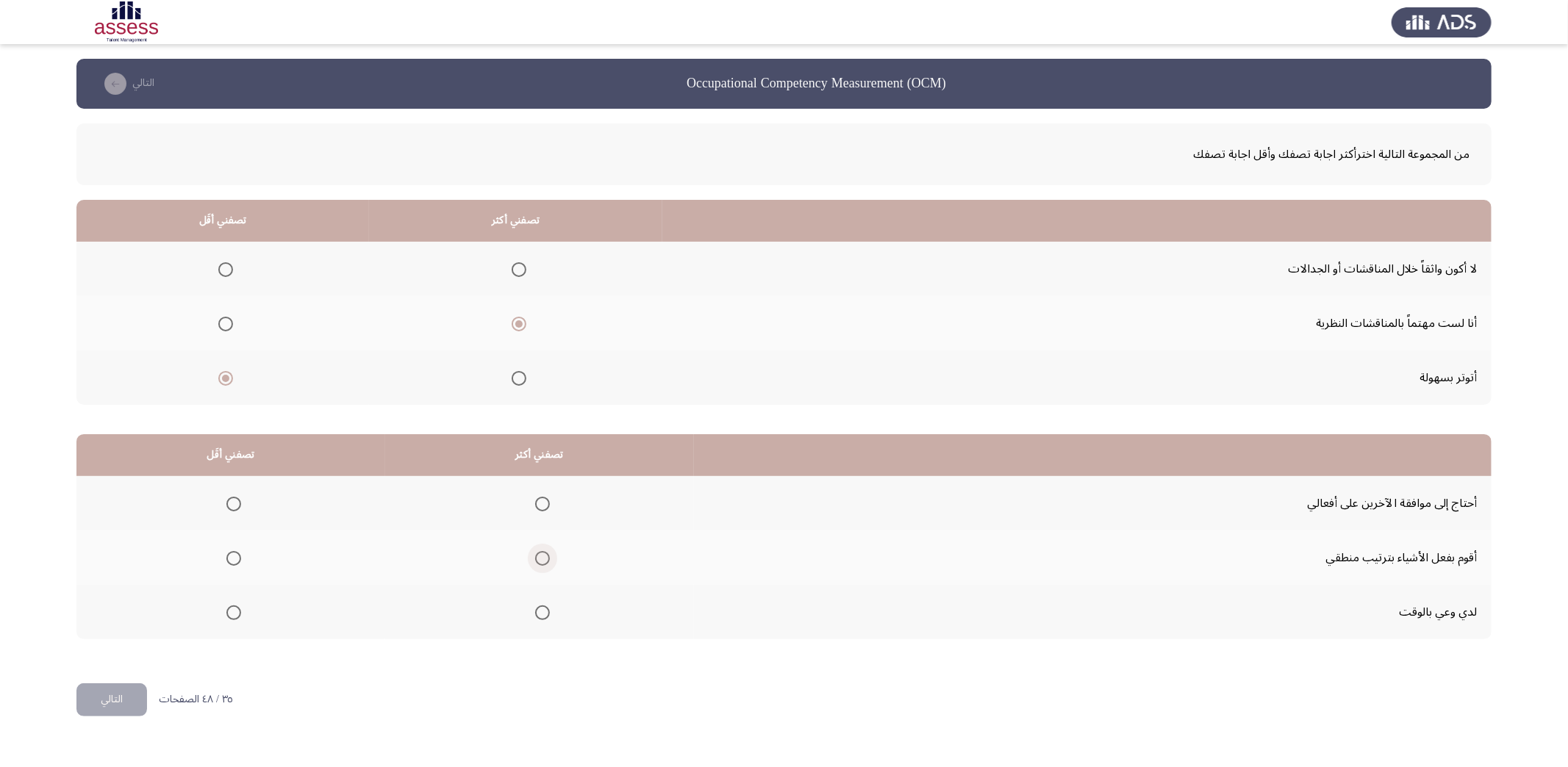
click at [544, 560] on input "Select an option" at bounding box center [542, 558] width 14 height 14
click at [227, 499] on span "Select an option" at bounding box center [234, 504] width 14 height 14
click at [227, 499] on input "Select an option" at bounding box center [234, 504] width 14 height 14
click at [131, 700] on button "التالي" at bounding box center [111, 699] width 70 height 33
click at [261, 268] on span "Select an option" at bounding box center [260, 269] width 14 height 14
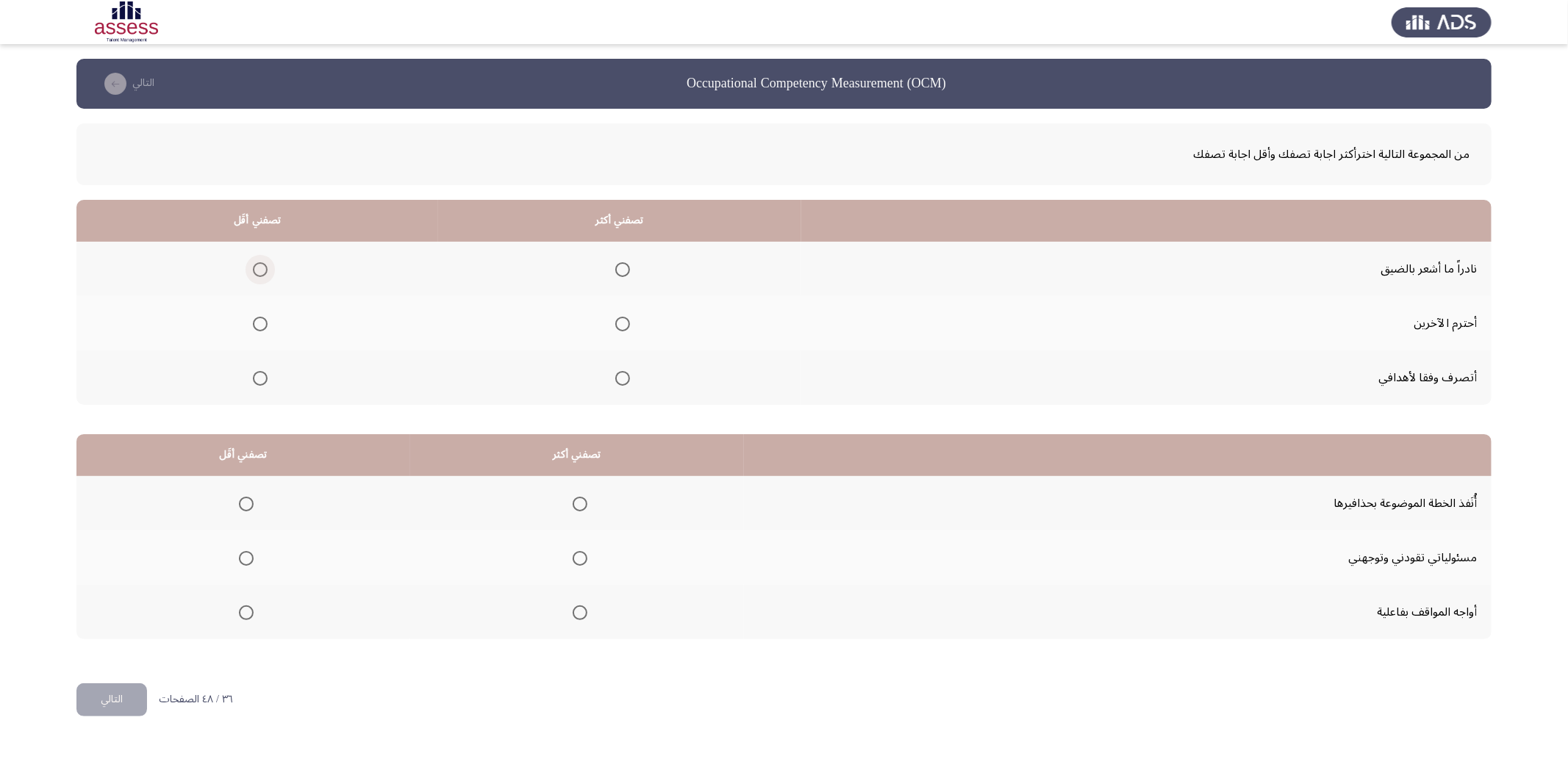
click at [261, 268] on input "Select an option" at bounding box center [260, 269] width 14 height 14
click at [618, 318] on span "Select an option" at bounding box center [623, 324] width 14 height 14
click at [618, 318] on input "Select an option" at bounding box center [623, 324] width 14 height 14
click at [244, 606] on span "Select an option" at bounding box center [246, 613] width 14 height 14
click at [244, 606] on input "Select an option" at bounding box center [246, 613] width 14 height 14
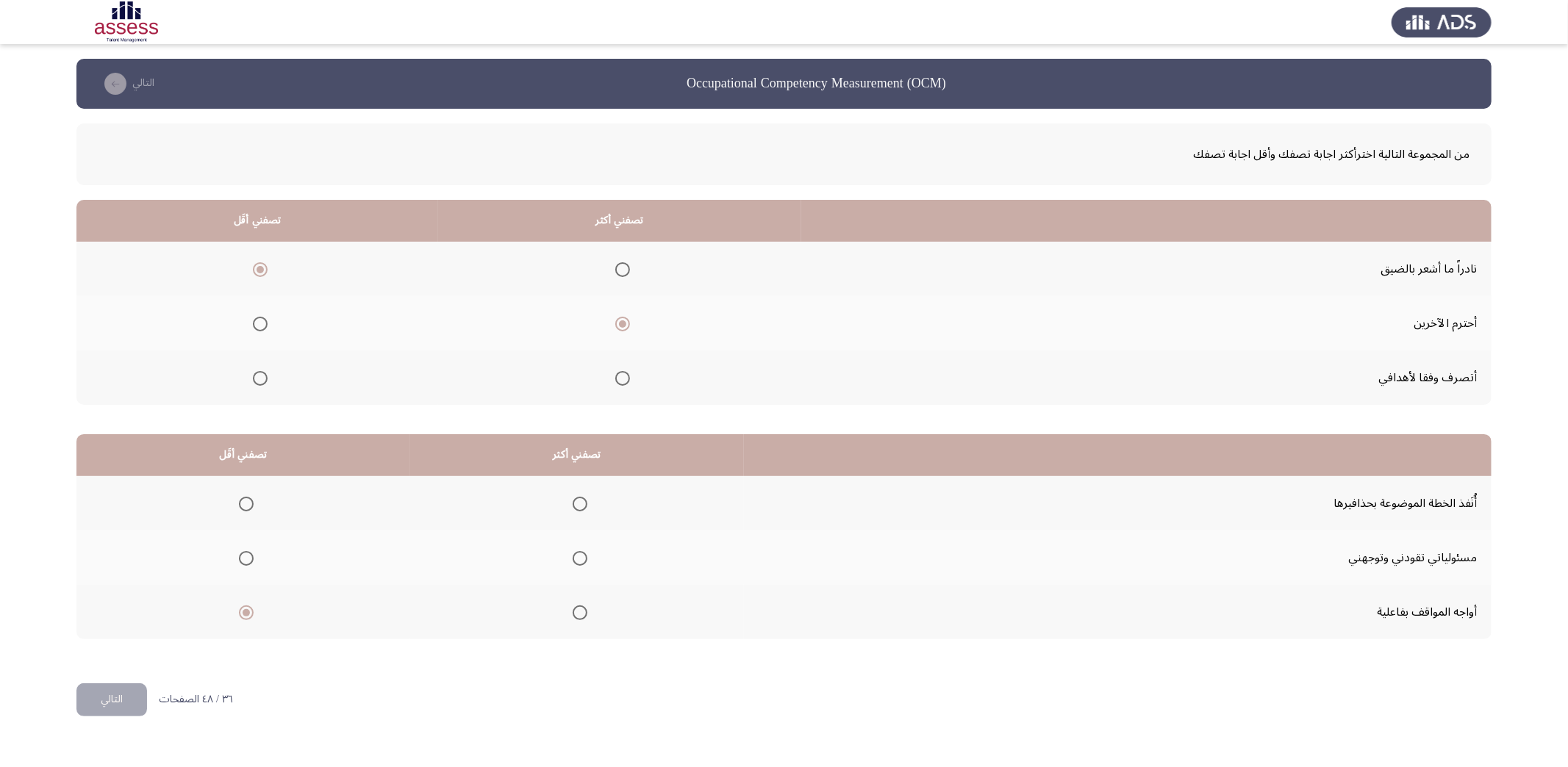
click at [574, 499] on span "Select an option" at bounding box center [580, 504] width 14 height 14
click at [574, 499] on input "Select an option" at bounding box center [580, 504] width 14 height 14
click at [103, 697] on button "التالي" at bounding box center [111, 699] width 70 height 33
click at [508, 319] on span "Select an option" at bounding box center [516, 324] width 14 height 14
click at [508, 319] on input "Select an option" at bounding box center [516, 324] width 14 height 14
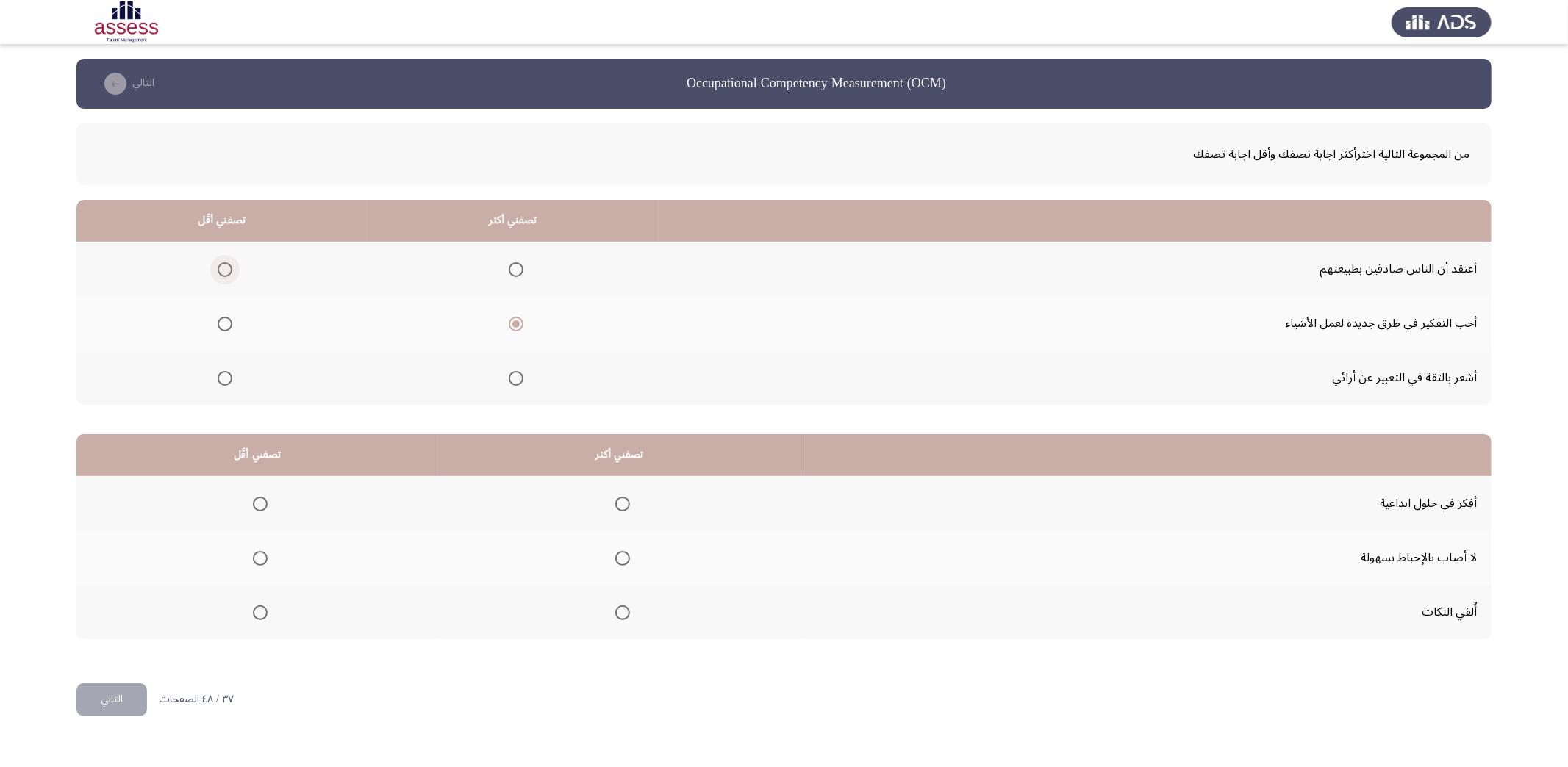
click at [227, 268] on span "Select an option" at bounding box center [225, 269] width 14 height 14
click at [227, 268] on input "Select an option" at bounding box center [225, 269] width 14 height 14
click at [615, 554] on span "Select an option" at bounding box center [623, 558] width 14 height 14
click at [615, 554] on input "Select an option" at bounding box center [623, 558] width 14 height 14
click at [256, 609] on span "Select an option" at bounding box center [260, 613] width 14 height 14
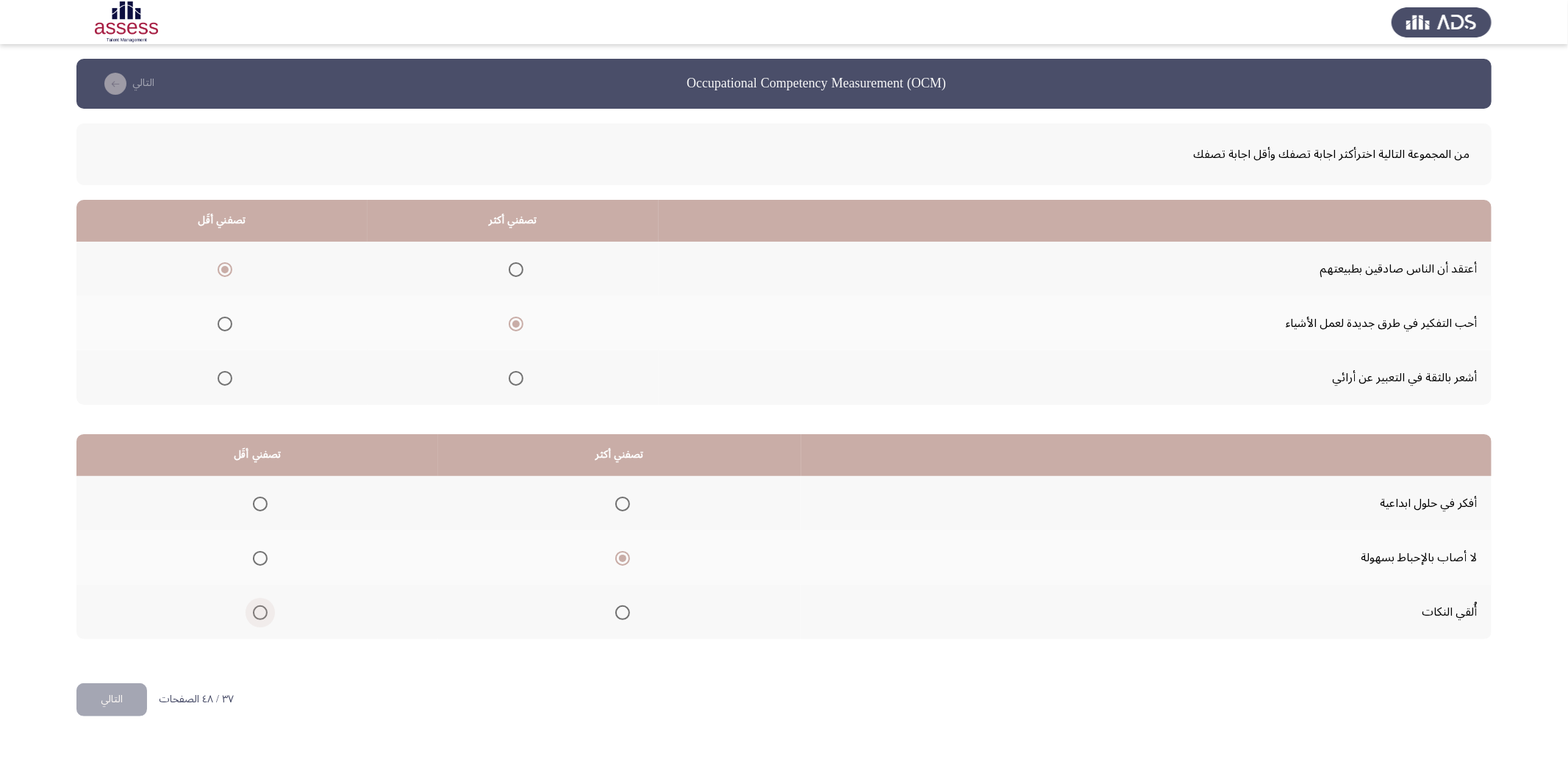
click at [256, 609] on input "Select an option" at bounding box center [260, 613] width 14 height 14
click at [104, 698] on button "التالي" at bounding box center [111, 699] width 70 height 33
click at [238, 260] on mat-radio-group "Select an option" at bounding box center [234, 269] width 21 height 25
click at [238, 262] on span "Select an option" at bounding box center [236, 269] width 14 height 14
click at [238, 262] on input "Select an option" at bounding box center [236, 269] width 14 height 14
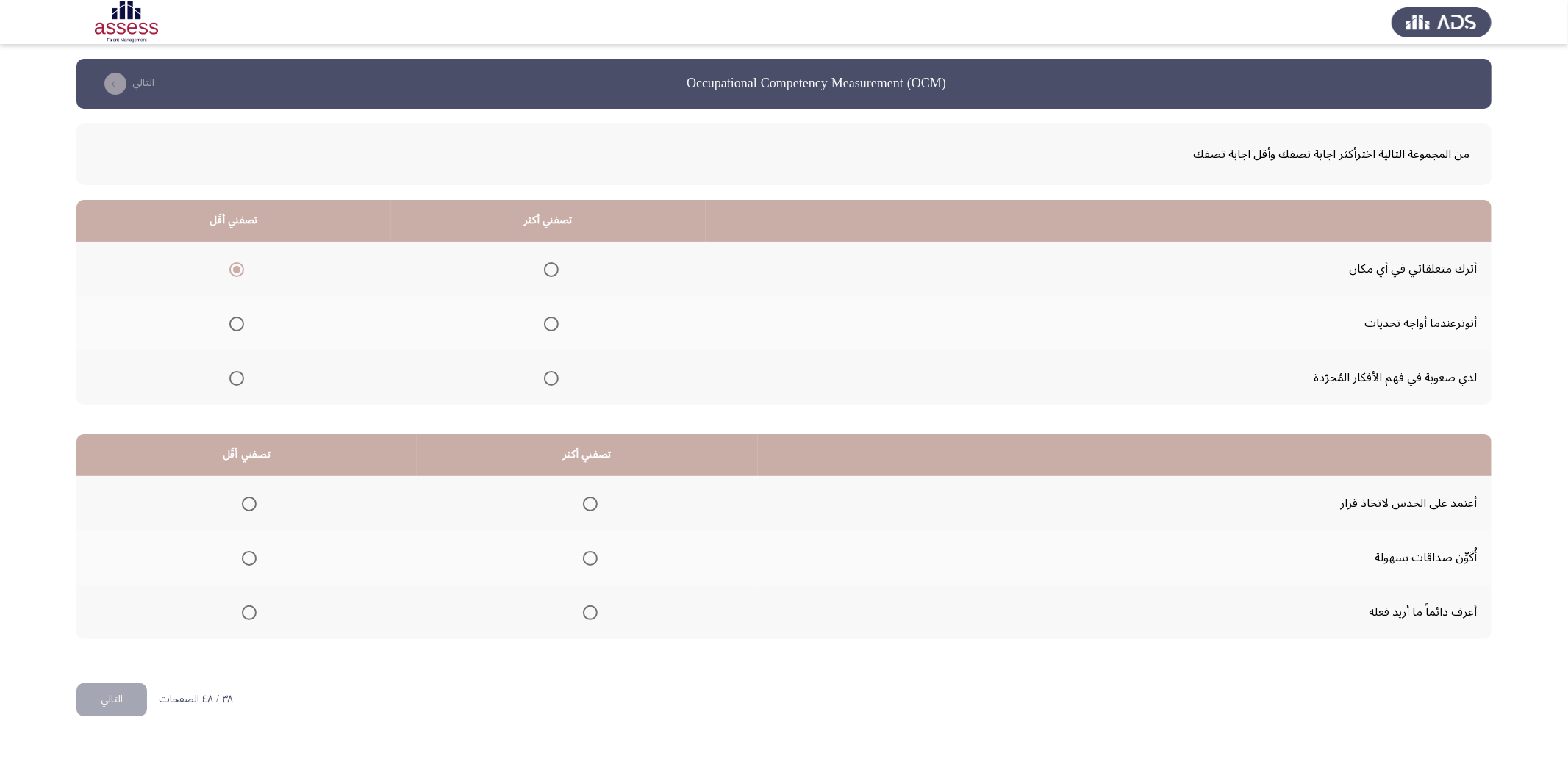
click at [549, 324] on span "Select an option" at bounding box center [551, 324] width 14 height 14
click at [549, 324] on input "Select an option" at bounding box center [551, 324] width 14 height 14
click at [585, 562] on span "Select an option" at bounding box center [590, 558] width 14 height 14
click at [585, 562] on input "Select an option" at bounding box center [590, 558] width 14 height 14
click at [248, 503] on span "Select an option" at bounding box center [249, 504] width 14 height 14
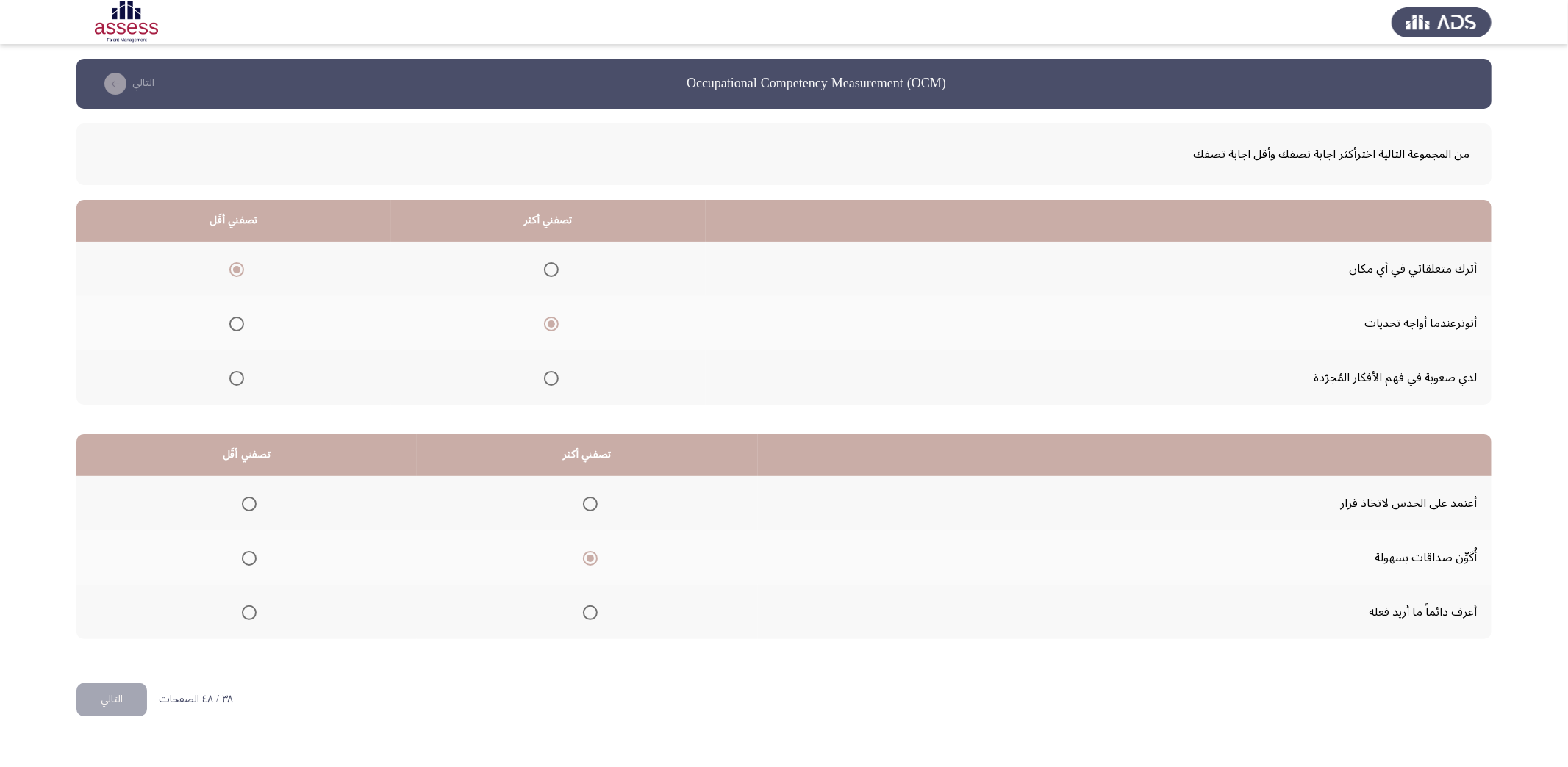
click at [248, 503] on input "Select an option" at bounding box center [249, 504] width 14 height 14
click at [125, 700] on button "التالي" at bounding box center [111, 699] width 70 height 33
click at [569, 371] on span "Select an option" at bounding box center [576, 378] width 14 height 14
click at [569, 371] on input "Select an option" at bounding box center [576, 378] width 14 height 14
click at [237, 320] on span "Select an option" at bounding box center [244, 324] width 14 height 14
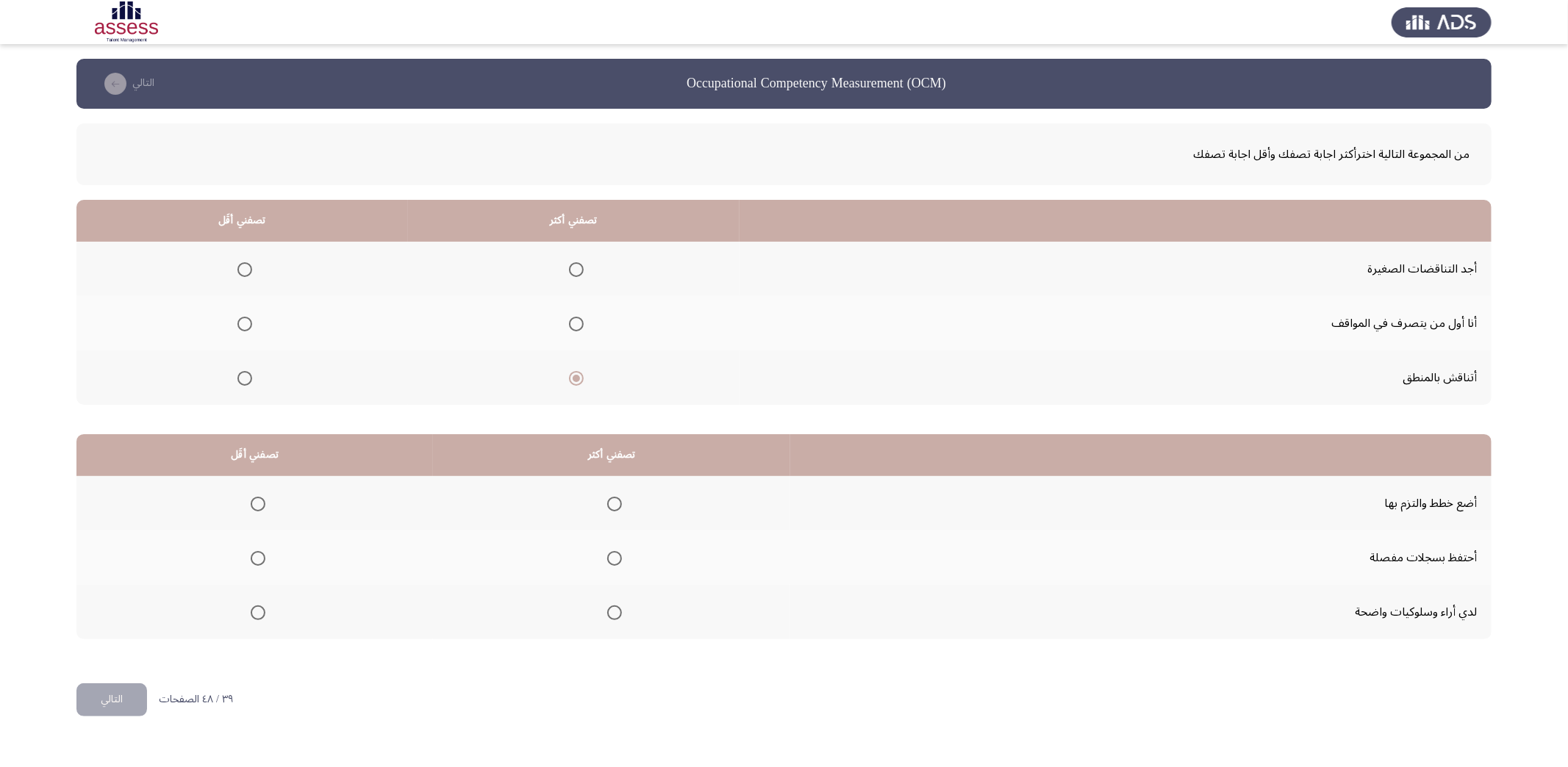
click at [237, 320] on input "Select an option" at bounding box center [244, 324] width 14 height 14
click at [607, 557] on span "Select an option" at bounding box center [615, 558] width 14 height 14
click at [607, 557] on input "Select an option" at bounding box center [615, 558] width 14 height 14
click at [253, 551] on span "Select an option" at bounding box center [258, 558] width 14 height 14
click at [253, 551] on input "Select an option" at bounding box center [258, 558] width 14 height 14
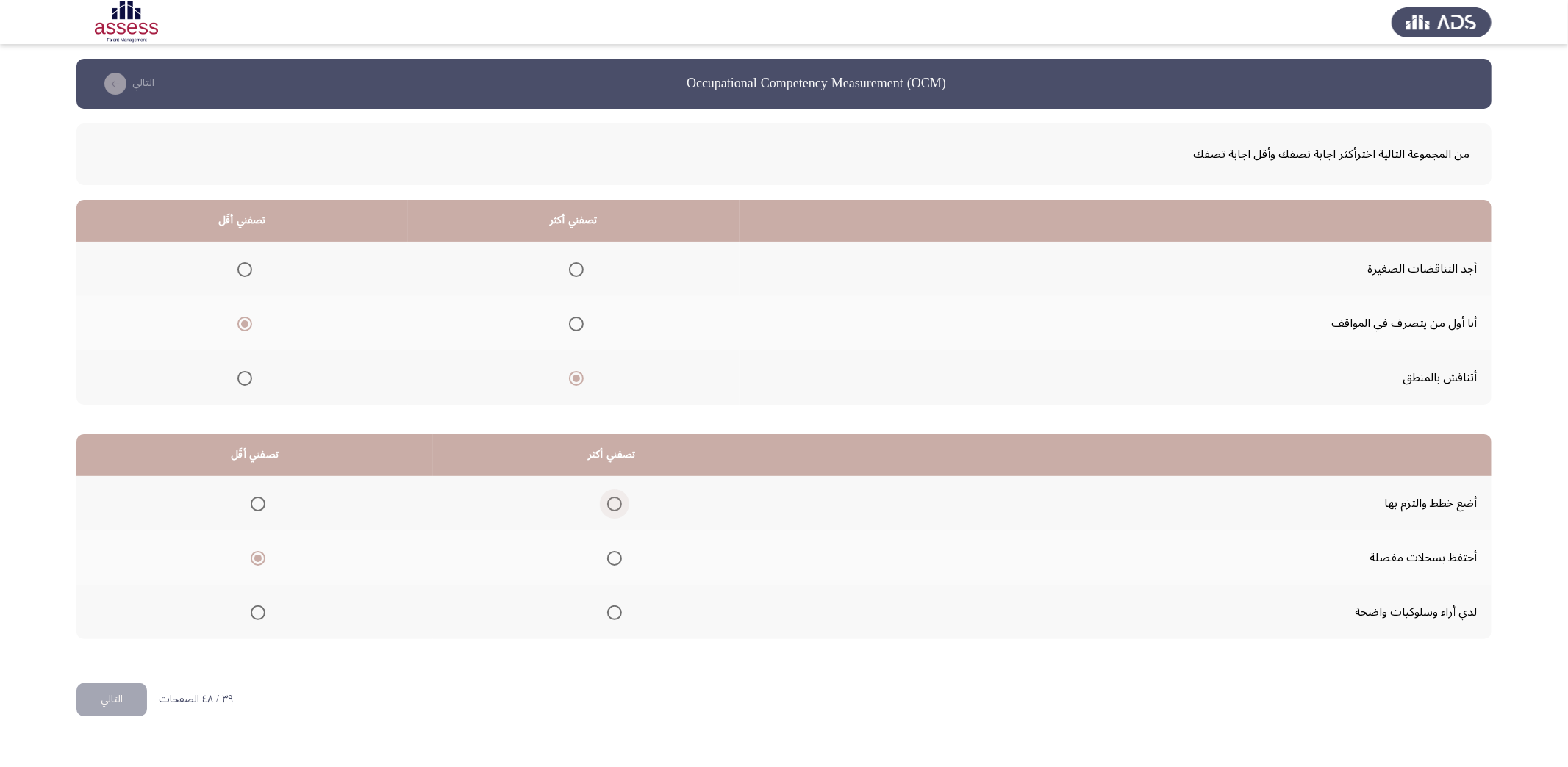
click at [610, 501] on span "Select an option" at bounding box center [615, 504] width 14 height 14
click at [610, 501] on input "Select an option" at bounding box center [615, 504] width 14 height 14
click at [101, 692] on button "التالي" at bounding box center [111, 699] width 70 height 33
click at [541, 377] on span "Select an option" at bounding box center [546, 378] width 14 height 14
click at [541, 377] on input "Select an option" at bounding box center [546, 378] width 14 height 14
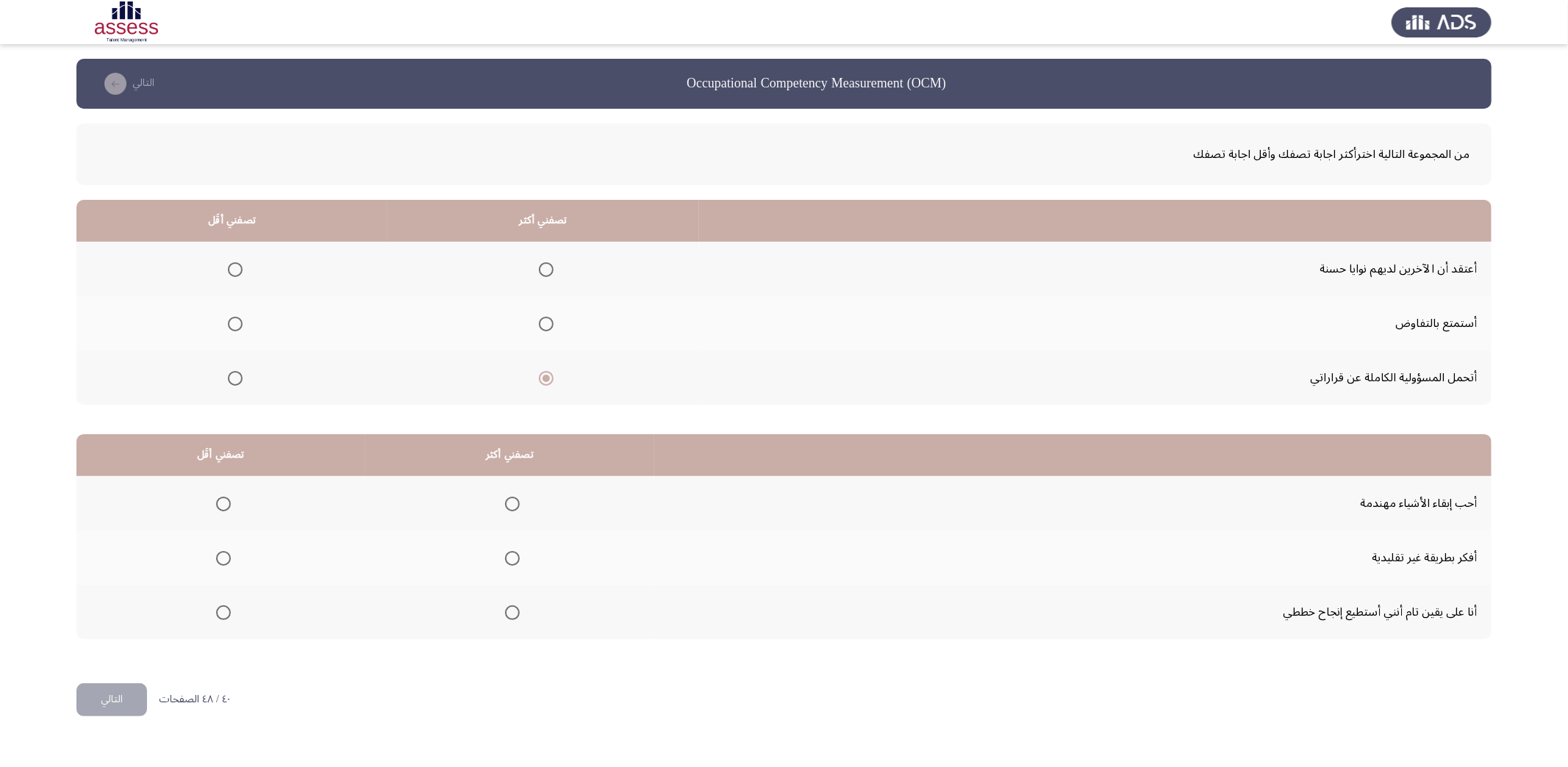
click at [236, 321] on span "Select an option" at bounding box center [235, 324] width 14 height 14
click at [236, 321] on input "Select an option" at bounding box center [235, 324] width 14 height 14
click at [505, 503] on span "Select an option" at bounding box center [512, 504] width 14 height 14
click at [505, 503] on input "Select an option" at bounding box center [512, 504] width 14 height 14
click at [219, 557] on span "Select an option" at bounding box center [223, 558] width 14 height 14
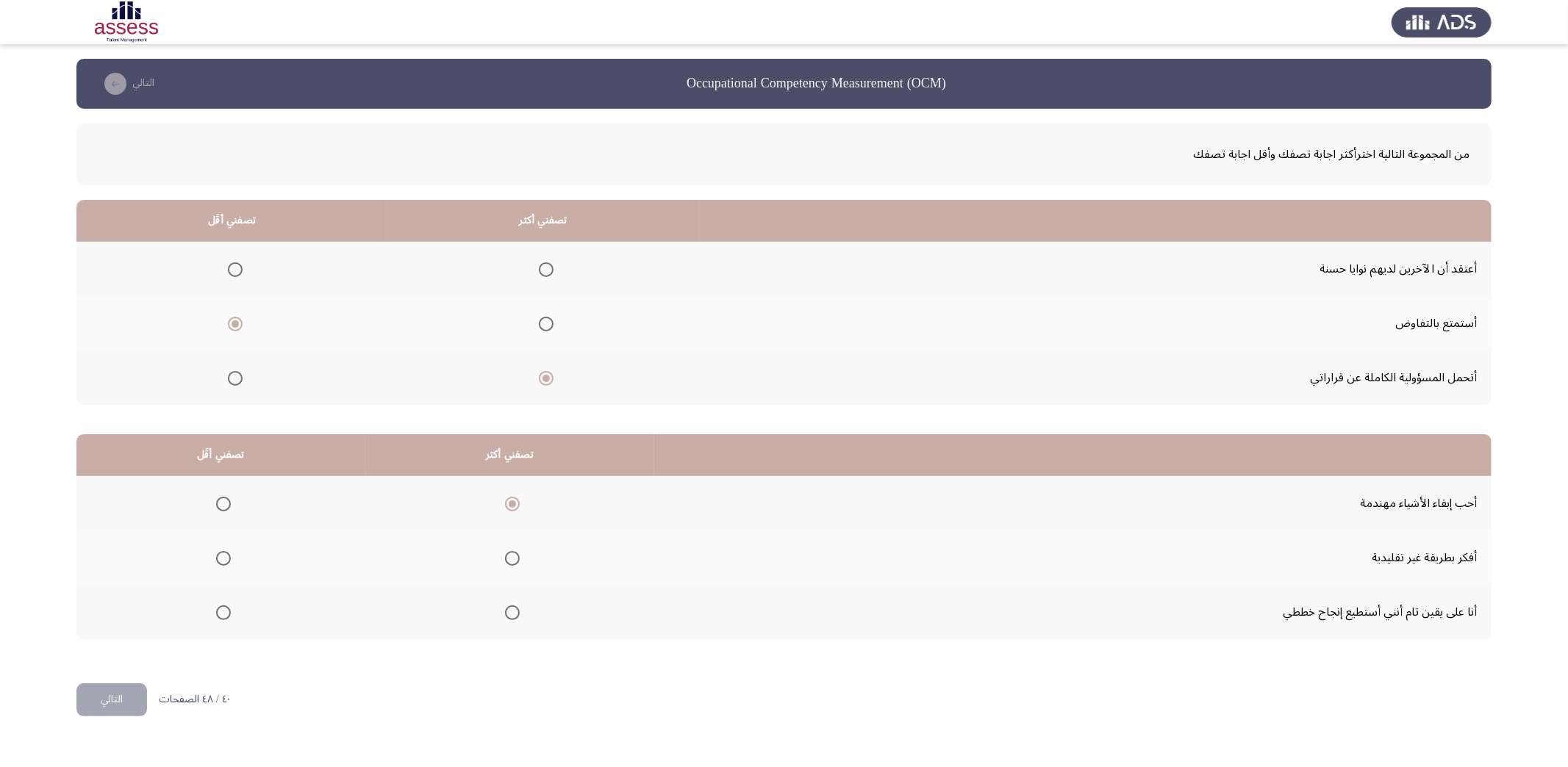
click at [219, 557] on input "Select an option" at bounding box center [223, 558] width 14 height 14
click at [224, 608] on span "Select an option" at bounding box center [223, 613] width 14 height 14
click at [224, 608] on input "Select an option" at bounding box center [223, 613] width 14 height 14
click at [111, 694] on button "التالي" at bounding box center [111, 699] width 70 height 33
click at [519, 274] on span "Select an option" at bounding box center [511, 269] width 14 height 14
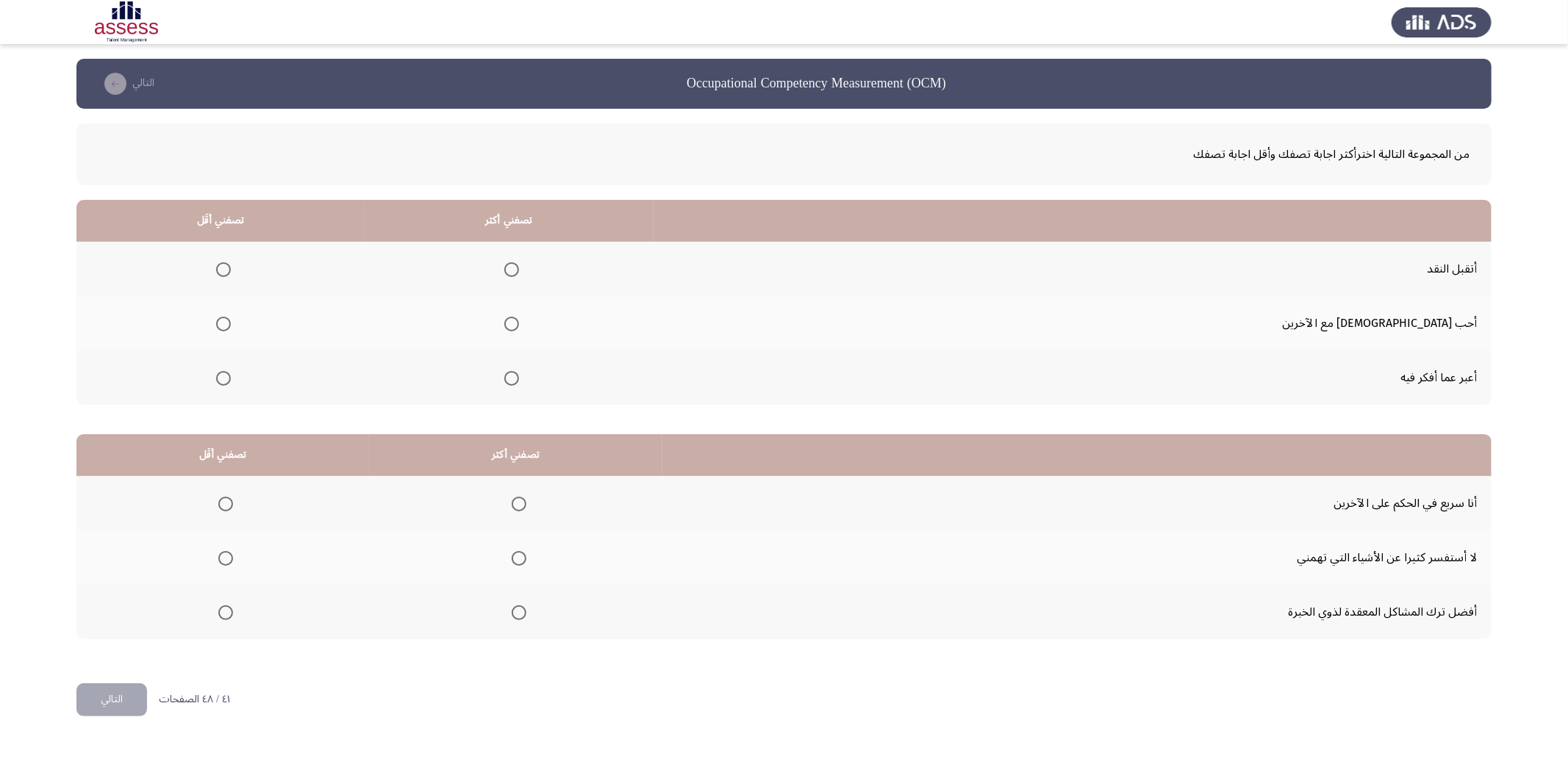
click at [519, 274] on input "Select an option" at bounding box center [511, 269] width 14 height 14
click at [231, 376] on span "Select an option" at bounding box center [223, 378] width 14 height 14
click at [231, 376] on input "Select an option" at bounding box center [223, 378] width 14 height 14
click at [227, 499] on span "Select an option" at bounding box center [226, 504] width 14 height 14
click at [227, 499] on input "Select an option" at bounding box center [226, 504] width 14 height 14
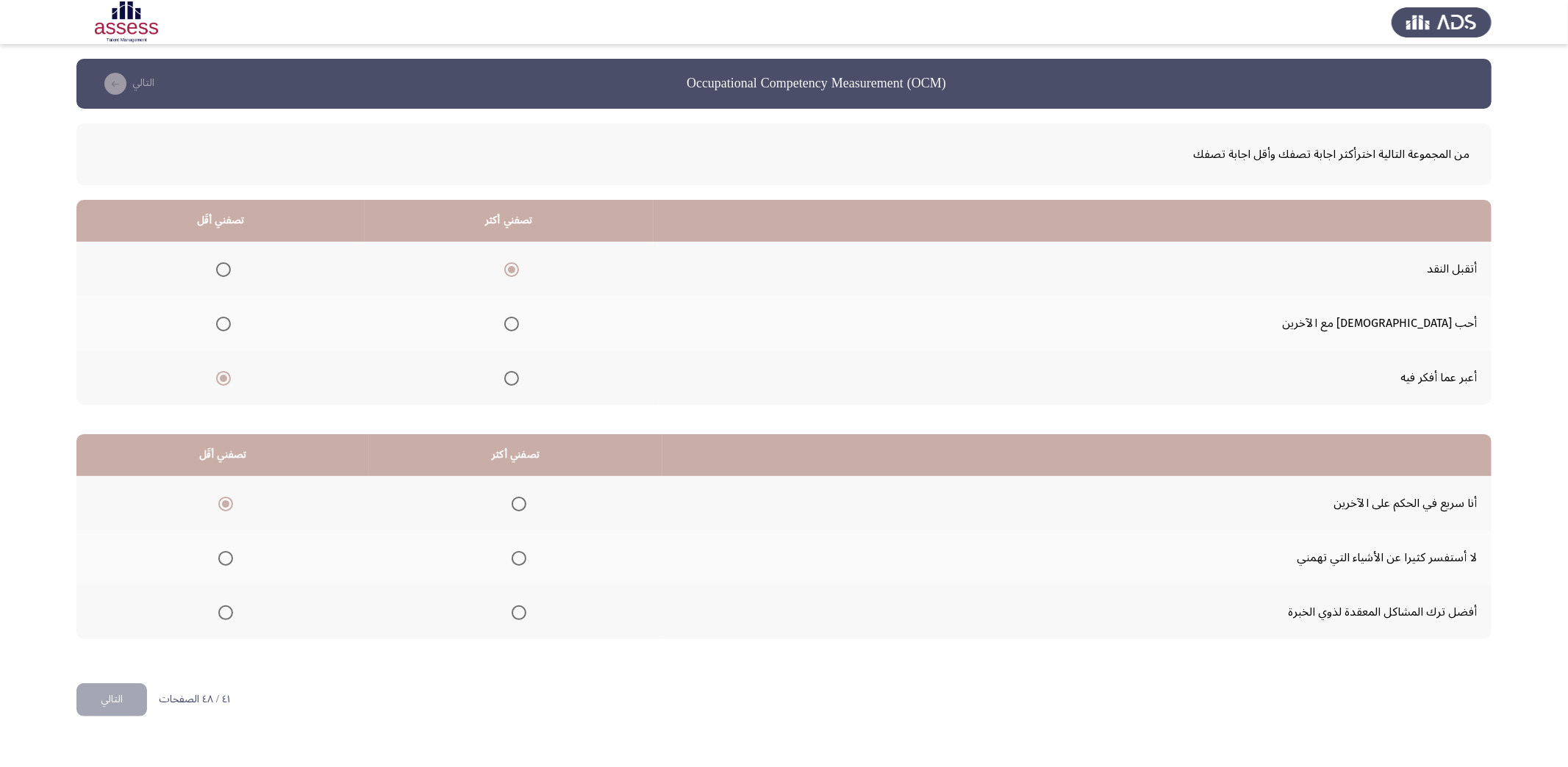
click at [512, 610] on span "Select an option" at bounding box center [519, 613] width 14 height 14
click at [512, 610] on input "Select an option" at bounding box center [519, 613] width 14 height 14
click at [128, 683] on button "التالي" at bounding box center [111, 699] width 70 height 33
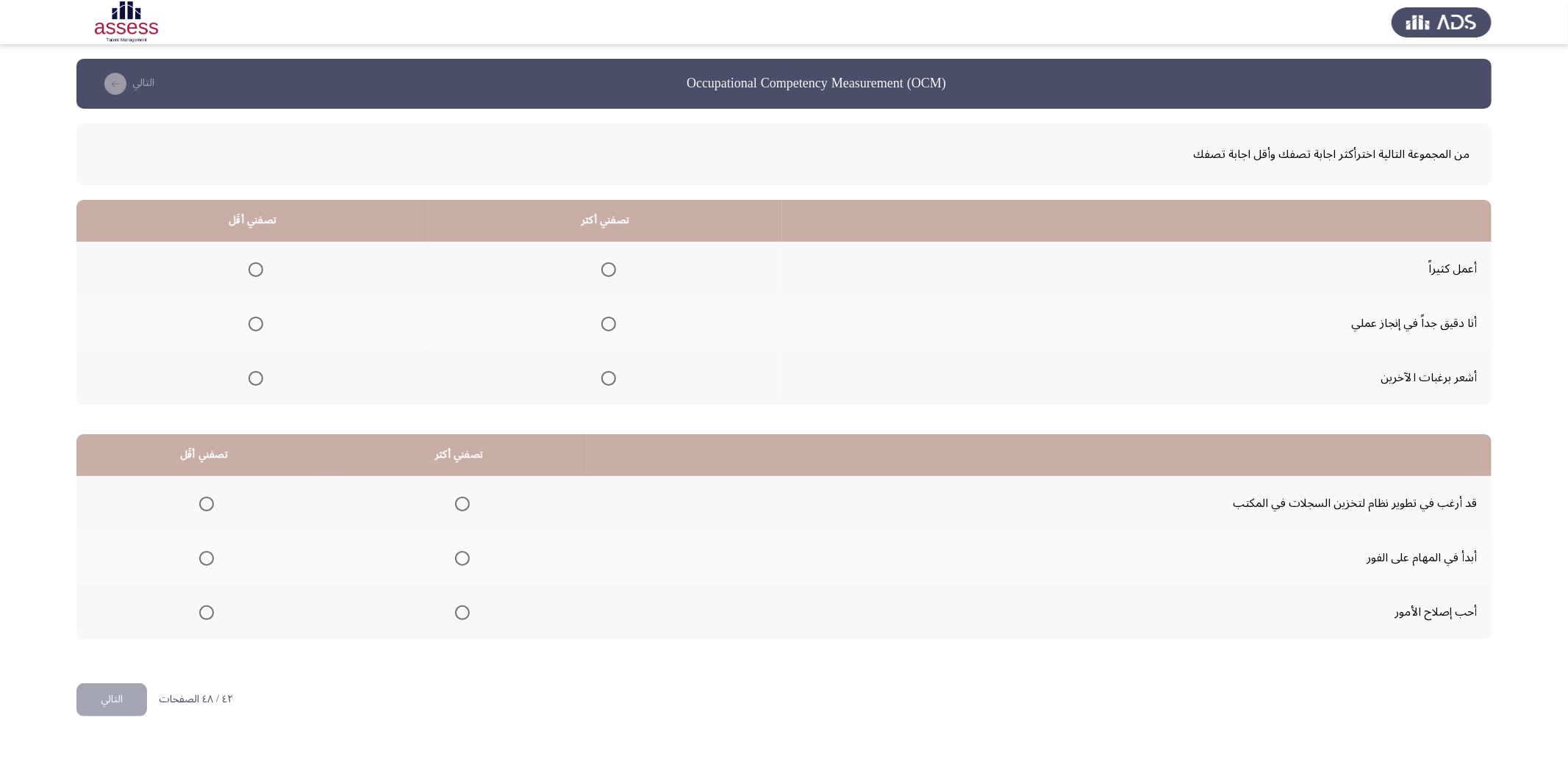
click at [607, 319] on span "Select an option" at bounding box center [608, 324] width 14 height 14
click at [607, 319] on input "Select an option" at bounding box center [608, 324] width 14 height 14
click at [253, 375] on span "Select an option" at bounding box center [256, 378] width 14 height 14
click at [253, 375] on input "Select an option" at bounding box center [256, 378] width 14 height 14
click at [460, 609] on span "Select an option" at bounding box center [462, 613] width 14 height 14
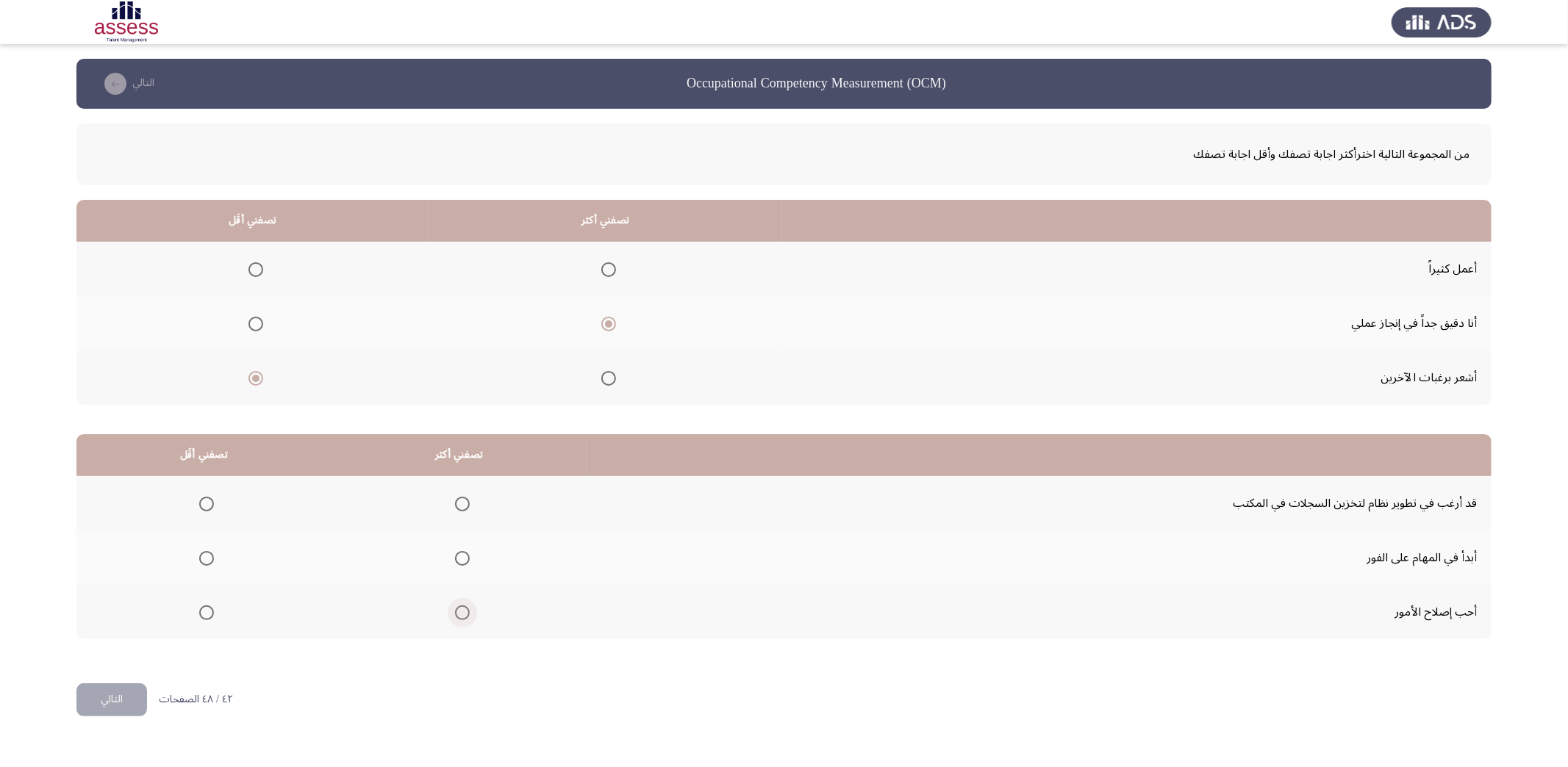
click at [460, 609] on input "Select an option" at bounding box center [462, 613] width 14 height 14
click at [202, 557] on span "Select an option" at bounding box center [206, 558] width 14 height 14
click at [202, 557] on input "Select an option" at bounding box center [206, 558] width 14 height 14
click at [116, 700] on button "التالي" at bounding box center [111, 699] width 70 height 33
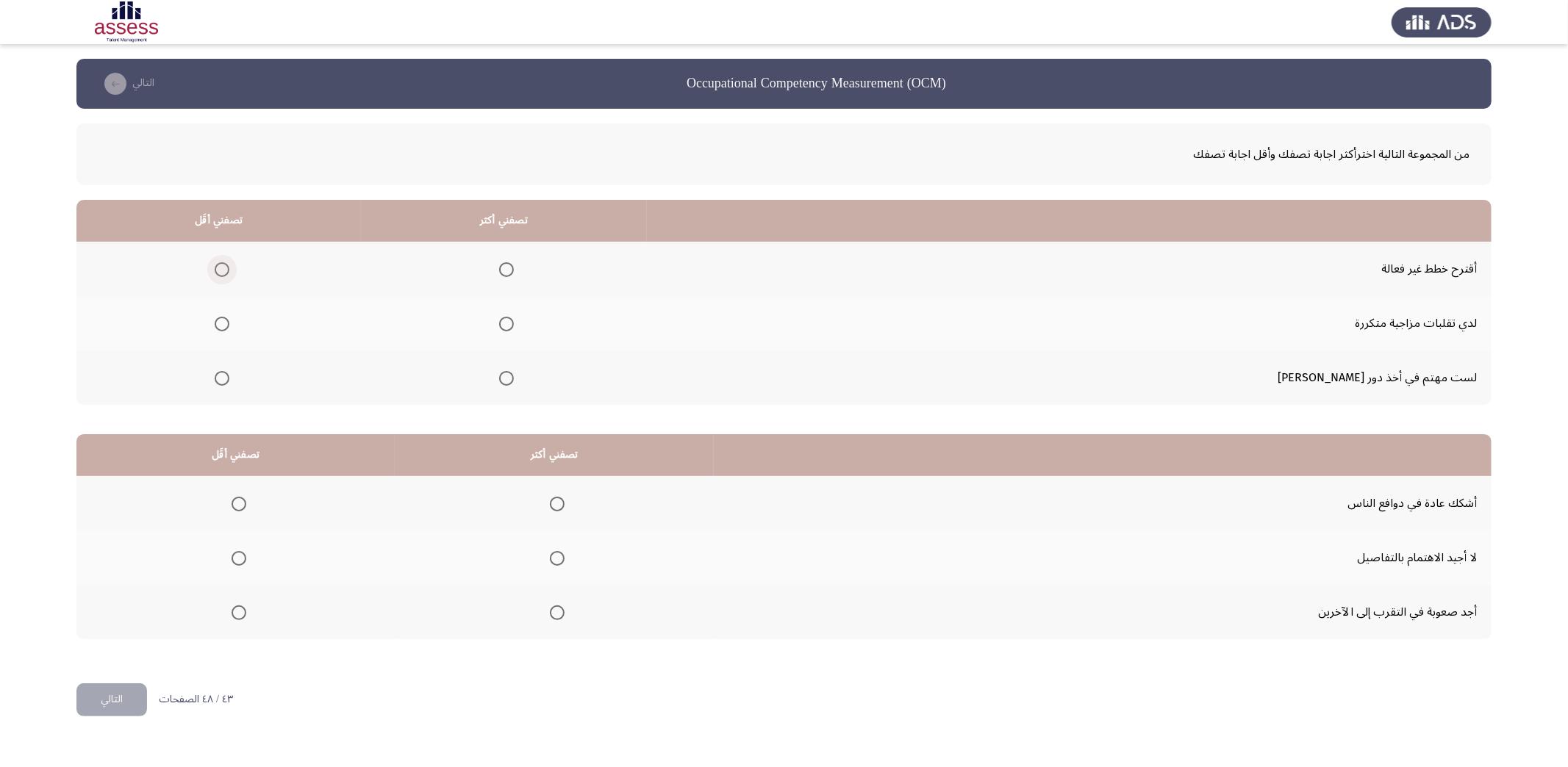
click at [229, 266] on span "Select an option" at bounding box center [222, 269] width 14 height 14
click at [229, 266] on input "Select an option" at bounding box center [222, 269] width 14 height 14
click at [514, 379] on span "Select an option" at bounding box center [507, 378] width 14 height 14
click at [514, 379] on input "Select an option" at bounding box center [507, 378] width 14 height 14
click at [239, 556] on span "Select an option" at bounding box center [239, 558] width 14 height 14
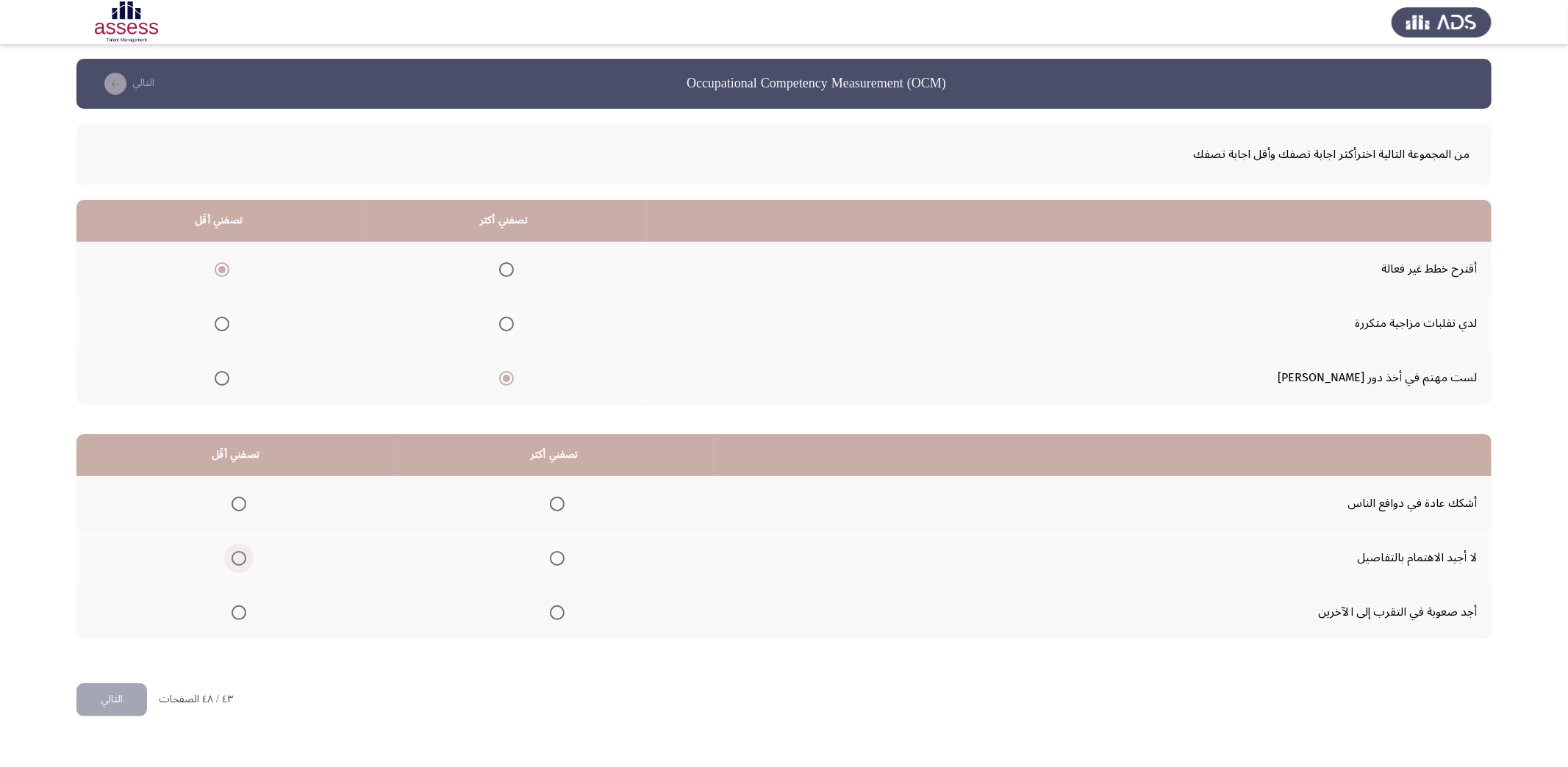
click at [239, 556] on input "Select an option" at bounding box center [239, 558] width 14 height 14
click at [557, 503] on span "Select an option" at bounding box center [557, 504] width 14 height 14
click at [557, 503] on input "Select an option" at bounding box center [557, 504] width 14 height 14
click at [115, 697] on button "التالي" at bounding box center [111, 699] width 70 height 33
click at [526, 376] on span "Select an option" at bounding box center [519, 378] width 14 height 14
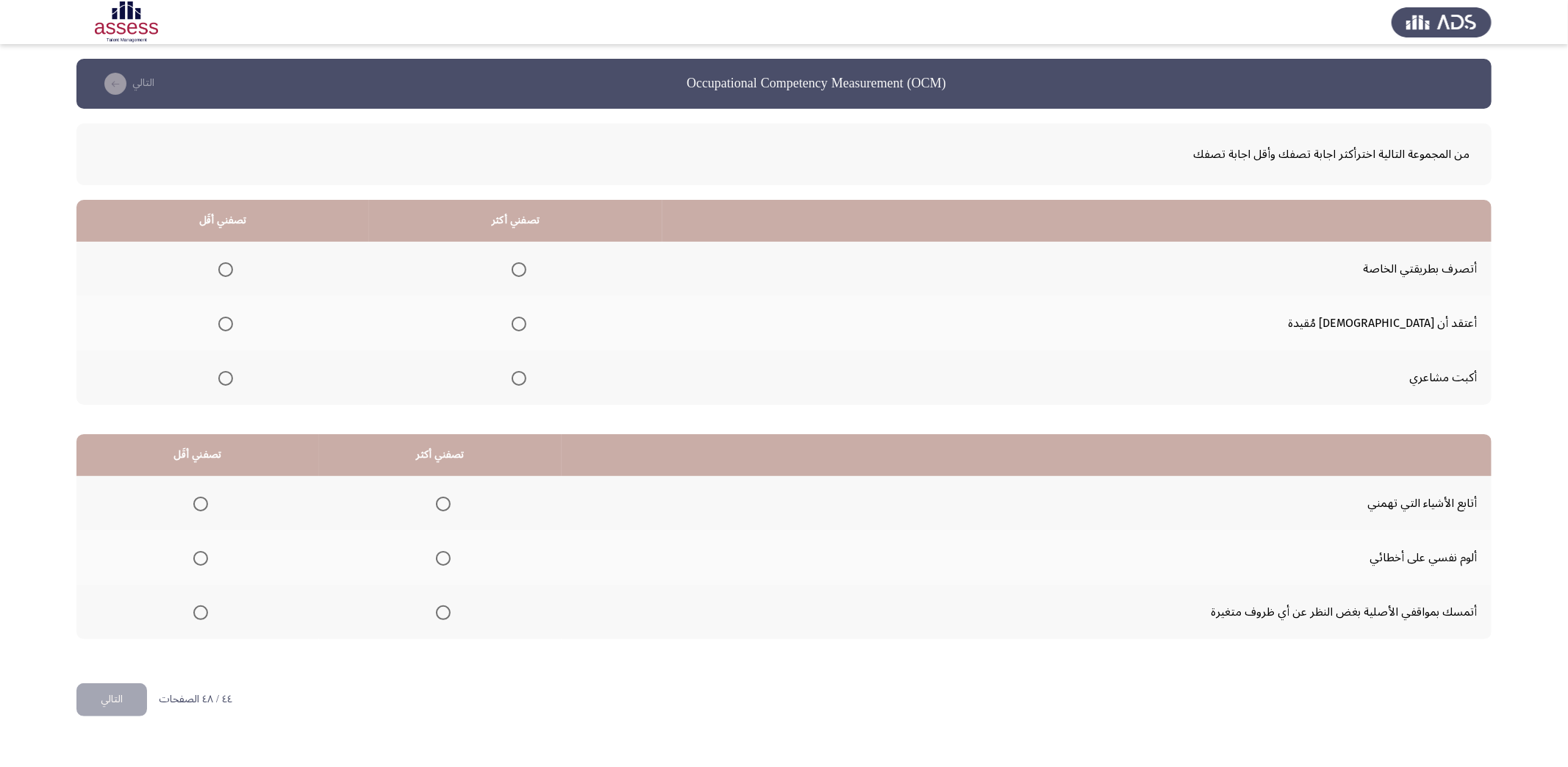
click at [526, 376] on input "Select an option" at bounding box center [519, 378] width 14 height 14
click at [233, 322] on span "Select an option" at bounding box center [226, 324] width 14 height 14
click at [233, 322] on input "Select an option" at bounding box center [226, 324] width 14 height 14
click at [440, 551] on span "Select an option" at bounding box center [443, 558] width 14 height 14
click at [440, 551] on input "Select an option" at bounding box center [443, 558] width 14 height 14
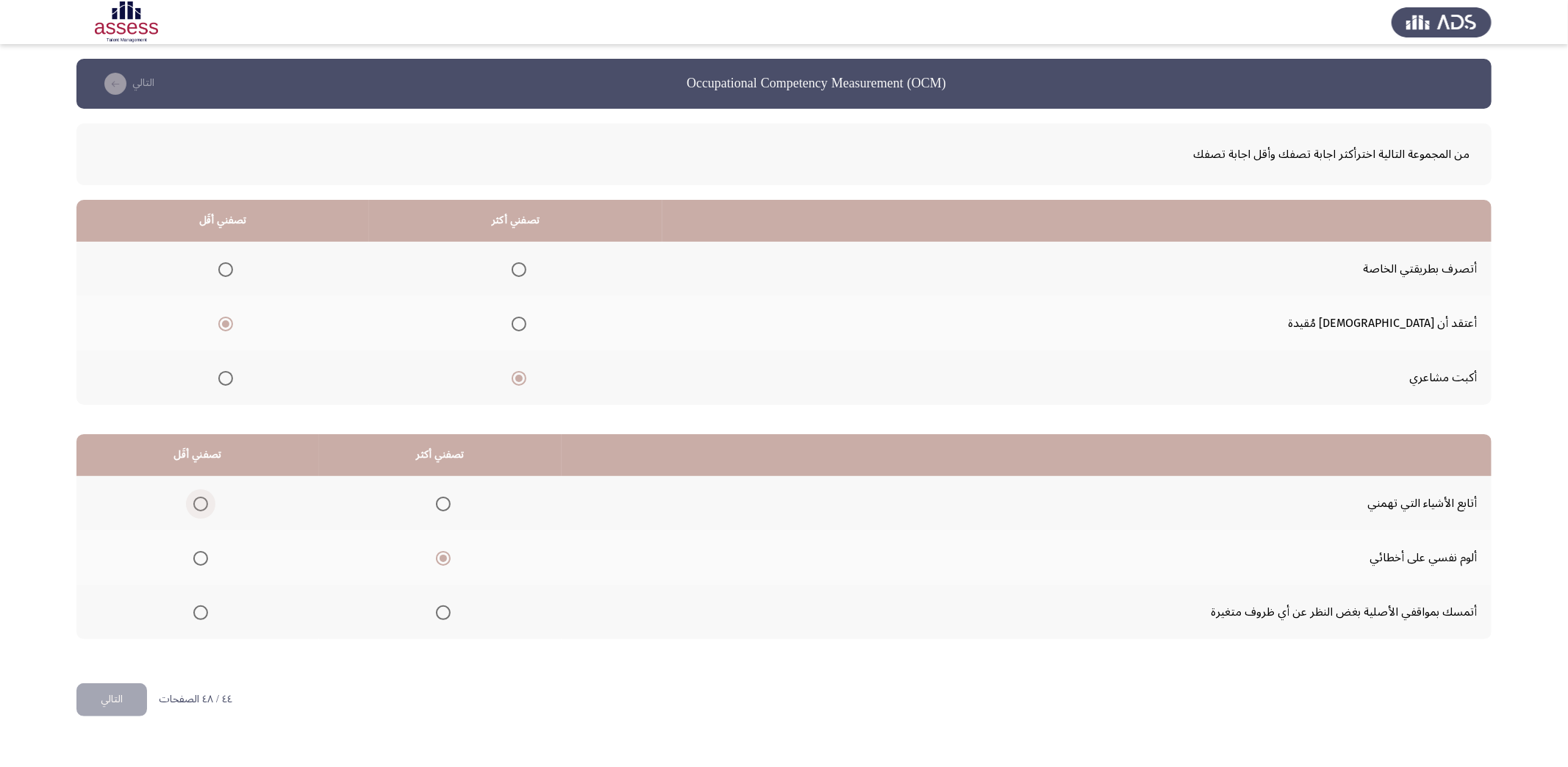
click at [202, 500] on span "Select an option" at bounding box center [201, 504] width 14 height 14
click at [202, 500] on input "Select an option" at bounding box center [201, 504] width 14 height 14
click at [120, 700] on button "التالي" at bounding box center [111, 699] width 70 height 33
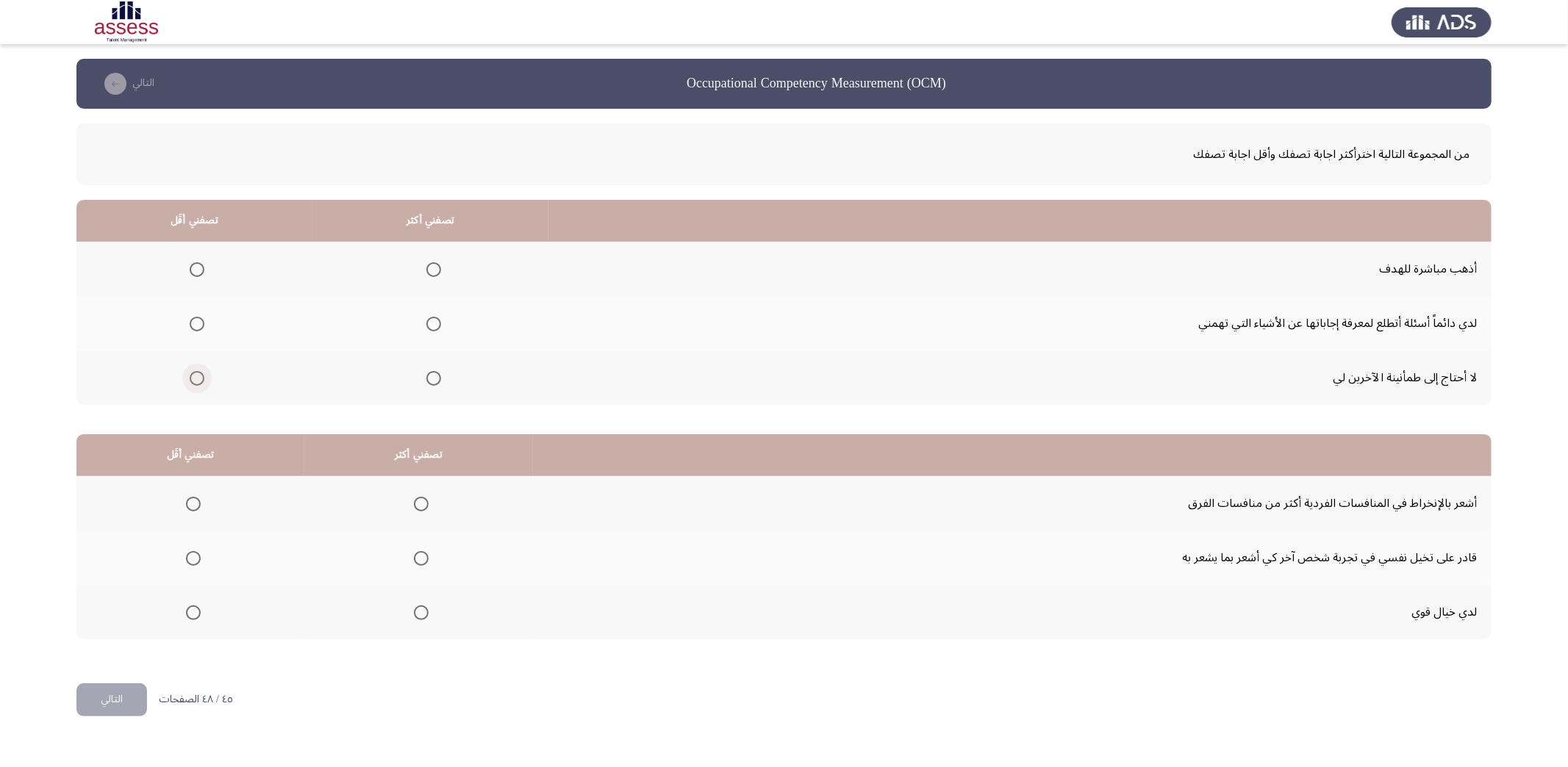
click at [199, 372] on span "Select an option" at bounding box center [197, 378] width 14 height 14
click at [199, 372] on input "Select an option" at bounding box center [197, 378] width 14 height 14
click at [438, 268] on span "Select an option" at bounding box center [433, 269] width 14 height 14
click at [438, 268] on input "Select an option" at bounding box center [433, 269] width 14 height 14
click at [416, 610] on span "Select an option" at bounding box center [421, 613] width 14 height 14
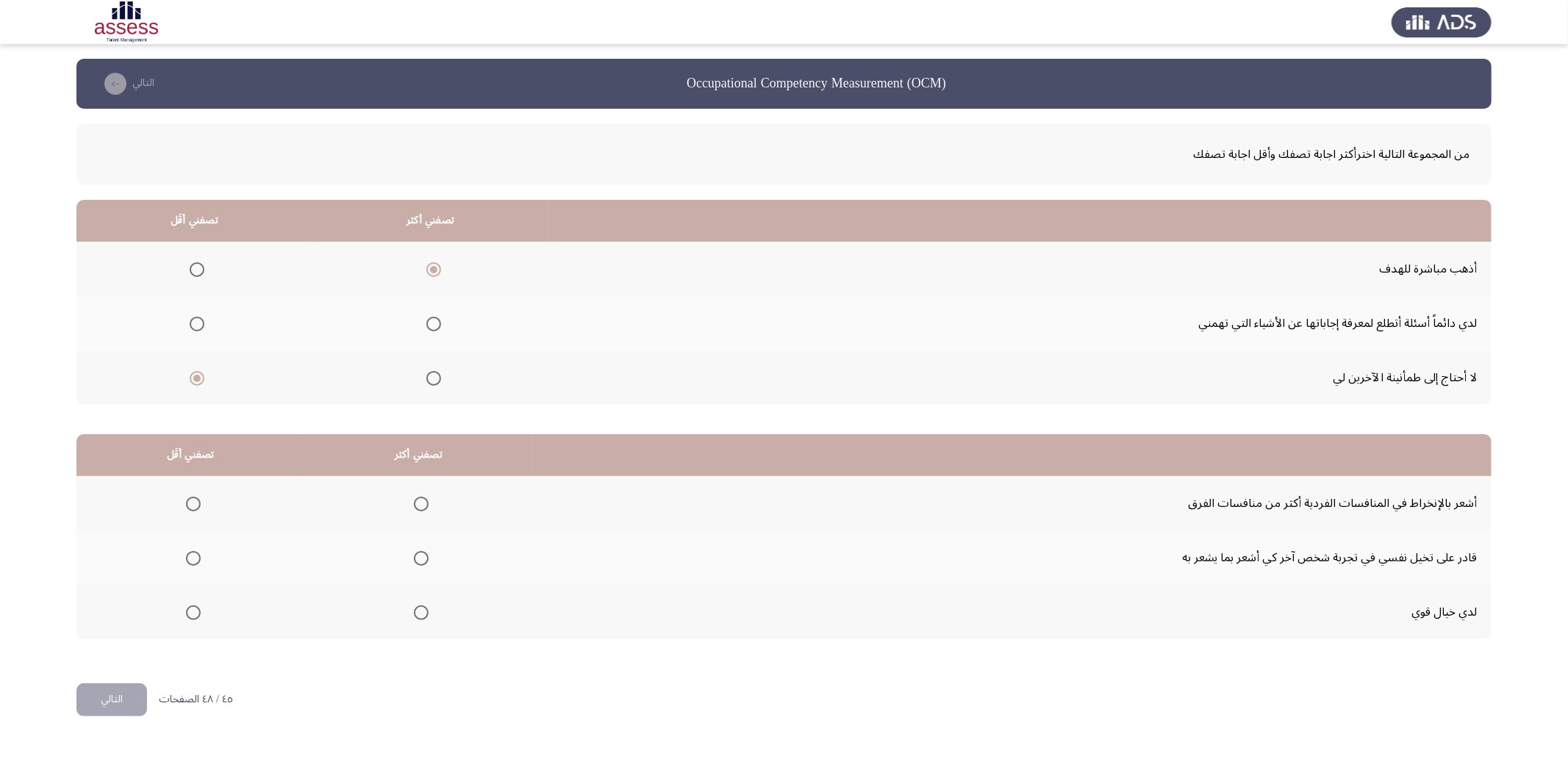
click at [416, 610] on input "Select an option" at bounding box center [421, 613] width 14 height 14
click at [195, 491] on mat-radio-group "Select an option" at bounding box center [190, 504] width 21 height 25
click at [192, 507] on span "Select an option" at bounding box center [194, 504] width 14 height 14
click at [192, 507] on input "Select an option" at bounding box center [194, 504] width 14 height 14
click at [119, 689] on button "التالي" at bounding box center [111, 699] width 70 height 33
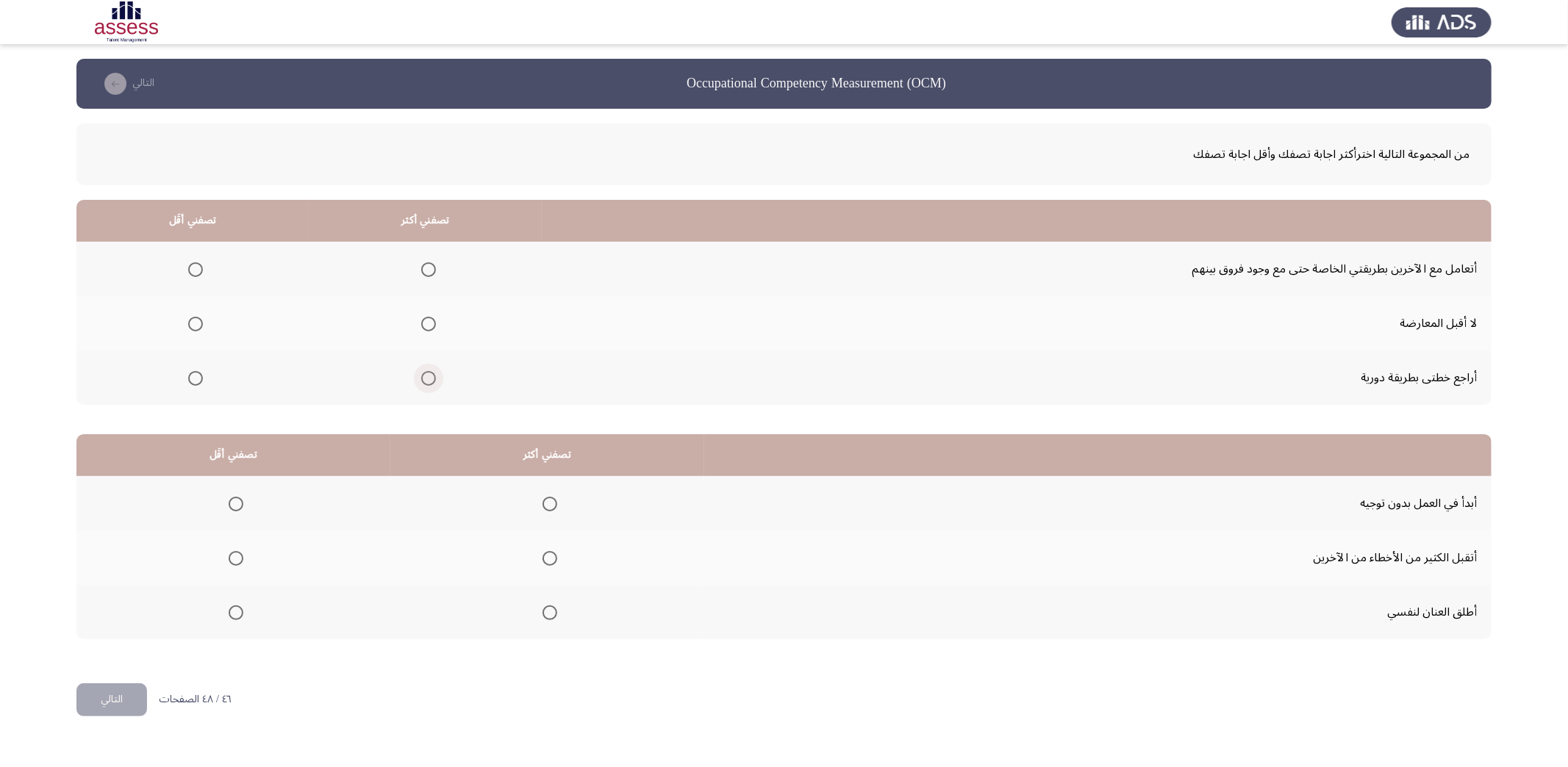
click at [428, 376] on span "Select an option" at bounding box center [428, 378] width 14 height 14
click at [428, 376] on input "Select an option" at bounding box center [428, 378] width 14 height 14
click at [186, 318] on label "Select an option" at bounding box center [192, 324] width 21 height 14
click at [188, 318] on input "Select an option" at bounding box center [195, 324] width 14 height 14
click at [232, 506] on span "Select an option" at bounding box center [235, 504] width 14 height 14
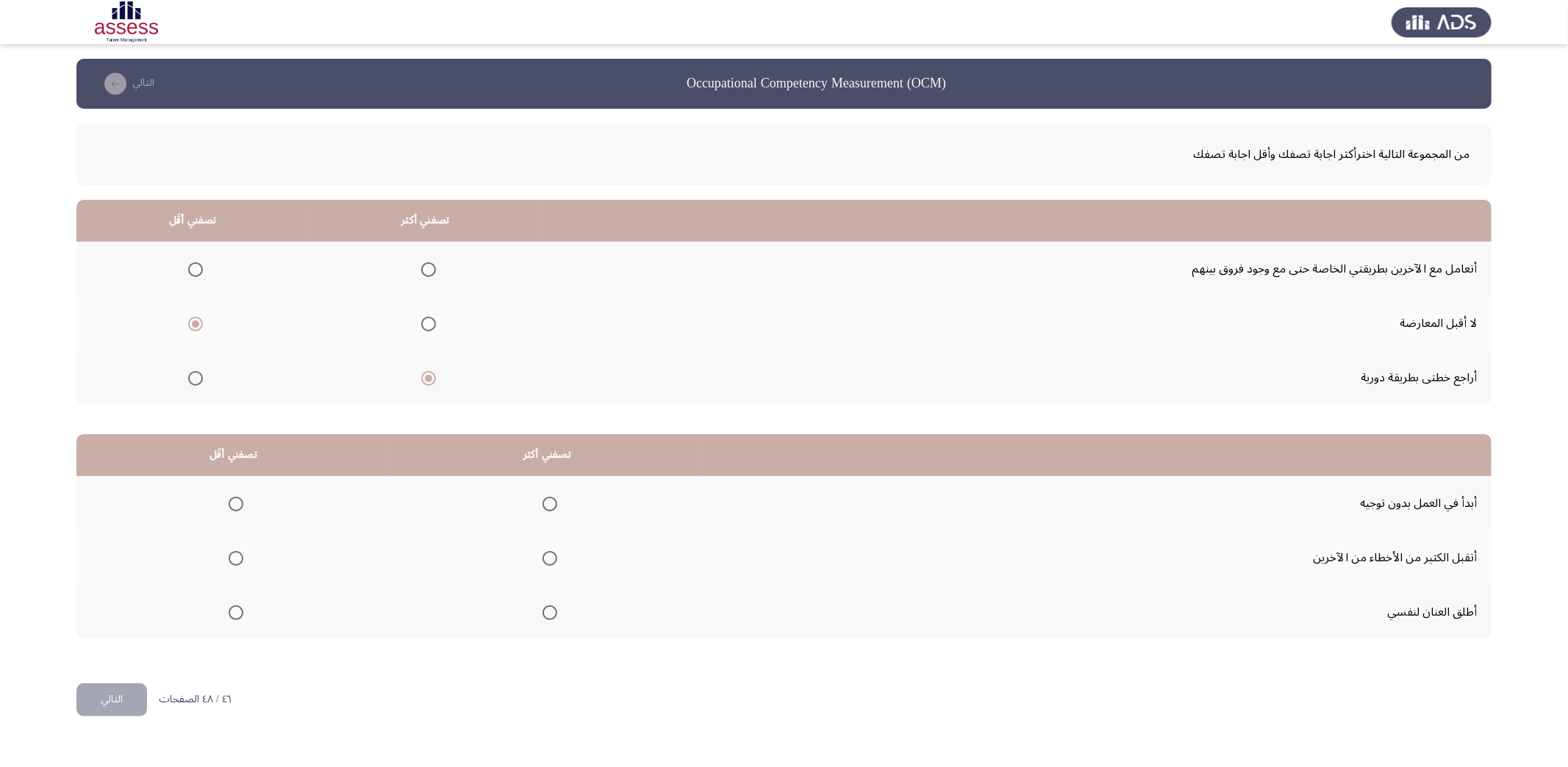
click at [232, 506] on input "Select an option" at bounding box center [235, 504] width 14 height 14
click at [544, 553] on span "Select an option" at bounding box center [549, 558] width 14 height 14
click at [544, 553] on input "Select an option" at bounding box center [549, 558] width 14 height 14
click at [113, 692] on button "التالي" at bounding box center [111, 699] width 70 height 33
click at [247, 268] on span "Select an option" at bounding box center [248, 269] width 14 height 14
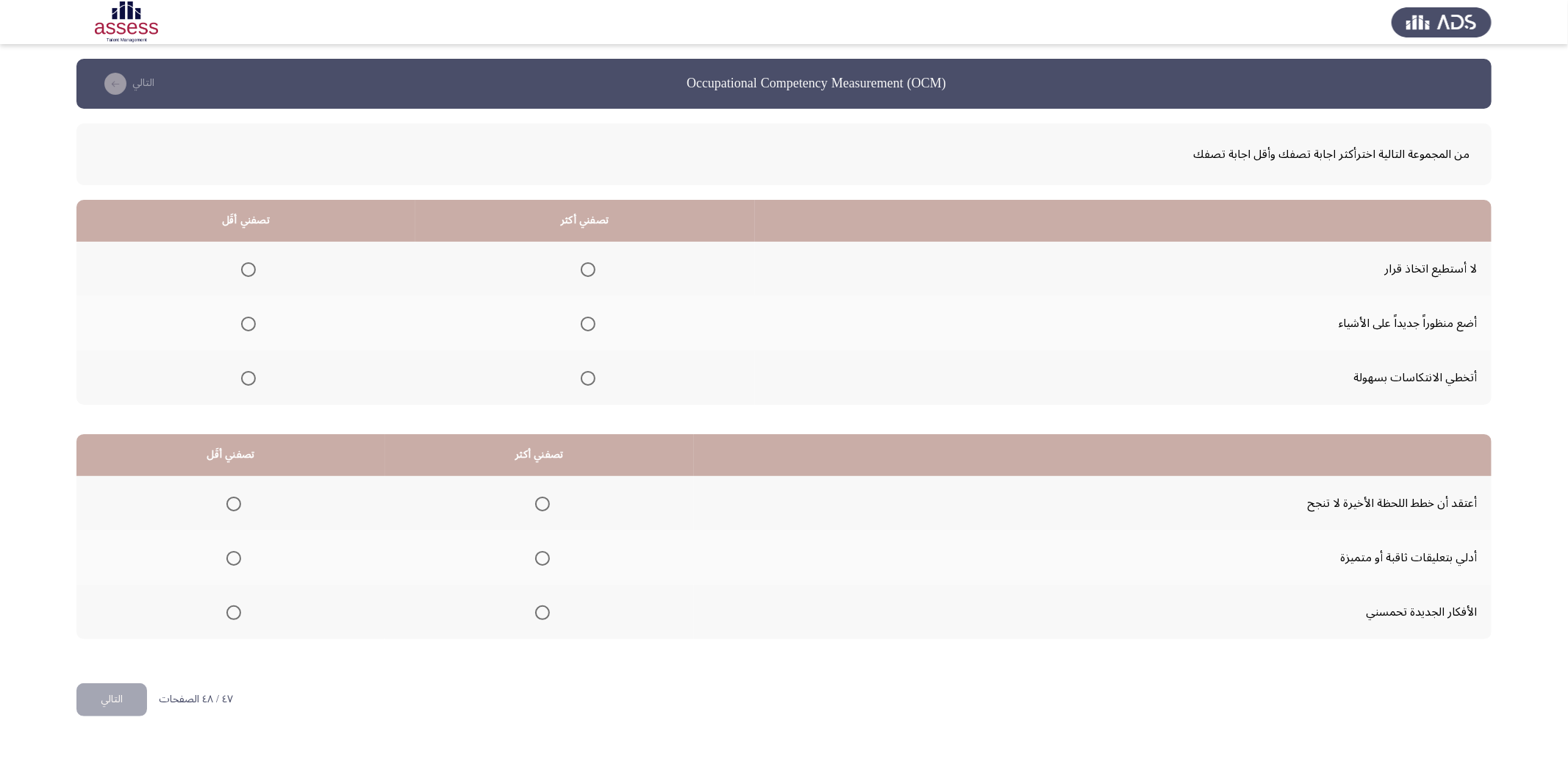
click at [247, 268] on input "Select an option" at bounding box center [248, 269] width 14 height 14
click at [581, 383] on span "Select an option" at bounding box center [588, 378] width 14 height 14
click at [581, 383] on input "Select an option" at bounding box center [588, 378] width 14 height 14
click at [535, 606] on span "Select an option" at bounding box center [542, 613] width 14 height 14
click at [535, 606] on input "Select an option" at bounding box center [542, 613] width 14 height 14
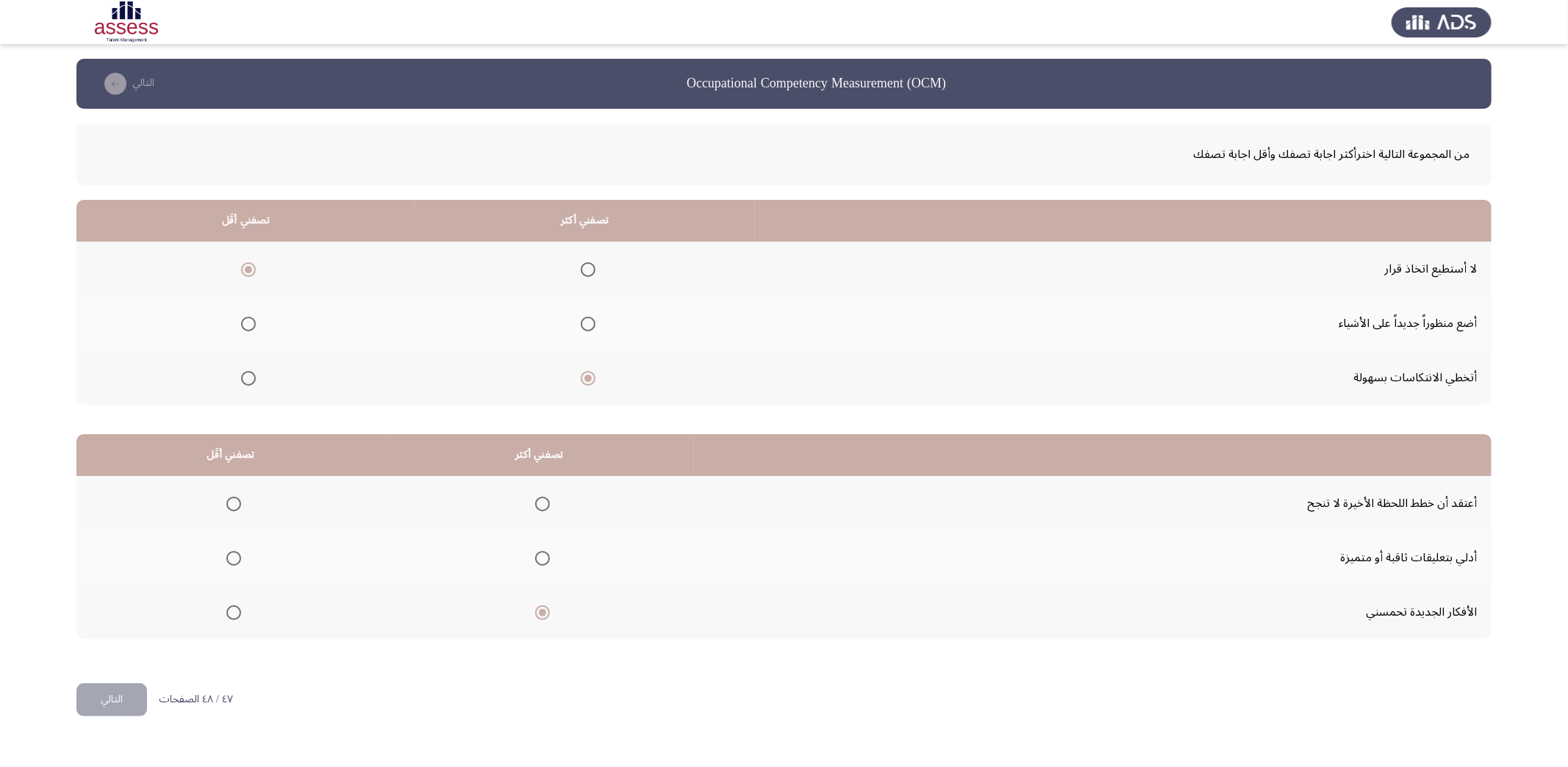
click at [238, 499] on span "Select an option" at bounding box center [234, 504] width 14 height 14
click at [238, 499] on input "Select an option" at bounding box center [234, 504] width 14 height 14
click at [123, 697] on button "التالي" at bounding box center [111, 699] width 70 height 33
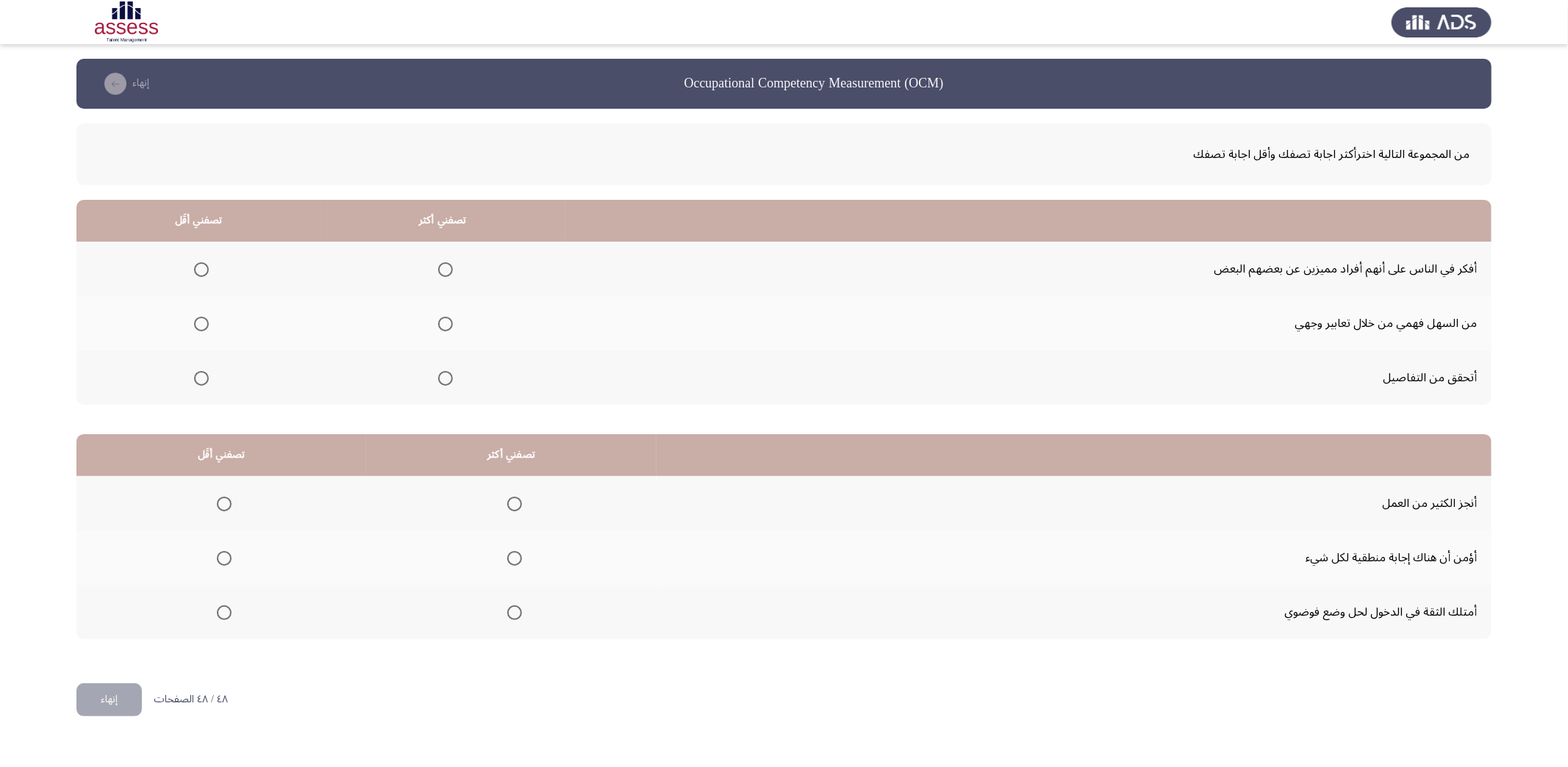
click at [445, 374] on span "Select an option" at bounding box center [445, 378] width 14 height 14
click at [445, 374] on input "Select an option" at bounding box center [445, 378] width 14 height 14
click at [206, 325] on span "Select an option" at bounding box center [202, 324] width 14 height 14
click at [206, 325] on input "Select an option" at bounding box center [202, 324] width 14 height 14
click at [501, 503] on label "Select an option" at bounding box center [511, 504] width 21 height 14
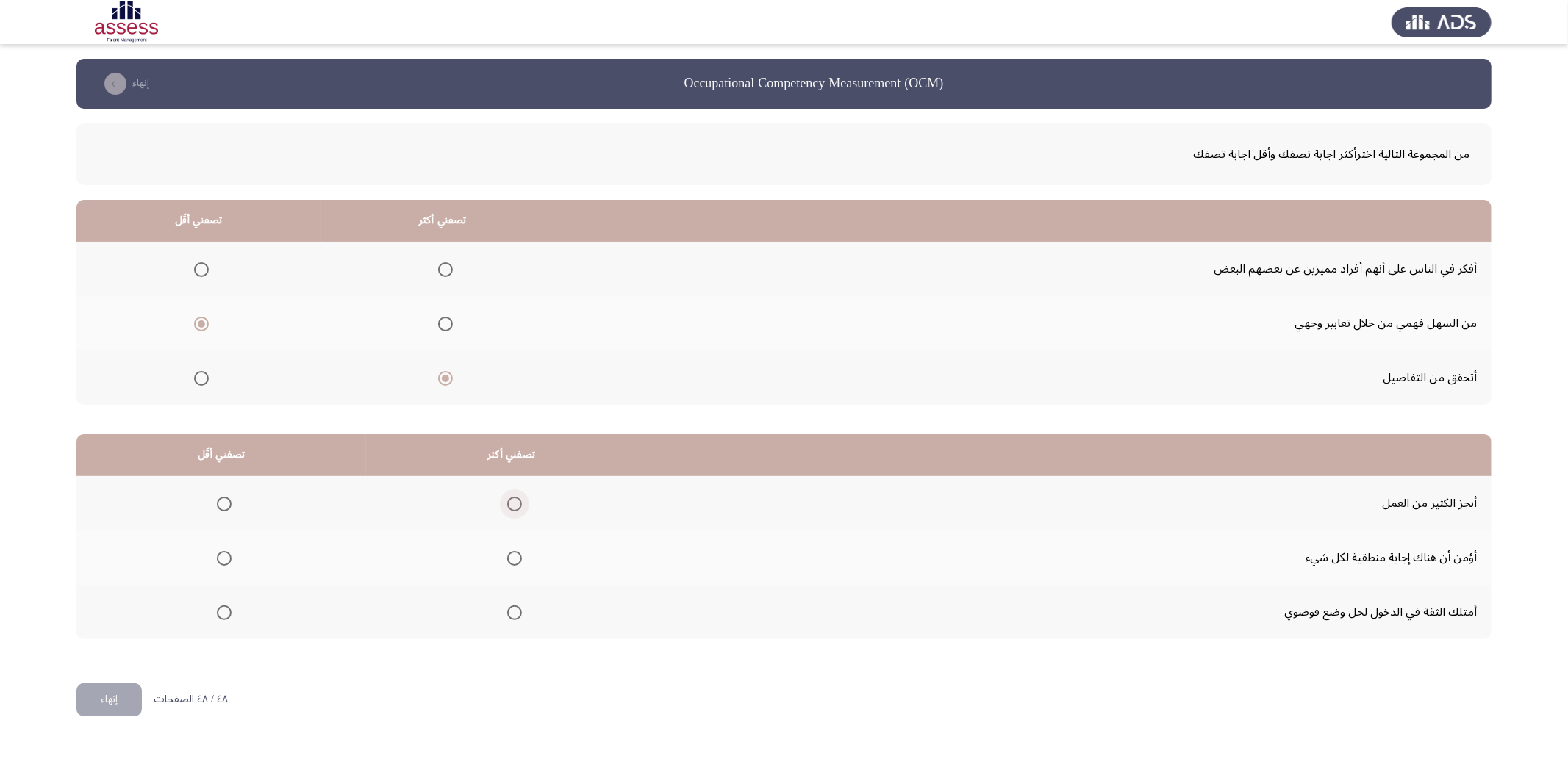
click at [508, 503] on input "Select an option" at bounding box center [515, 504] width 14 height 14
click at [222, 614] on span "Select an option" at bounding box center [224, 613] width 14 height 14
click at [222, 614] on input "Select an option" at bounding box center [224, 613] width 14 height 14
click at [122, 700] on button "إنهاء" at bounding box center [109, 699] width 65 height 33
